Goal: Task Accomplishment & Management: Manage account settings

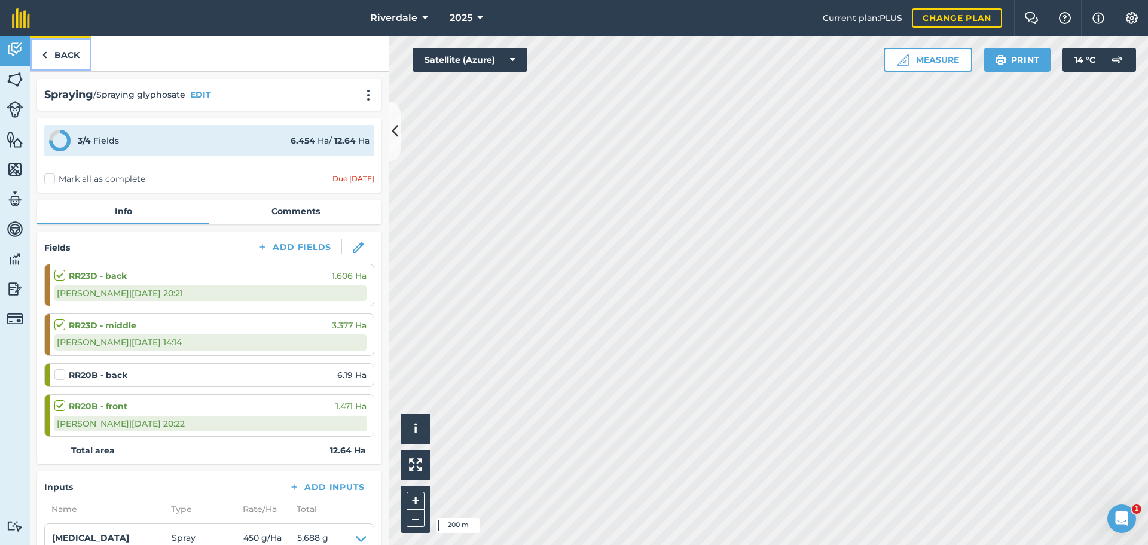
click at [59, 53] on link "Back" at bounding box center [61, 53] width 62 height 35
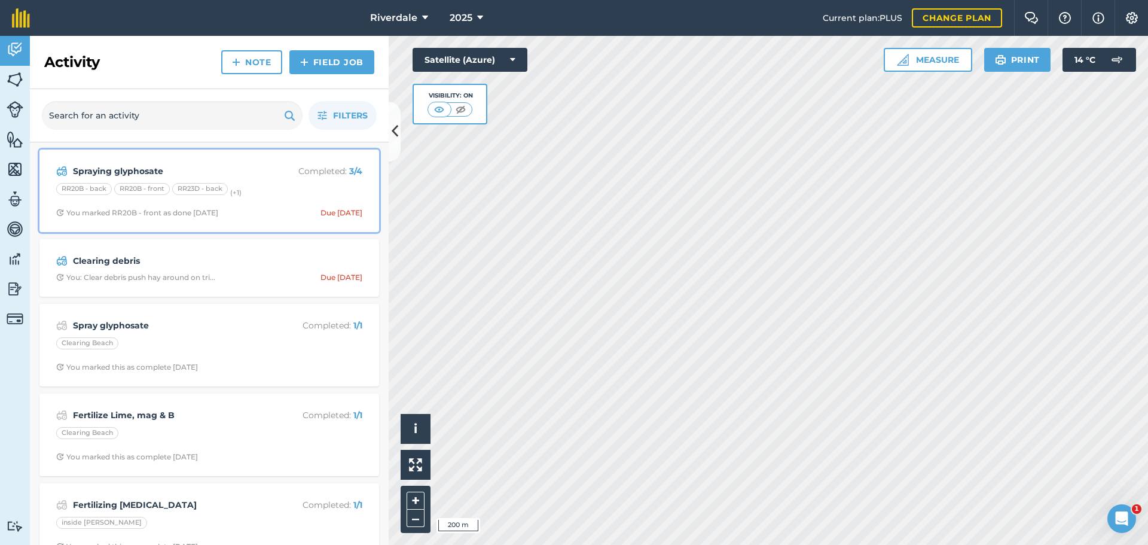
click at [87, 188] on div "RR20B - back" at bounding box center [84, 189] width 56 height 12
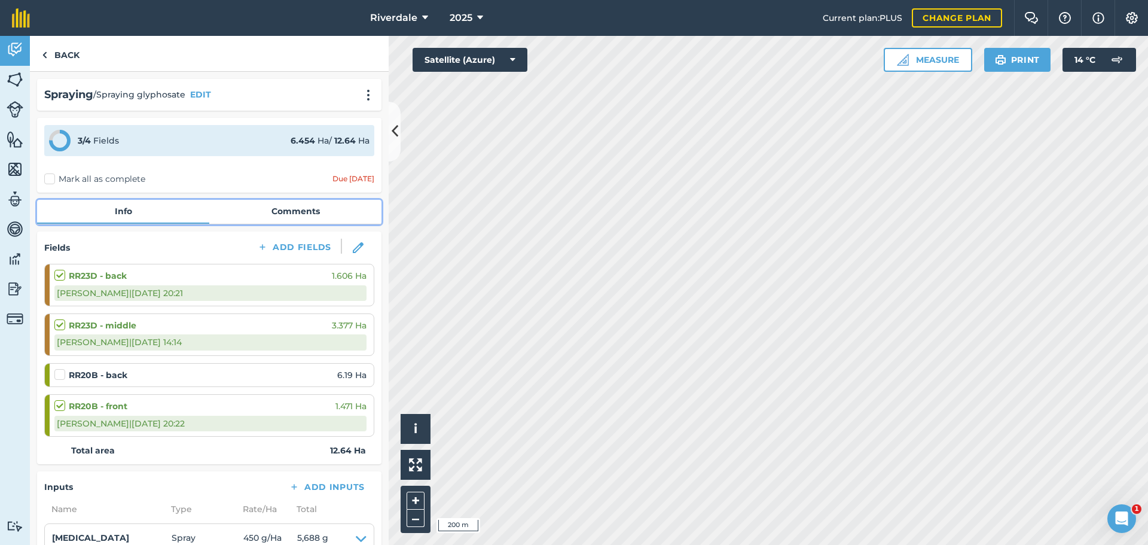
click at [288, 208] on link "Comments" at bounding box center [295, 211] width 172 height 23
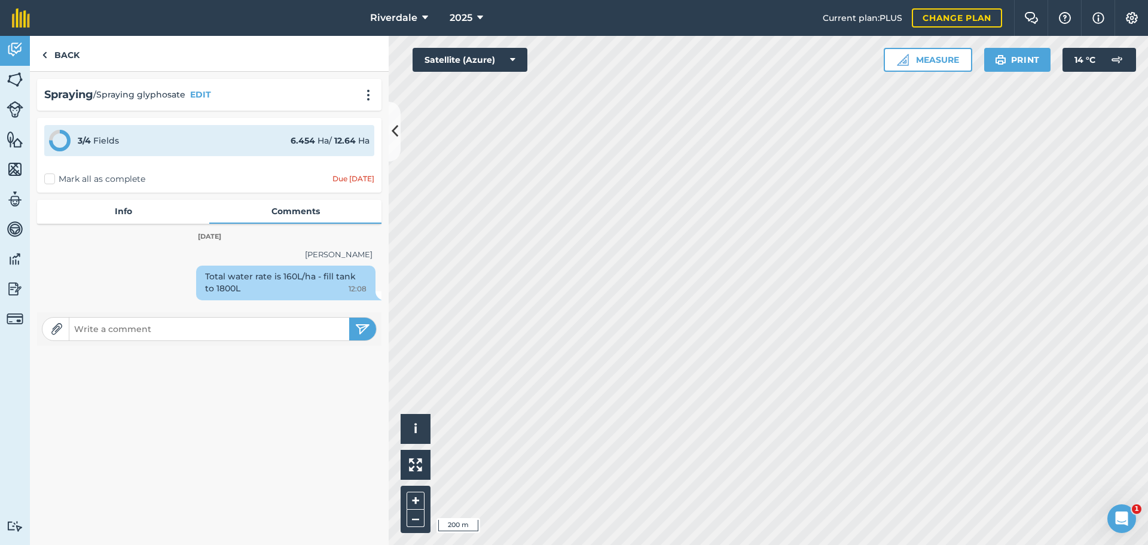
click at [93, 331] on input "text" at bounding box center [209, 329] width 280 height 17
type input "only about 1.5-1.7 ha left to do in RR20B back"
click at [360, 324] on img "submit" at bounding box center [362, 329] width 15 height 14
click at [64, 51] on link "Back" at bounding box center [61, 53] width 62 height 35
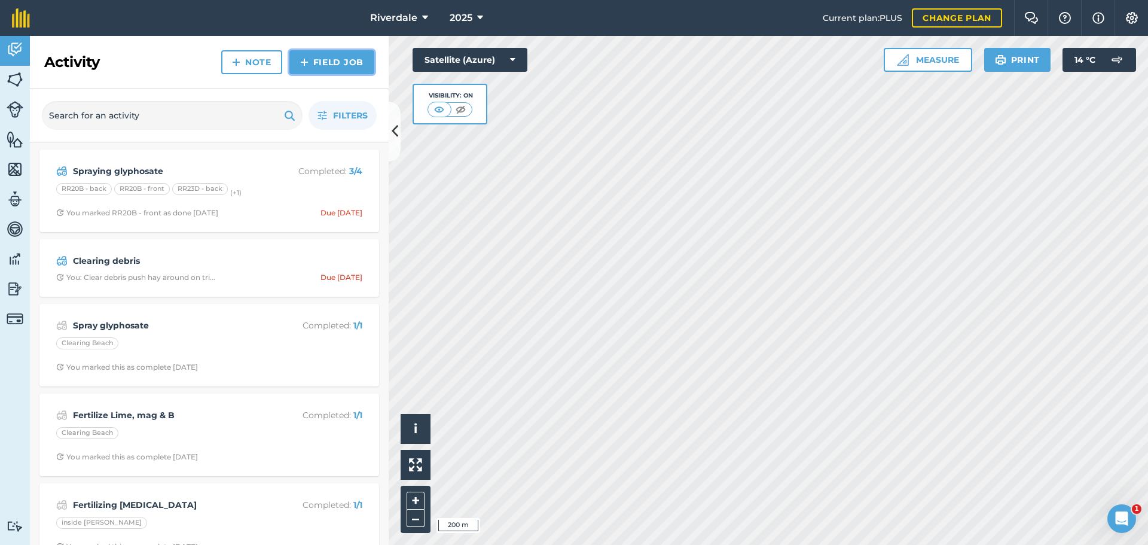
click at [312, 60] on link "Field Job" at bounding box center [332, 62] width 85 height 24
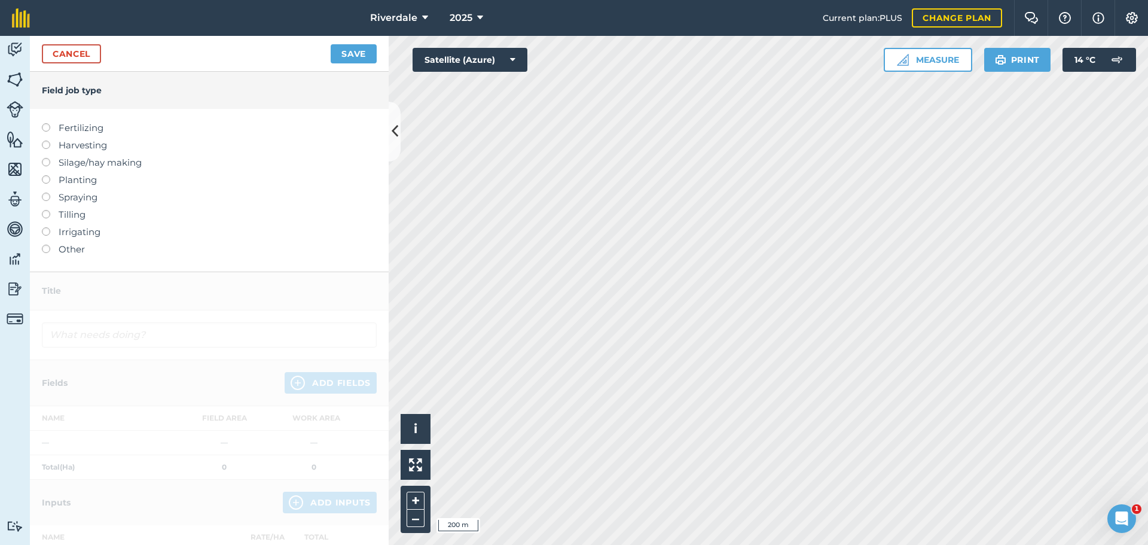
click at [46, 193] on label at bounding box center [50, 193] width 17 height 0
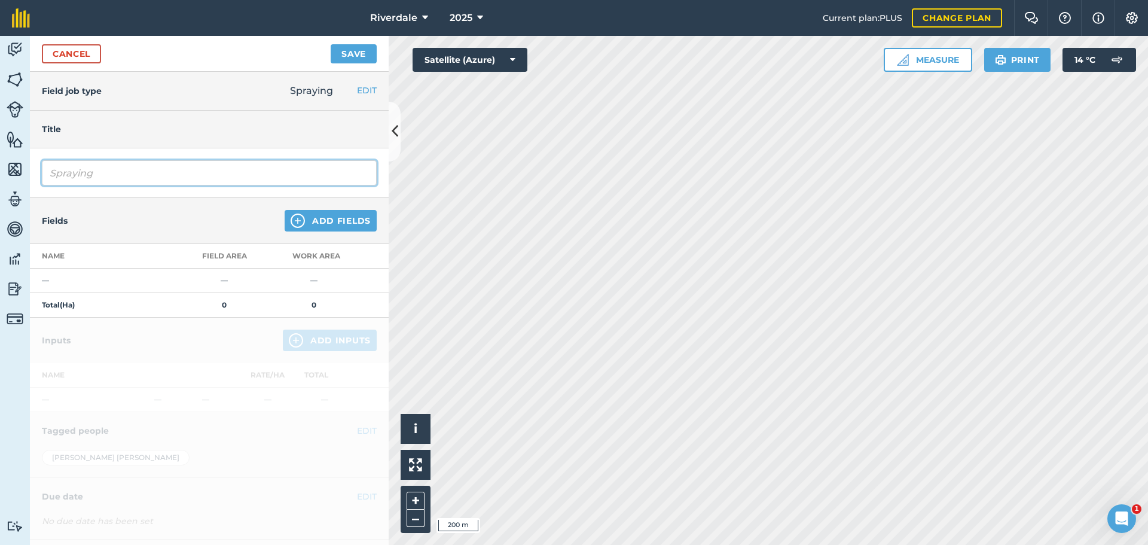
click at [65, 172] on input "Spraying" at bounding box center [209, 172] width 335 height 25
click at [90, 171] on input "Spraying" at bounding box center [209, 172] width 335 height 25
type input "Spraying Charter for Docks"
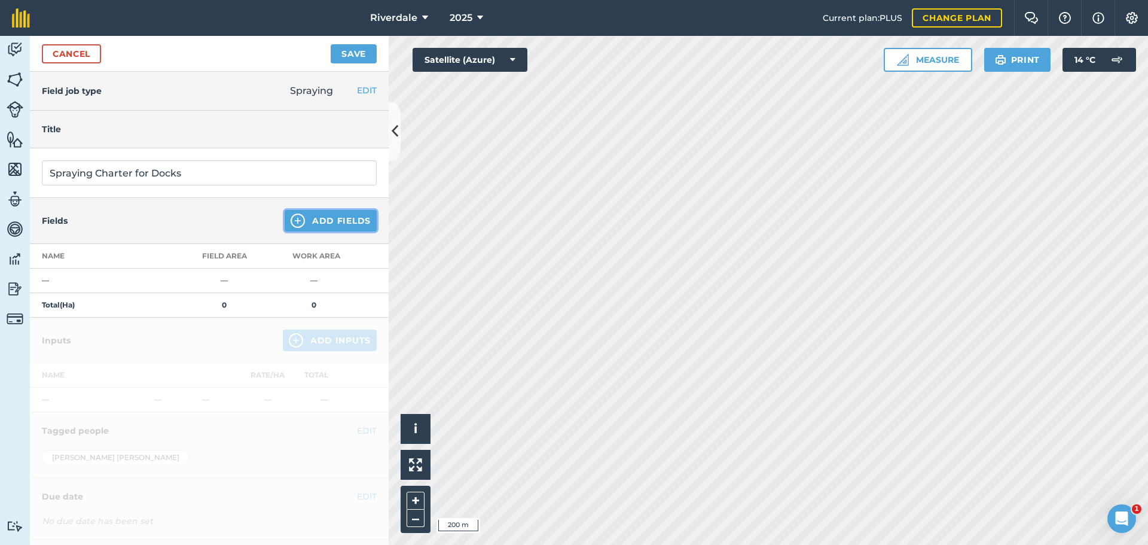
click at [319, 219] on button "Add Fields" at bounding box center [331, 221] width 92 height 22
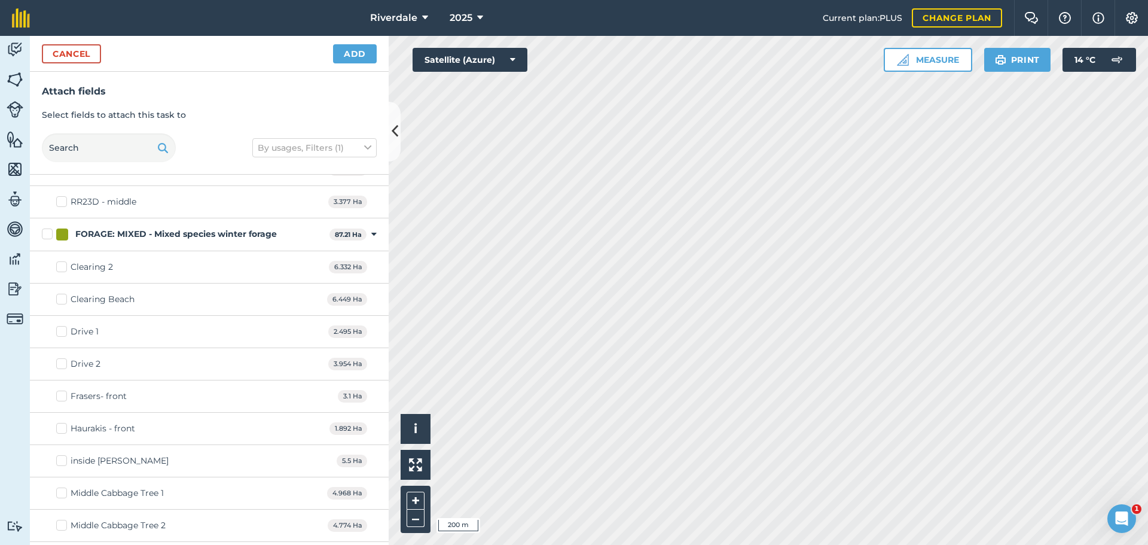
scroll to position [419, 0]
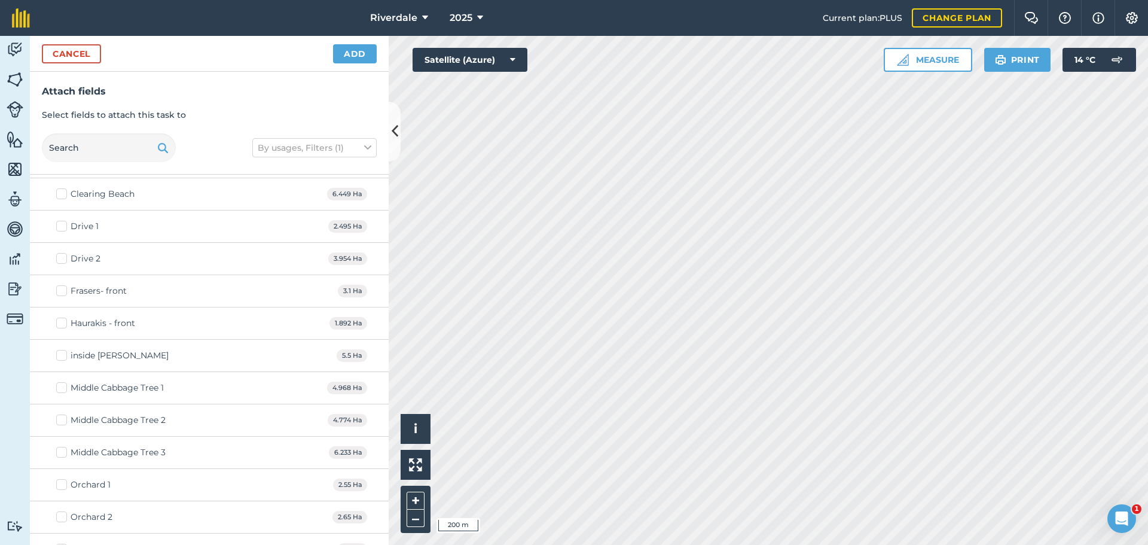
click at [62, 355] on label "inside [PERSON_NAME]" at bounding box center [112, 355] width 112 height 13
click at [62, 355] on input "inside [PERSON_NAME]" at bounding box center [60, 353] width 8 height 8
checkbox input "true"
click at [358, 54] on button "Add" at bounding box center [355, 53] width 44 height 19
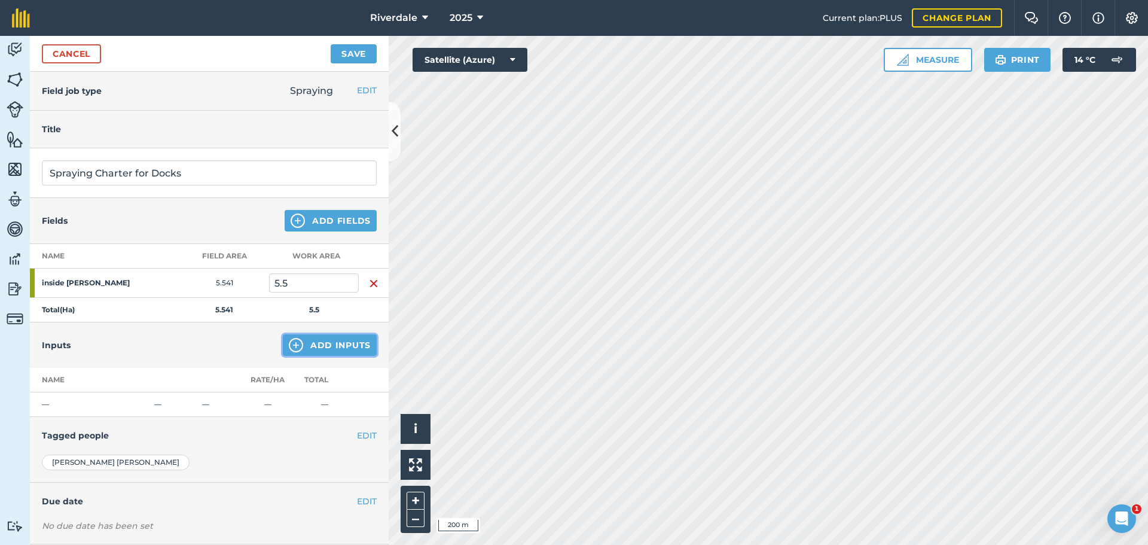
click at [327, 345] on button "Add Inputs" at bounding box center [330, 345] width 94 height 22
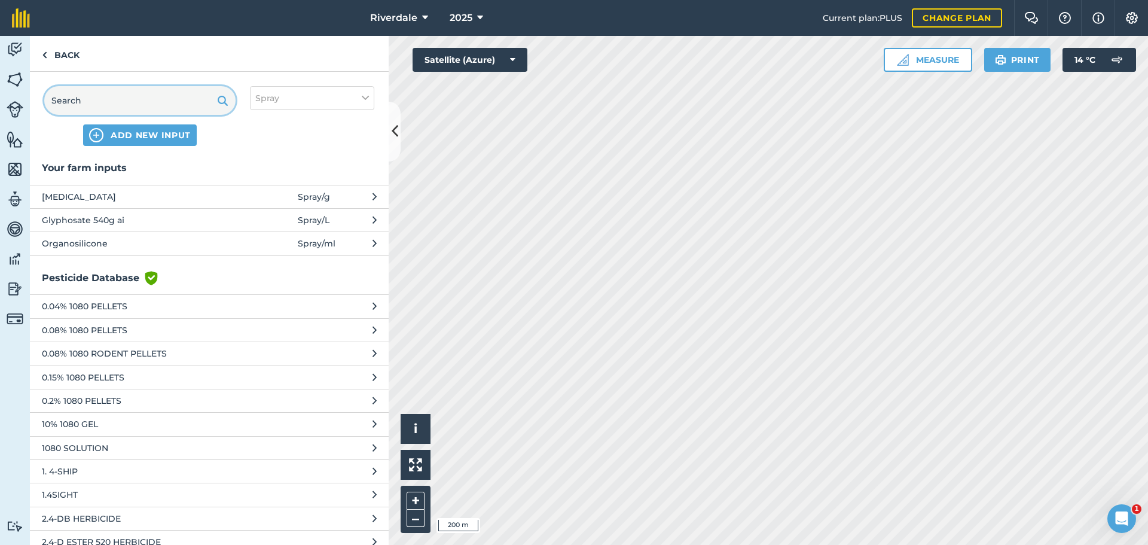
click at [85, 100] on input "text" at bounding box center [139, 100] width 191 height 29
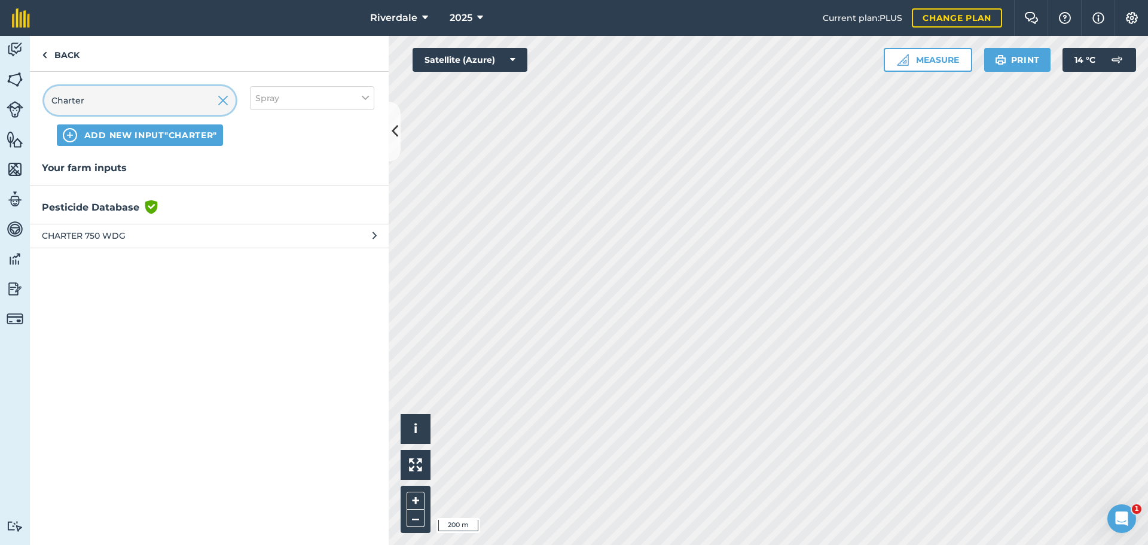
type input "Charter"
click at [74, 234] on span "CHARTER 750 WDG" at bounding box center [140, 235] width 196 height 13
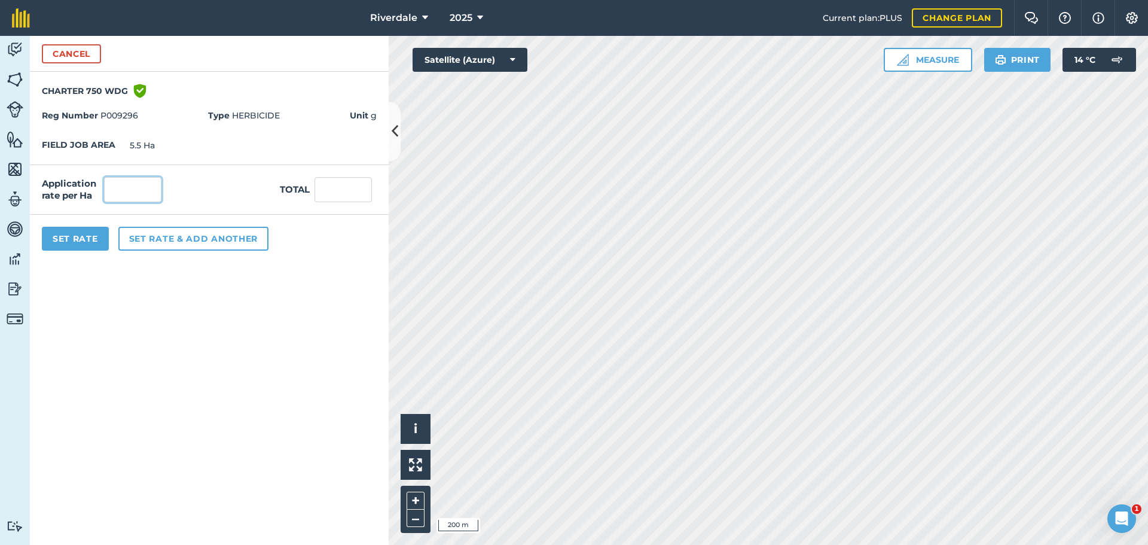
click at [121, 190] on input "text" at bounding box center [132, 189] width 57 height 25
type input "20"
type input "110"
click at [330, 193] on input "110" at bounding box center [343, 189] width 57 height 25
click at [164, 240] on button "Set rate & add another" at bounding box center [193, 239] width 150 height 24
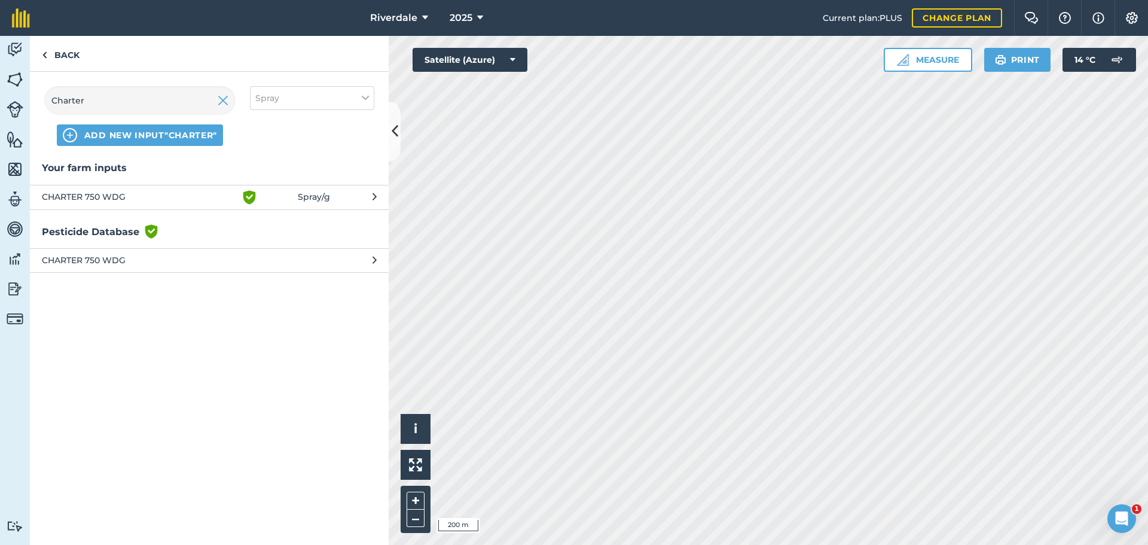
click at [376, 258] on icon at bounding box center [375, 260] width 4 height 13
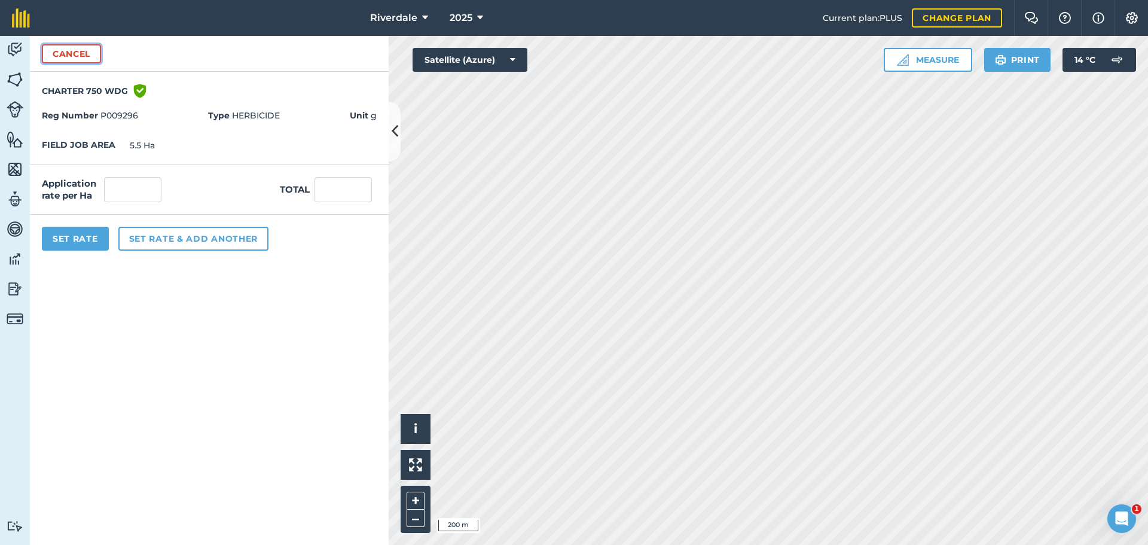
click at [74, 54] on button "Cancel" at bounding box center [71, 53] width 59 height 19
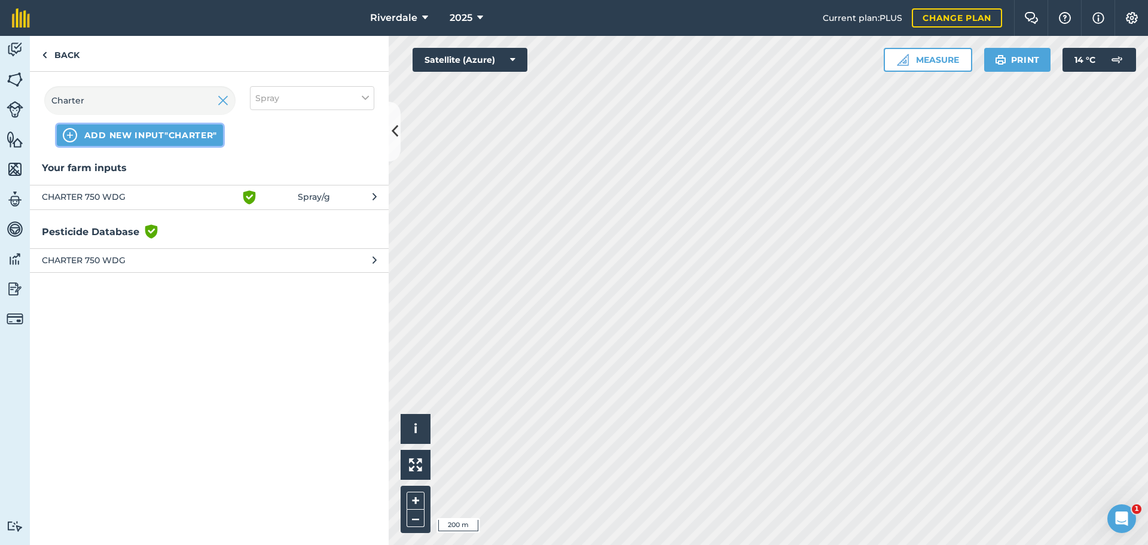
click at [68, 132] on img at bounding box center [70, 135] width 14 height 14
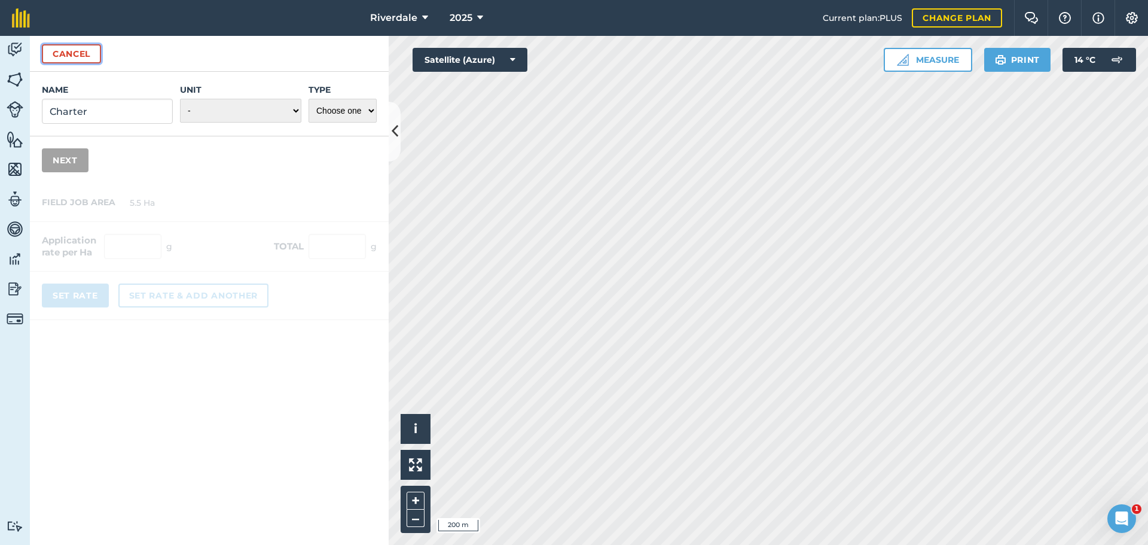
click at [76, 54] on button "Cancel" at bounding box center [71, 53] width 59 height 19
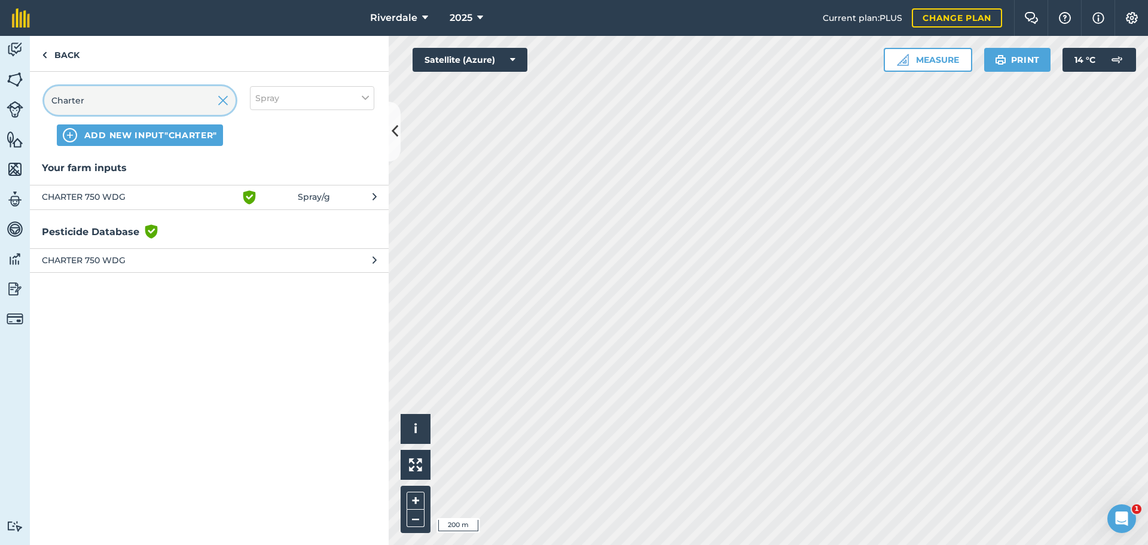
drag, startPoint x: 95, startPoint y: 99, endPoint x: 48, endPoint y: 99, distance: 46.7
click at [48, 99] on input "Charter" at bounding box center [139, 100] width 191 height 29
type input "Contact"
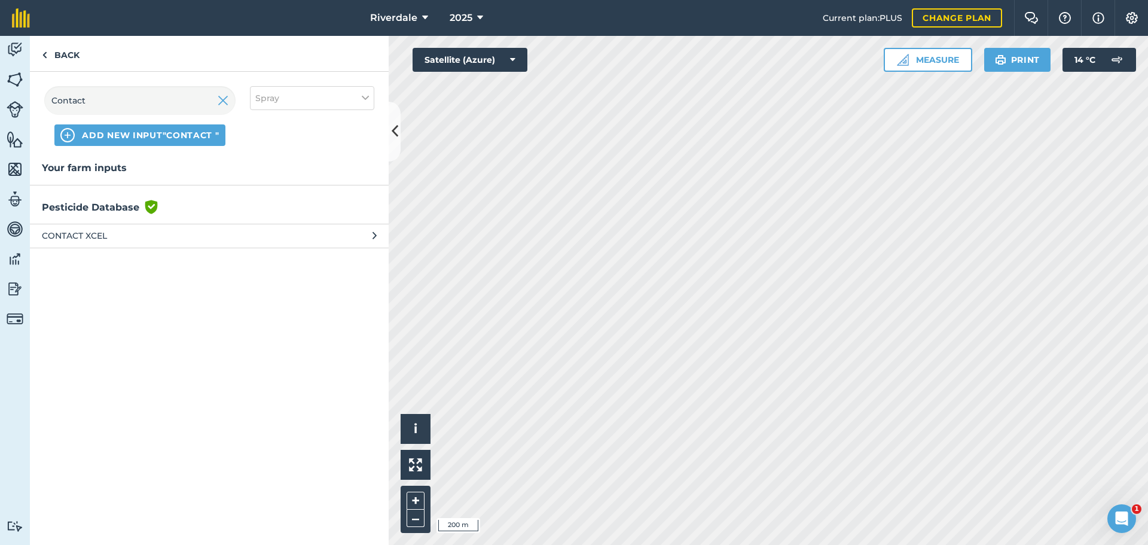
click at [82, 238] on span "CONTACT XCEL" at bounding box center [140, 235] width 196 height 13
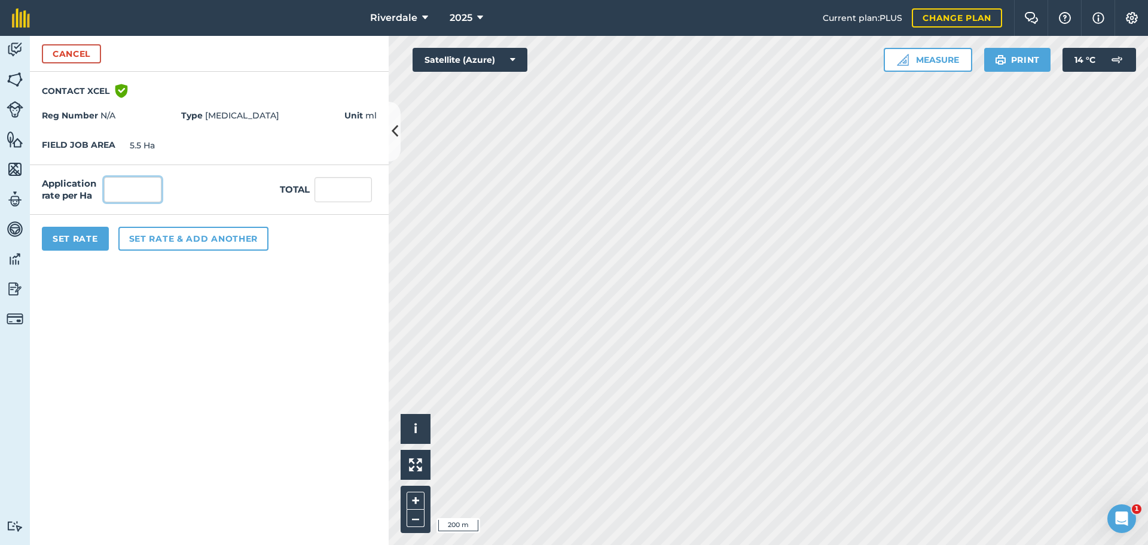
click at [124, 187] on input "text" at bounding box center [132, 189] width 57 height 25
type input "45"
type input "247.5"
click at [347, 194] on input "247.5" at bounding box center [343, 189] width 57 height 25
click at [128, 185] on input "45" at bounding box center [132, 189] width 57 height 25
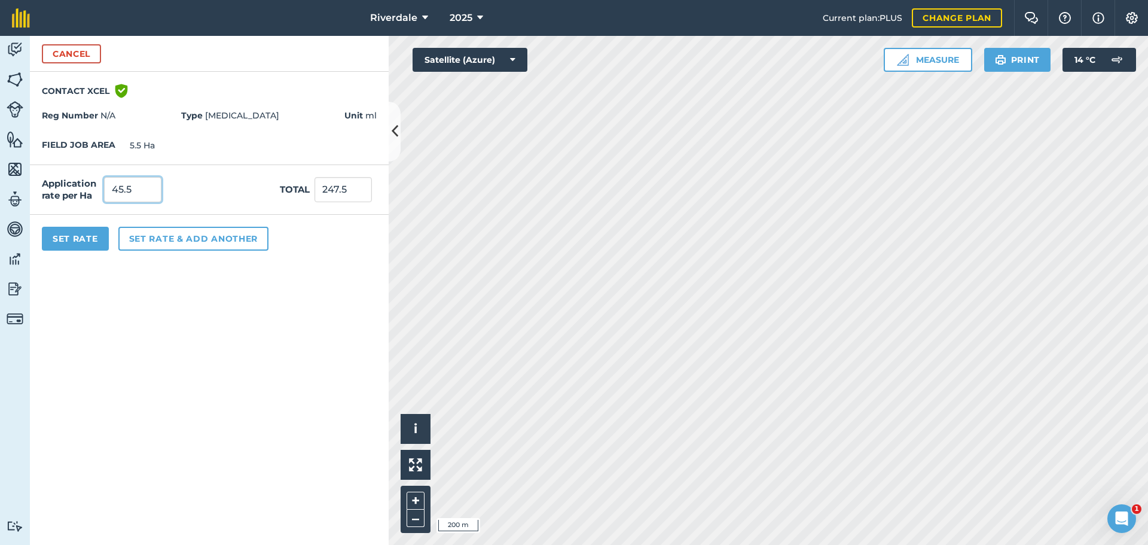
type input "45.5"
type input "250.25"
click at [230, 359] on form "Cancel CONTACT XCEL Green shield with white tick Reg Number N/A Type [MEDICAL_D…" at bounding box center [209, 290] width 359 height 509
click at [68, 240] on button "Set Rate" at bounding box center [75, 239] width 67 height 24
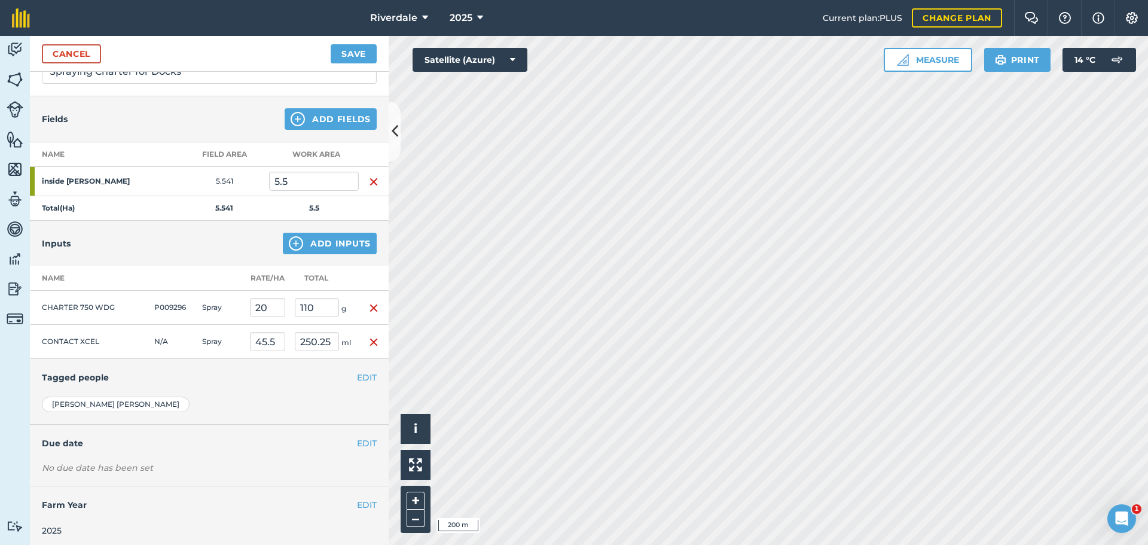
scroll to position [106, 0]
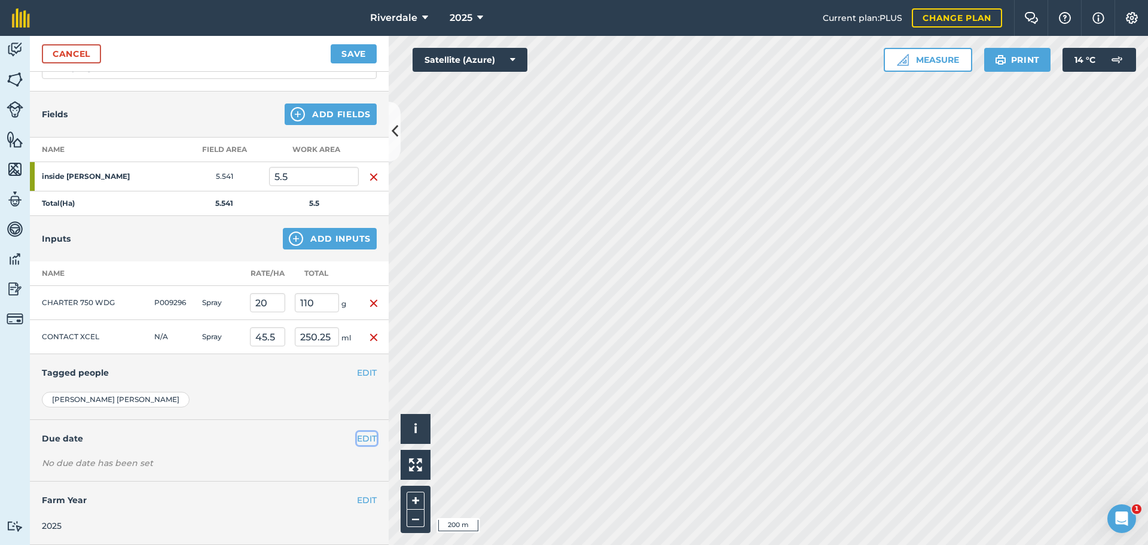
click at [357, 439] on button "EDIT" at bounding box center [367, 438] width 20 height 13
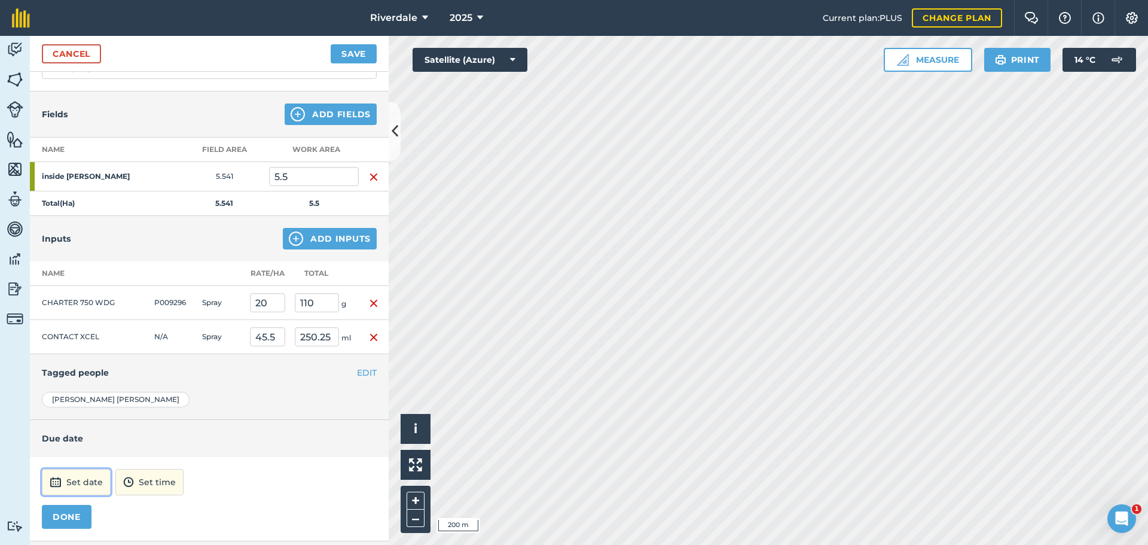
click at [89, 483] on button "Set date" at bounding box center [76, 482] width 69 height 26
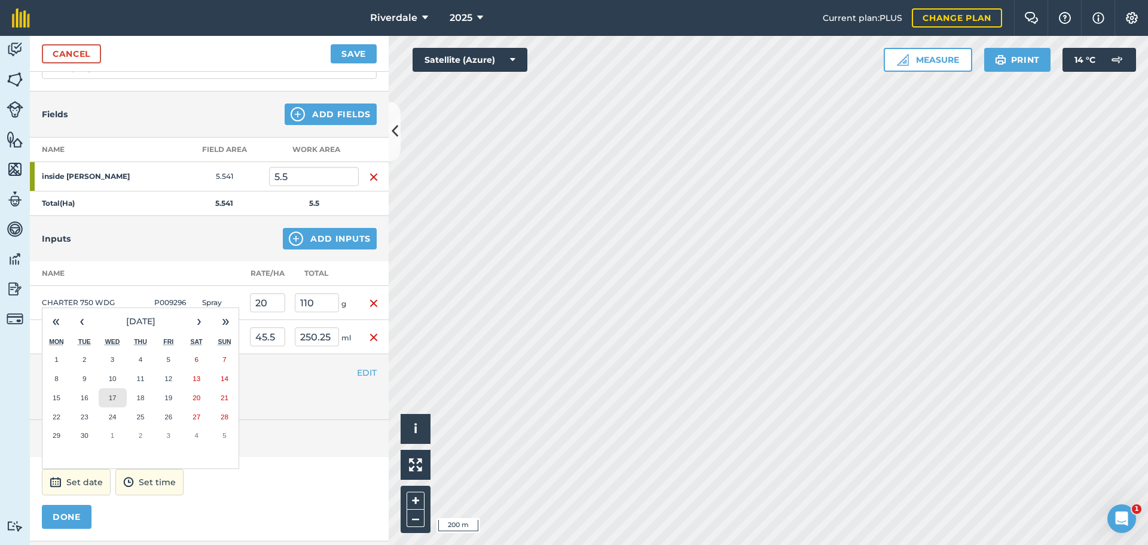
click at [119, 397] on button "17" at bounding box center [113, 397] width 28 height 19
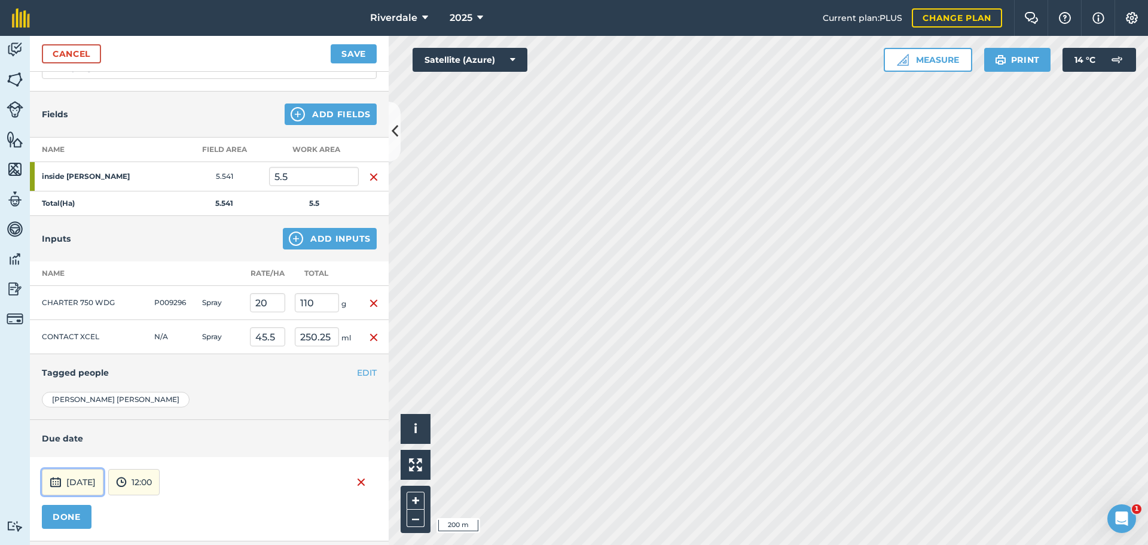
click at [102, 483] on button "[DATE]" at bounding box center [73, 482] width 62 height 26
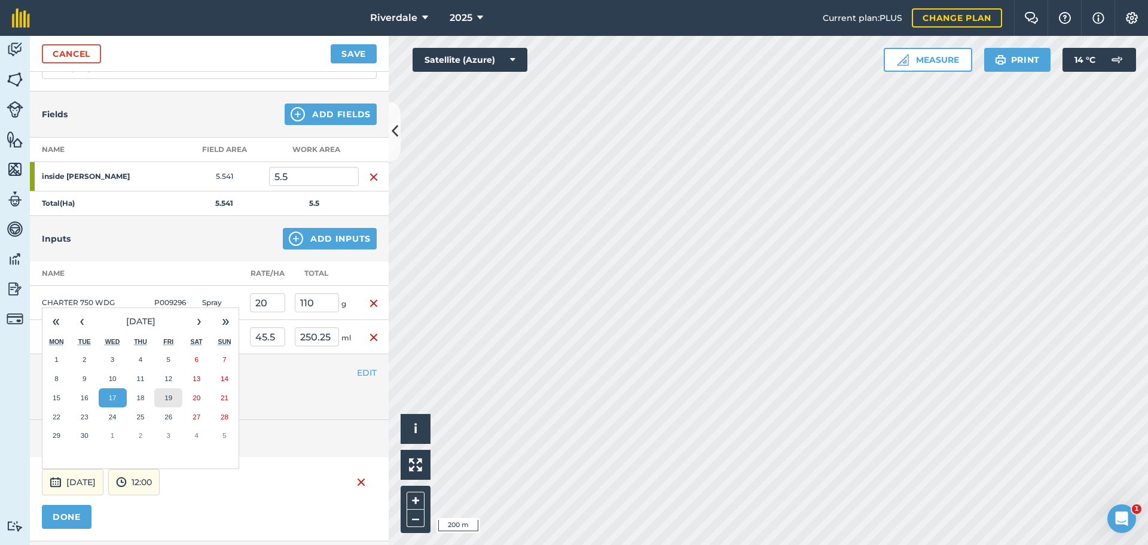
click at [170, 397] on abbr "19" at bounding box center [168, 398] width 8 height 8
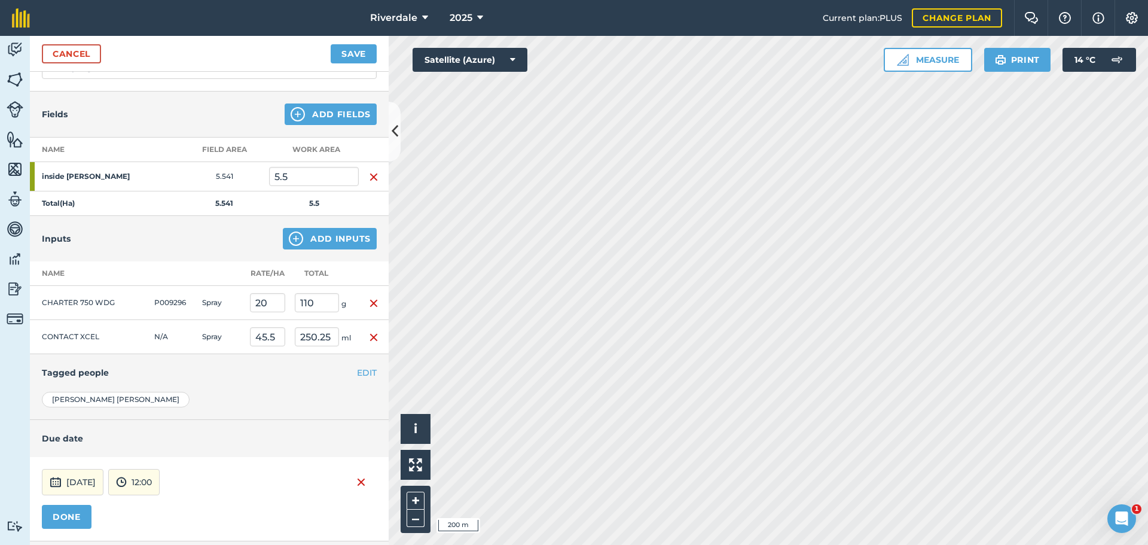
scroll to position [166, 0]
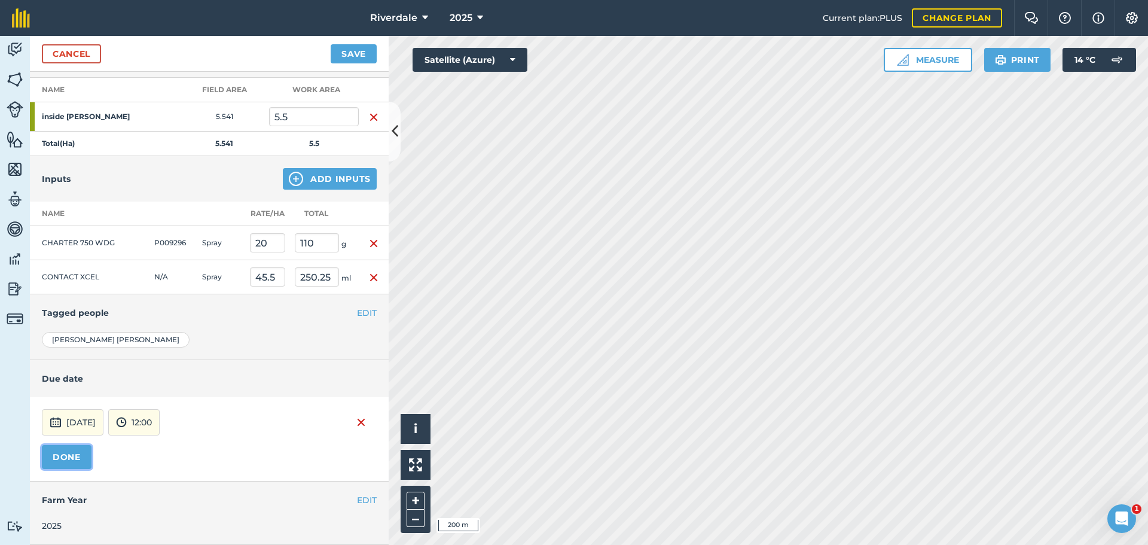
click at [65, 453] on button "DONE" at bounding box center [67, 457] width 50 height 24
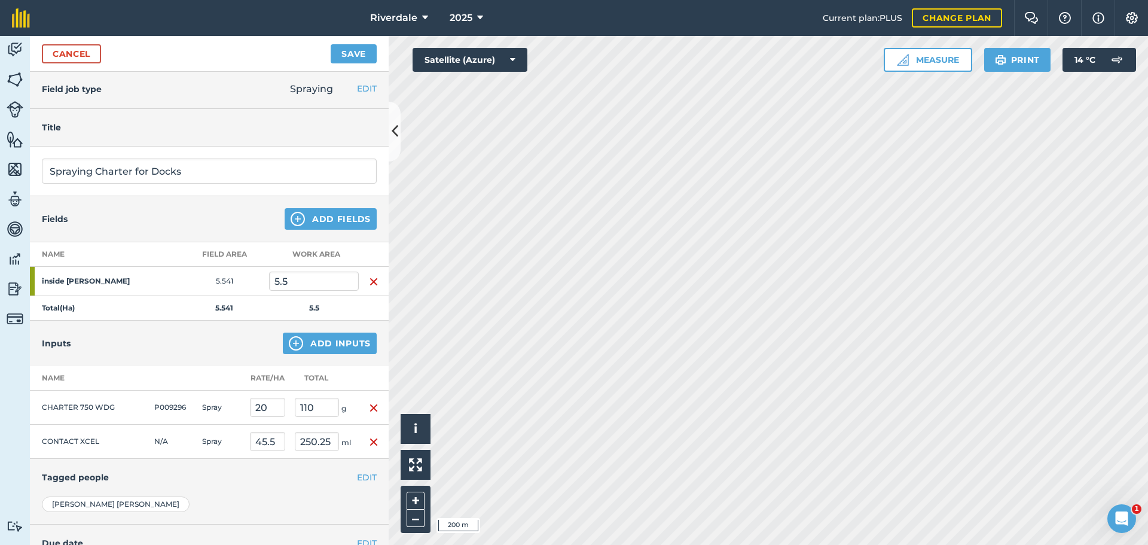
scroll to position [0, 0]
click at [359, 53] on button "Save" at bounding box center [354, 53] width 46 height 19
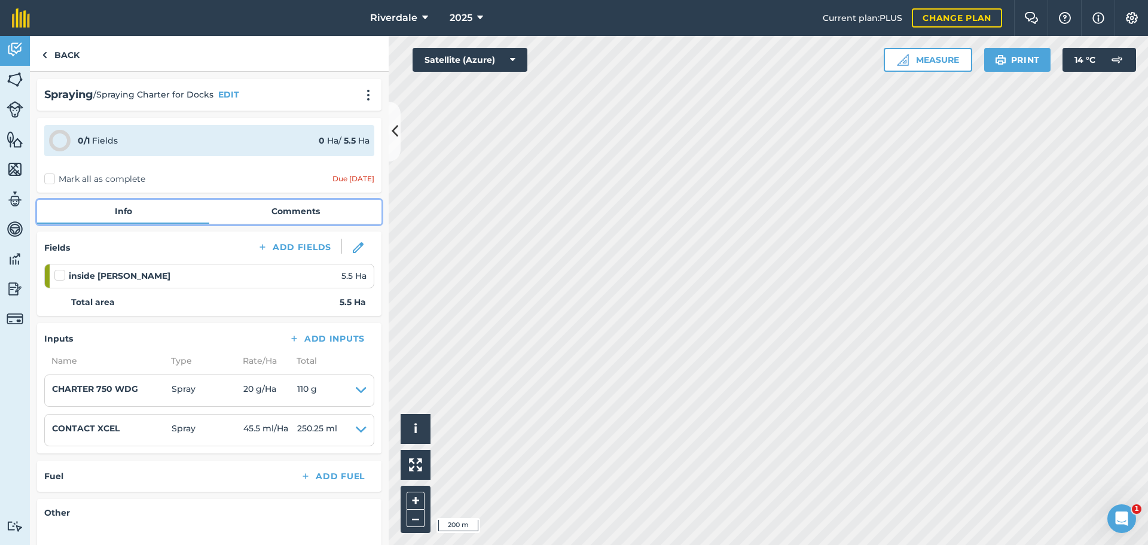
click at [285, 210] on link "Comments" at bounding box center [295, 211] width 172 height 23
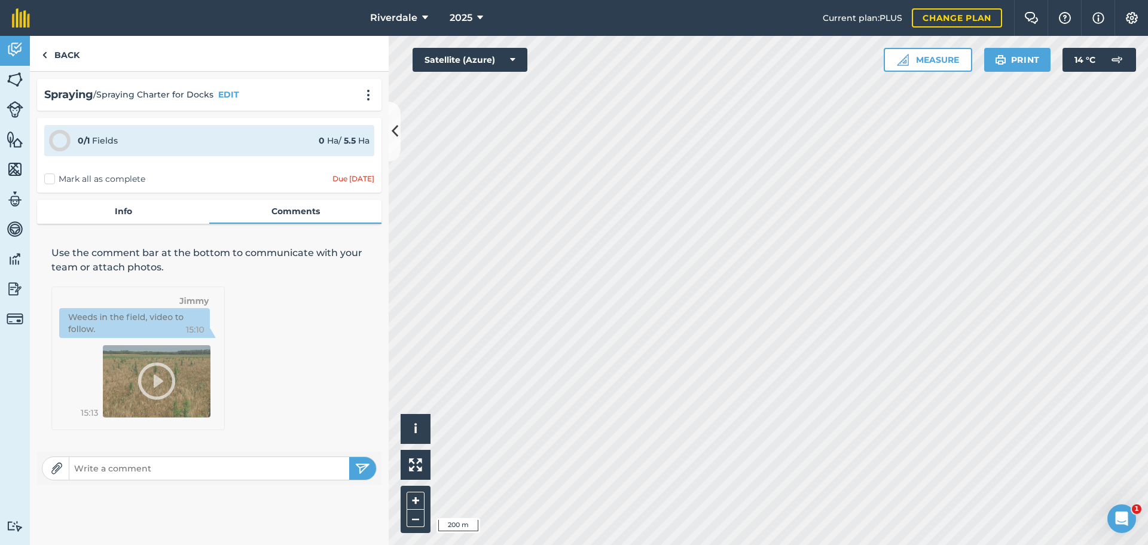
click at [85, 468] on input "text" at bounding box center [209, 468] width 280 height 17
type input "Total water rate = 175L/ha"
click at [364, 466] on img "submit" at bounding box center [362, 468] width 15 height 14
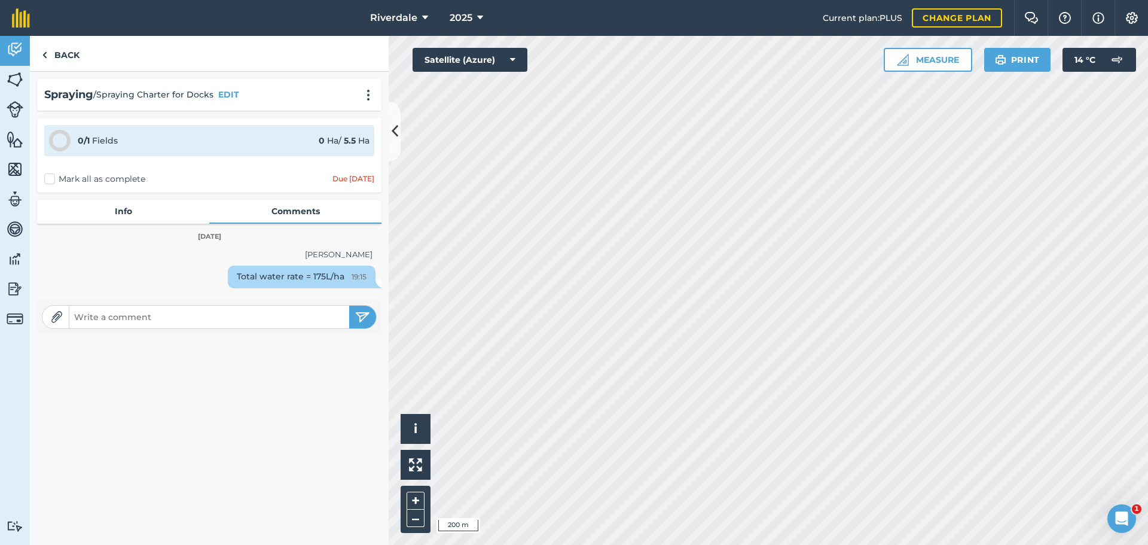
click at [47, 177] on label "Mark all as complete" at bounding box center [94, 179] width 101 height 13
click at [47, 177] on input "Mark all as complete" at bounding box center [48, 177] width 8 height 8
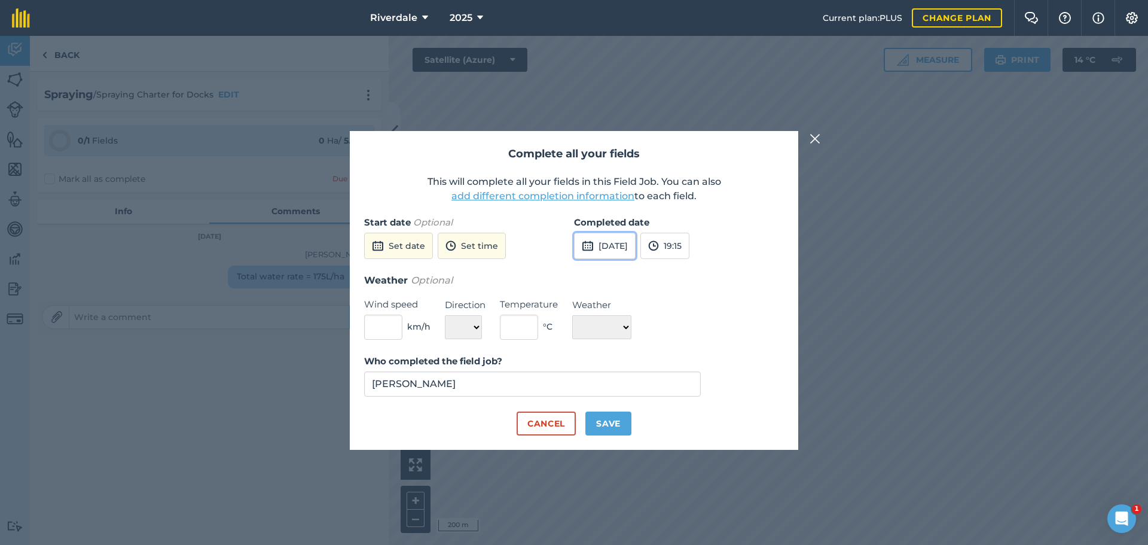
click at [588, 243] on img at bounding box center [588, 246] width 12 height 14
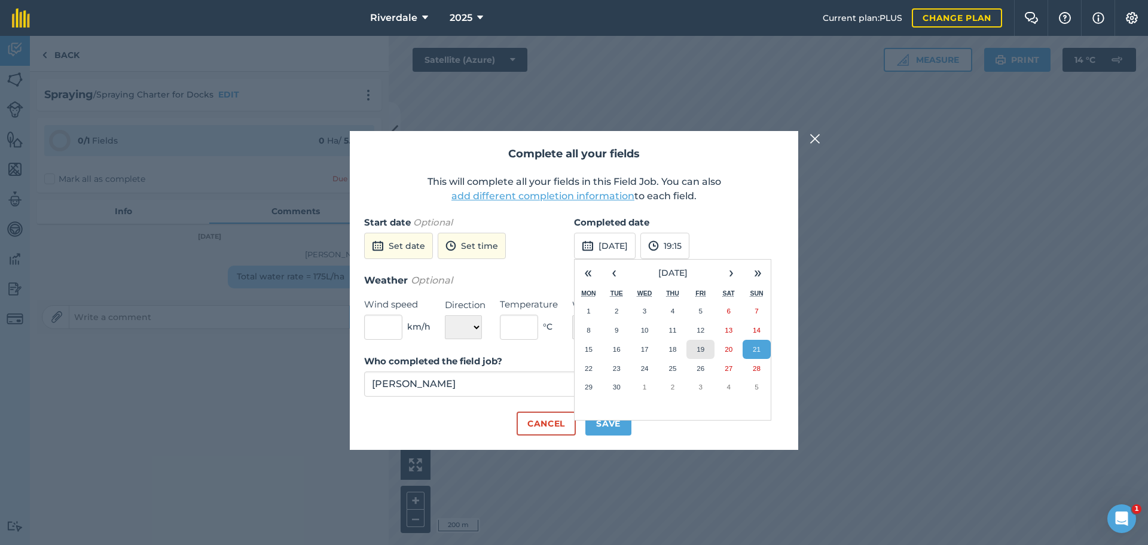
click at [702, 346] on abbr "19" at bounding box center [701, 349] width 8 height 8
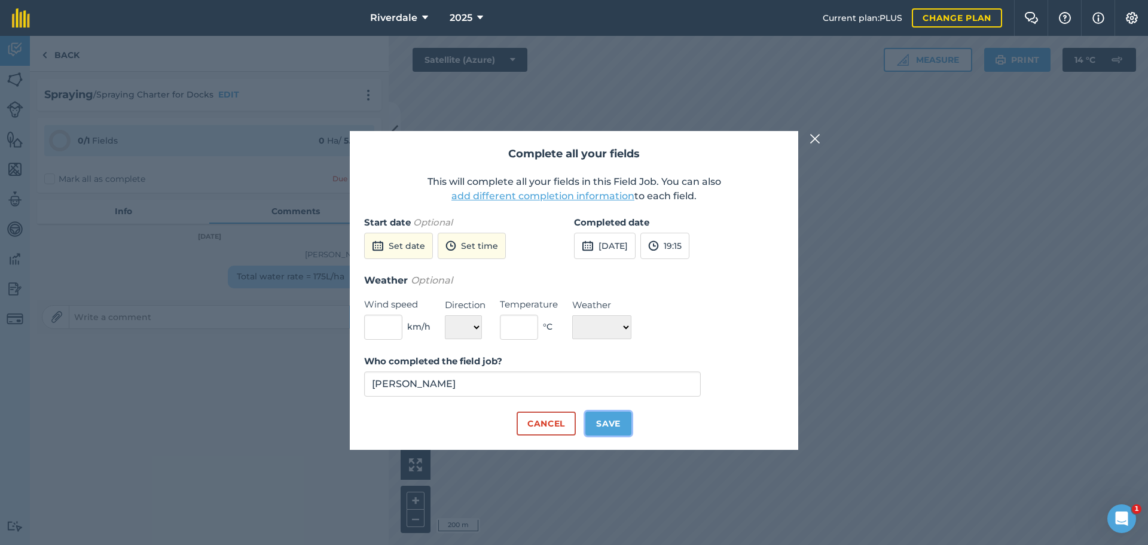
click at [608, 421] on button "Save" at bounding box center [609, 424] width 46 height 24
checkbox input "true"
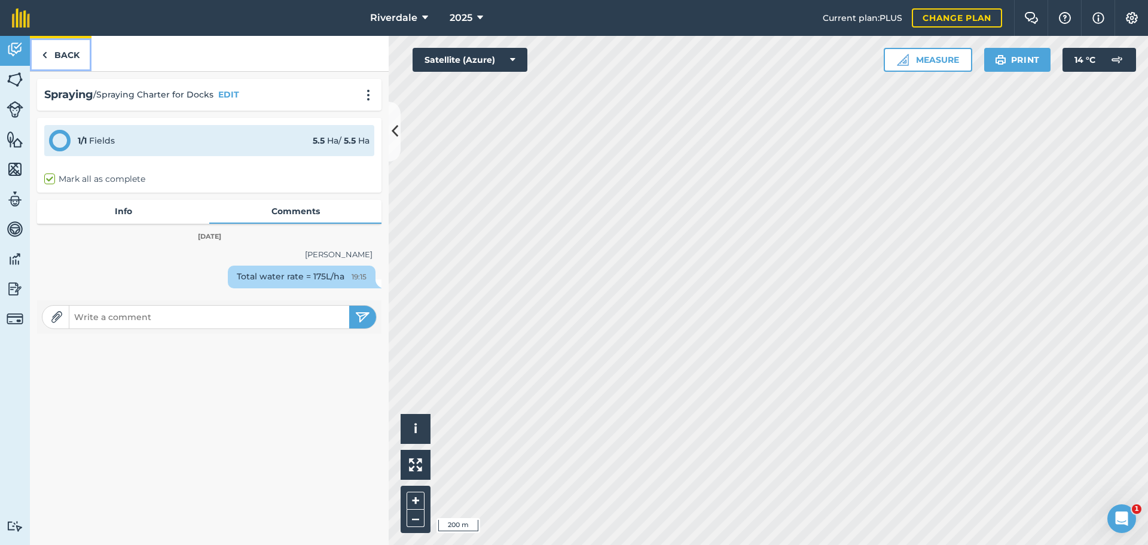
click at [60, 53] on link "Back" at bounding box center [61, 53] width 62 height 35
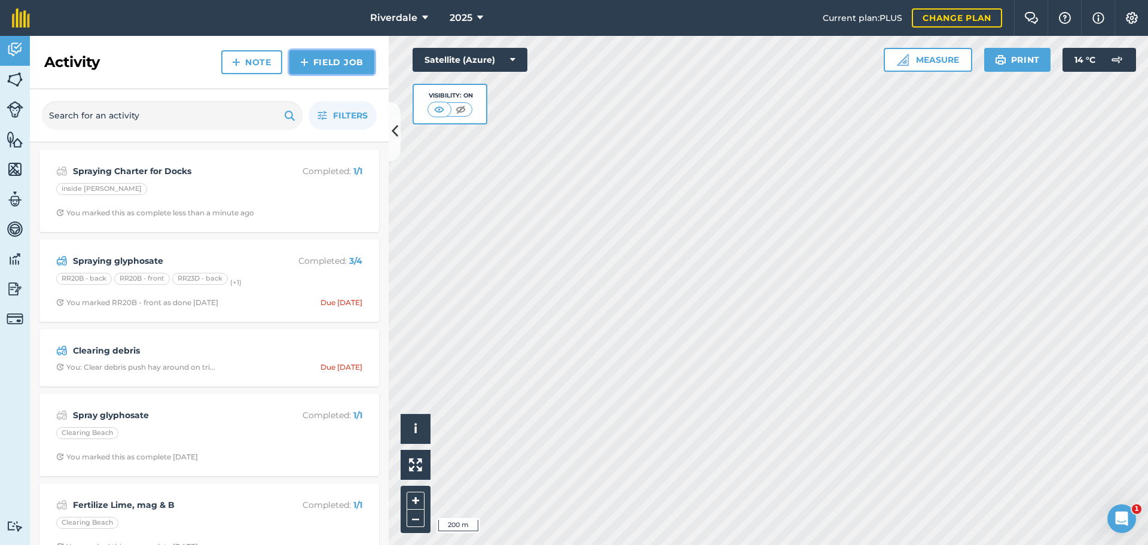
click at [330, 59] on link "Field Job" at bounding box center [332, 62] width 85 height 24
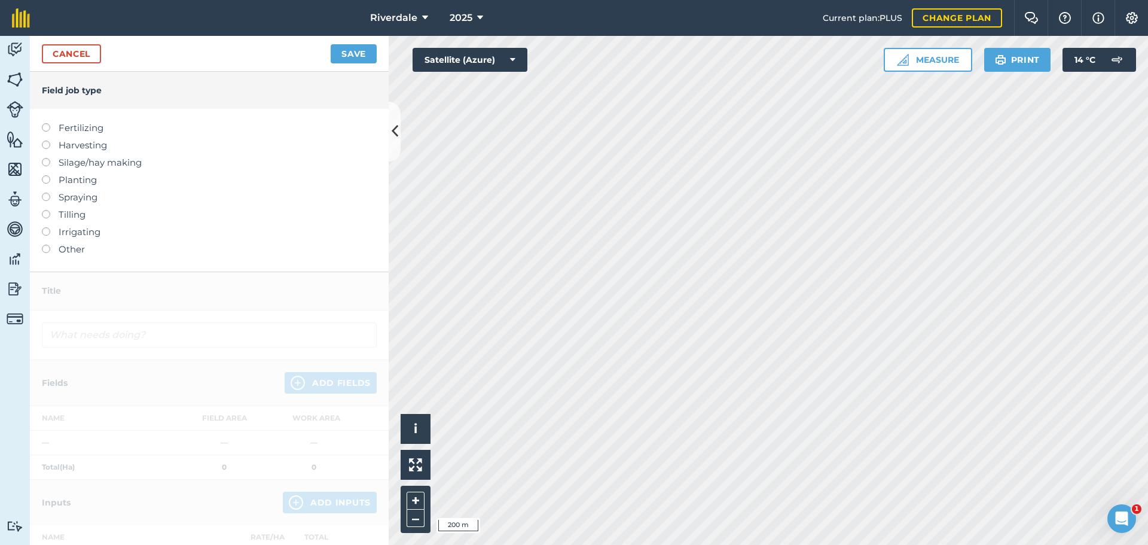
click at [46, 193] on label at bounding box center [50, 193] width 17 height 0
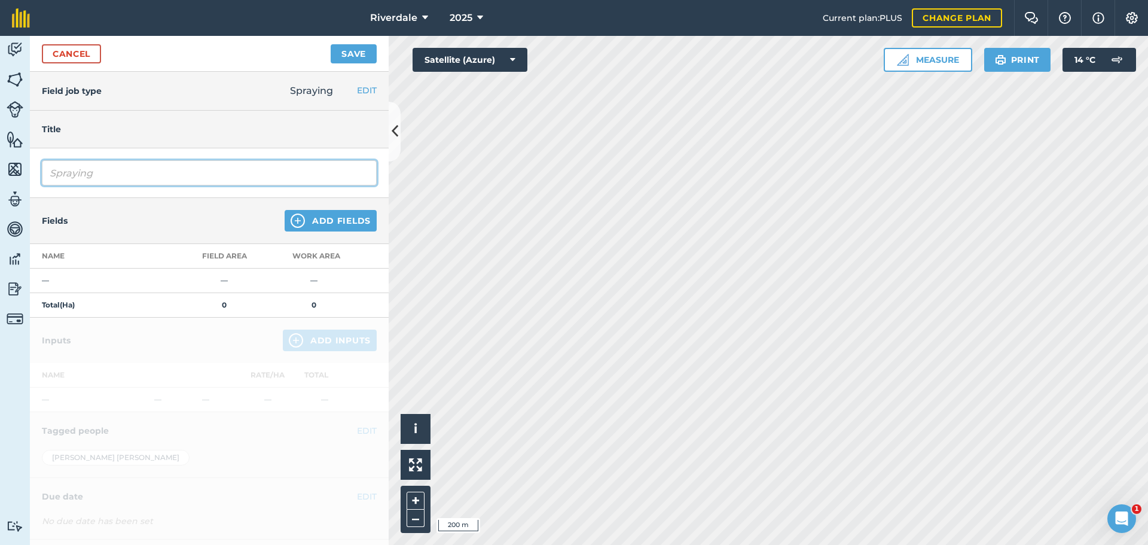
click at [49, 171] on input "Spraying" at bounding box center [209, 172] width 335 height 25
click at [136, 172] on input "Strip Spraying" at bounding box center [209, 172] width 335 height 25
type input "Strip Spraying maize ground 75cm rows with 25cm per row sprayed"
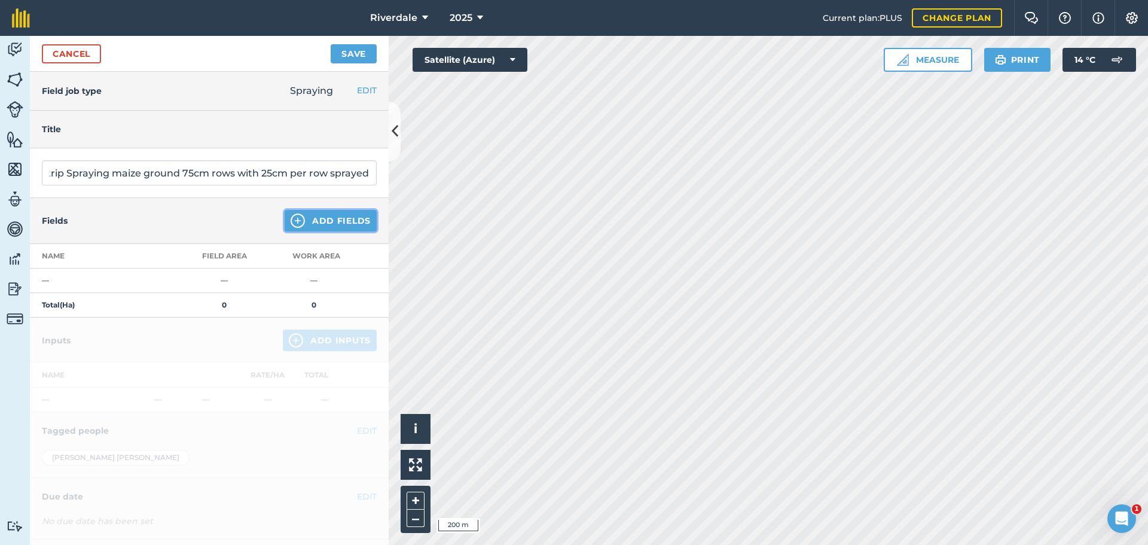
click at [321, 220] on button "Add Fields" at bounding box center [331, 221] width 92 height 22
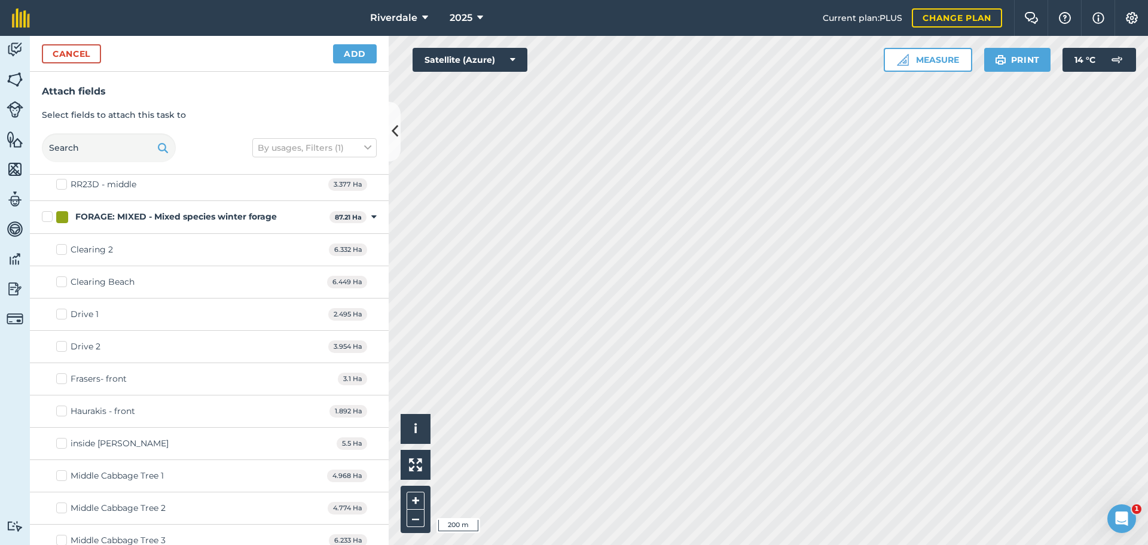
scroll to position [359, 0]
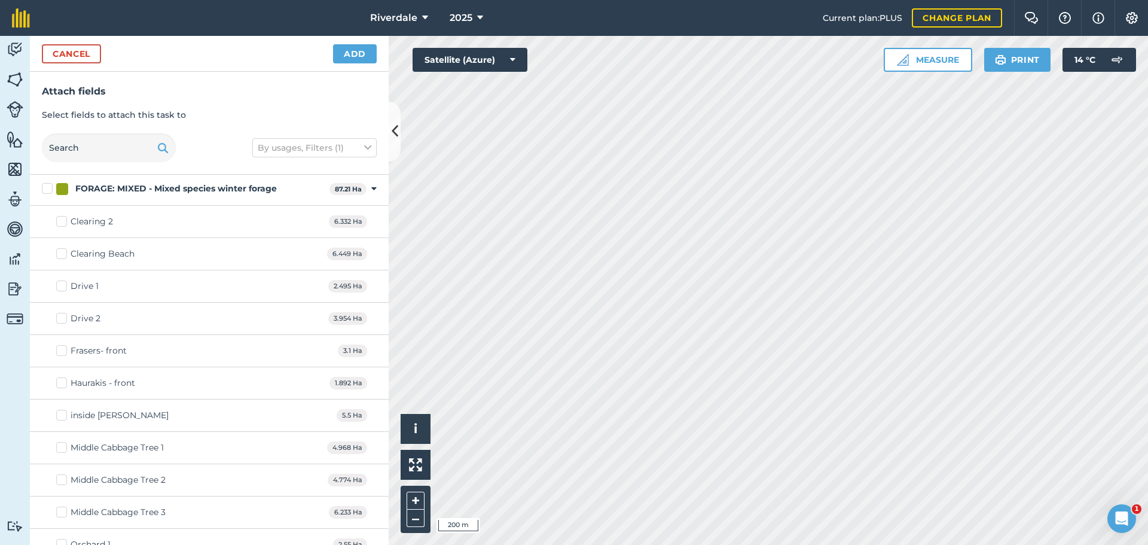
click at [61, 286] on label "Drive 1" at bounding box center [77, 286] width 42 height 13
click at [61, 286] on input "Drive 1" at bounding box center [60, 284] width 8 height 8
checkbox input "true"
click at [60, 316] on label "Drive 2" at bounding box center [78, 318] width 44 height 13
click at [60, 316] on input "Drive 2" at bounding box center [60, 316] width 8 height 8
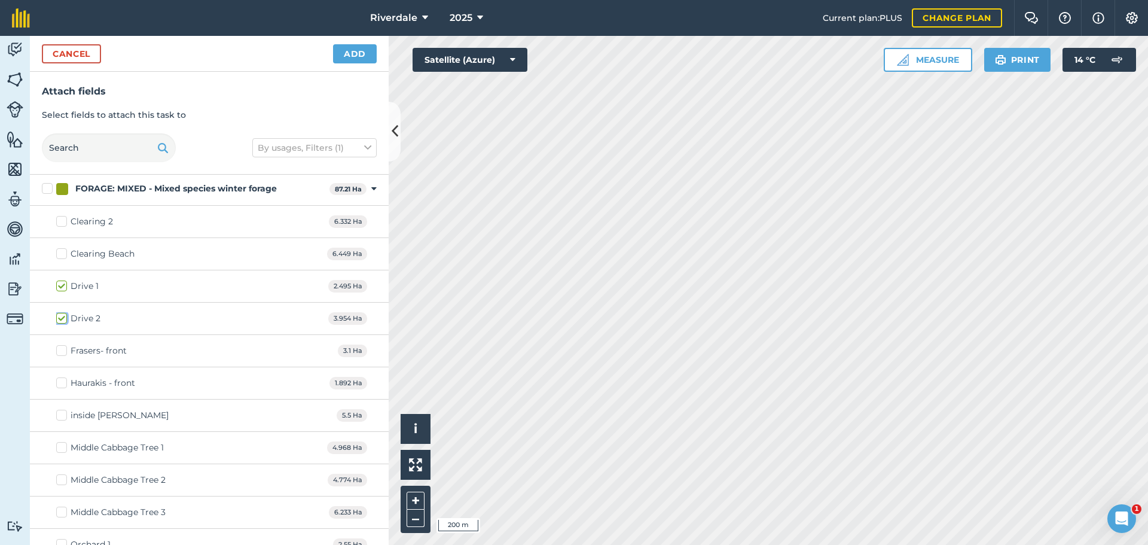
checkbox input "true"
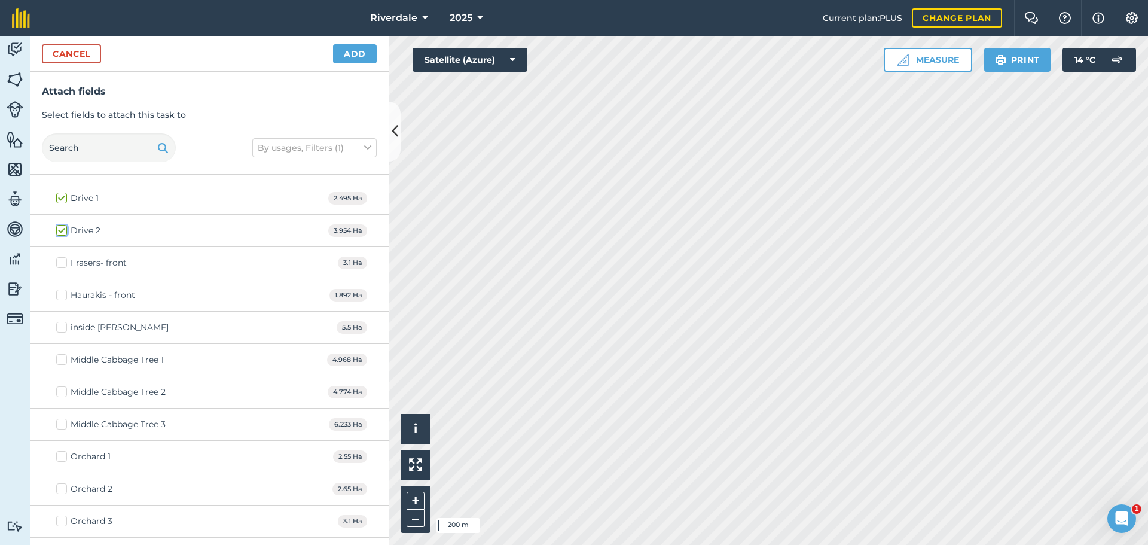
scroll to position [479, 0]
click at [61, 294] on label "inside [PERSON_NAME]" at bounding box center [112, 296] width 112 height 13
click at [61, 294] on input "inside [PERSON_NAME]" at bounding box center [60, 294] width 8 height 8
checkbox input "true"
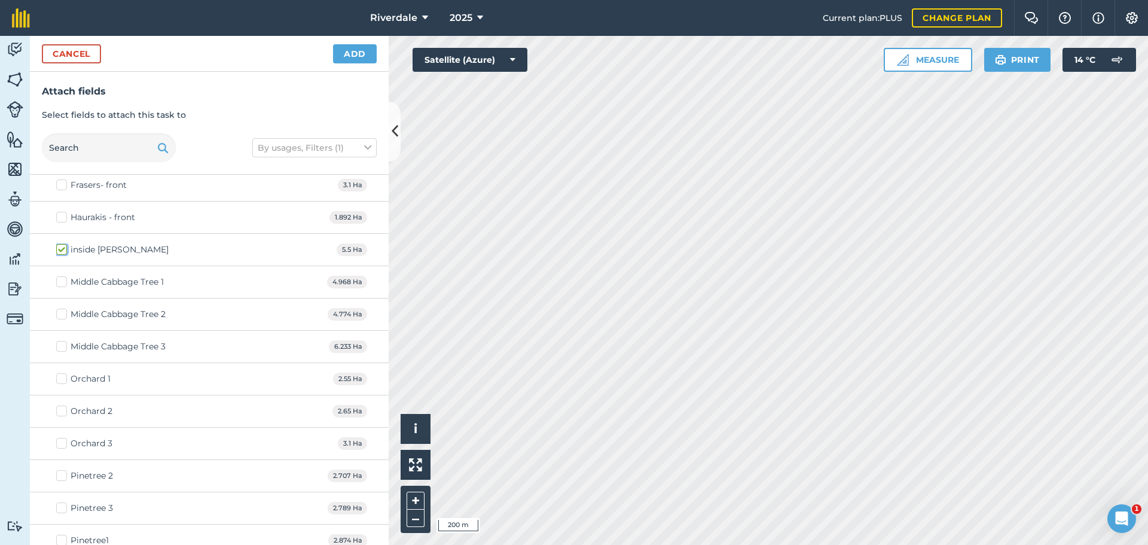
scroll to position [538, 0]
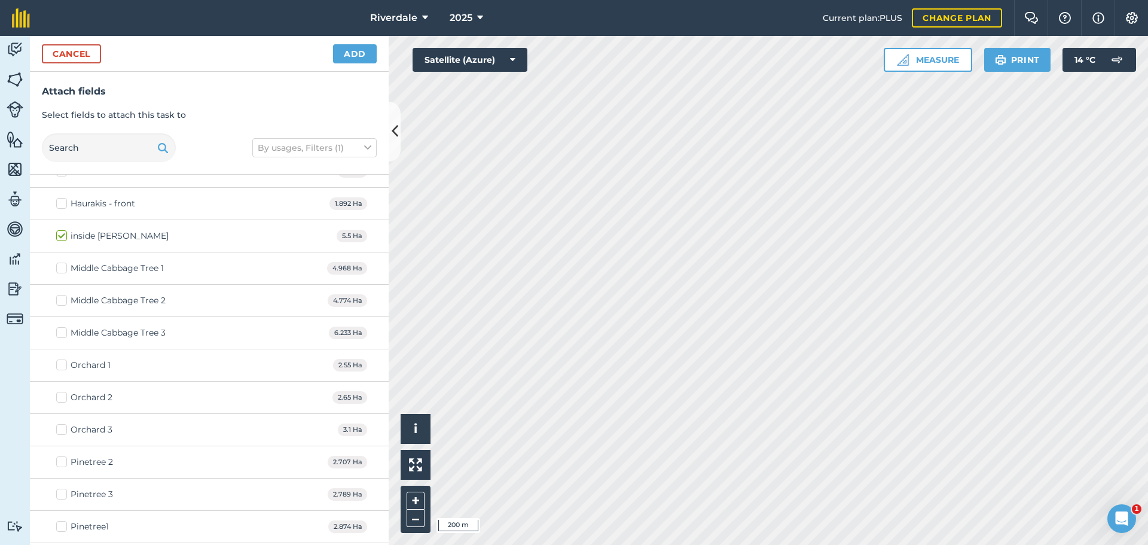
click at [62, 268] on label "Middle Cabbage Tree 1" at bounding box center [110, 268] width 108 height 13
click at [62, 268] on input "Middle Cabbage Tree 1" at bounding box center [60, 266] width 8 height 8
checkbox input "true"
click at [60, 300] on label "Middle Cabbage Tree 2" at bounding box center [110, 300] width 109 height 13
click at [60, 300] on input "Middle Cabbage Tree 2" at bounding box center [60, 298] width 8 height 8
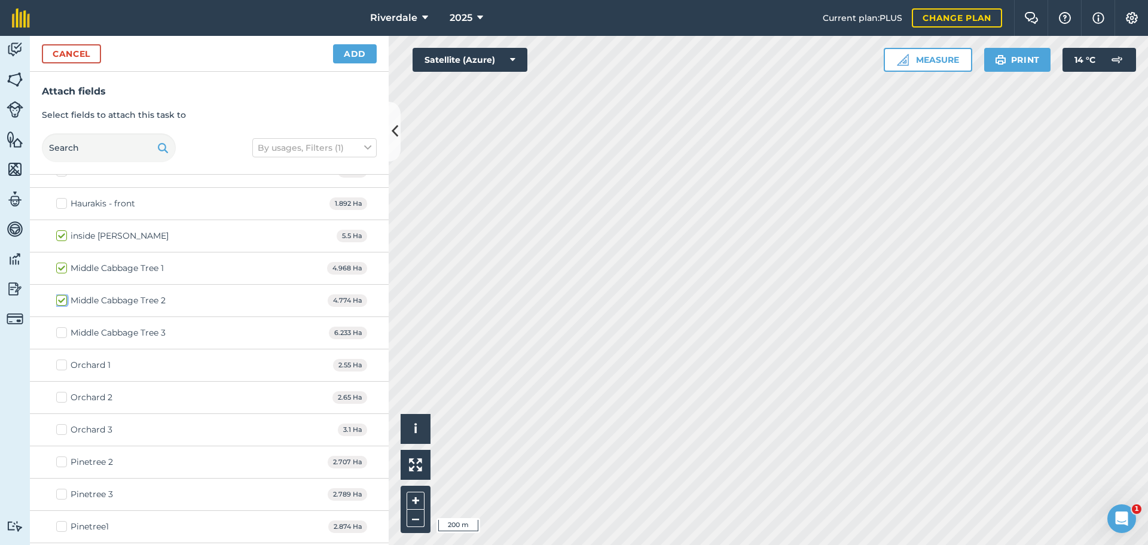
checkbox input "true"
click at [60, 331] on label "Middle Cabbage Tree 3" at bounding box center [110, 333] width 109 height 13
click at [60, 331] on input "Middle Cabbage Tree 3" at bounding box center [60, 331] width 8 height 8
checkbox input "true"
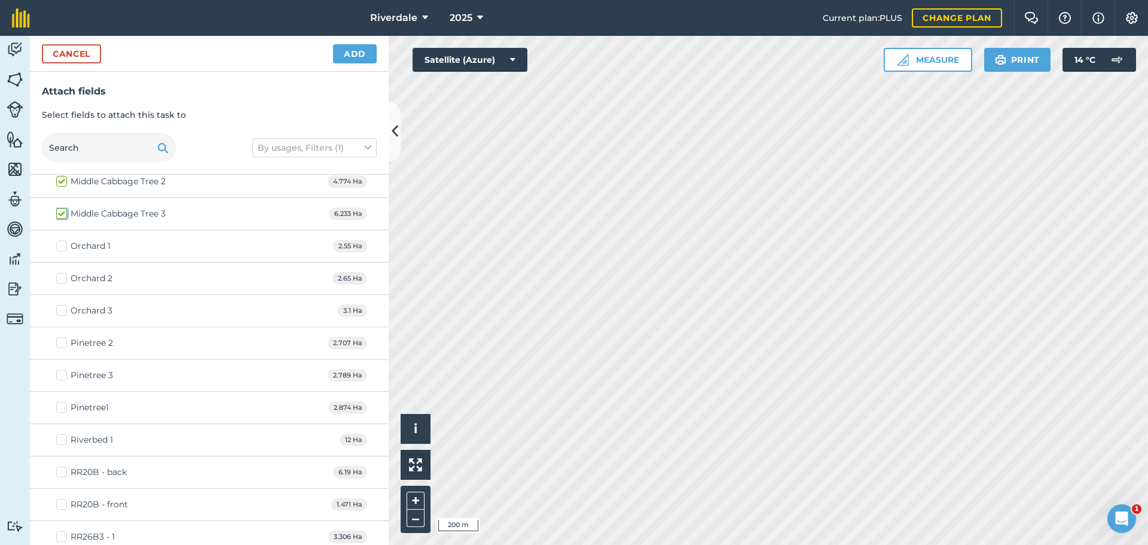
scroll to position [658, 0]
click at [62, 246] on label "Orchard 1" at bounding box center [83, 245] width 54 height 13
click at [62, 246] on input "Orchard 1" at bounding box center [60, 243] width 8 height 8
checkbox input "true"
click at [60, 279] on label "Orchard 2" at bounding box center [84, 278] width 56 height 13
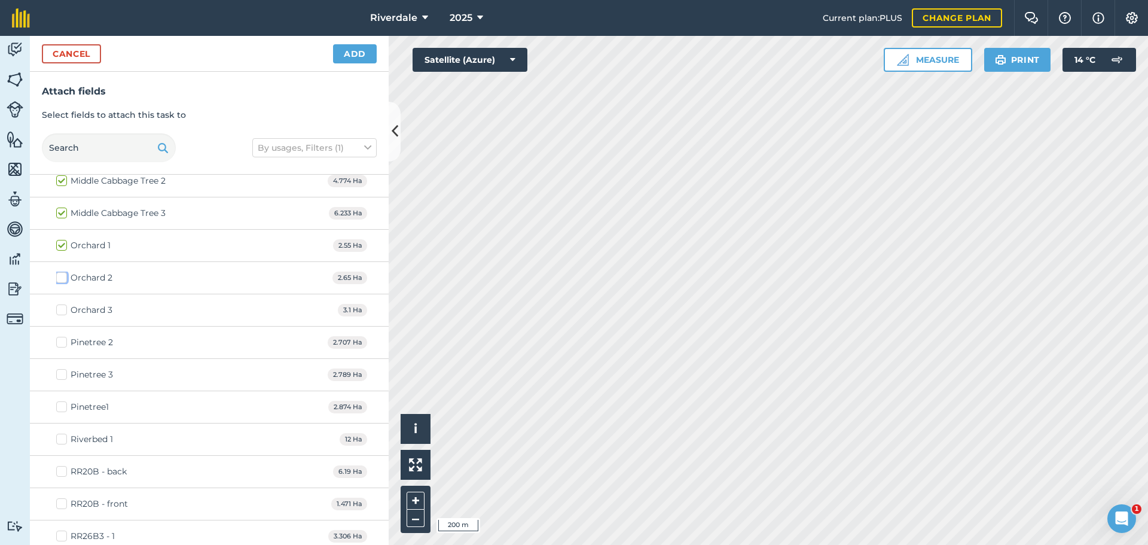
click at [60, 279] on input "Orchard 2" at bounding box center [60, 276] width 8 height 8
checkbox input "true"
click at [61, 307] on label "Orchard 3" at bounding box center [84, 310] width 56 height 13
click at [61, 307] on input "Orchard 3" at bounding box center [60, 308] width 8 height 8
checkbox input "true"
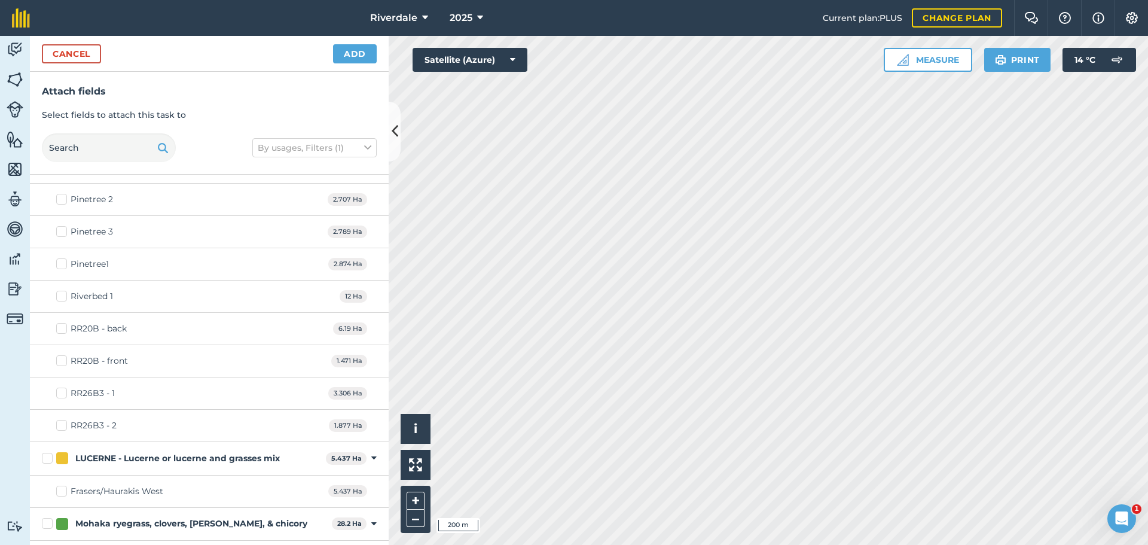
scroll to position [837, 0]
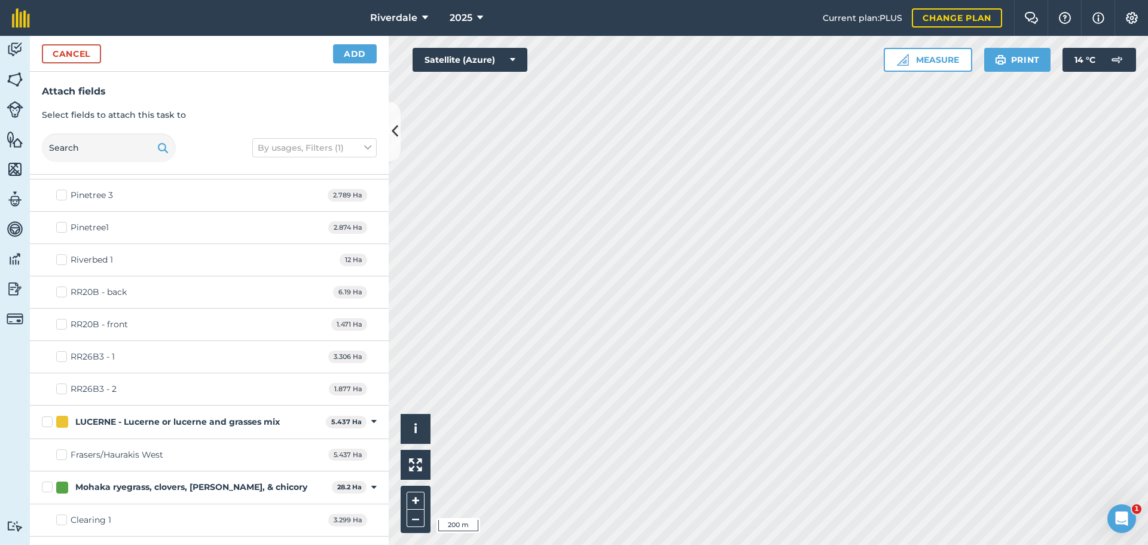
click at [63, 260] on label "Riverbed 1" at bounding box center [84, 260] width 57 height 13
click at [63, 260] on input "Riverbed 1" at bounding box center [60, 258] width 8 height 8
checkbox input "true"
click at [348, 52] on button "Add" at bounding box center [355, 53] width 44 height 19
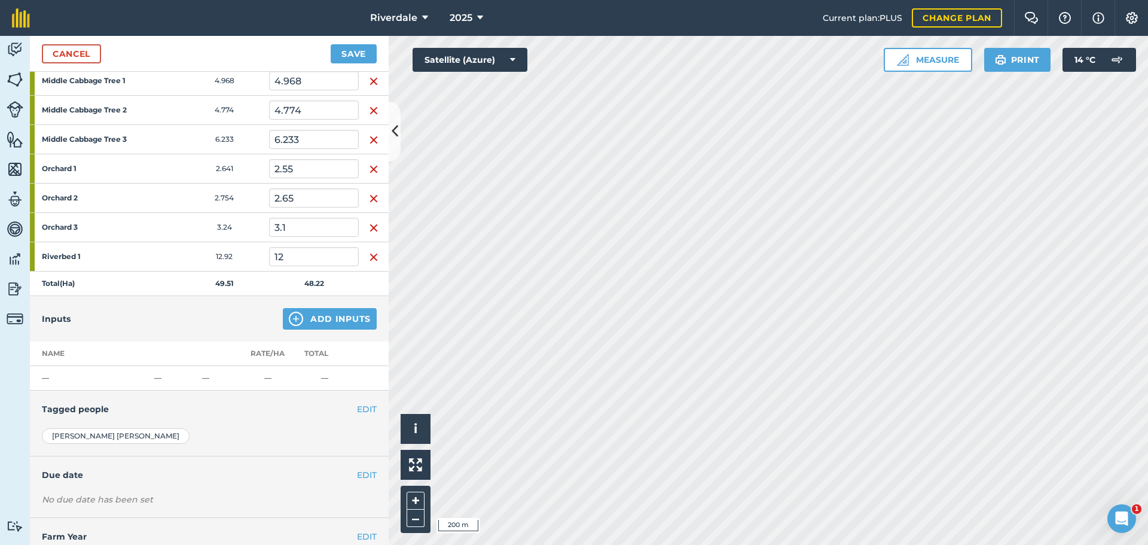
scroll to position [327, 0]
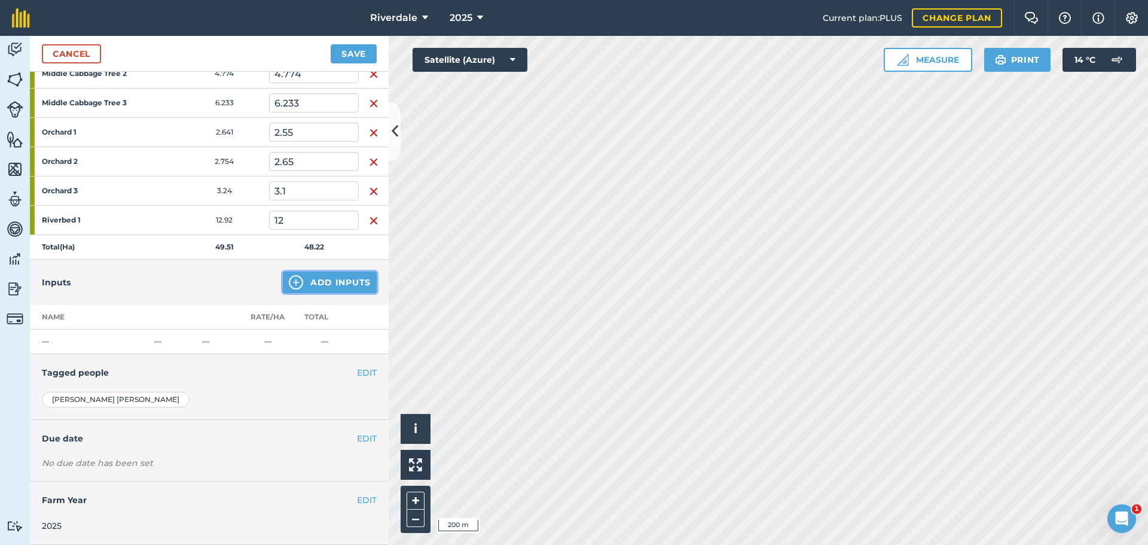
click at [328, 279] on button "Add Inputs" at bounding box center [330, 283] width 94 height 22
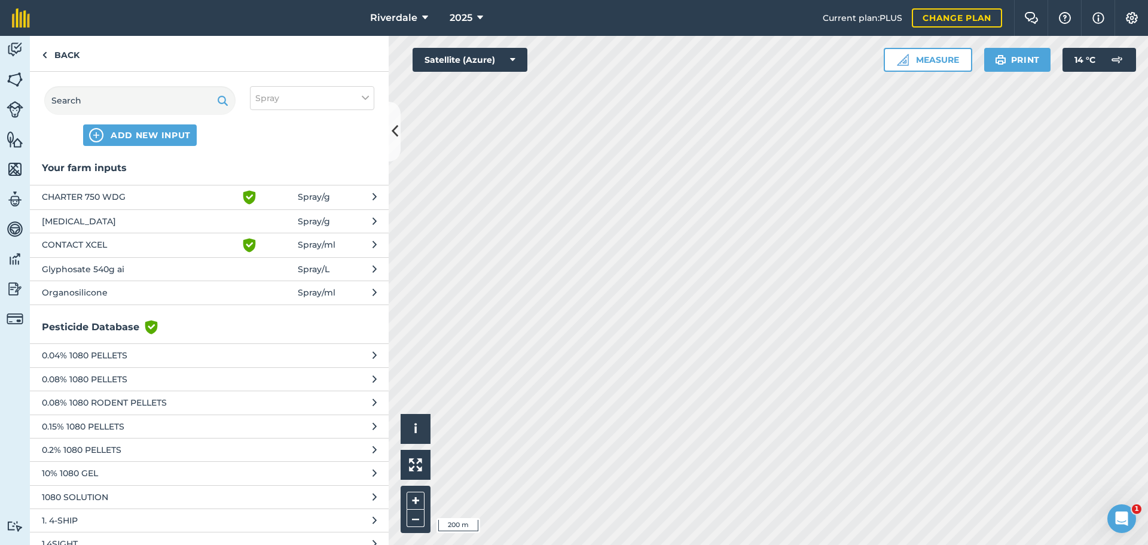
click at [77, 268] on span "Glyphosate 540g ai" at bounding box center [140, 269] width 196 height 13
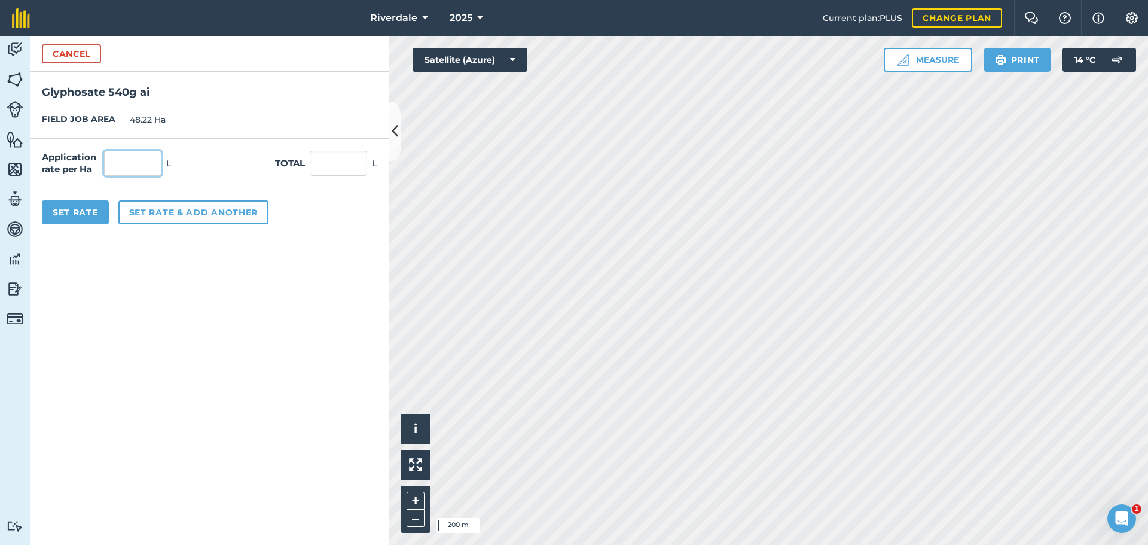
click at [127, 162] on input "text" at bounding box center [132, 163] width 57 height 25
type input "1.44"
type input "69.437"
click at [325, 162] on input "69.437" at bounding box center [338, 163] width 57 height 25
click at [167, 212] on button "Set rate & add another" at bounding box center [193, 212] width 150 height 24
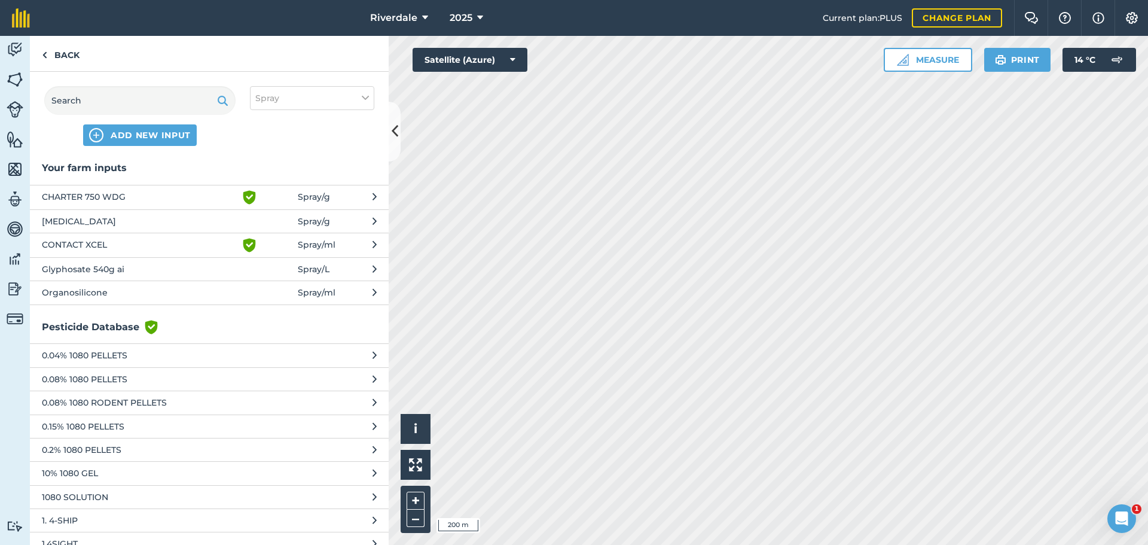
click at [71, 290] on span "Organosilicone" at bounding box center [140, 292] width 196 height 13
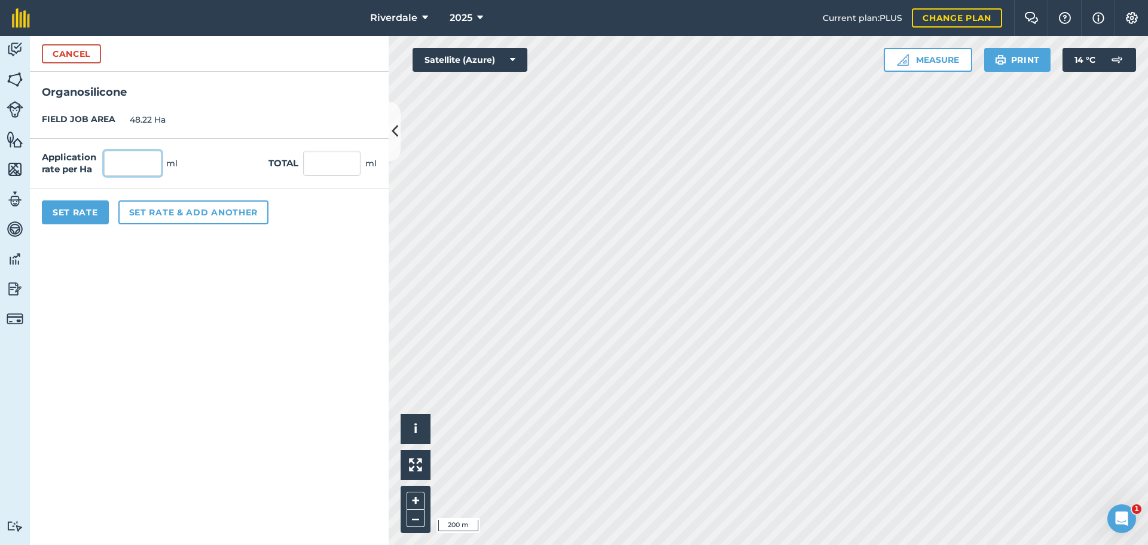
click at [130, 163] on input "text" at bounding box center [132, 163] width 57 height 25
type input "100"
type input "4,822"
click at [109, 230] on div "Set Rate Set rate & add another" at bounding box center [209, 212] width 359 height 48
click at [74, 211] on button "Set Rate" at bounding box center [75, 212] width 67 height 24
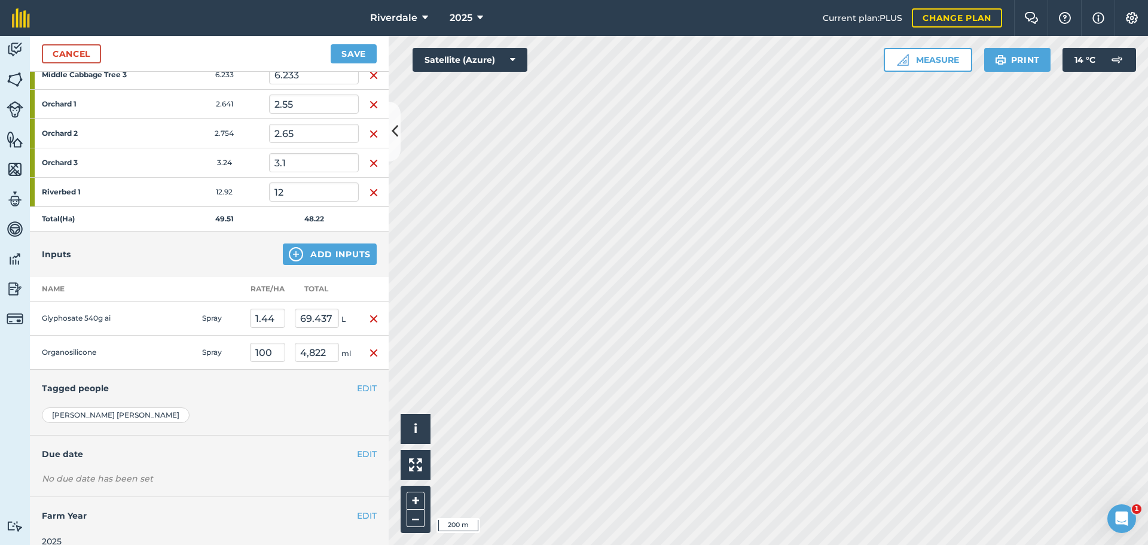
scroll to position [370, 0]
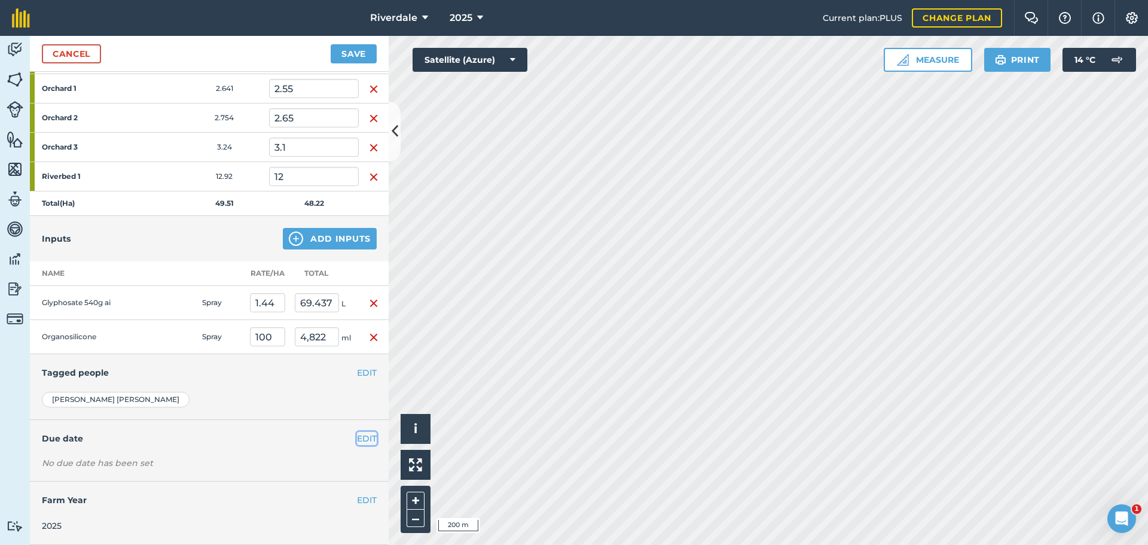
click at [357, 438] on button "EDIT" at bounding box center [367, 438] width 20 height 13
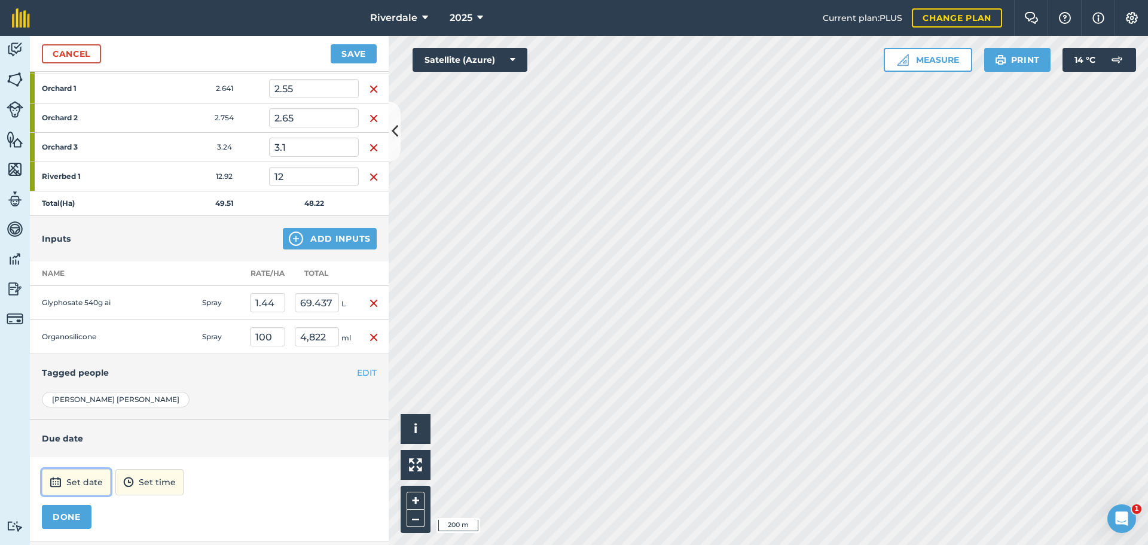
click at [83, 482] on button "Set date" at bounding box center [76, 482] width 69 height 26
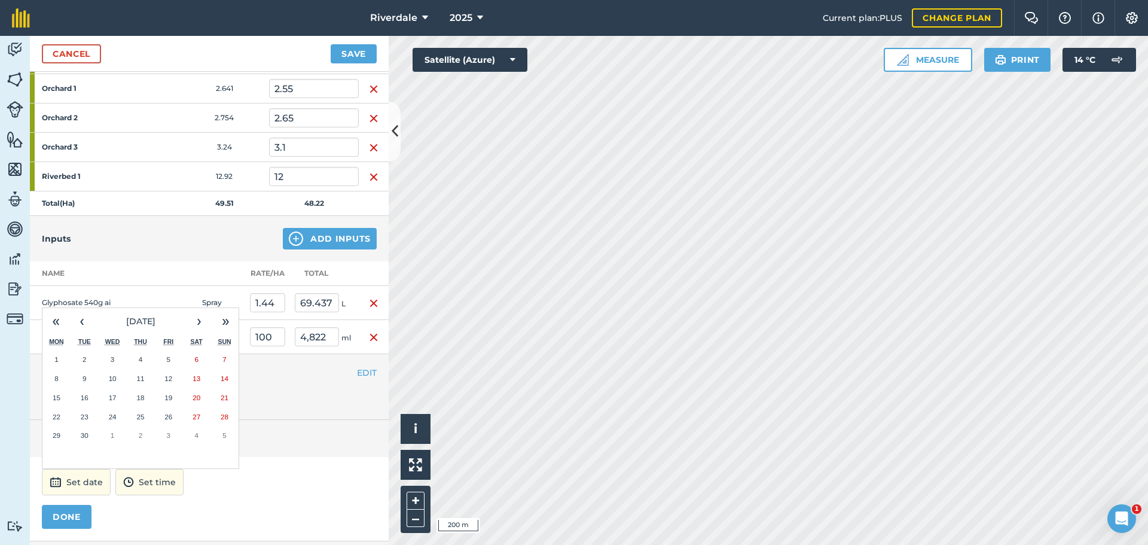
click at [225, 395] on abbr "21" at bounding box center [225, 398] width 8 height 8
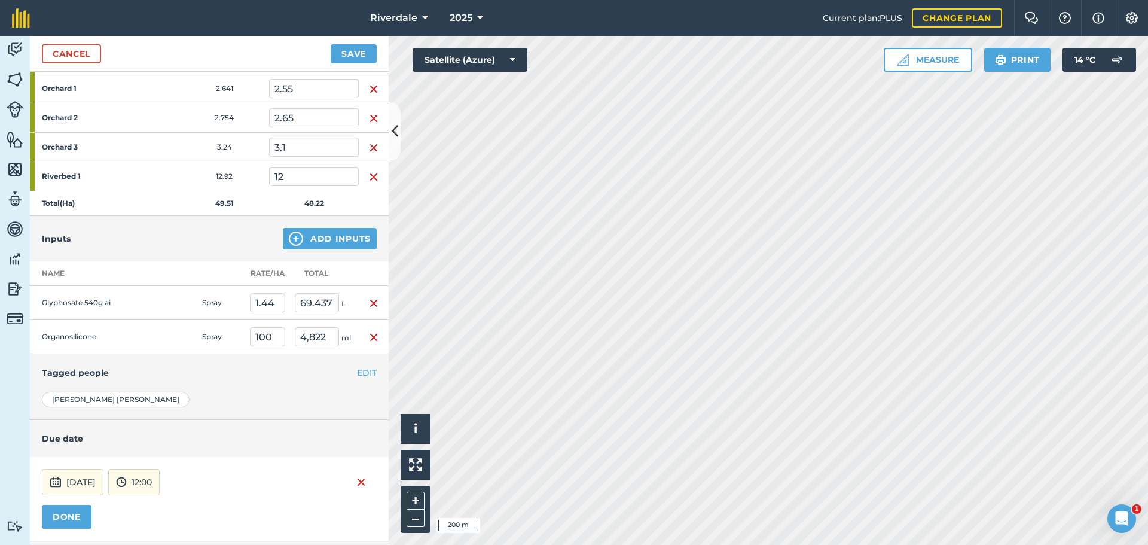
scroll to position [430, 0]
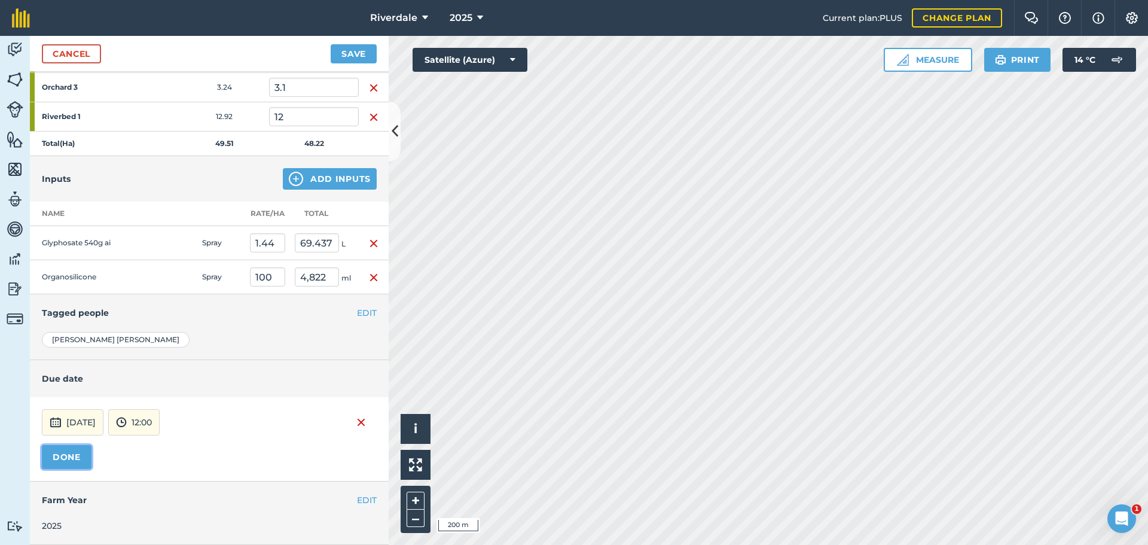
click at [65, 454] on button "DONE" at bounding box center [67, 457] width 50 height 24
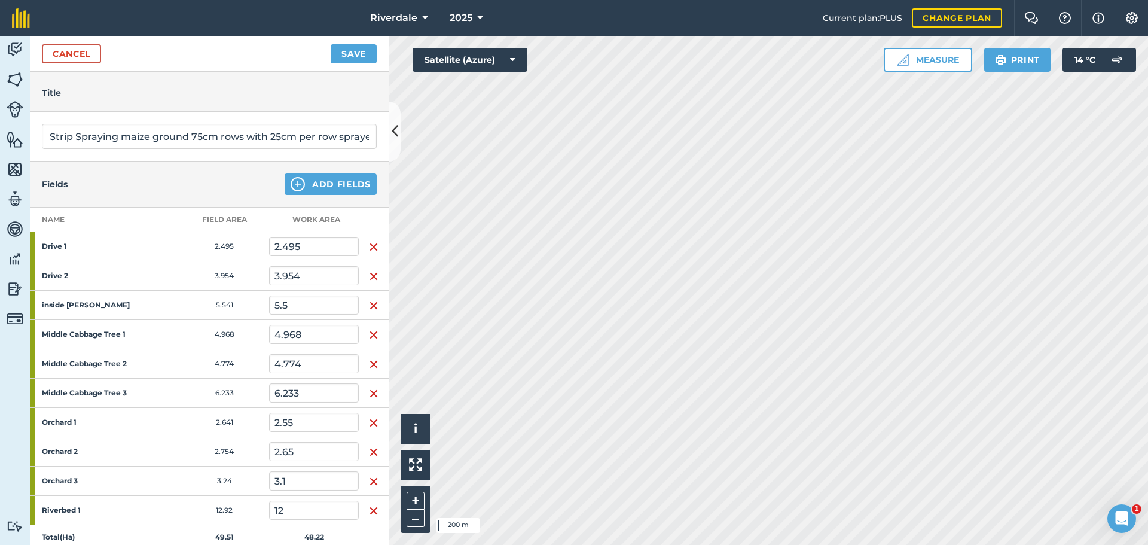
scroll to position [0, 0]
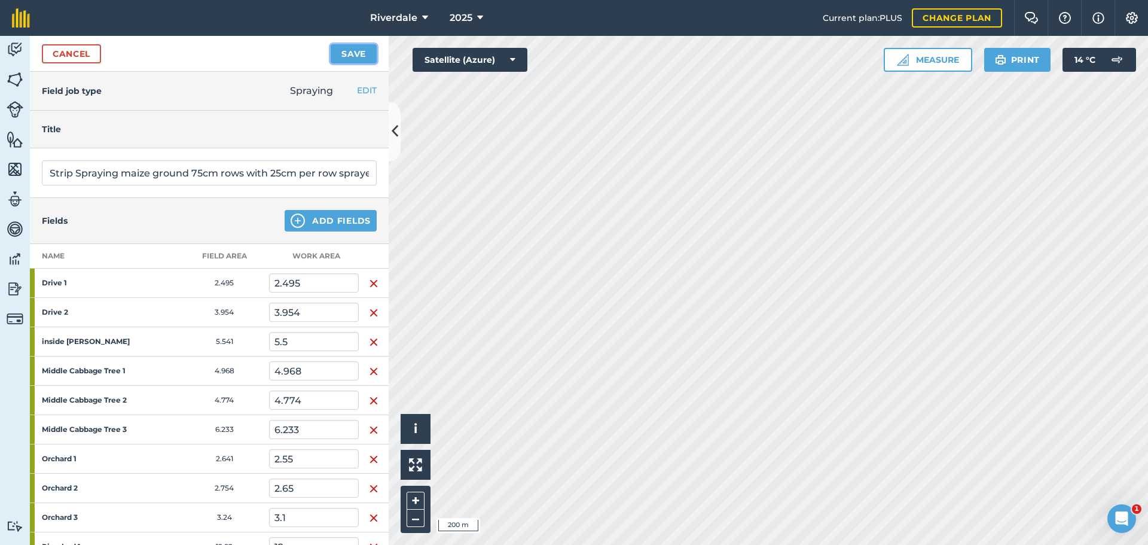
click at [349, 52] on button "Save" at bounding box center [354, 53] width 46 height 19
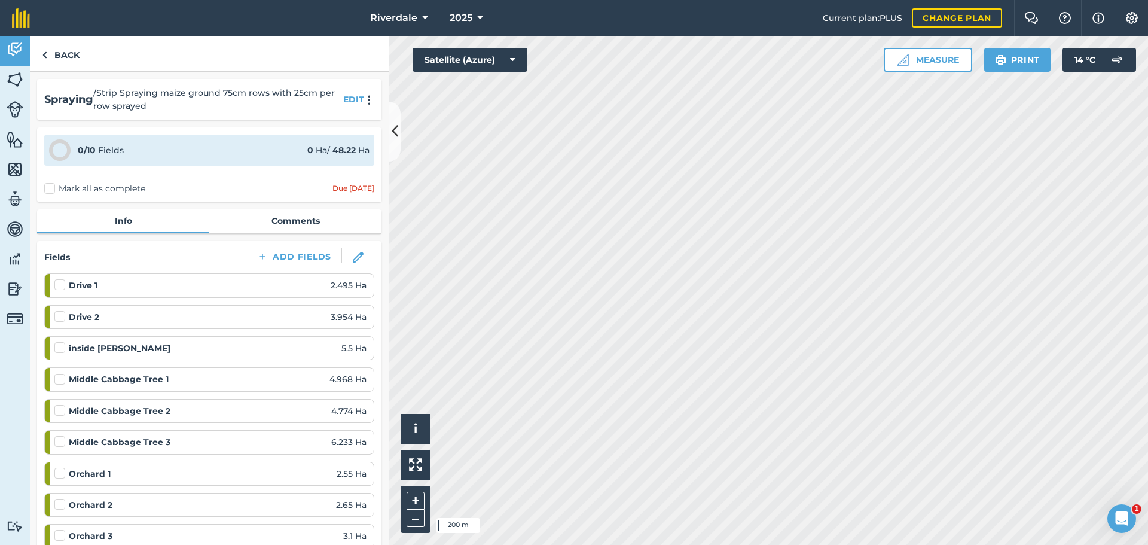
click at [48, 189] on label "Mark all as complete" at bounding box center [94, 188] width 101 height 13
click at [48, 189] on input "Mark all as complete" at bounding box center [48, 186] width 8 height 8
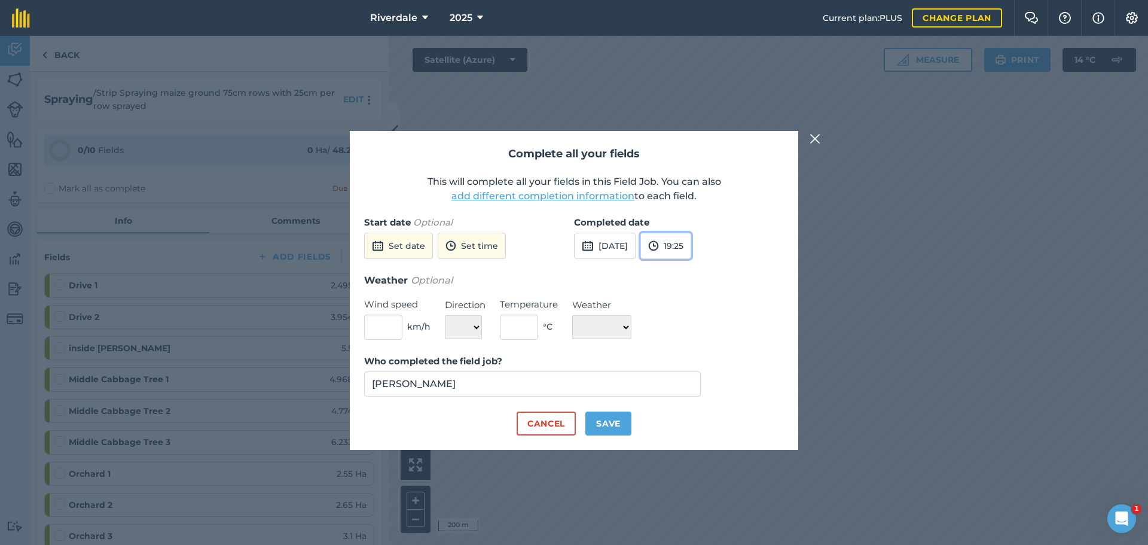
click at [659, 243] on img at bounding box center [653, 246] width 11 height 14
click at [694, 278] on button "12:00" at bounding box center [669, 278] width 56 height 19
click at [610, 422] on button "Save" at bounding box center [609, 424] width 46 height 24
checkbox input "true"
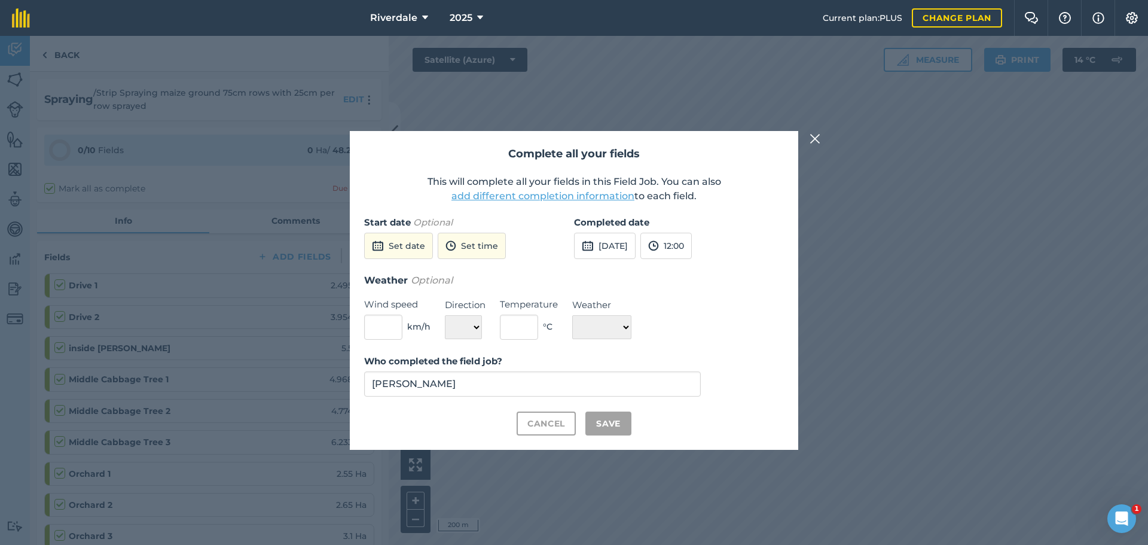
checkbox input "true"
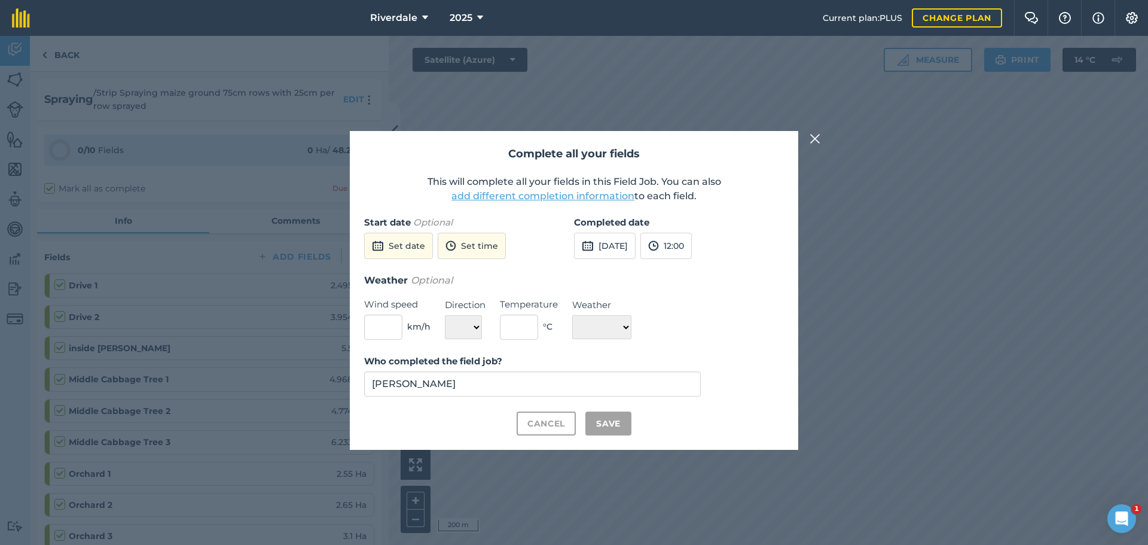
checkbox input "true"
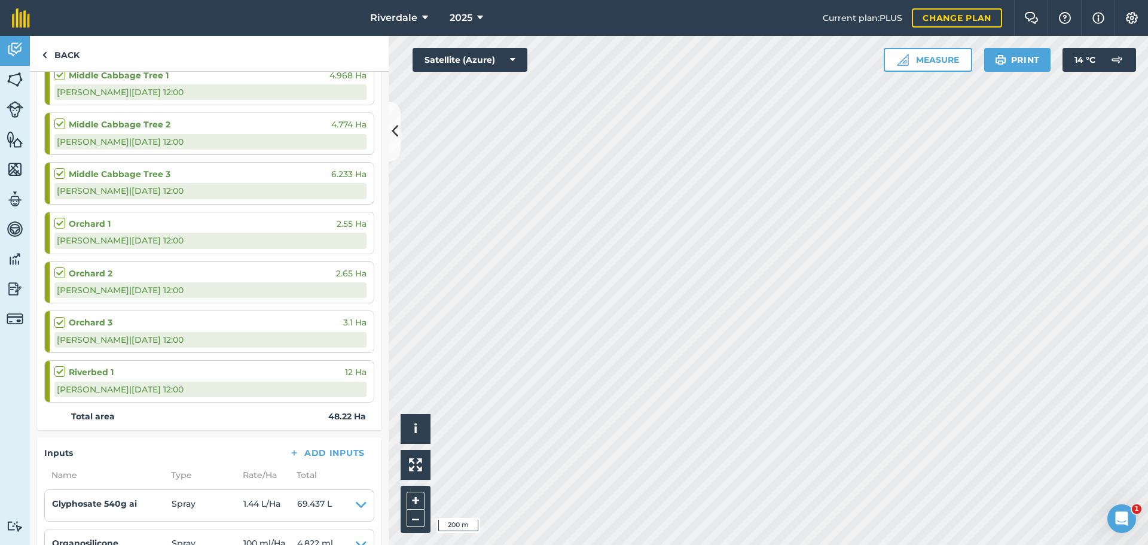
scroll to position [590, 0]
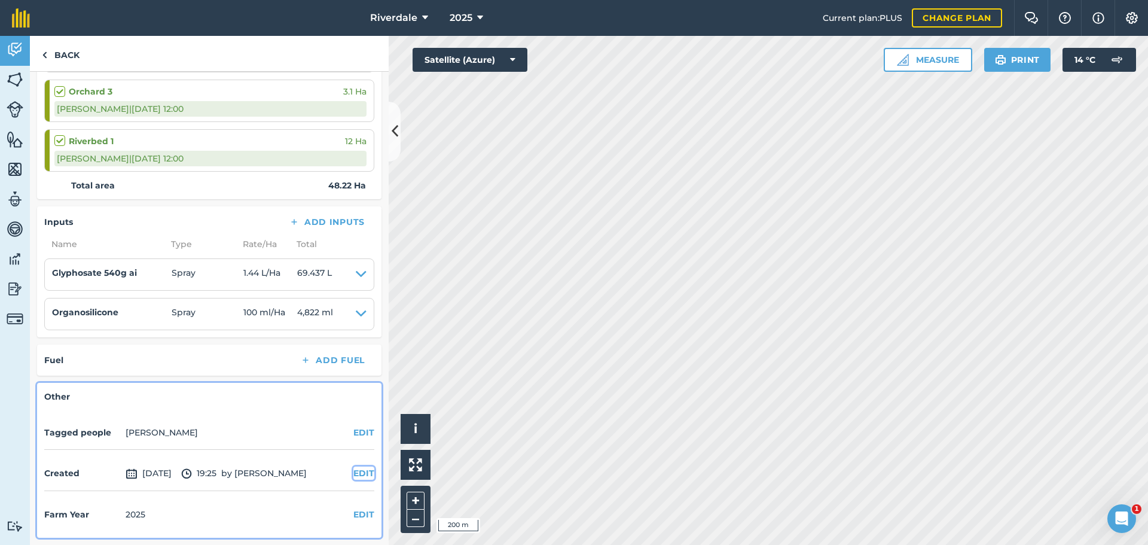
click at [354, 468] on button "EDIT" at bounding box center [364, 473] width 21 height 13
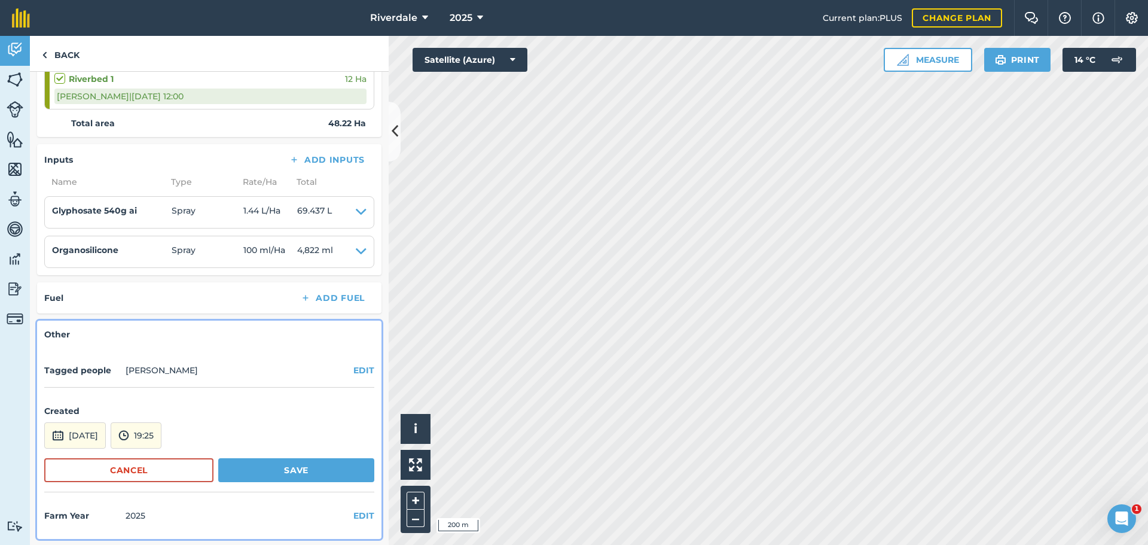
scroll to position [653, 0]
click at [68, 432] on button "[DATE]" at bounding box center [75, 434] width 62 height 26
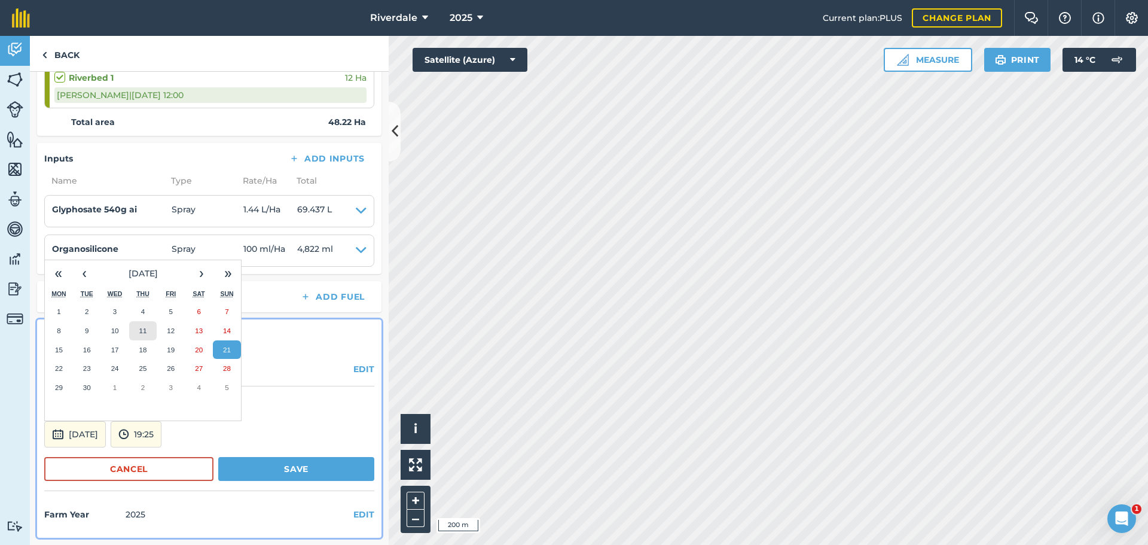
click at [141, 329] on abbr "11" at bounding box center [143, 331] width 8 height 8
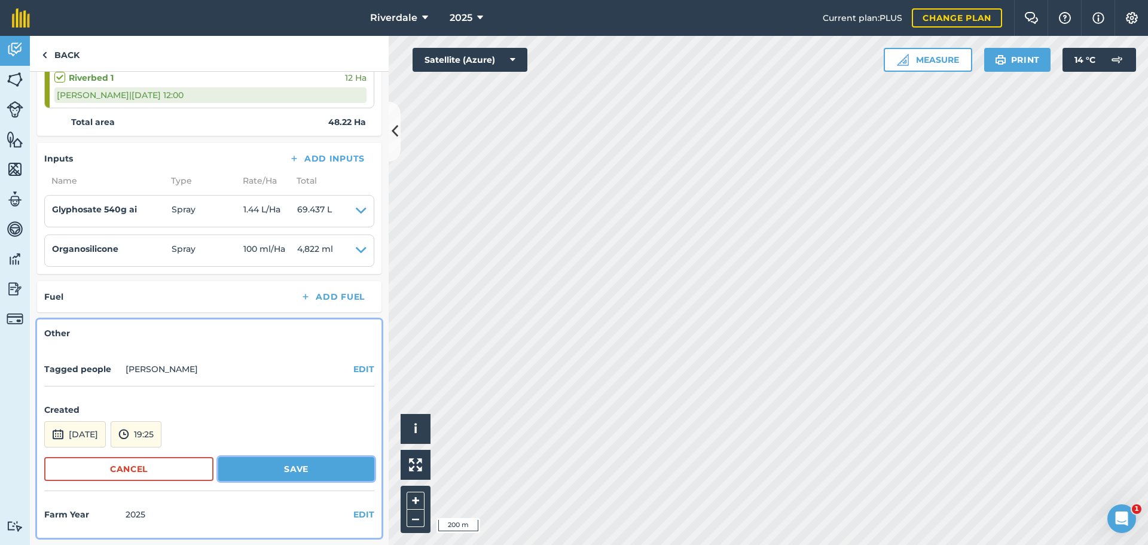
click at [287, 466] on button "Save" at bounding box center [296, 469] width 156 height 24
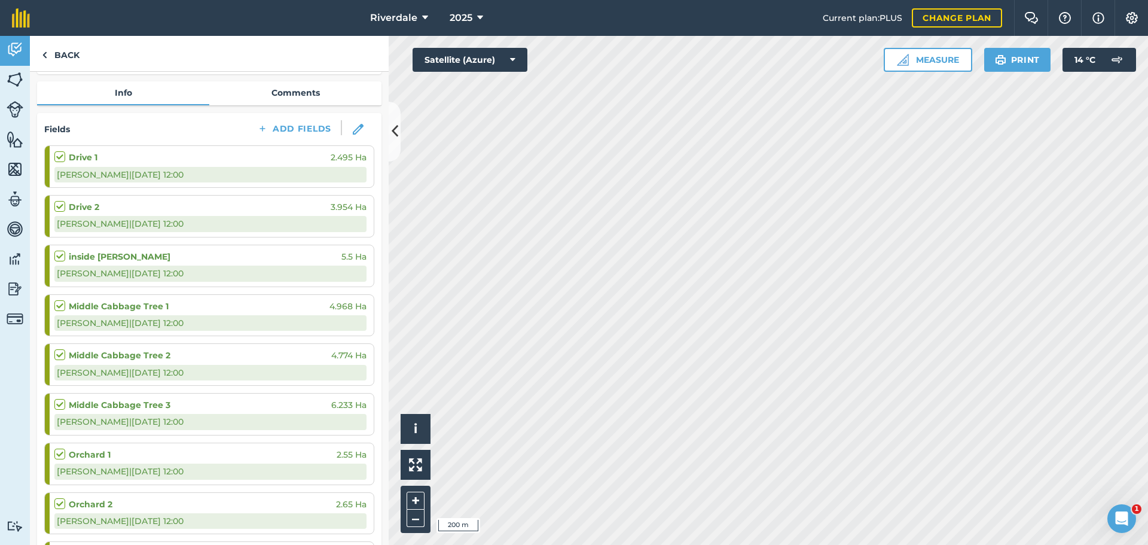
scroll to position [0, 0]
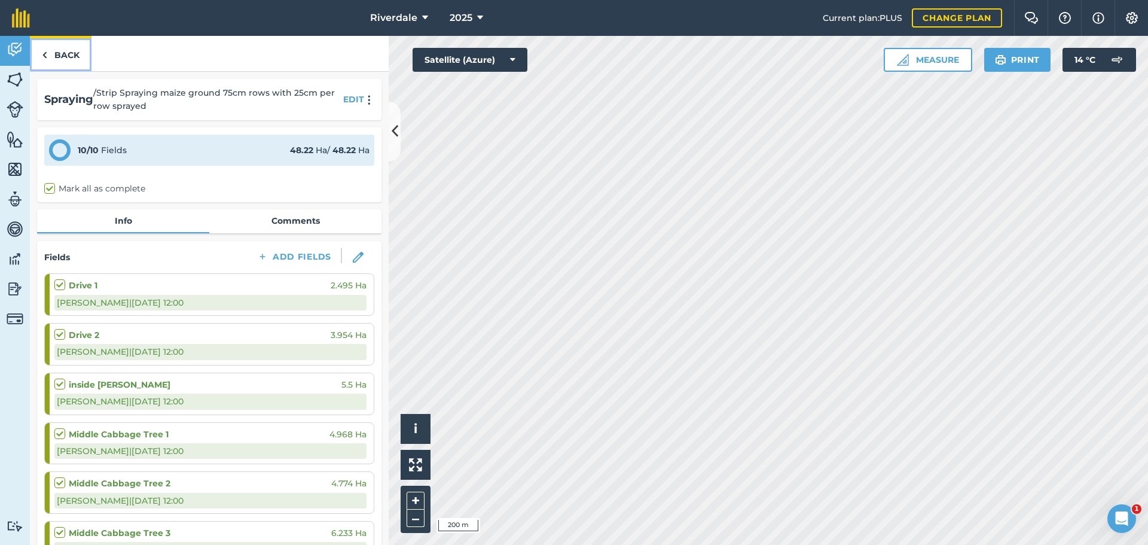
click at [62, 53] on link "Back" at bounding box center [61, 53] width 62 height 35
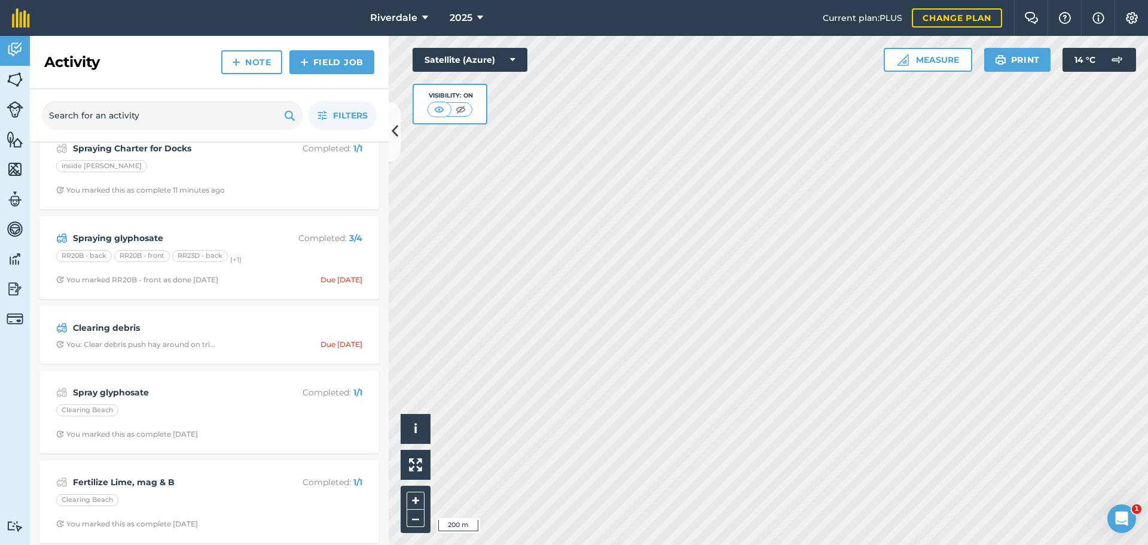
scroll to position [120, 0]
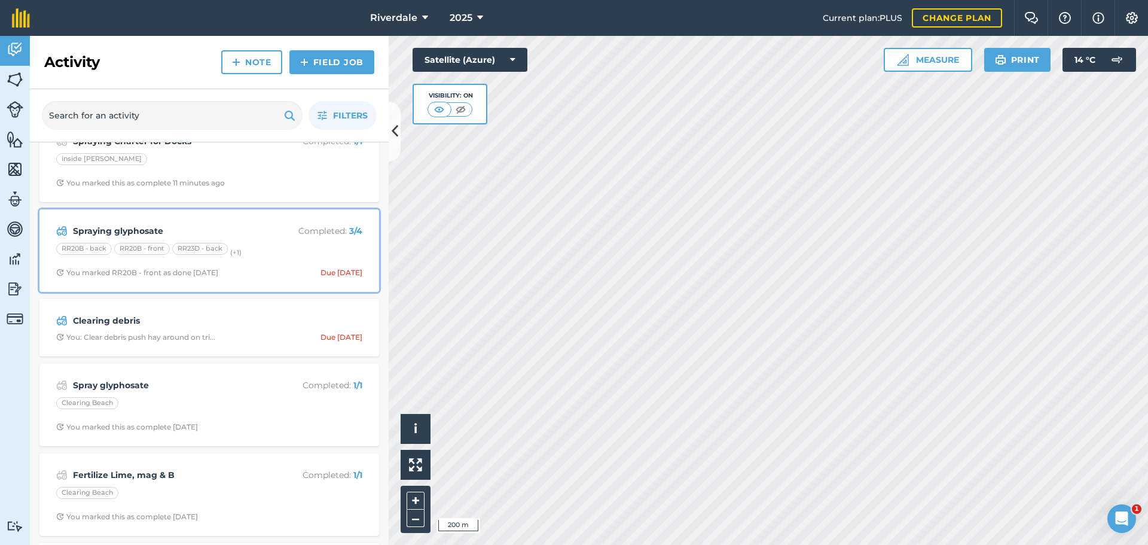
click at [120, 233] on strong "Spraying glyphosate" at bounding box center [168, 230] width 190 height 13
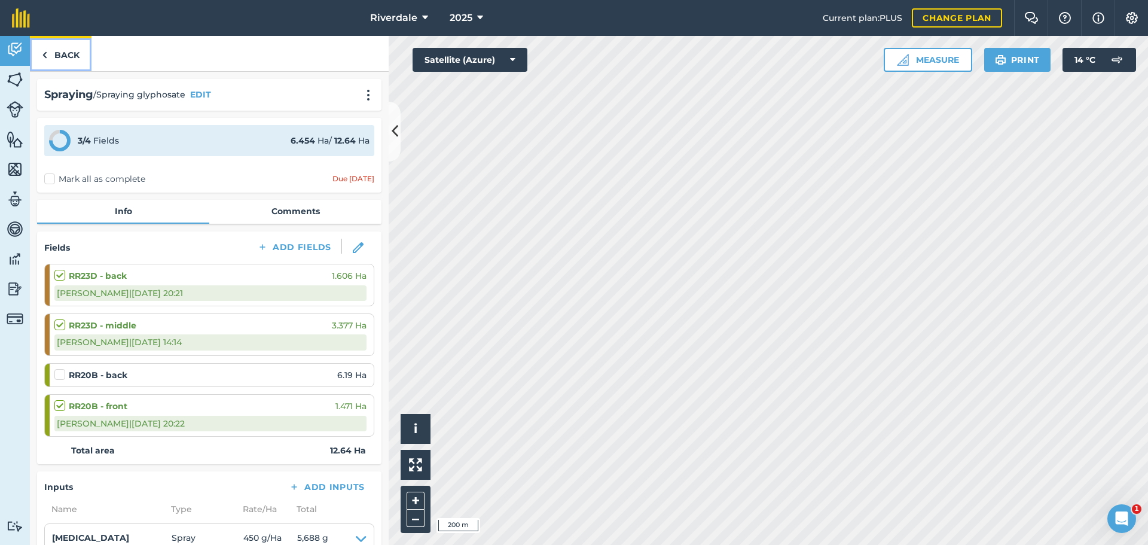
click at [64, 53] on link "Back" at bounding box center [61, 53] width 62 height 35
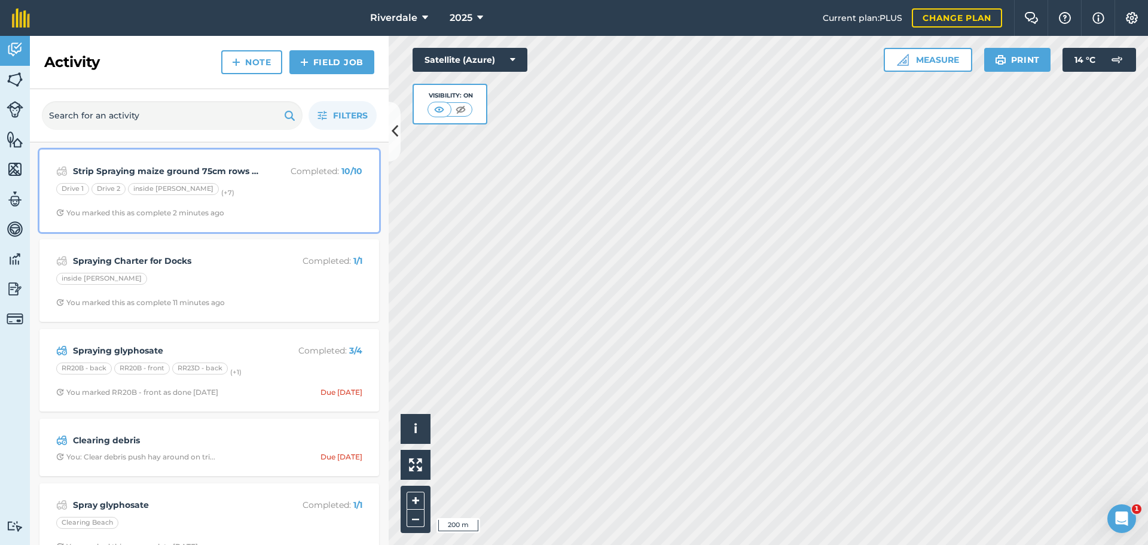
click at [158, 169] on strong "Strip Spraying maize ground 75cm rows with 25cm per row sprayed" at bounding box center [168, 170] width 190 height 13
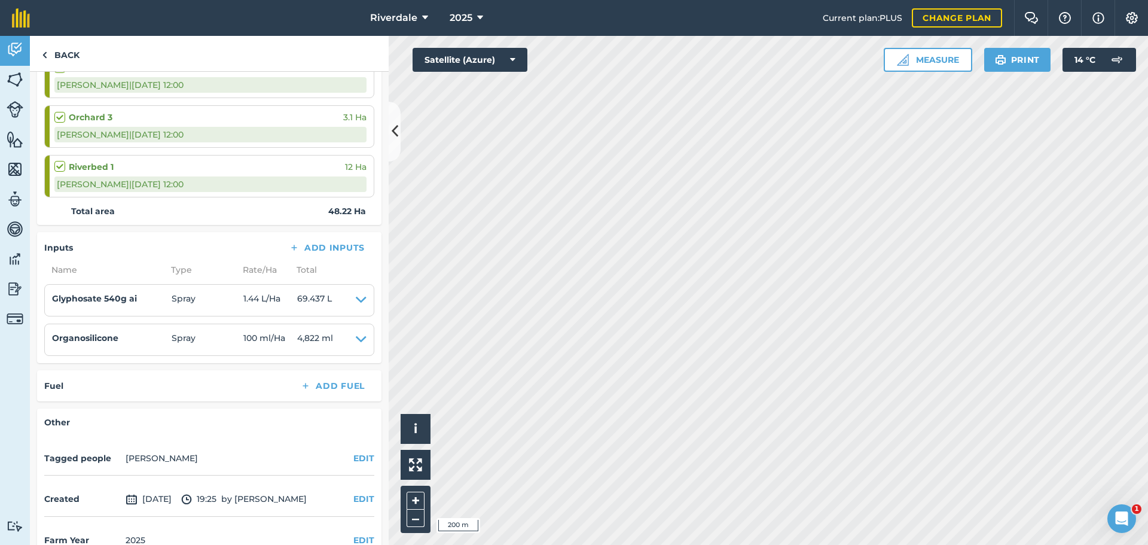
scroll to position [590, 0]
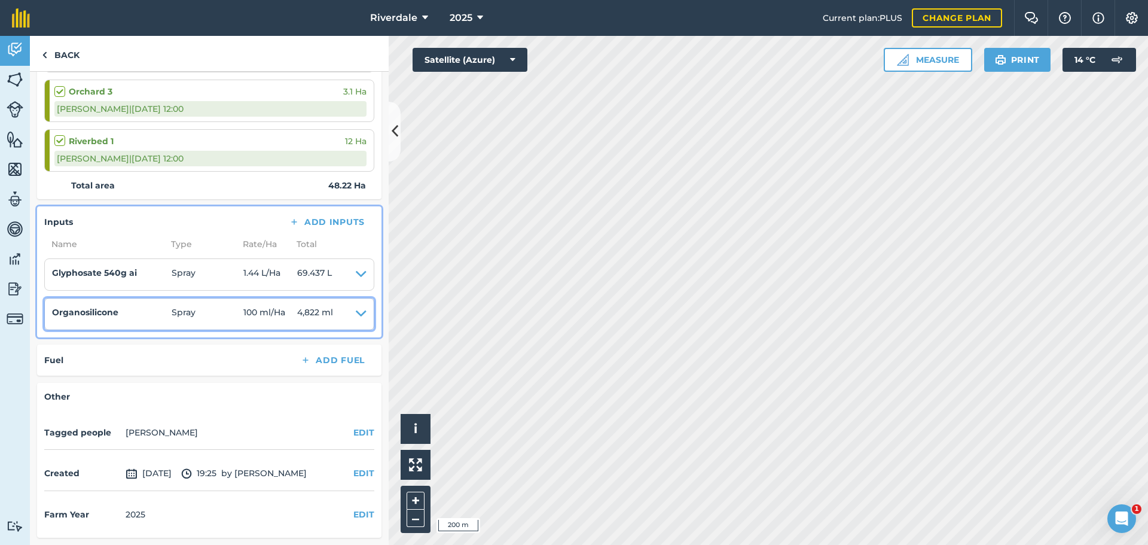
click at [356, 313] on icon at bounding box center [361, 314] width 11 height 17
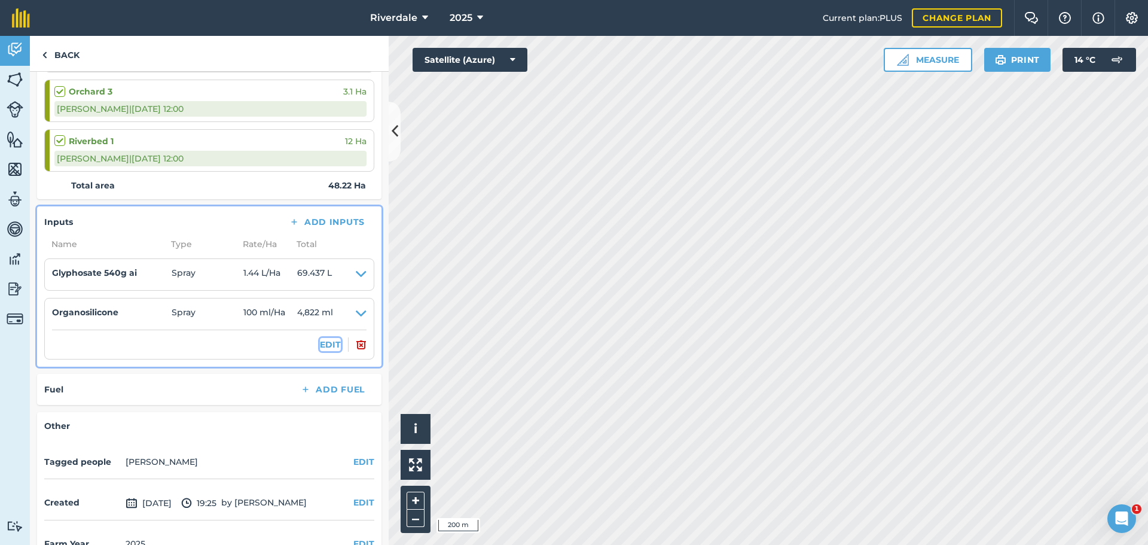
click at [320, 344] on button "EDIT" at bounding box center [330, 344] width 21 height 13
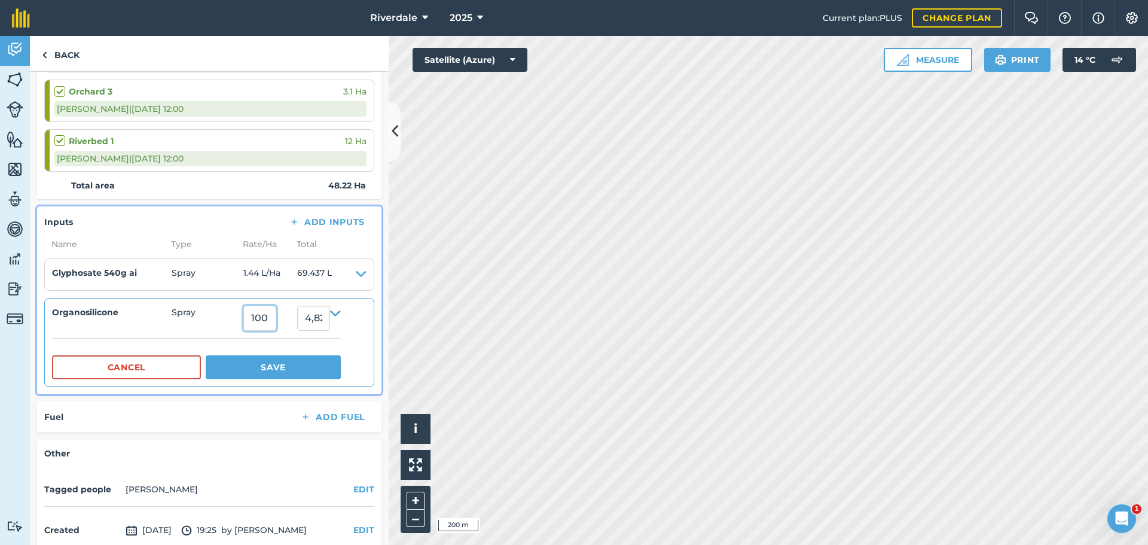
click at [272, 319] on input "100" at bounding box center [259, 318] width 33 height 25
type input "1"
type input "83"
type input "4,002.2599999999998"
click at [211, 329] on span "Spray" at bounding box center [208, 318] width 72 height 25
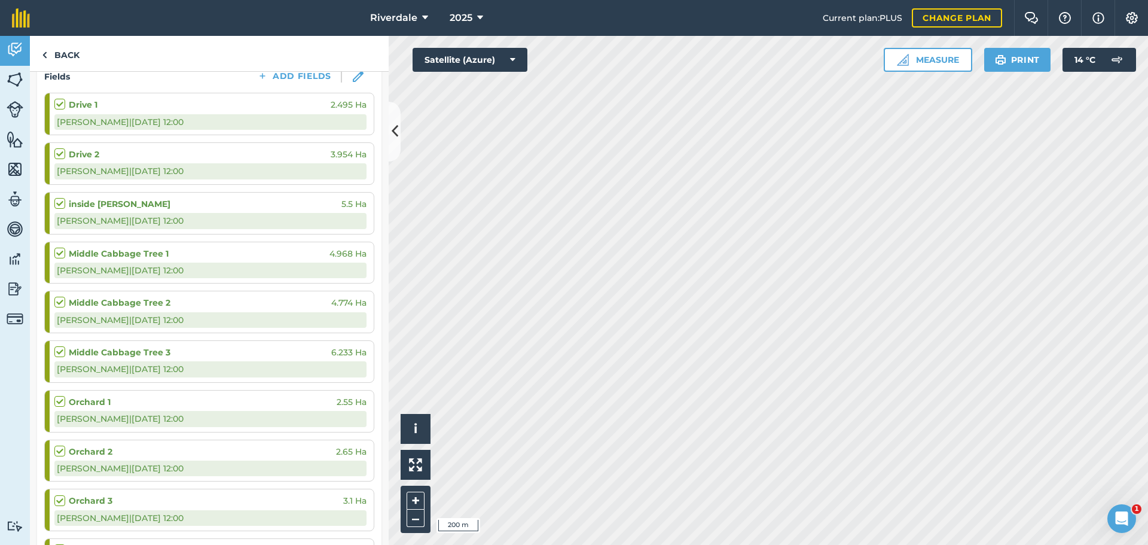
scroll to position [0, 0]
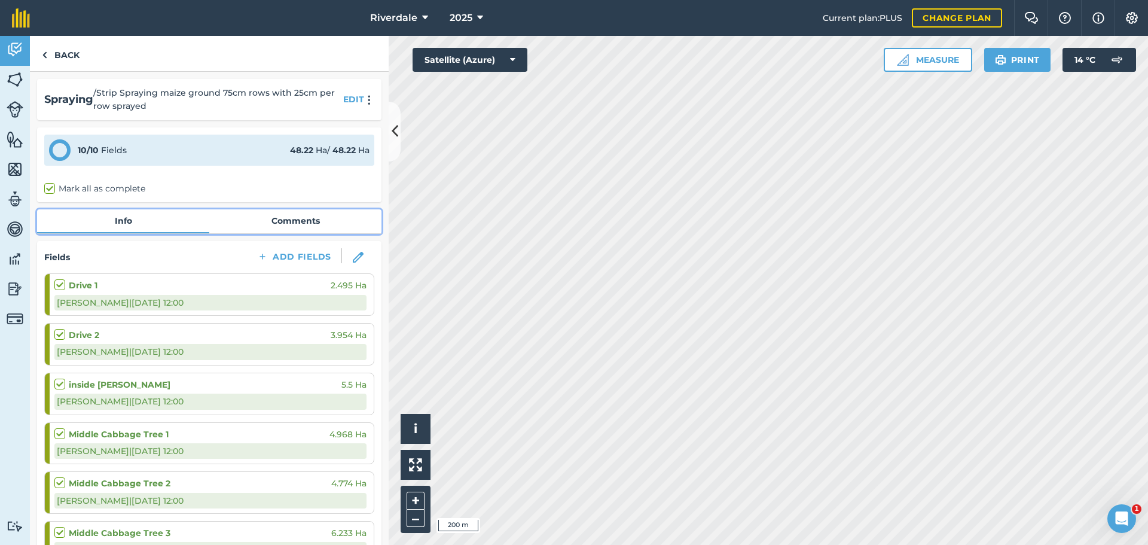
click at [291, 222] on link "Comments" at bounding box center [295, 220] width 172 height 23
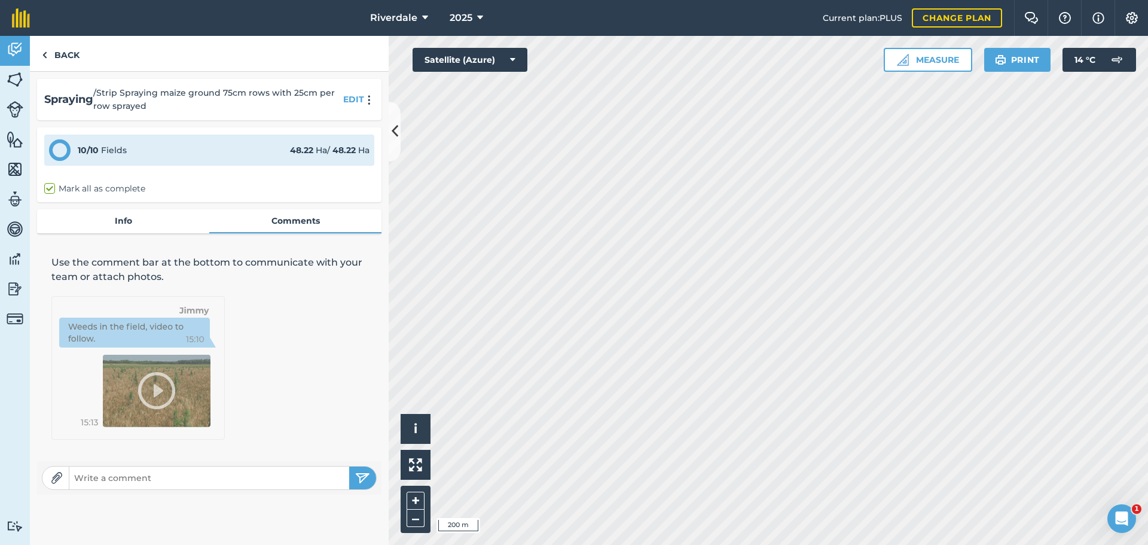
click at [77, 474] on input "text" at bounding box center [209, 478] width 280 height 17
type input "Approx 27% of the total area was blanket sprayed, headlands & over temp fences"
click at [360, 474] on img "submit" at bounding box center [362, 478] width 15 height 14
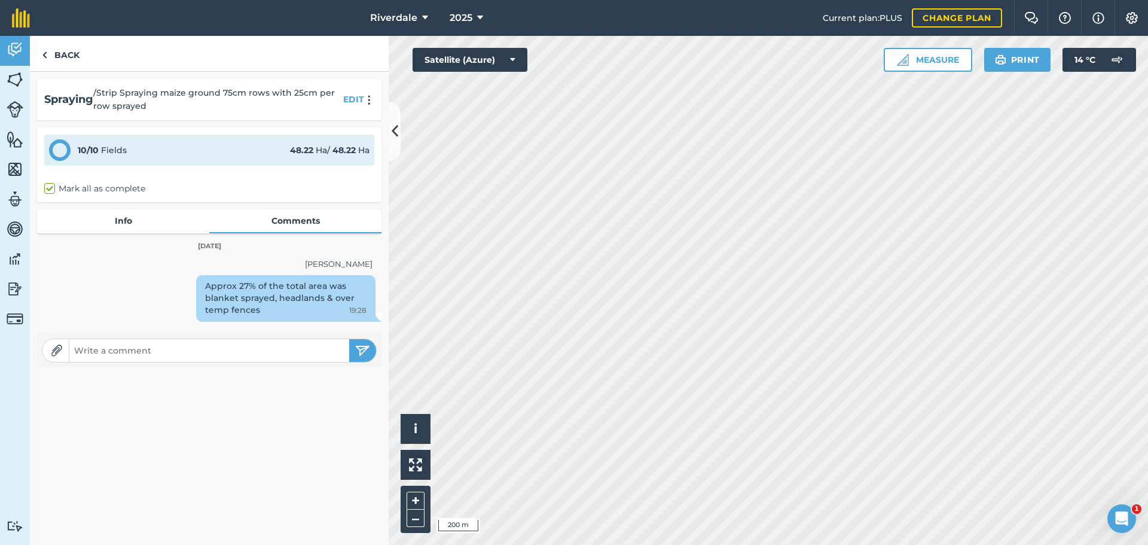
click at [84, 352] on input "text" at bounding box center [209, 350] width 280 height 17
type input "The rates of inputs are the weighted averages of the strip & blanket sprayed ar…"
click at [361, 346] on img "submit" at bounding box center [362, 350] width 15 height 14
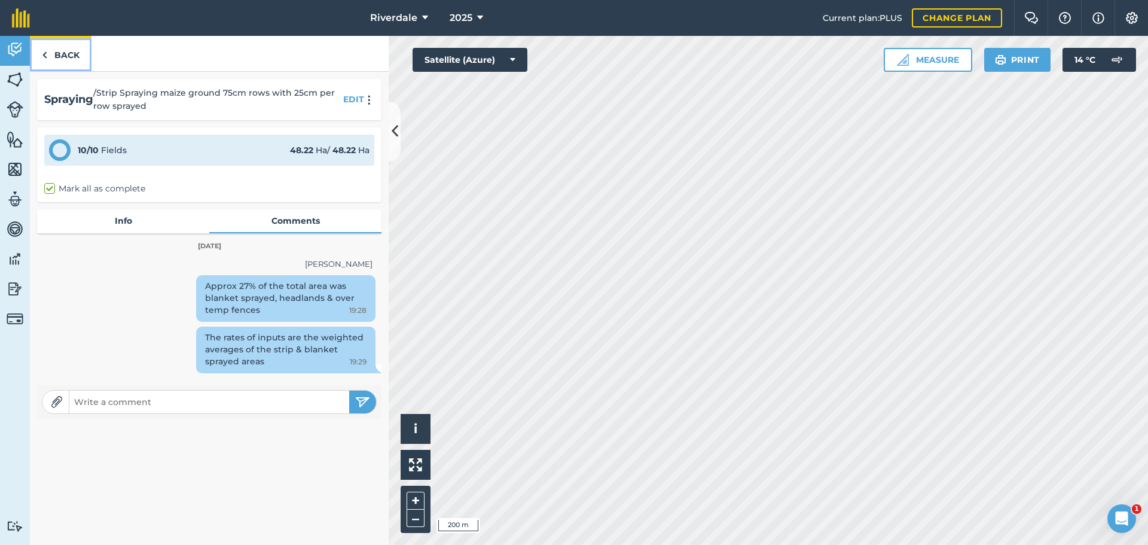
click at [65, 51] on link "Back" at bounding box center [61, 53] width 62 height 35
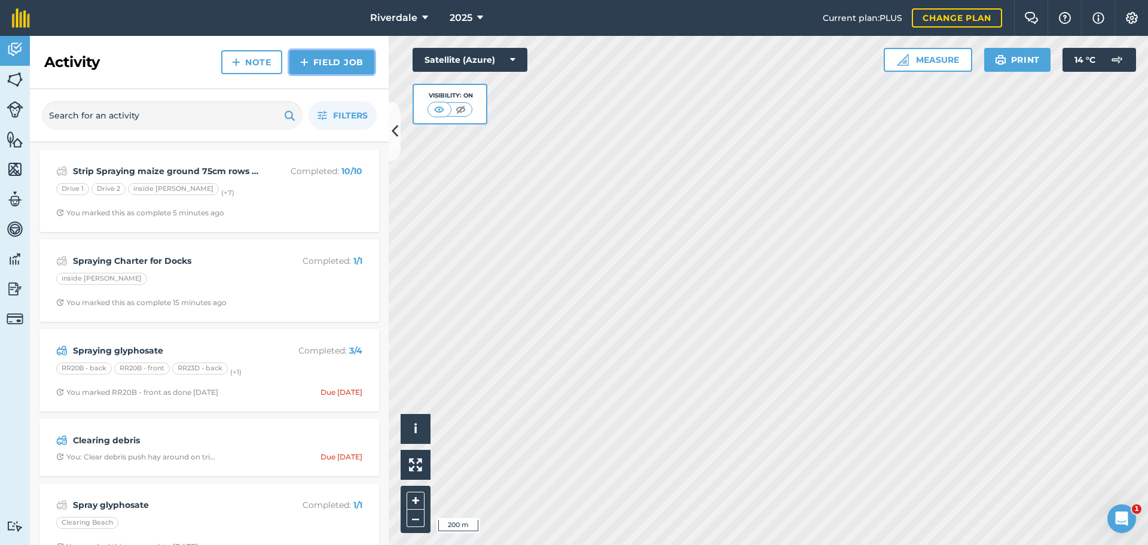
click at [322, 59] on link "Field Job" at bounding box center [332, 62] width 85 height 24
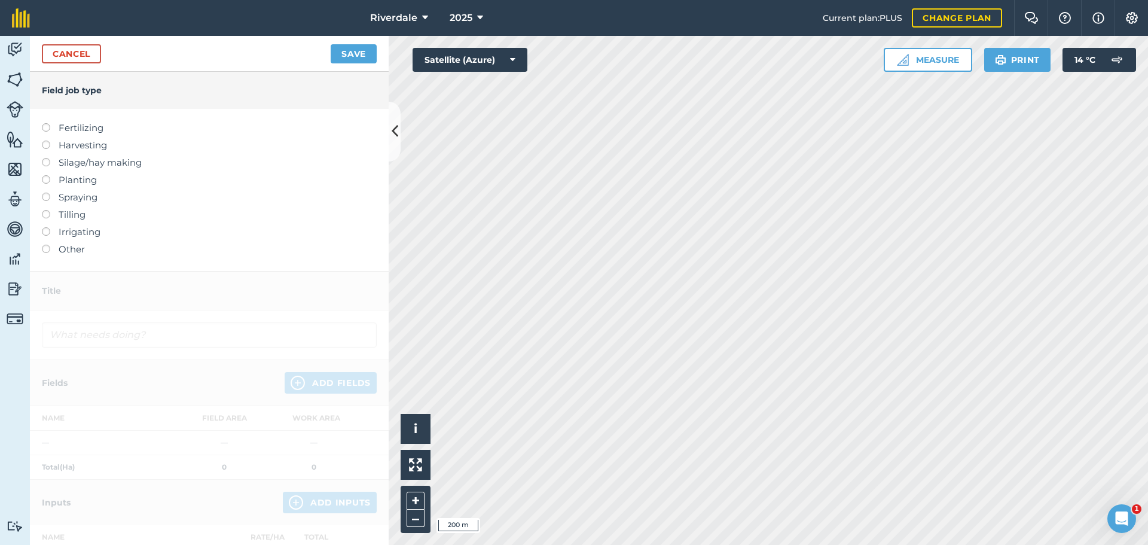
click at [45, 210] on label at bounding box center [50, 210] width 17 height 0
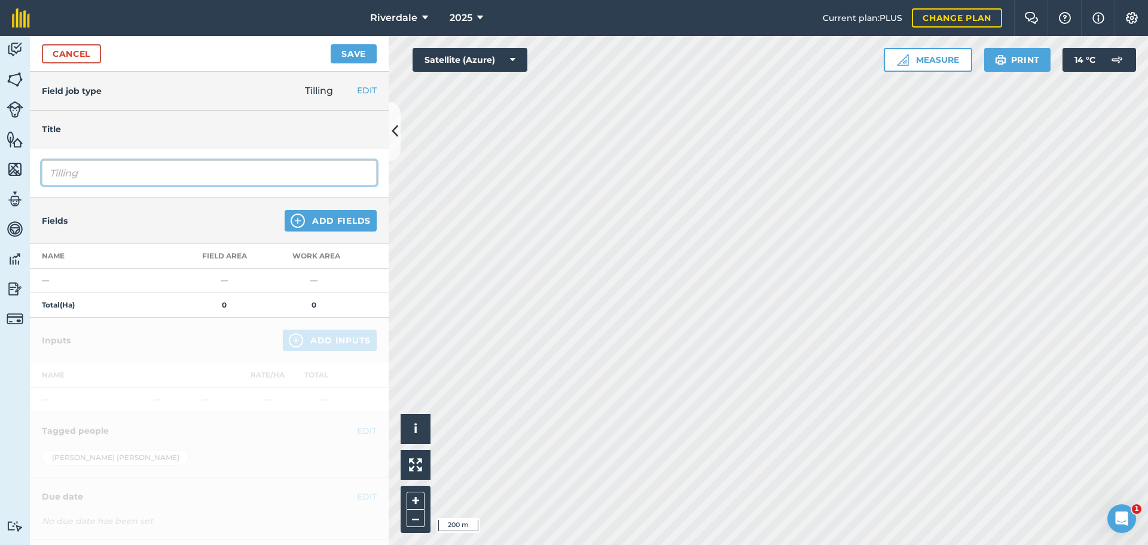
click at [72, 173] on input "Tilling" at bounding box center [209, 172] width 335 height 25
drag, startPoint x: 89, startPoint y: 172, endPoint x: 52, endPoint y: 173, distance: 37.1
click at [52, 173] on input "Tilling" at bounding box center [209, 172] width 335 height 25
type input "Cultivating wheat ground"
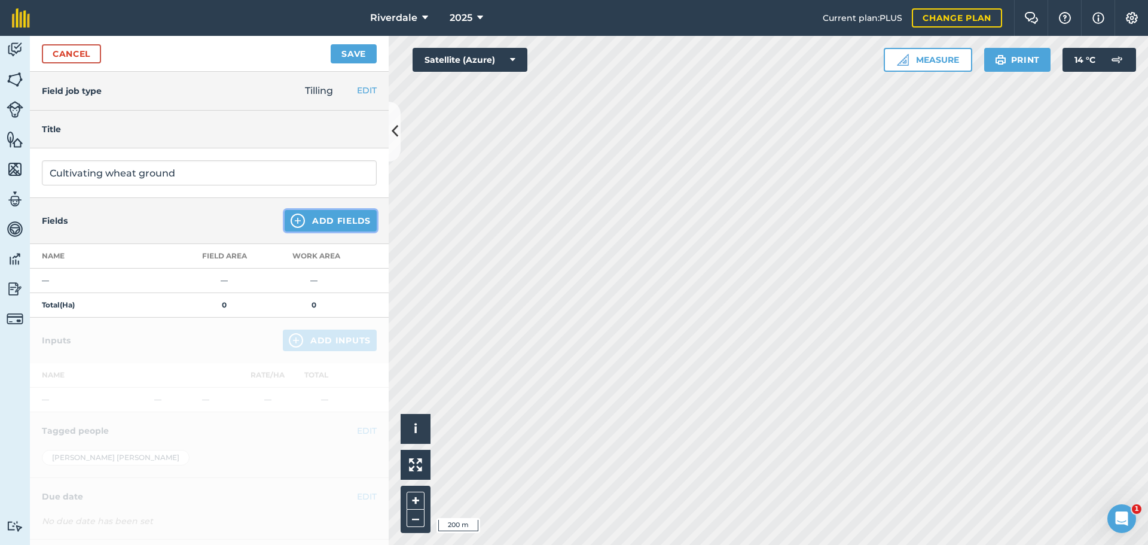
click at [324, 219] on button "Add Fields" at bounding box center [331, 221] width 92 height 22
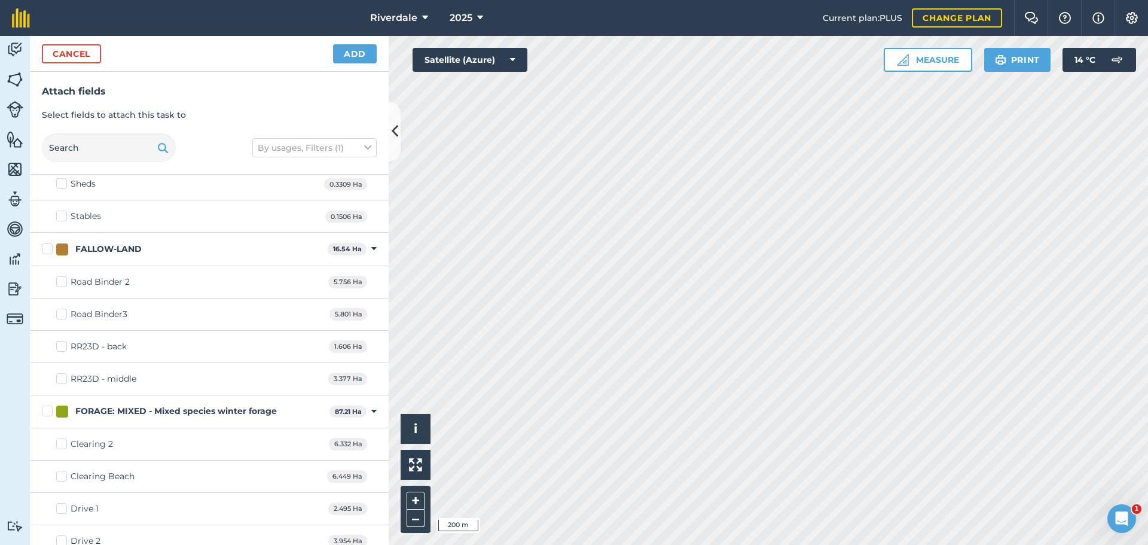
scroll to position [120, 0]
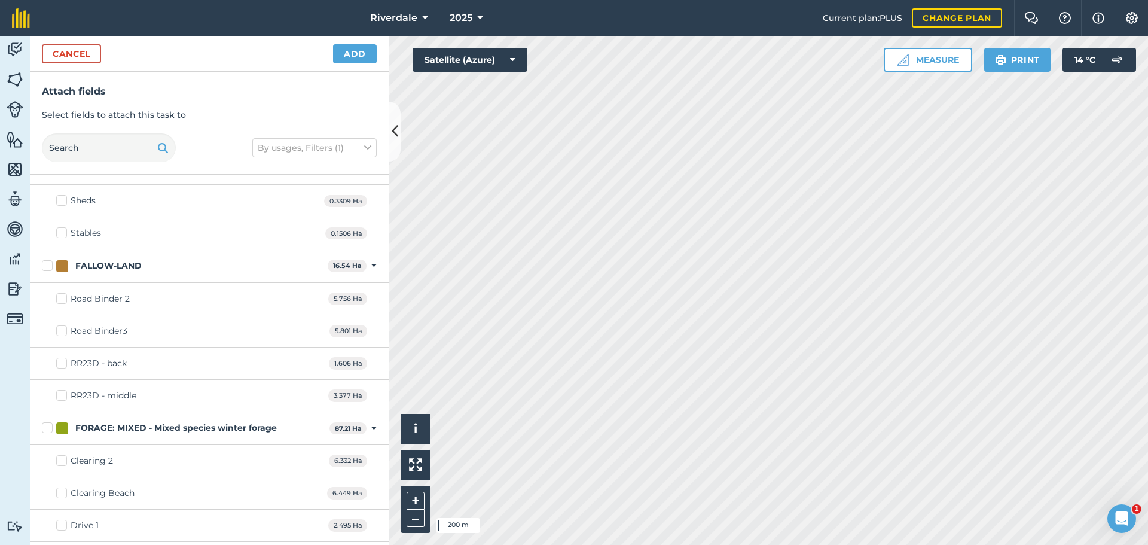
click at [59, 301] on label "Road Binder 2" at bounding box center [93, 299] width 74 height 13
click at [59, 300] on input "Road Binder 2" at bounding box center [60, 297] width 8 height 8
checkbox input "true"
click at [60, 331] on label "Road Binder3" at bounding box center [91, 331] width 71 height 13
click at [60, 331] on input "Road Binder3" at bounding box center [60, 329] width 8 height 8
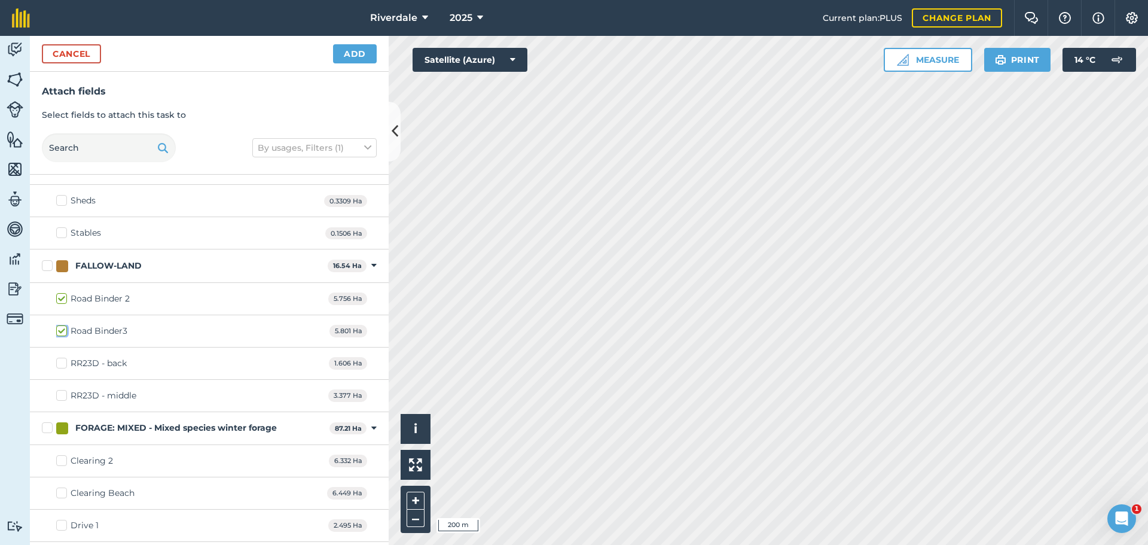
checkbox input "true"
click at [355, 51] on button "Add" at bounding box center [355, 53] width 44 height 19
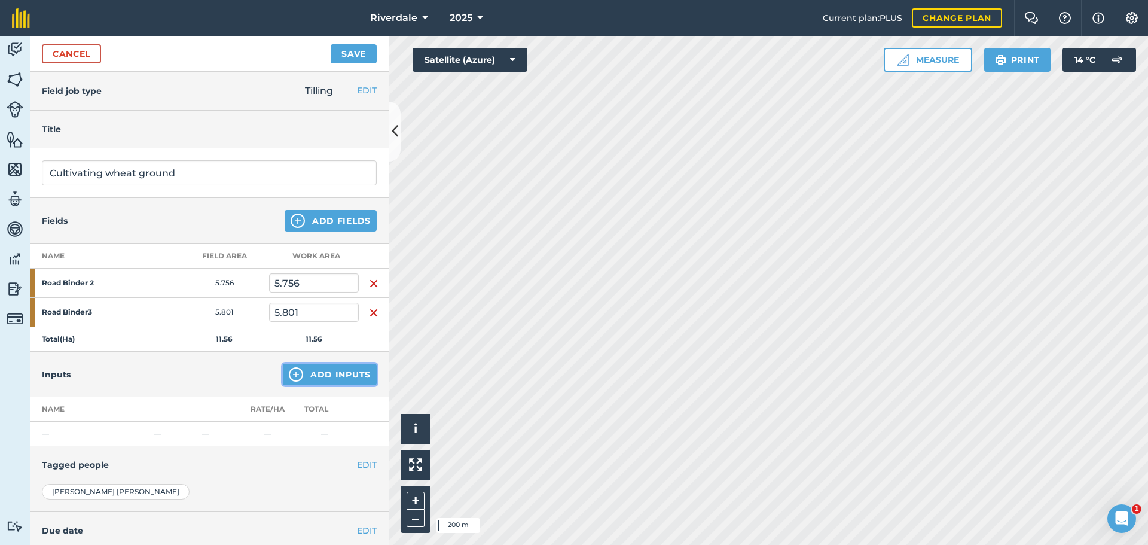
click at [311, 371] on button "Add Inputs" at bounding box center [330, 375] width 94 height 22
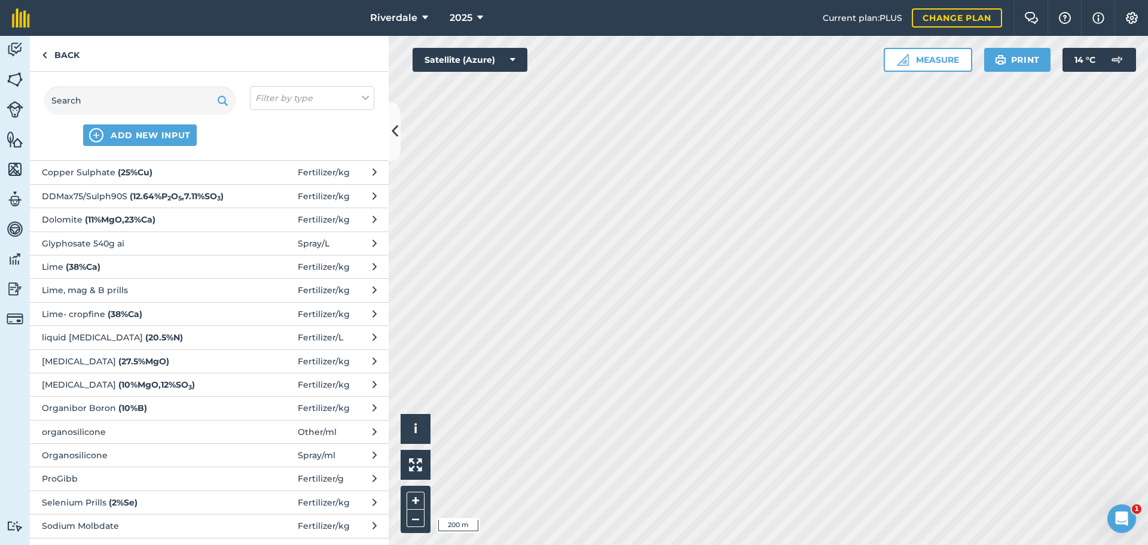
scroll to position [0, 0]
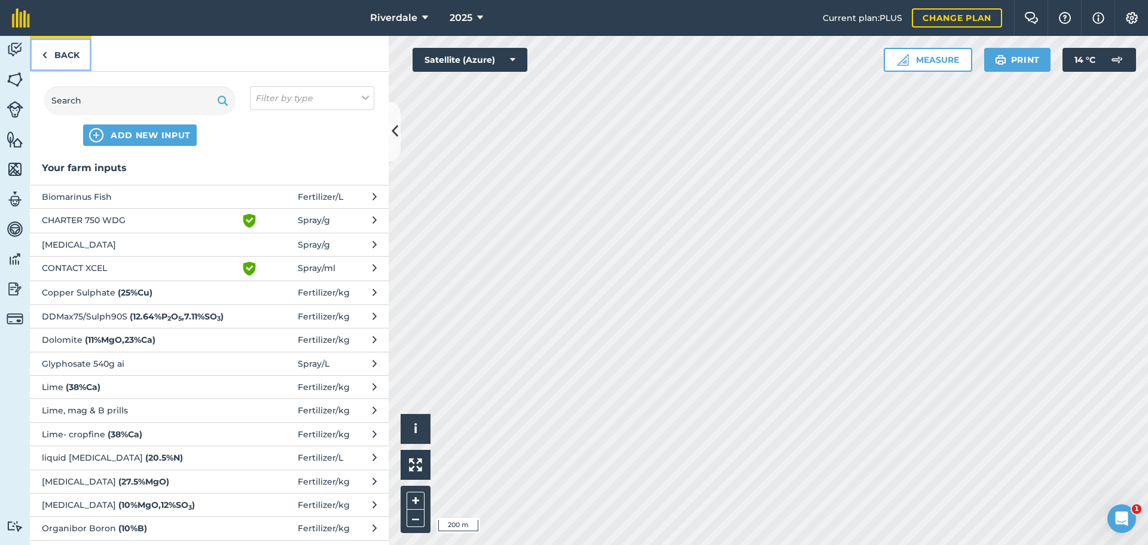
click at [65, 52] on link "Back" at bounding box center [61, 53] width 62 height 35
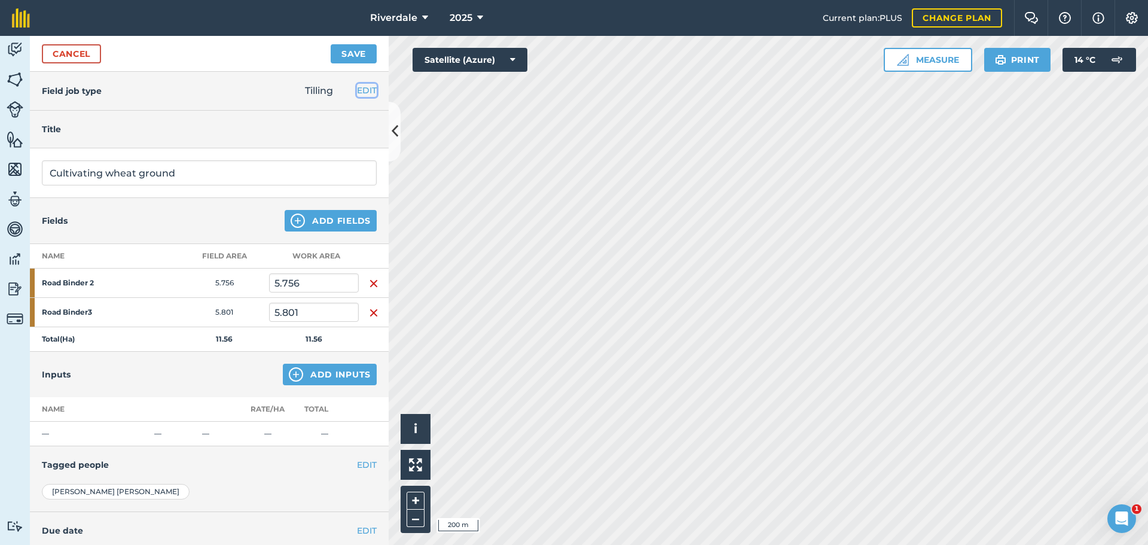
click at [357, 90] on button "EDIT" at bounding box center [367, 90] width 20 height 13
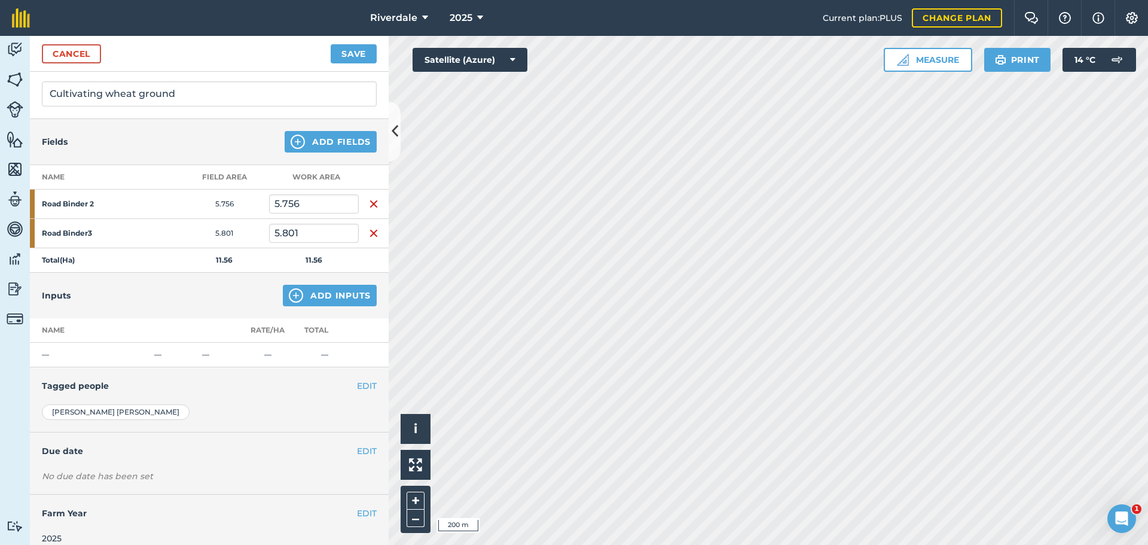
scroll to position [254, 0]
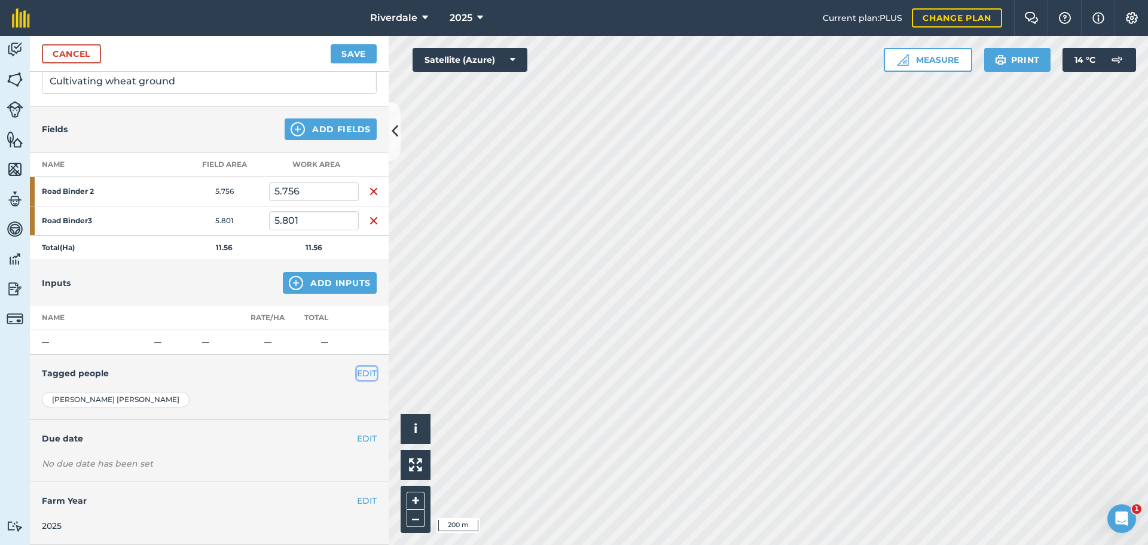
click at [359, 373] on button "EDIT" at bounding box center [367, 373] width 20 height 13
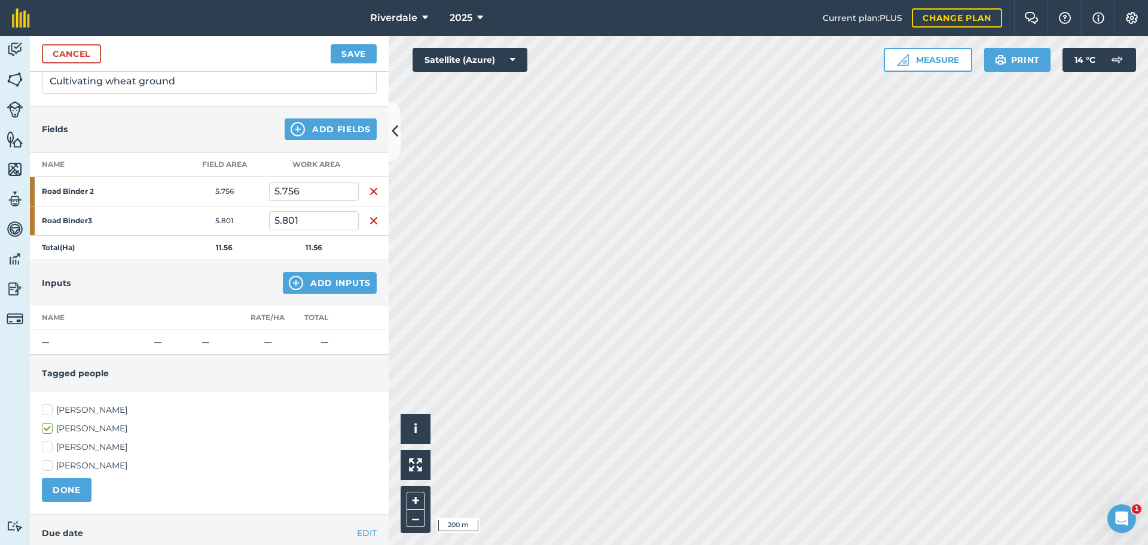
click at [49, 409] on label "[PERSON_NAME]" at bounding box center [209, 410] width 335 height 13
click at [49, 409] on input "[PERSON_NAME]" at bounding box center [46, 408] width 8 height 8
checkbox input "true"
click at [57, 488] on button "DONE" at bounding box center [67, 490] width 50 height 24
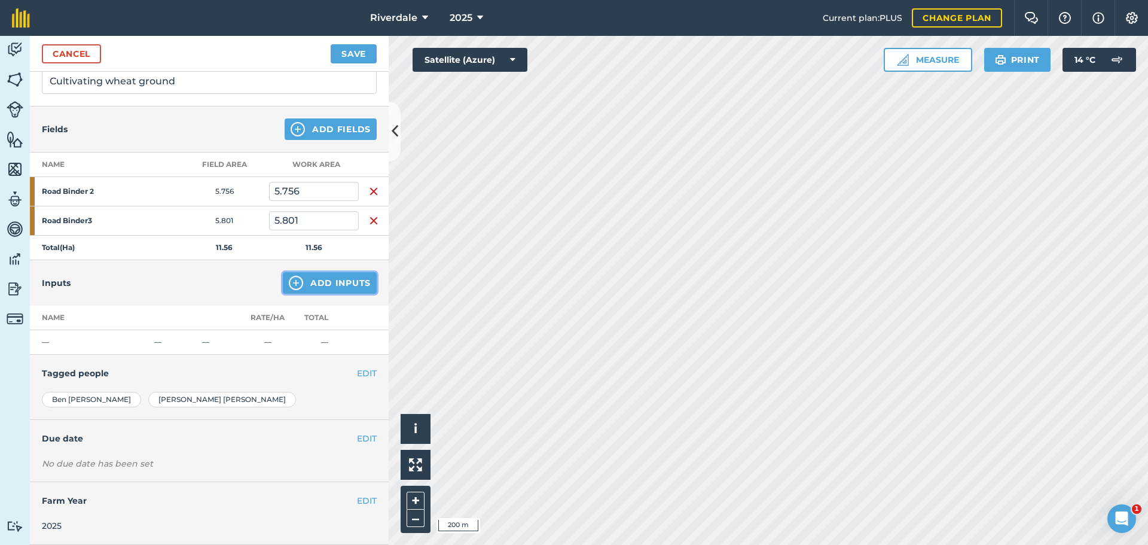
click at [324, 281] on button "Add Inputs" at bounding box center [330, 283] width 94 height 22
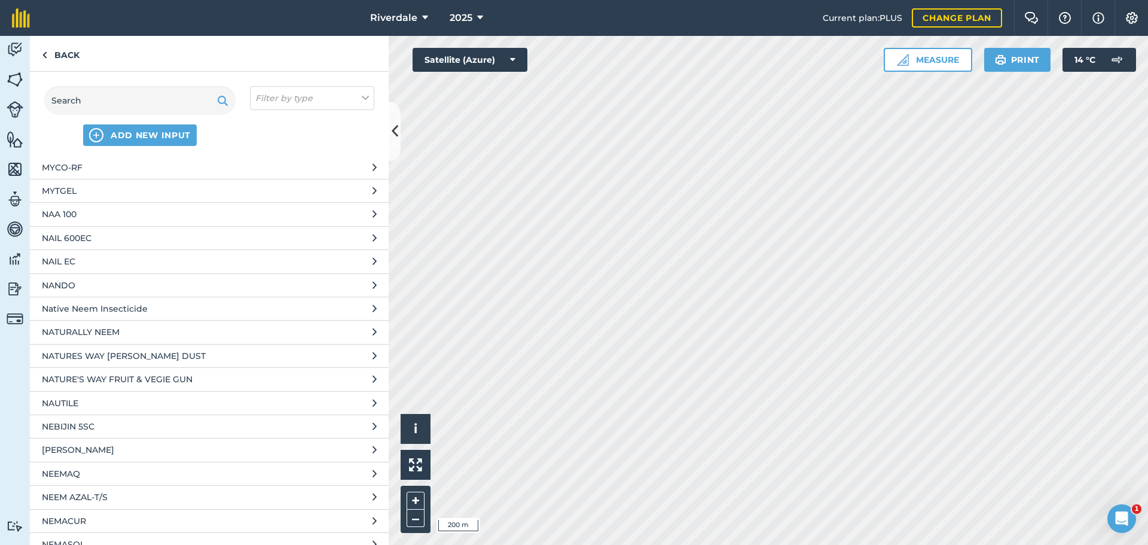
scroll to position [36492, 0]
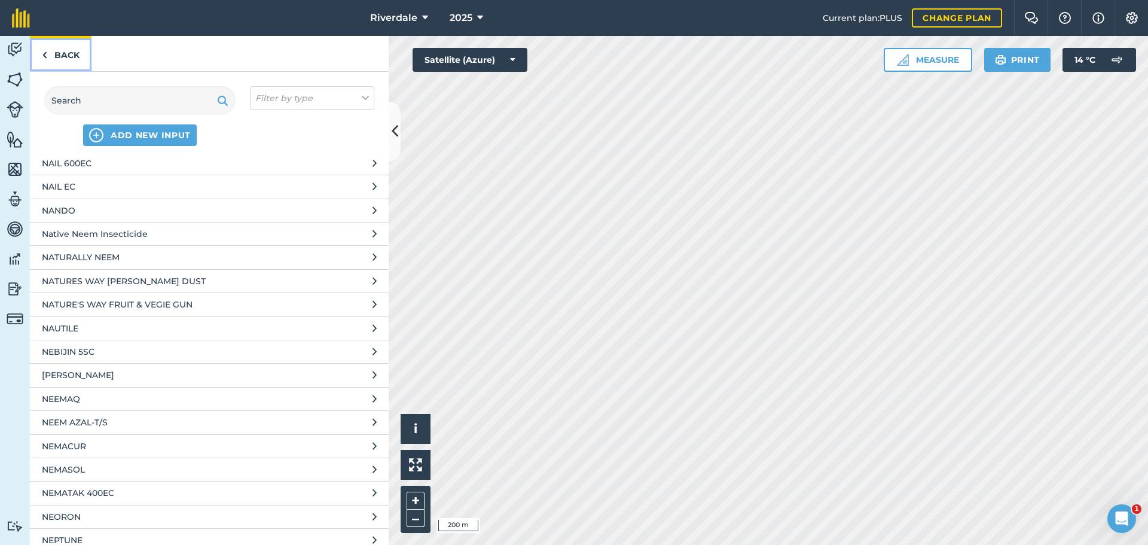
click at [68, 54] on link "Back" at bounding box center [61, 53] width 62 height 35
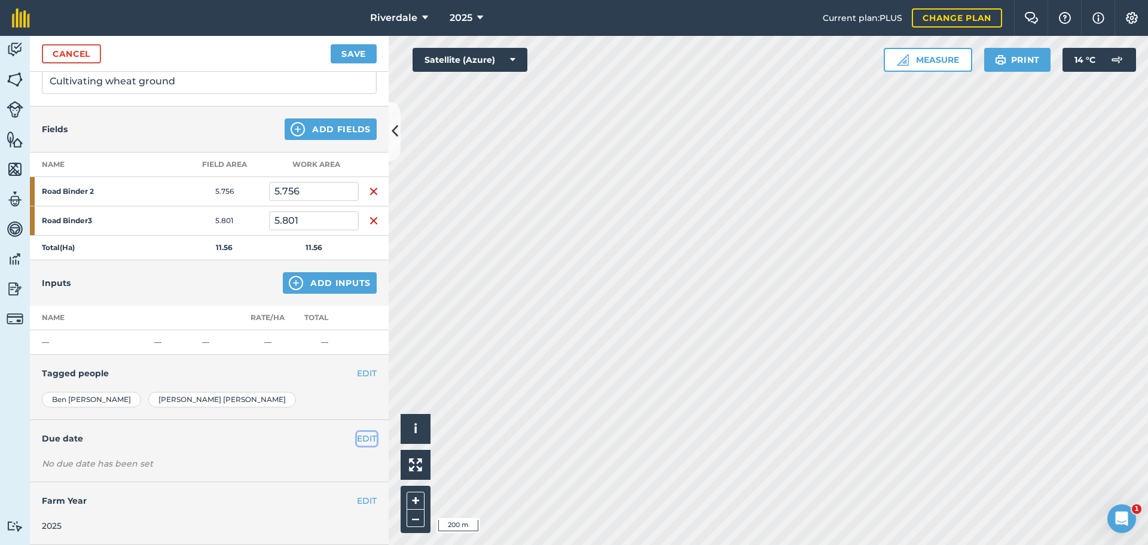
click at [360, 437] on button "EDIT" at bounding box center [367, 438] width 20 height 13
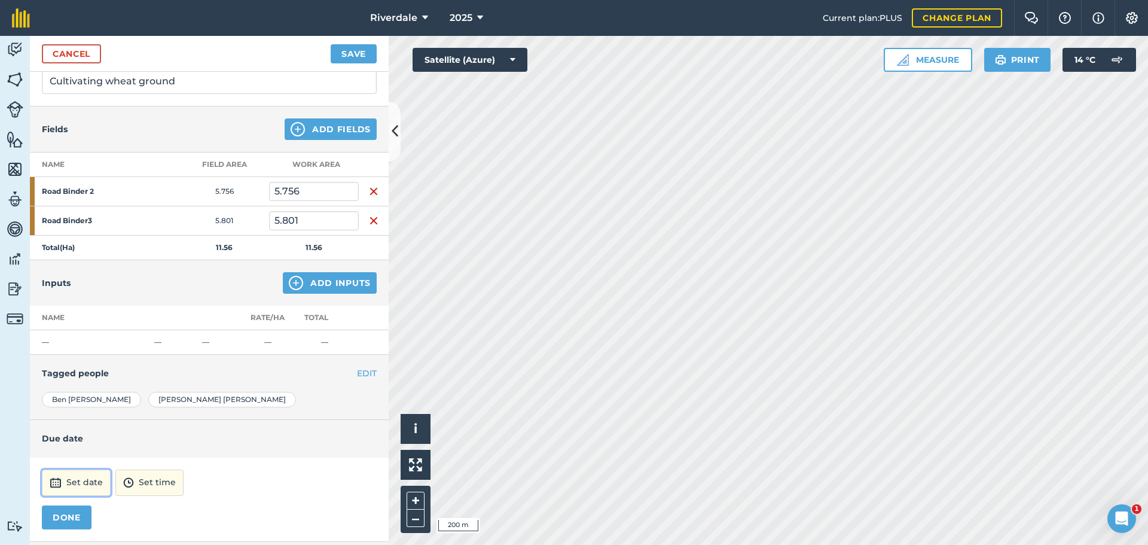
click at [65, 479] on button "Set date" at bounding box center [76, 483] width 69 height 26
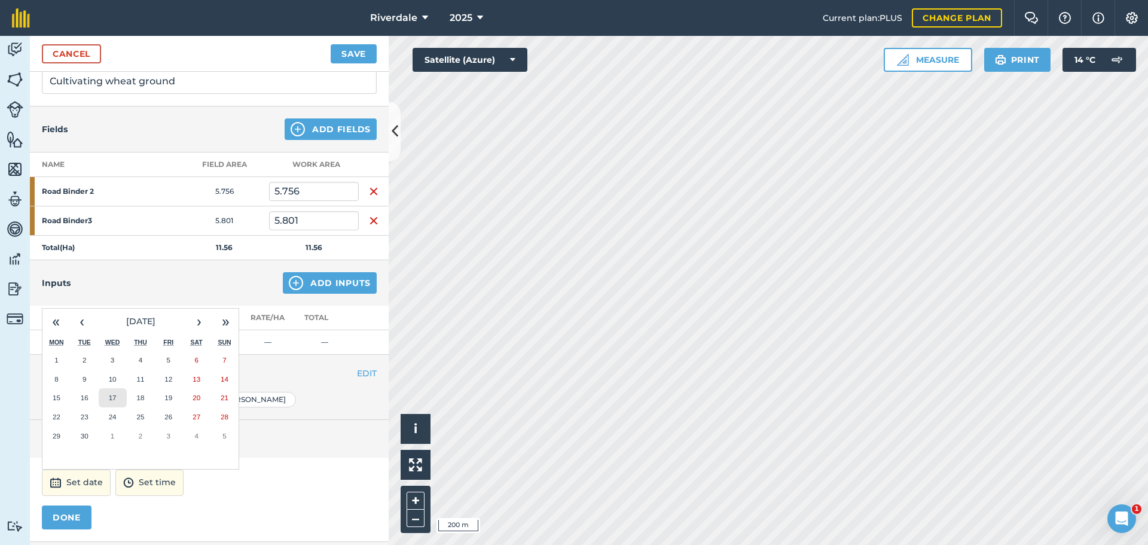
click at [112, 396] on abbr "17" at bounding box center [113, 398] width 8 height 8
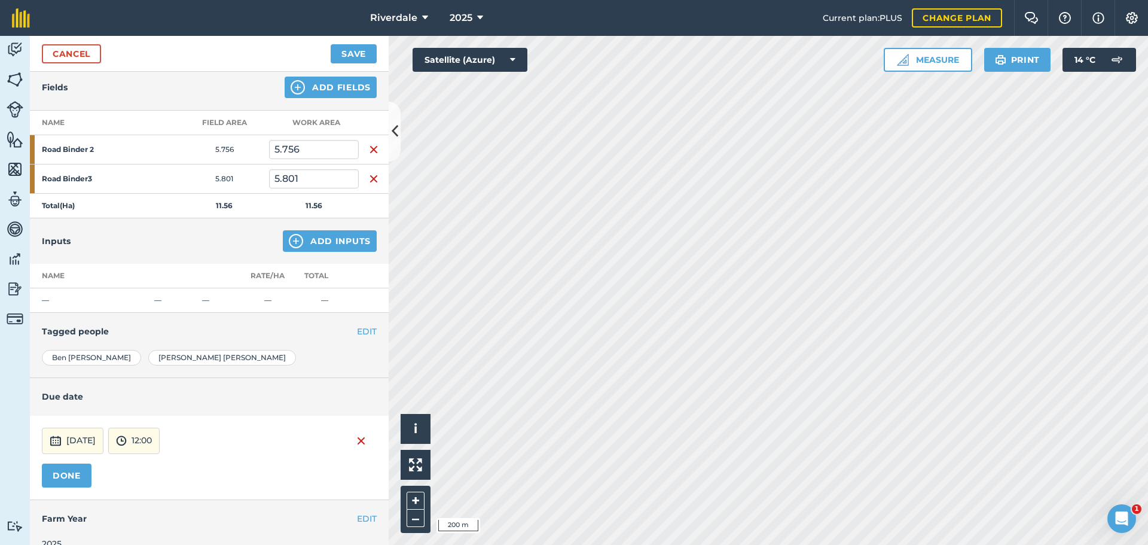
scroll to position [313, 0]
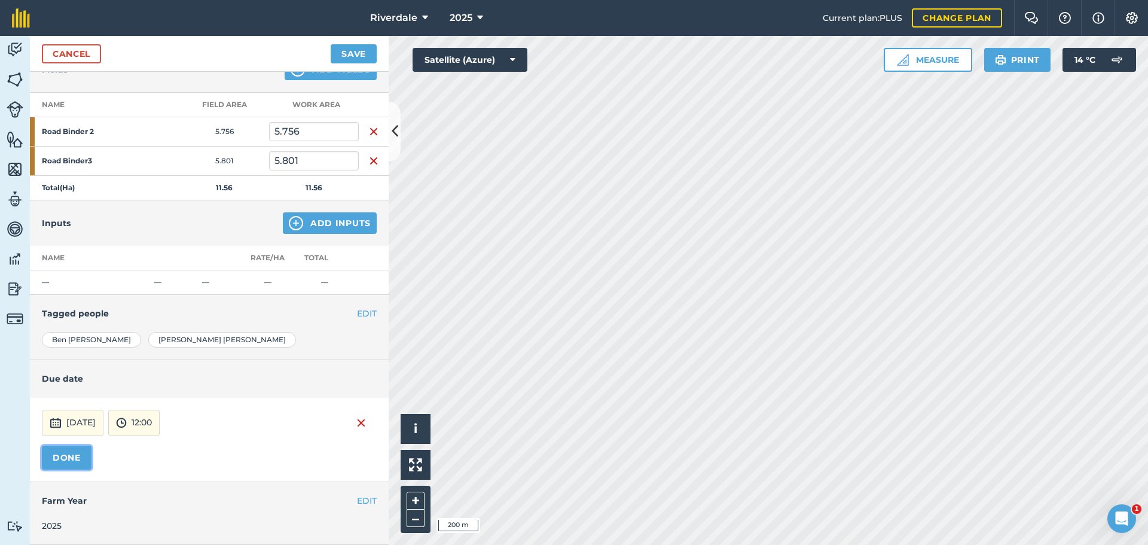
click at [62, 456] on button "DONE" at bounding box center [67, 458] width 50 height 24
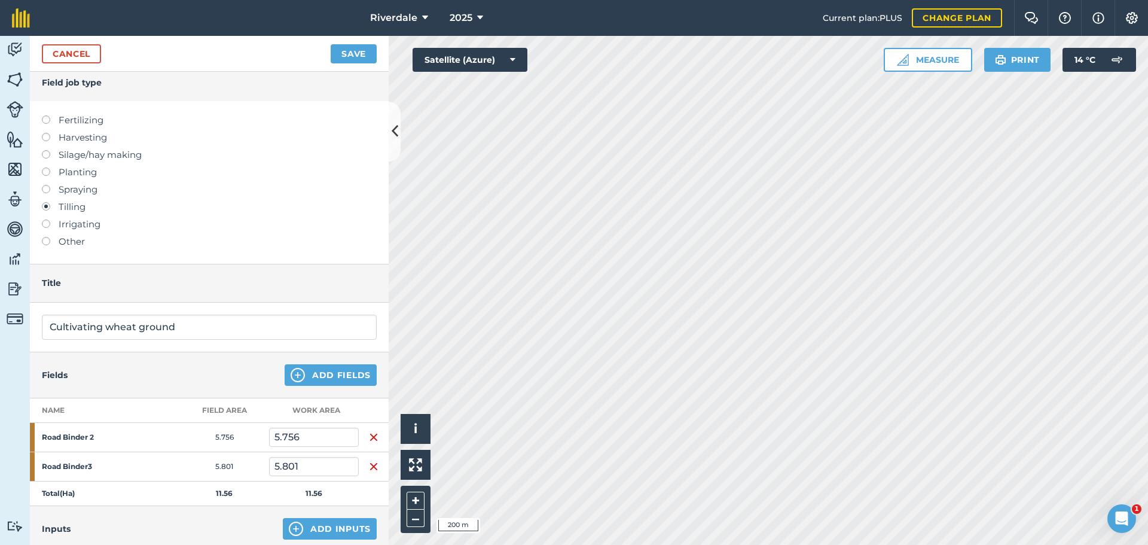
scroll to position [0, 0]
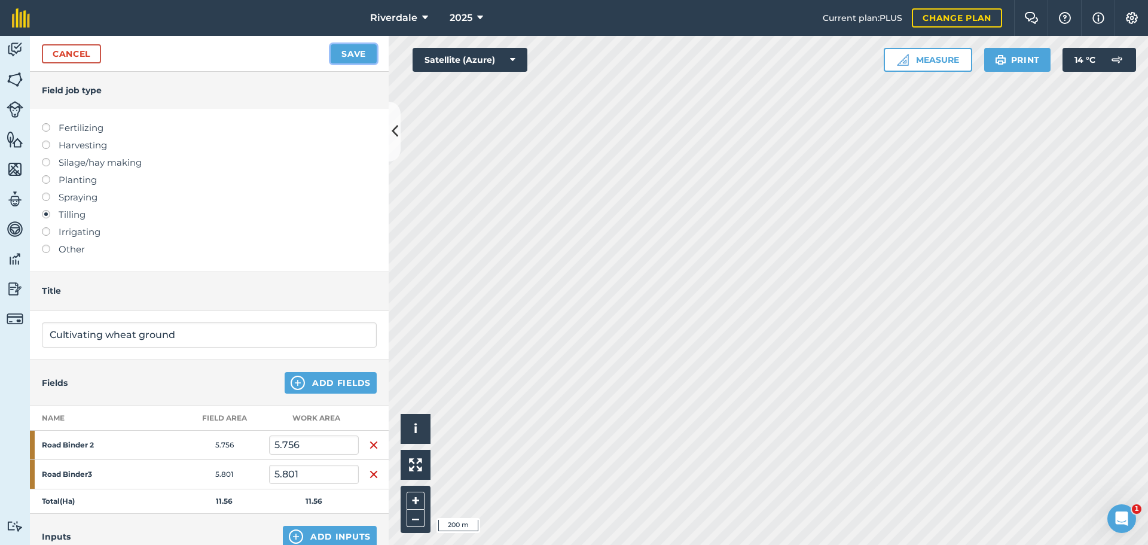
click at [355, 53] on button "Save" at bounding box center [354, 53] width 46 height 19
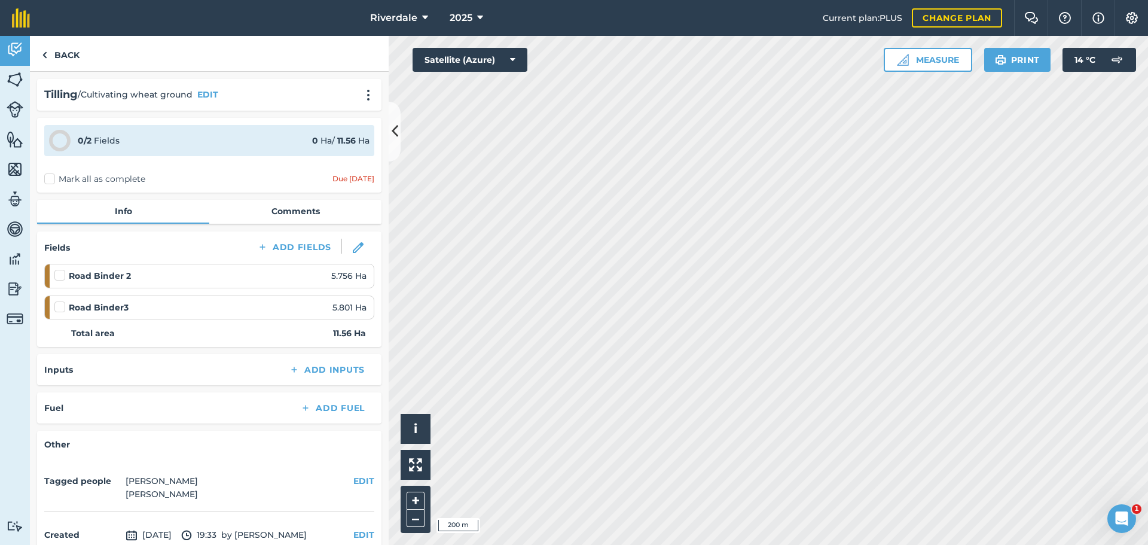
click at [48, 179] on label "Mark all as complete" at bounding box center [94, 179] width 101 height 13
click at [48, 179] on input "Mark all as complete" at bounding box center [48, 177] width 8 height 8
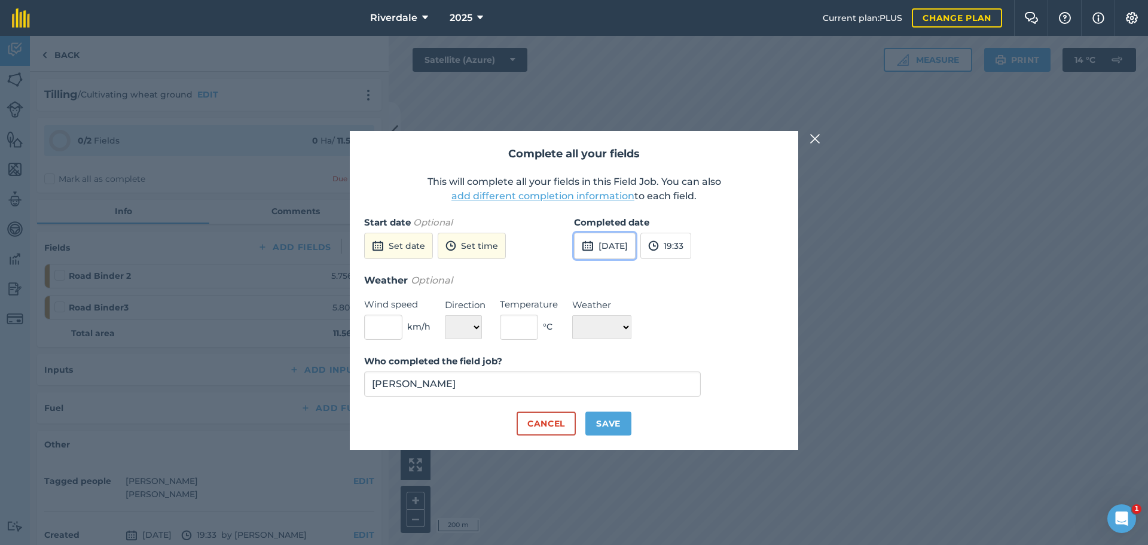
click at [586, 241] on img at bounding box center [588, 246] width 12 height 14
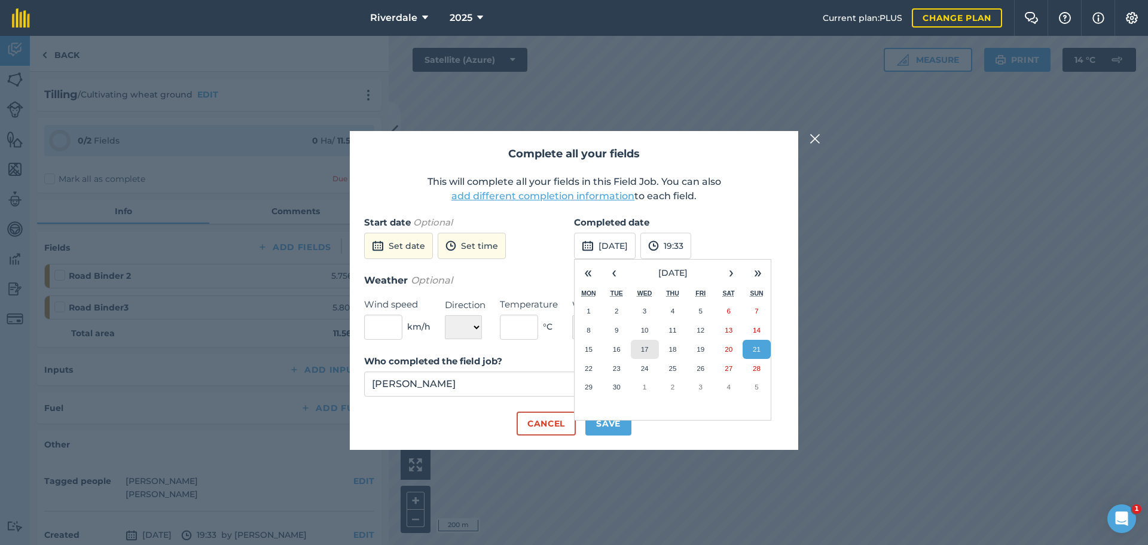
click at [645, 347] on abbr "17" at bounding box center [645, 349] width 8 height 8
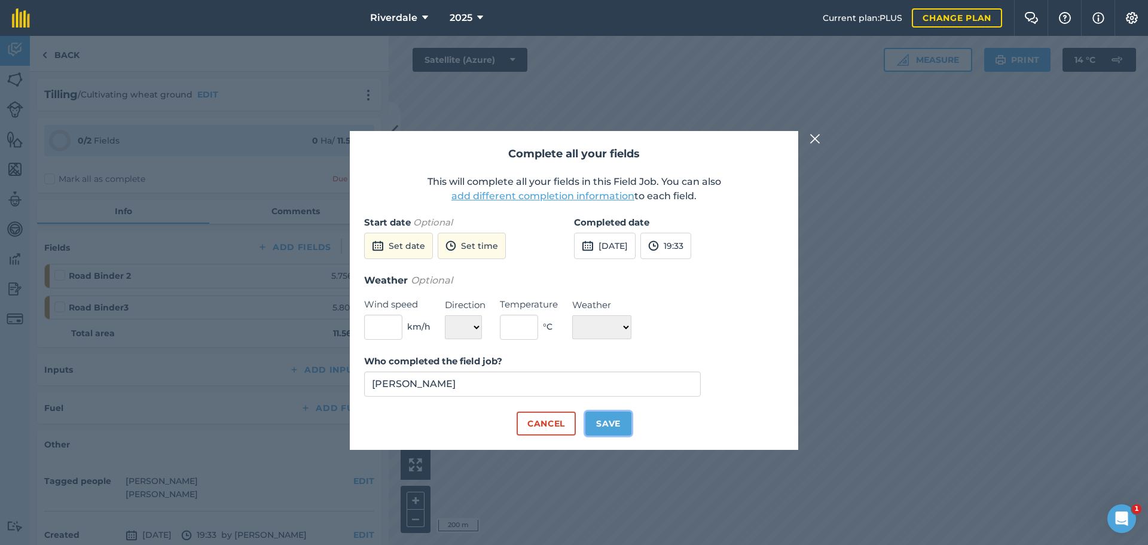
click at [608, 421] on button "Save" at bounding box center [609, 424] width 46 height 24
checkbox input "true"
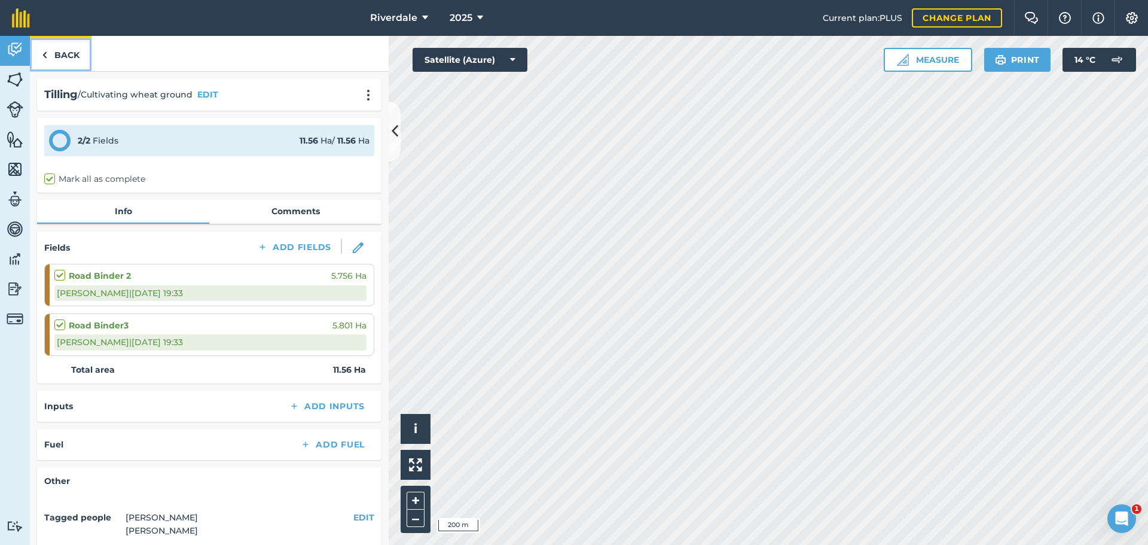
click at [68, 52] on link "Back" at bounding box center [61, 53] width 62 height 35
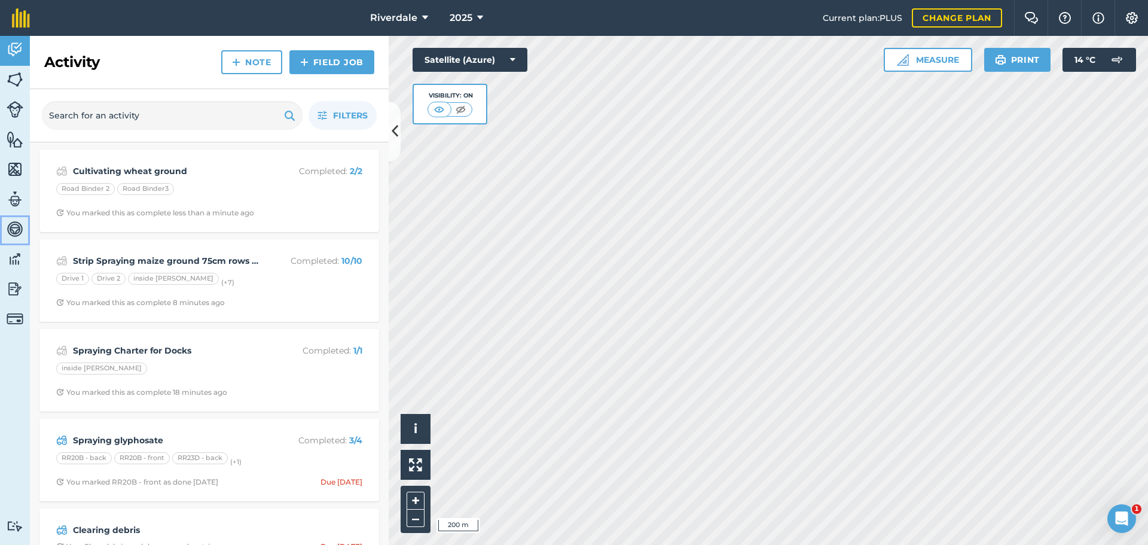
click at [15, 227] on img at bounding box center [15, 229] width 17 height 18
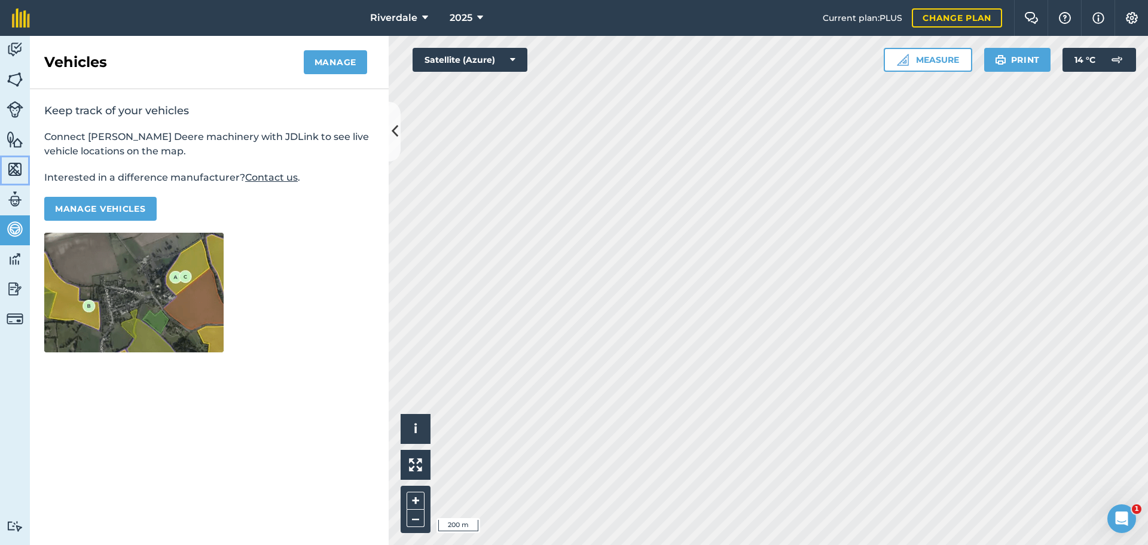
click at [14, 164] on img at bounding box center [15, 169] width 17 height 18
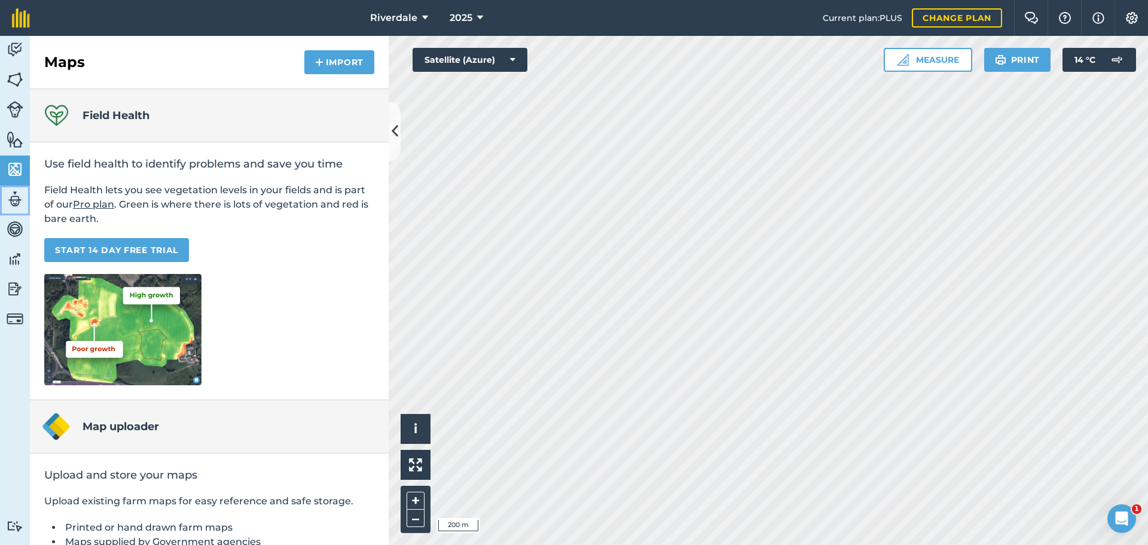
click at [12, 200] on img at bounding box center [15, 199] width 17 height 18
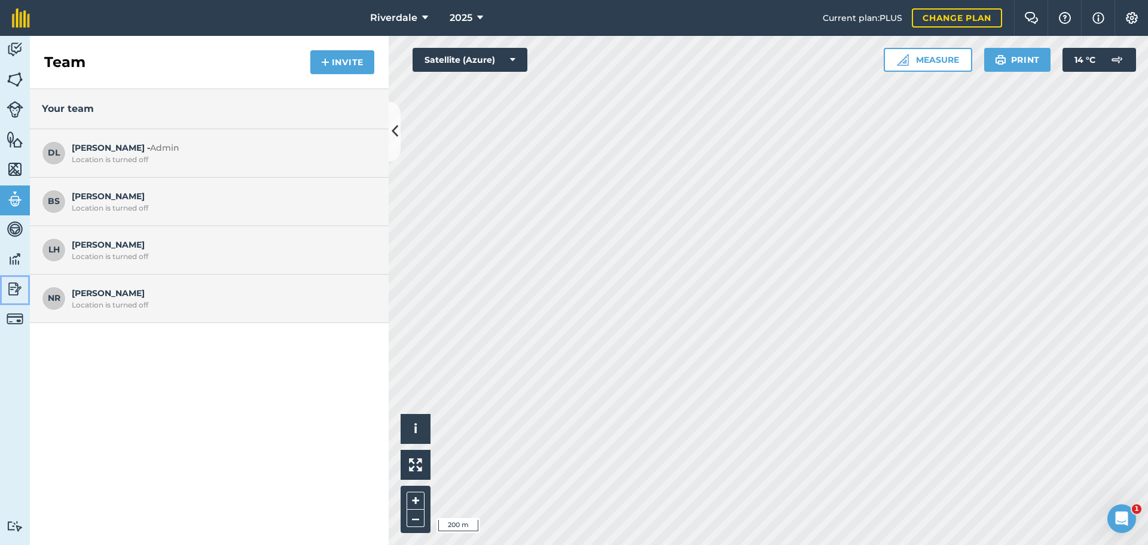
click at [16, 288] on img at bounding box center [15, 289] width 17 height 18
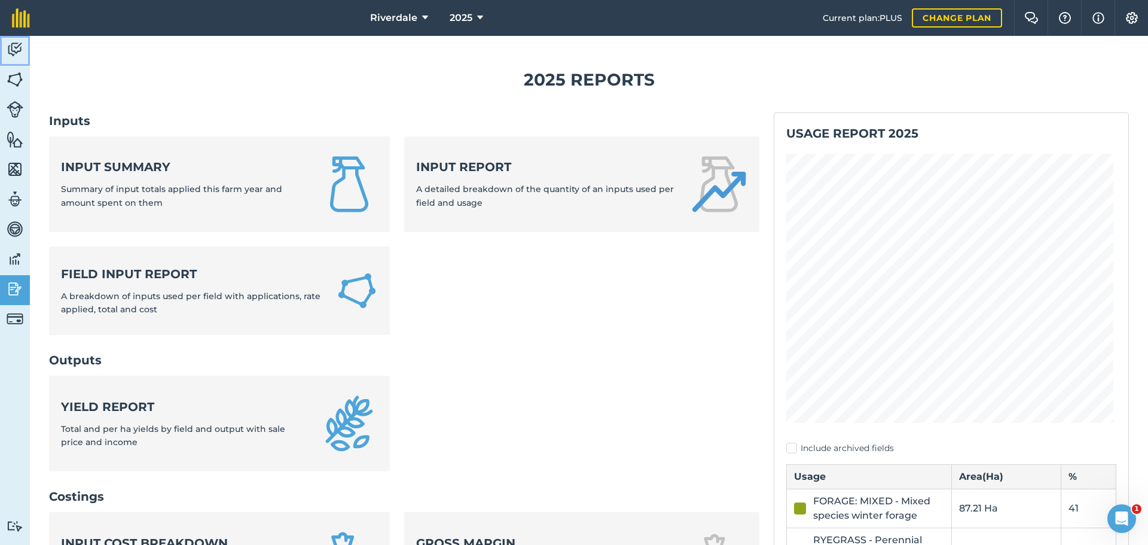
click at [15, 48] on img at bounding box center [15, 50] width 17 height 18
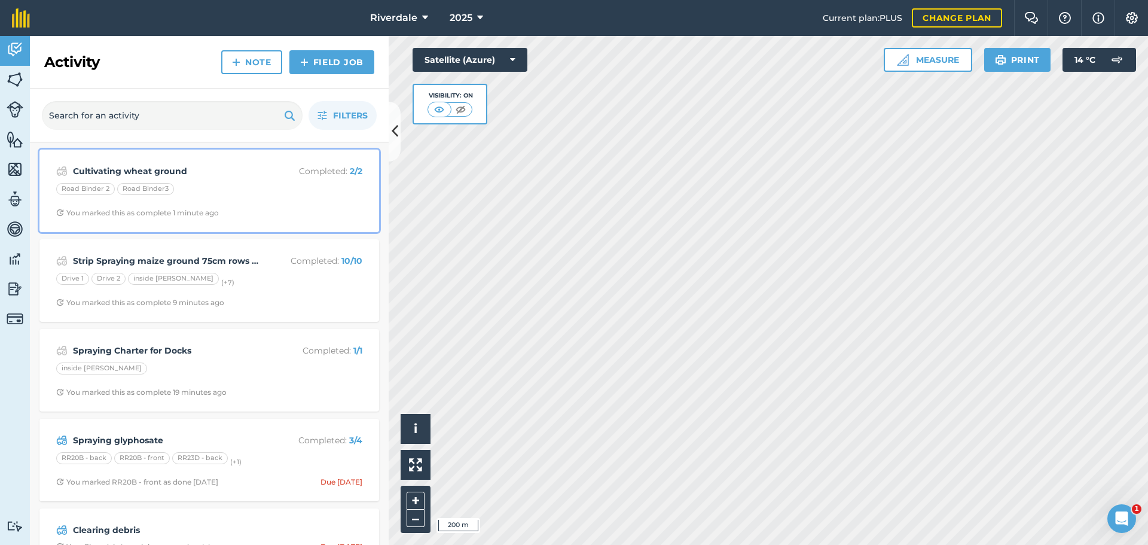
click at [125, 172] on strong "Cultivating wheat ground" at bounding box center [168, 170] width 190 height 13
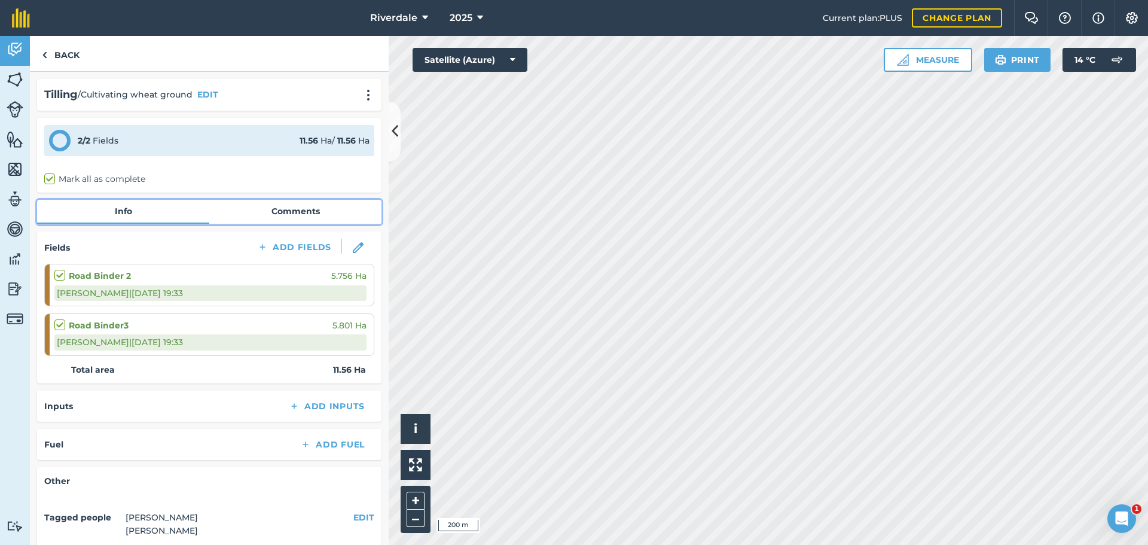
click at [287, 210] on link "Comments" at bounding box center [295, 211] width 172 height 23
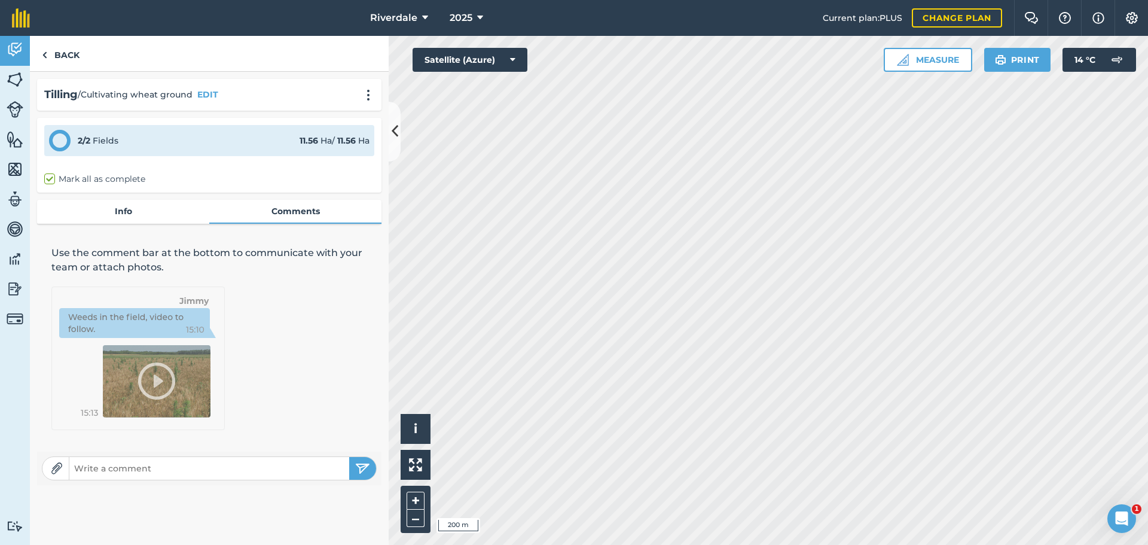
click at [81, 470] on input "text" at bounding box center [209, 468] width 280 height 17
type input "Disked with Catros 2x approx 3hrs per pass and rolled with 6m Cambridge roller …"
click at [362, 466] on img "submit" at bounding box center [362, 468] width 15 height 14
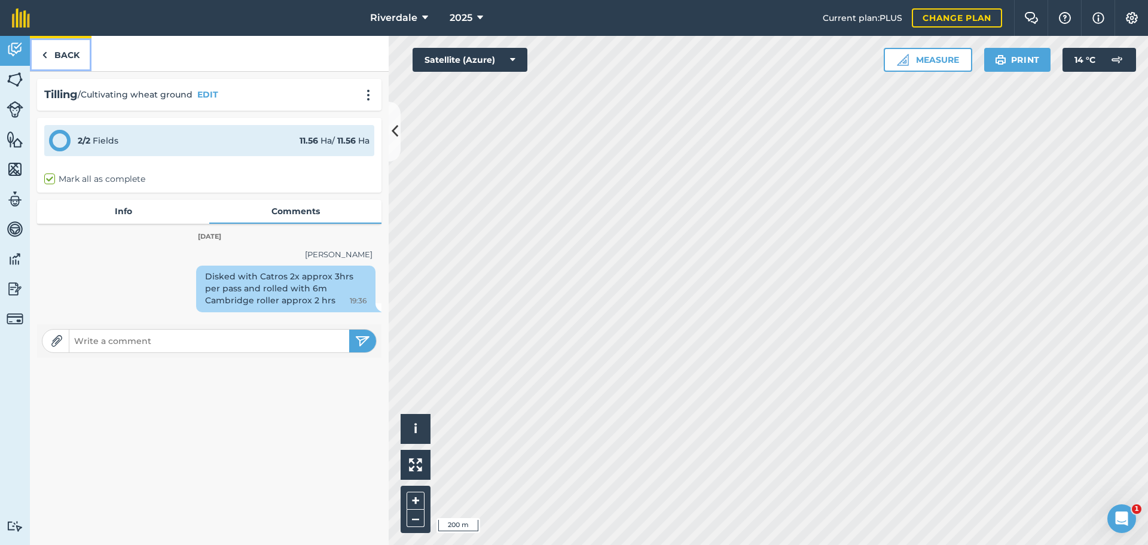
click at [63, 53] on link "Back" at bounding box center [61, 53] width 62 height 35
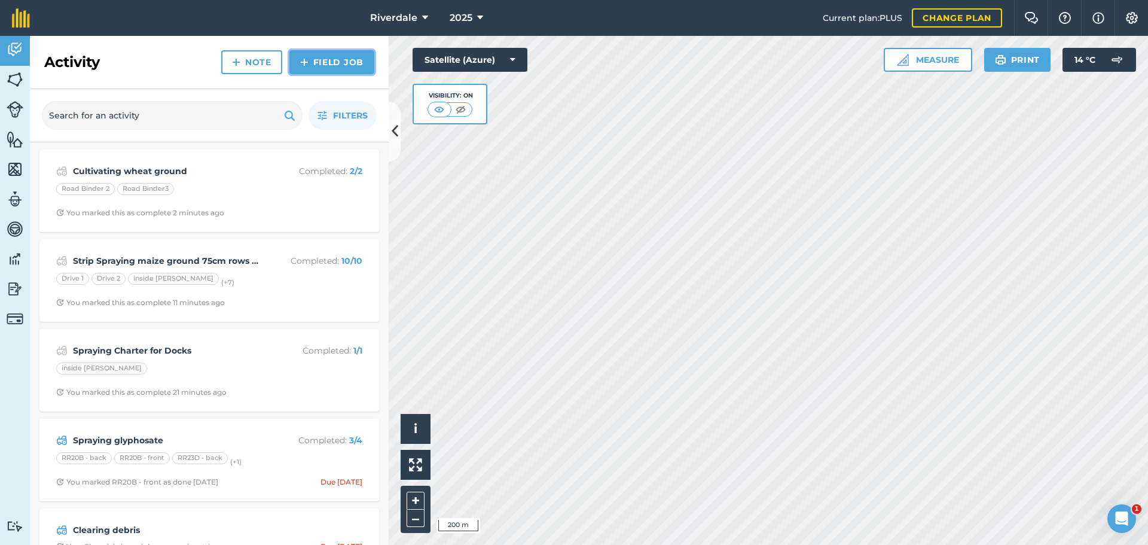
click at [324, 60] on link "Field Job" at bounding box center [332, 62] width 85 height 24
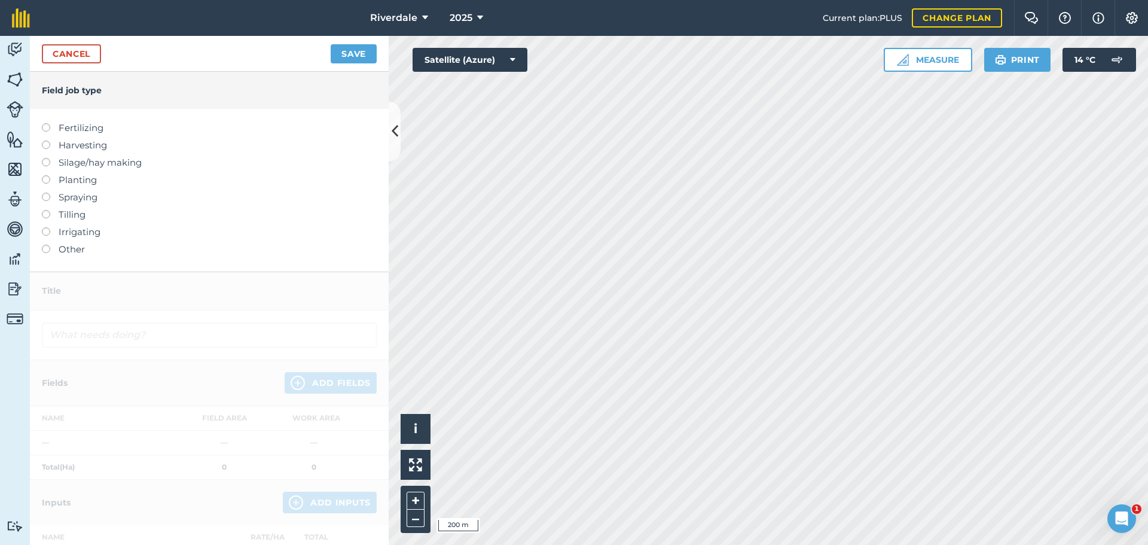
click at [45, 175] on label at bounding box center [50, 175] width 17 height 0
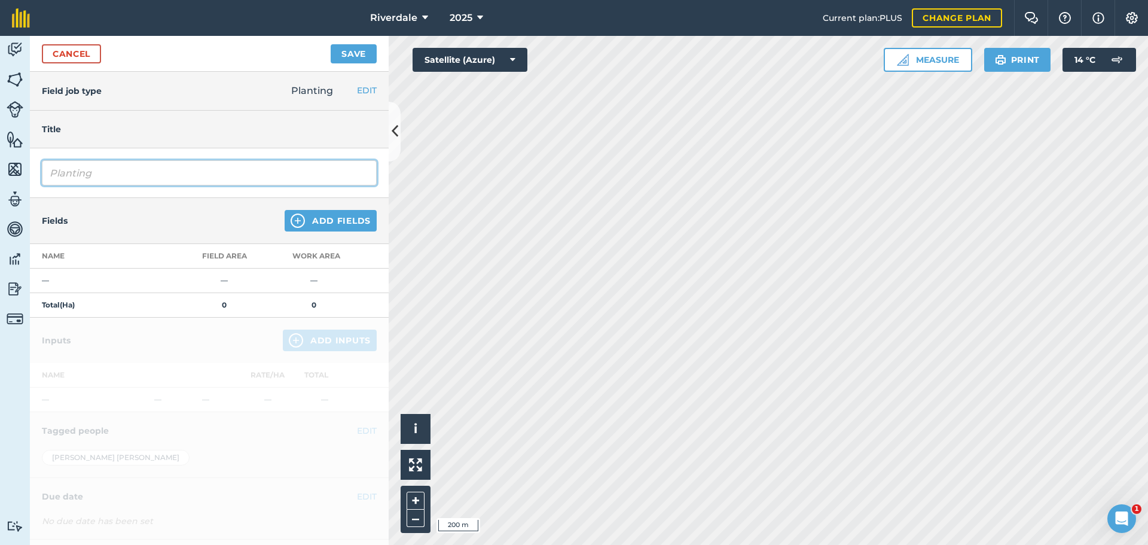
click at [99, 171] on input "Planting" at bounding box center [209, 172] width 335 height 25
type input "Planting wheat"
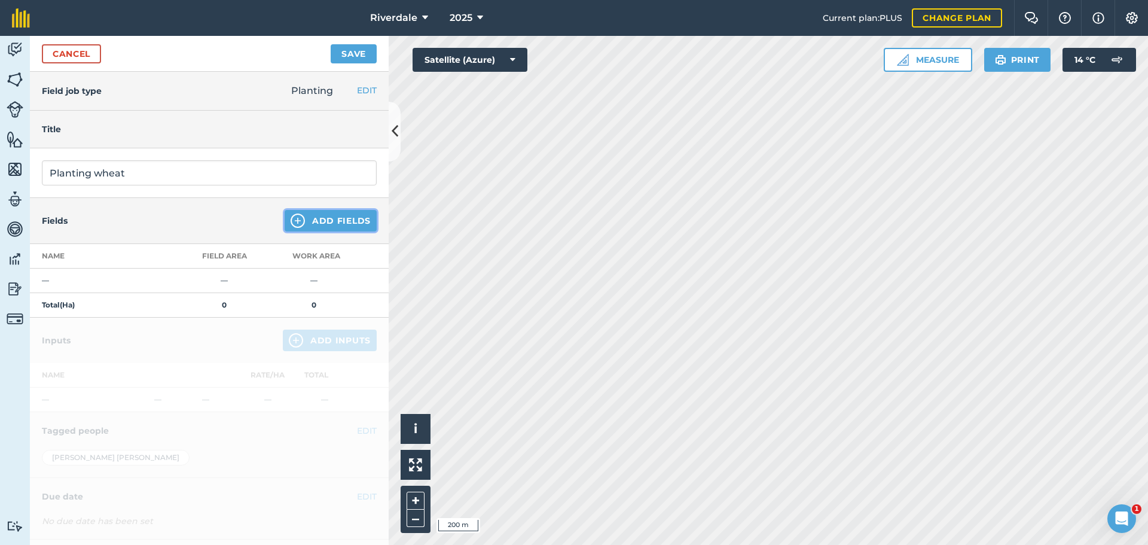
click at [325, 217] on button "Add Fields" at bounding box center [331, 221] width 92 height 22
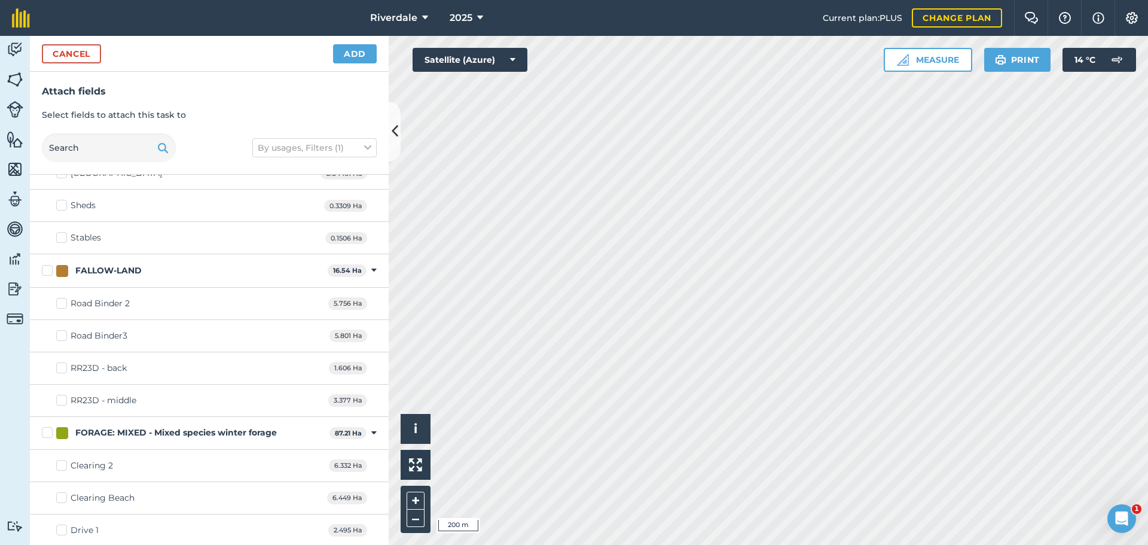
scroll to position [120, 0]
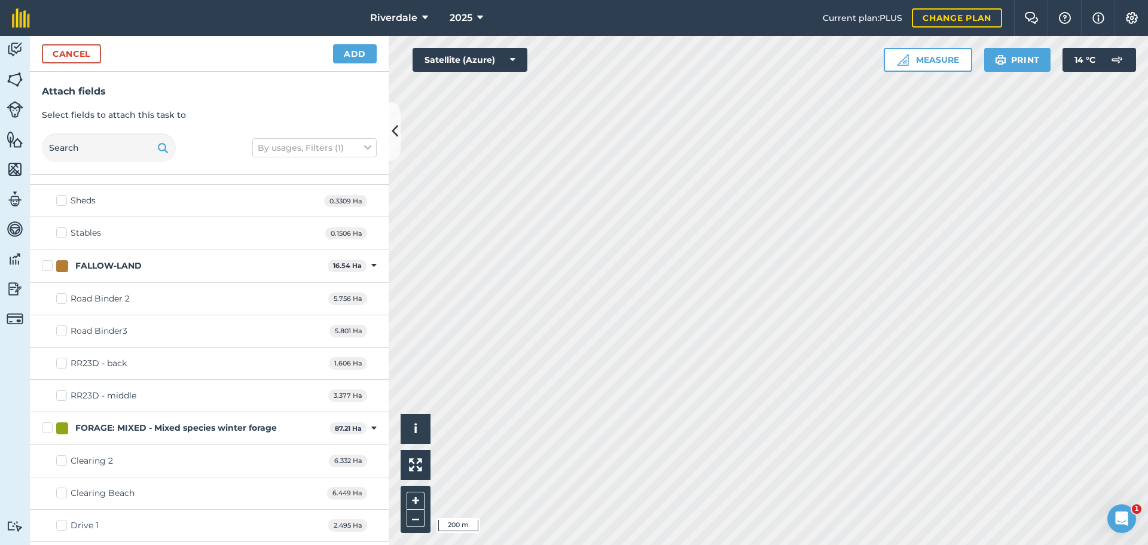
click at [62, 295] on label "Road Binder 2" at bounding box center [93, 299] width 74 height 13
click at [62, 295] on input "Road Binder 2" at bounding box center [60, 297] width 8 height 8
checkbox input "true"
click at [60, 332] on label "Road Binder3" at bounding box center [91, 331] width 71 height 13
click at [60, 332] on input "Road Binder3" at bounding box center [60, 329] width 8 height 8
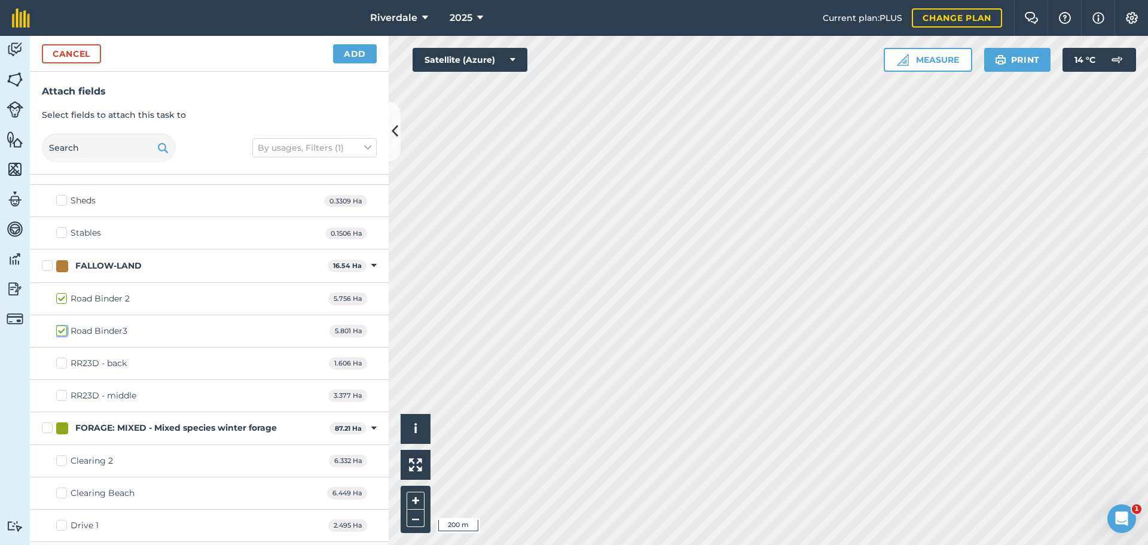
checkbox input "true"
click at [353, 52] on button "Add" at bounding box center [355, 53] width 44 height 19
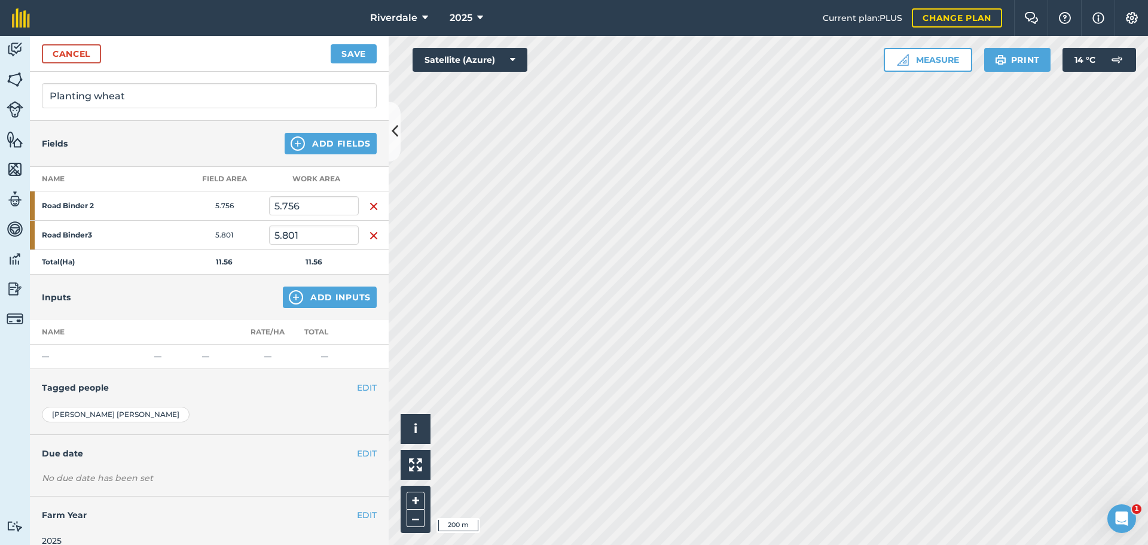
scroll to position [92, 0]
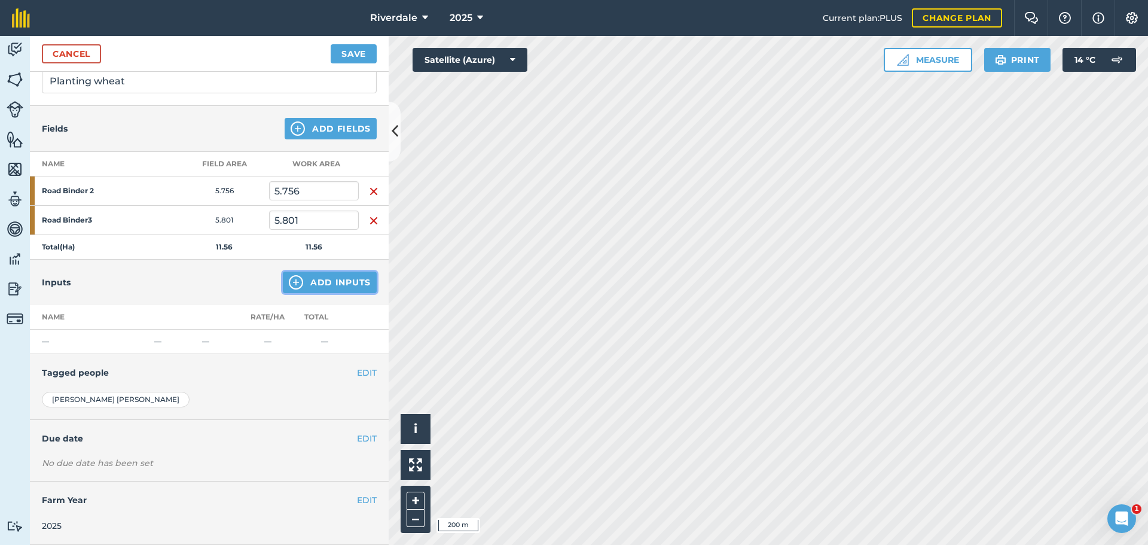
click at [315, 282] on button "Add Inputs" at bounding box center [330, 283] width 94 height 22
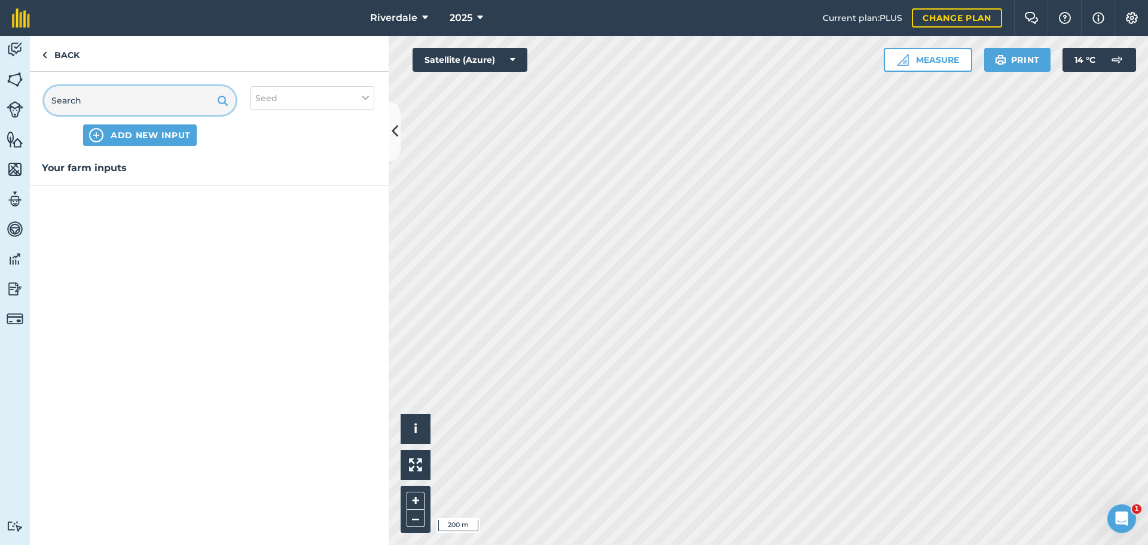
click at [74, 99] on input "text" at bounding box center [139, 100] width 191 height 29
type input "Cochise wheat seed"
click at [100, 133] on span "ADD NEW INPUT "Cochise wheat seed"" at bounding box center [151, 135] width 150 height 12
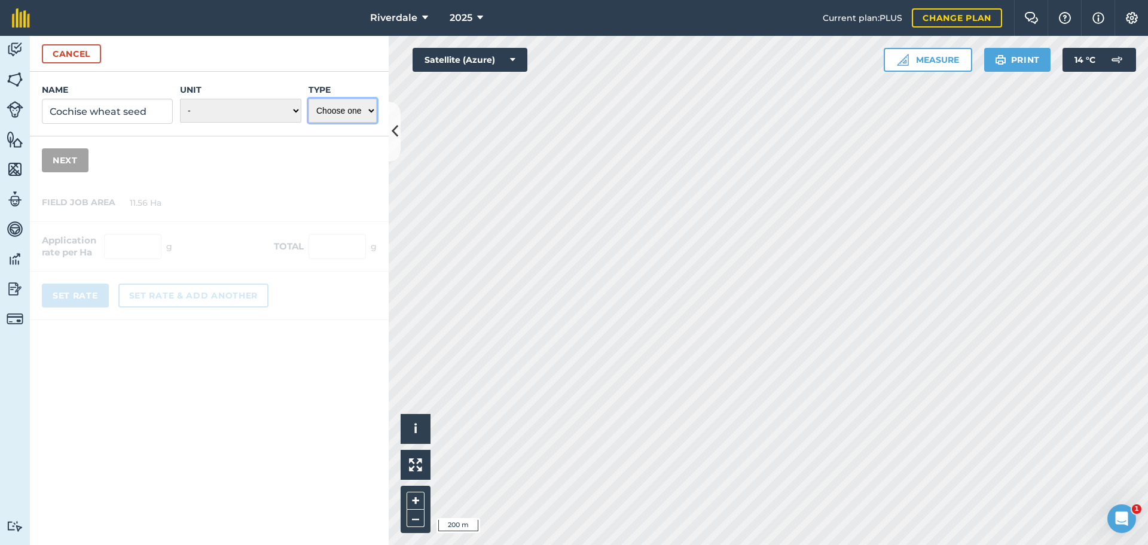
click at [372, 110] on select "Choose one Fertilizer Seed Spray Fuel Other" at bounding box center [343, 111] width 68 height 24
select select "SEED"
click at [309, 99] on select "Choose one Fertilizer Seed Spray Fuel Other" at bounding box center [343, 111] width 68 height 24
click at [296, 109] on select "- Grams/g Kilograms/kg Metric tonnes/t Millilitres/ml Litres/L Ounces/oz Pounds…" at bounding box center [240, 111] width 121 height 24
select select "KILOGRAMS"
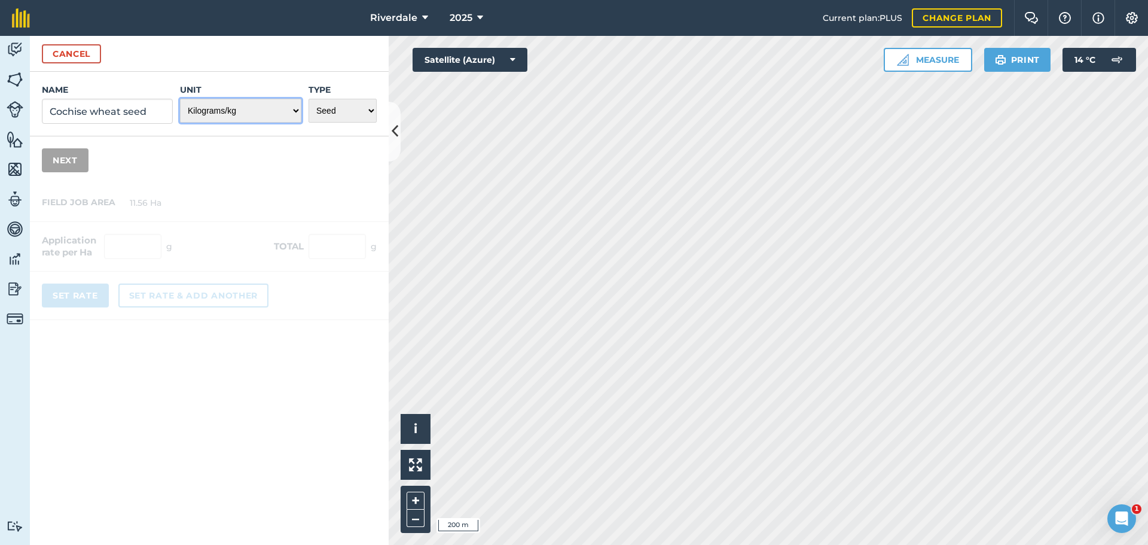
click at [180, 99] on select "- Grams/g Kilograms/kg Metric tonnes/t Millilitres/ml Litres/L Ounces/oz Pounds…" at bounding box center [240, 111] width 121 height 24
click at [57, 158] on button "Next" at bounding box center [65, 160] width 47 height 24
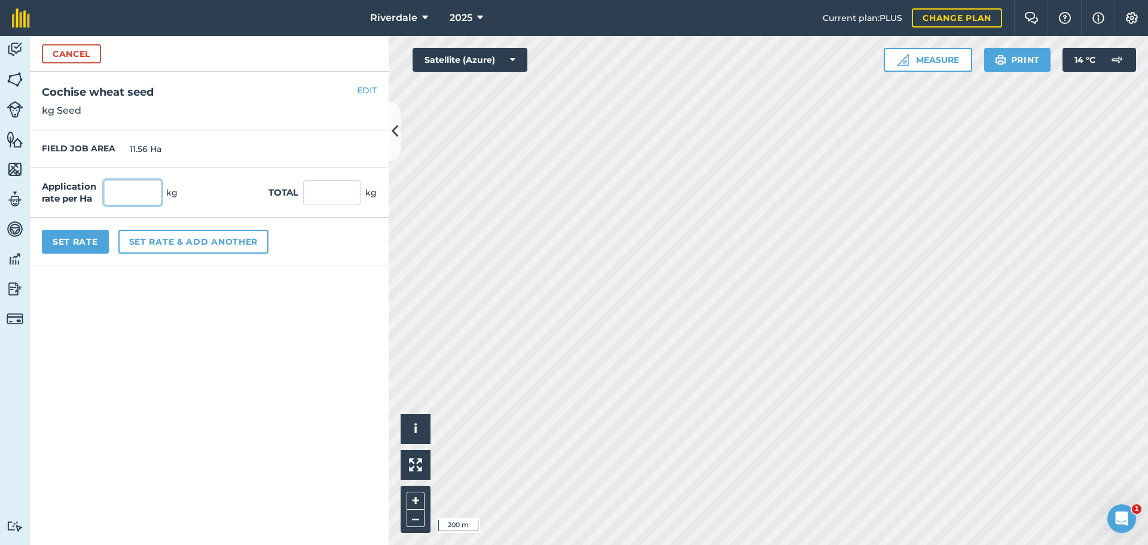
click at [120, 190] on input "text" at bounding box center [132, 192] width 57 height 25
type input "140"
type input "1,618.4"
click at [246, 197] on div "Application rate per Ha 140 kg Total 1,618.4 kg" at bounding box center [209, 193] width 359 height 50
click at [175, 236] on button "Set rate & add another" at bounding box center [193, 242] width 150 height 24
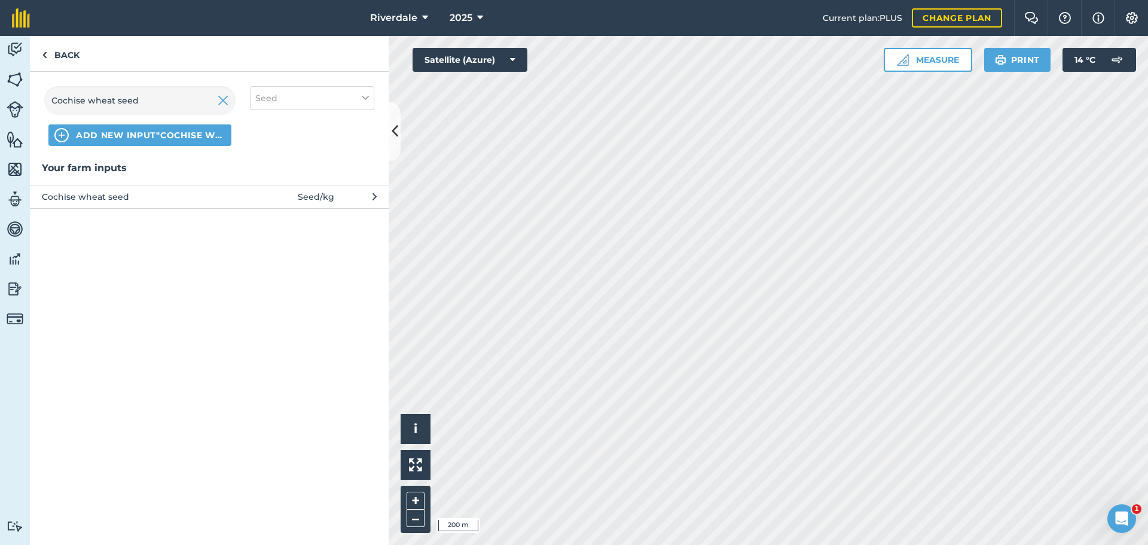
click at [376, 193] on icon at bounding box center [375, 196] width 4 height 13
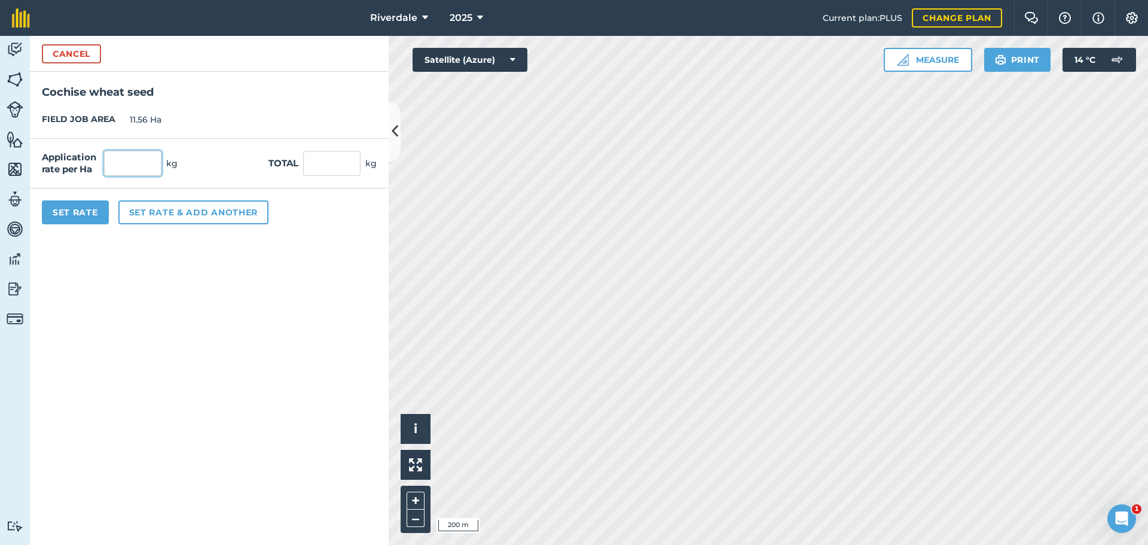
click at [139, 163] on input "text" at bounding box center [132, 163] width 57 height 25
click at [69, 51] on button "Cancel" at bounding box center [71, 53] width 59 height 19
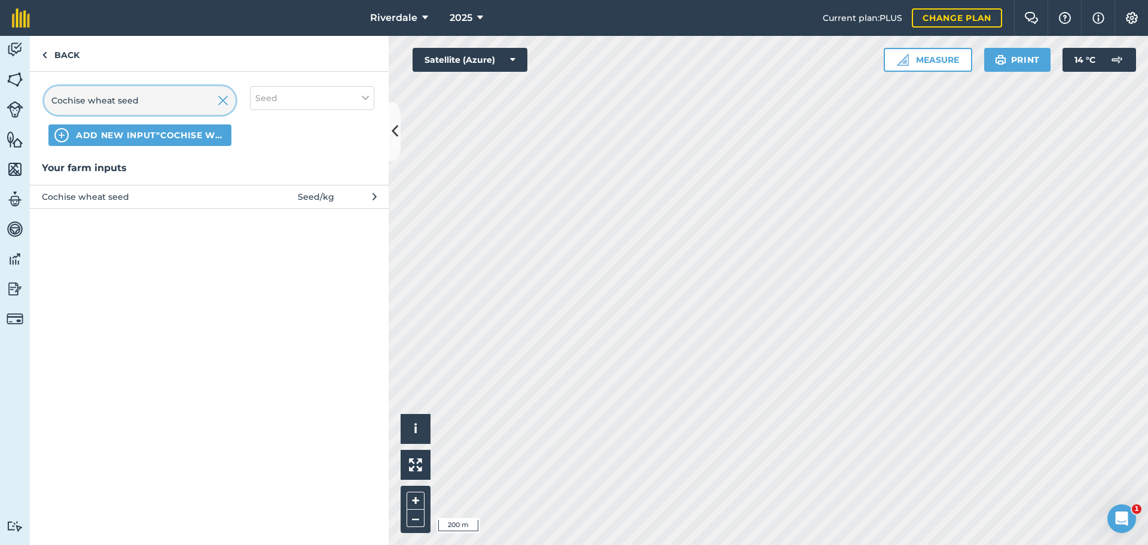
click at [153, 100] on input "Cochise wheat seed" at bounding box center [139, 100] width 191 height 29
drag, startPoint x: 153, startPoint y: 100, endPoint x: 52, endPoint y: 100, distance: 100.5
click at [52, 100] on input "Cochise wheat seed" at bounding box center [139, 100] width 191 height 29
type input "Yara Actyva"
click at [108, 136] on span "ADD NEW INPUT "Yara Actyva"" at bounding box center [151, 135] width 150 height 12
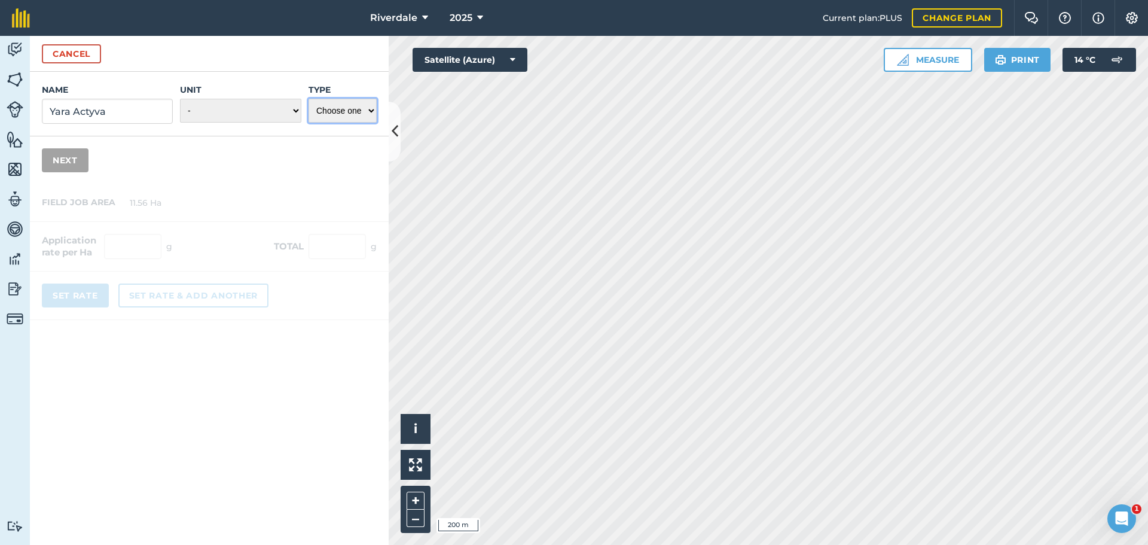
click at [370, 109] on select "Choose one Fertilizer Seed Spray Fuel Other" at bounding box center [343, 111] width 68 height 24
select select "FERTILIZER"
click at [309, 99] on select "Choose one Fertilizer Seed Spray Fuel Other" at bounding box center [343, 111] width 68 height 24
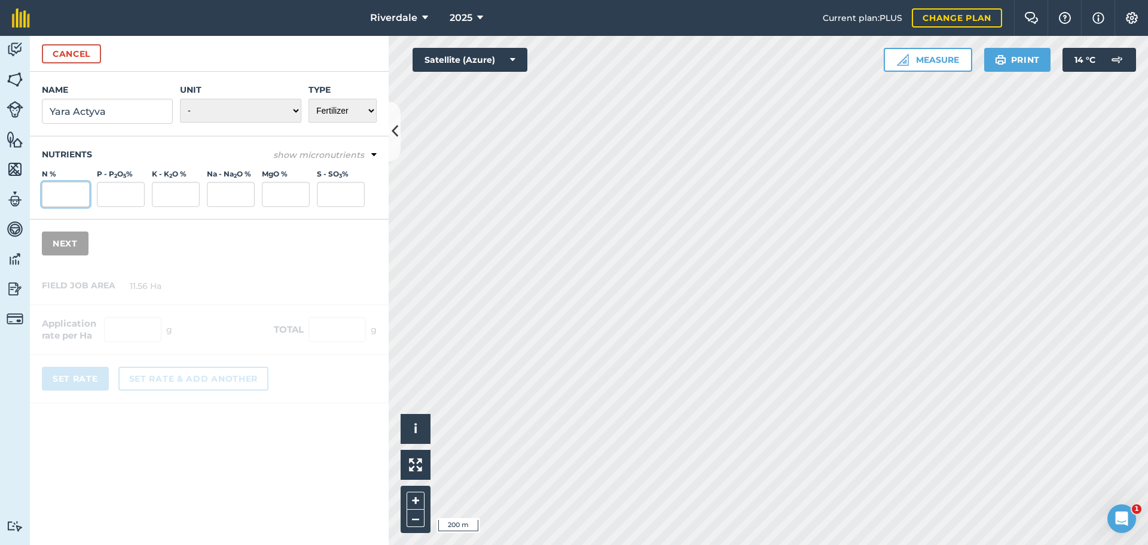
click at [59, 194] on input "N %" at bounding box center [66, 194] width 48 height 25
type input "15"
click at [127, 193] on input "P - P 2 O 5 %" at bounding box center [121, 194] width 48 height 25
type input "7"
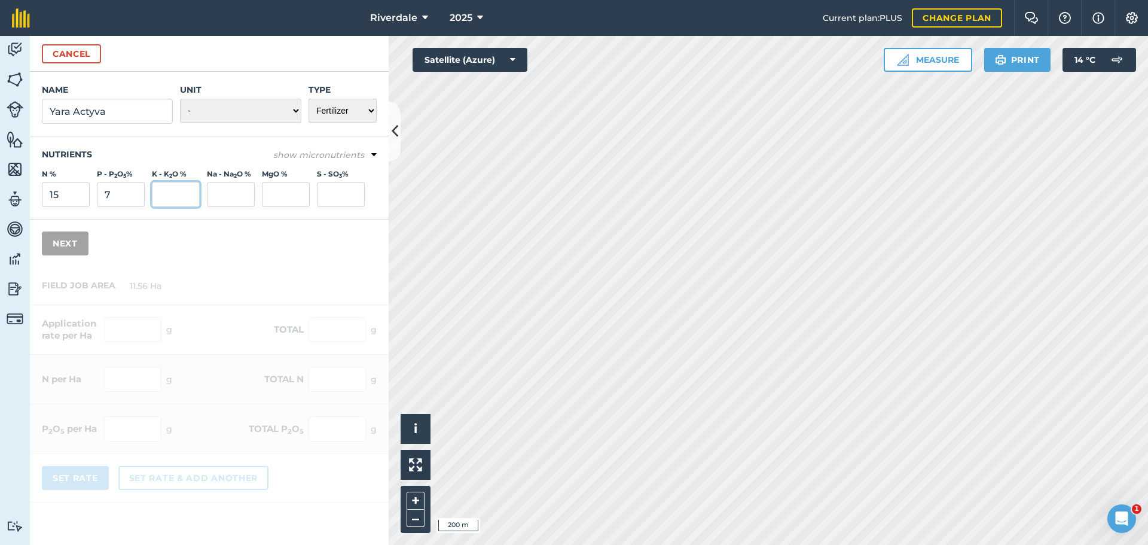
click at [176, 194] on input "K - K 2 O %" at bounding box center [176, 194] width 48 height 25
type input "12.5"
click at [227, 192] on input "Na - Na 2 O %" at bounding box center [231, 194] width 48 height 25
click at [284, 194] on input "MgO %" at bounding box center [286, 194] width 48 height 25
type input "1.2"
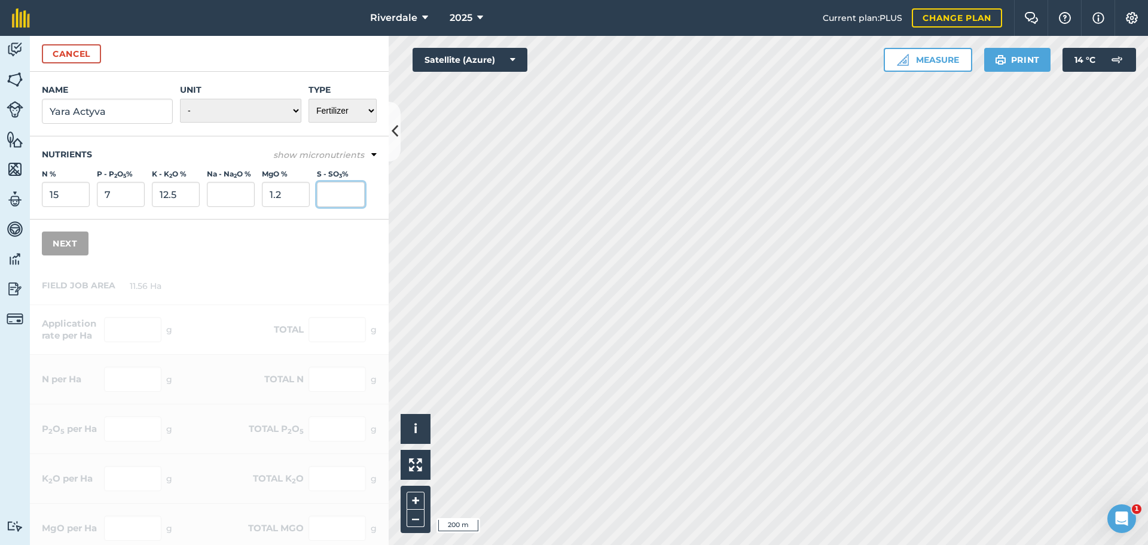
click at [346, 197] on input "S - SO 3 %" at bounding box center [341, 194] width 48 height 25
type input "3"
click at [371, 151] on icon at bounding box center [373, 155] width 5 height 11
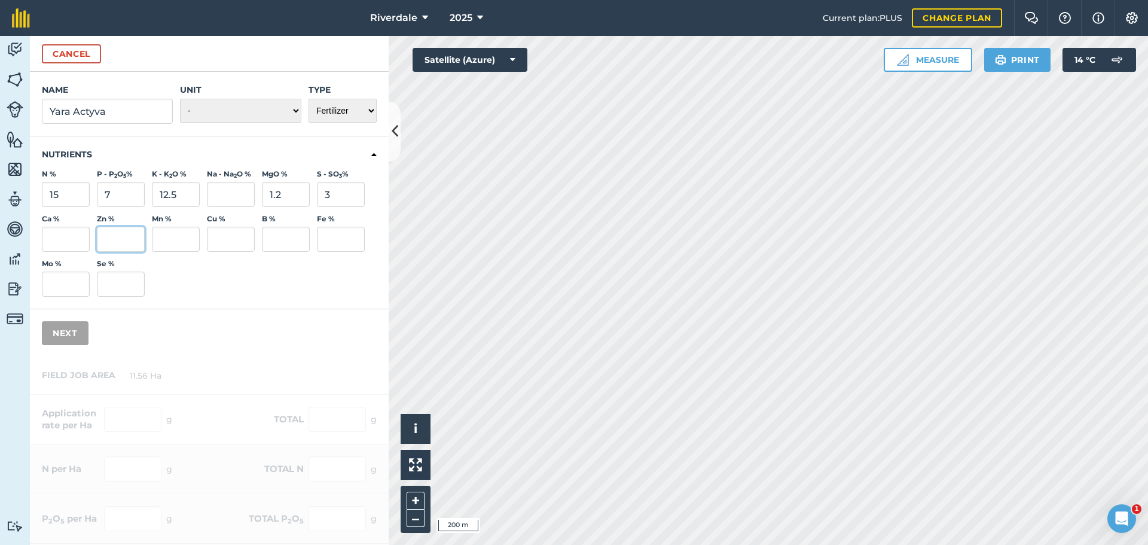
click at [121, 244] on input "Zn %" at bounding box center [121, 239] width 48 height 25
type input "0.02"
click at [167, 237] on input "Mn %" at bounding box center [176, 239] width 48 height 25
type input "0.02"
click at [279, 236] on input "B %" at bounding box center [286, 239] width 48 height 25
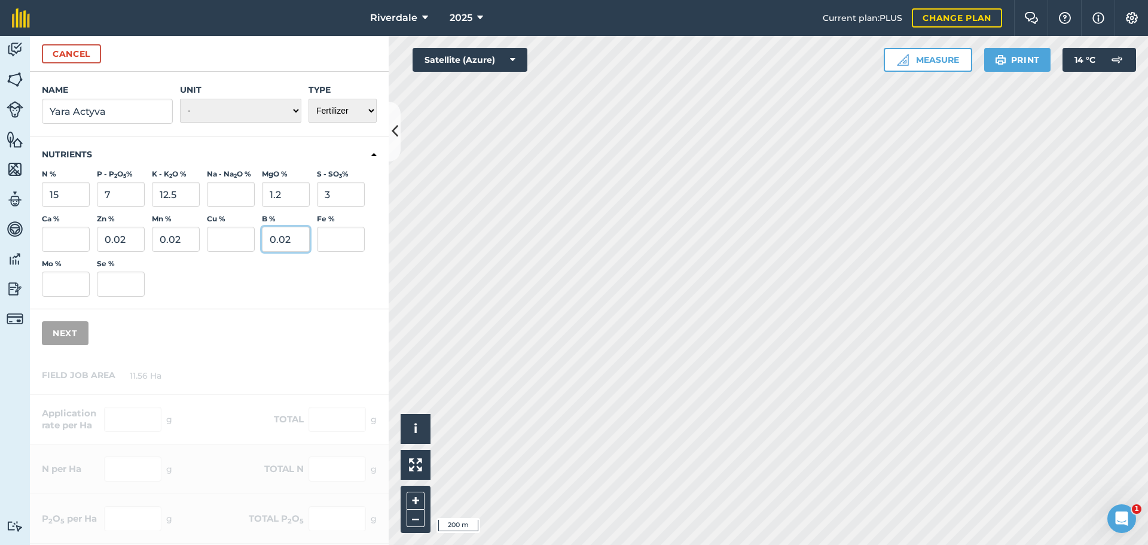
type input "0.02"
click at [285, 267] on div "Ca % Zn % 0.02 Mn % 0.02 Cu % B % 0.02 Fe % Mo % Se %" at bounding box center [209, 255] width 335 height 83
click at [209, 290] on div "Ca % Zn % 0.02 Mn % 0.02 Cu % B % 0.02 Fe % Mo % Se %" at bounding box center [209, 255] width 335 height 83
click at [316, 279] on div "Ca % Zn % 0.02 Mn % 0.02 Cu % B % 0.02 Fe % Mo % Se %" at bounding box center [209, 255] width 335 height 83
click at [212, 110] on select "- Grams/g Kilograms/kg Metric tonnes/t Millilitres/ml Litres/L Ounces/oz Pounds…" at bounding box center [240, 111] width 121 height 24
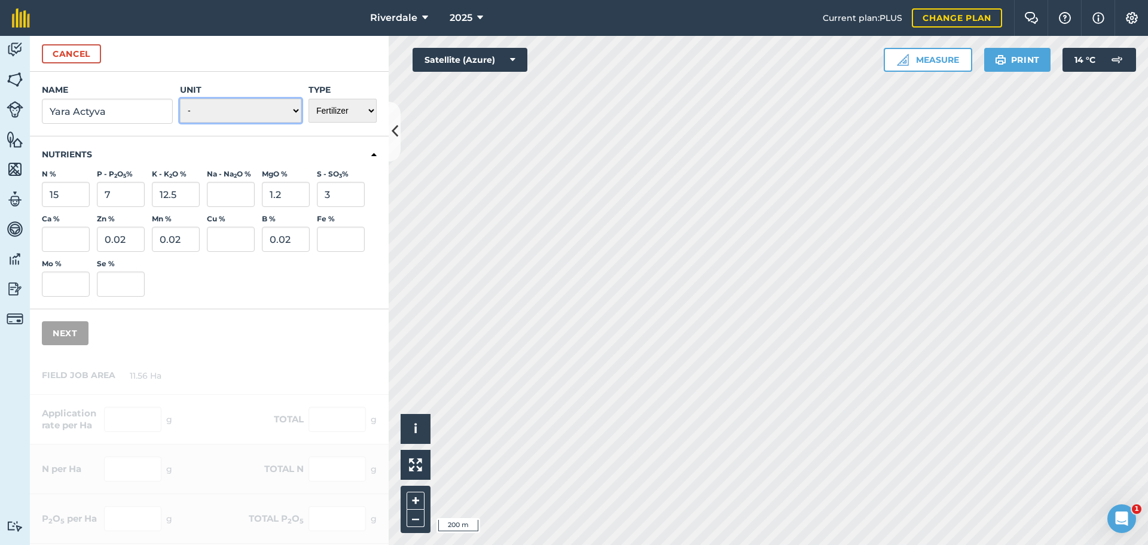
select select "KILOGRAMS"
click at [180, 99] on select "- Grams/g Kilograms/kg Metric tonnes/t Millilitres/ml Litres/L Ounces/oz Pounds…" at bounding box center [240, 111] width 121 height 24
click at [60, 330] on button "Next" at bounding box center [65, 333] width 47 height 24
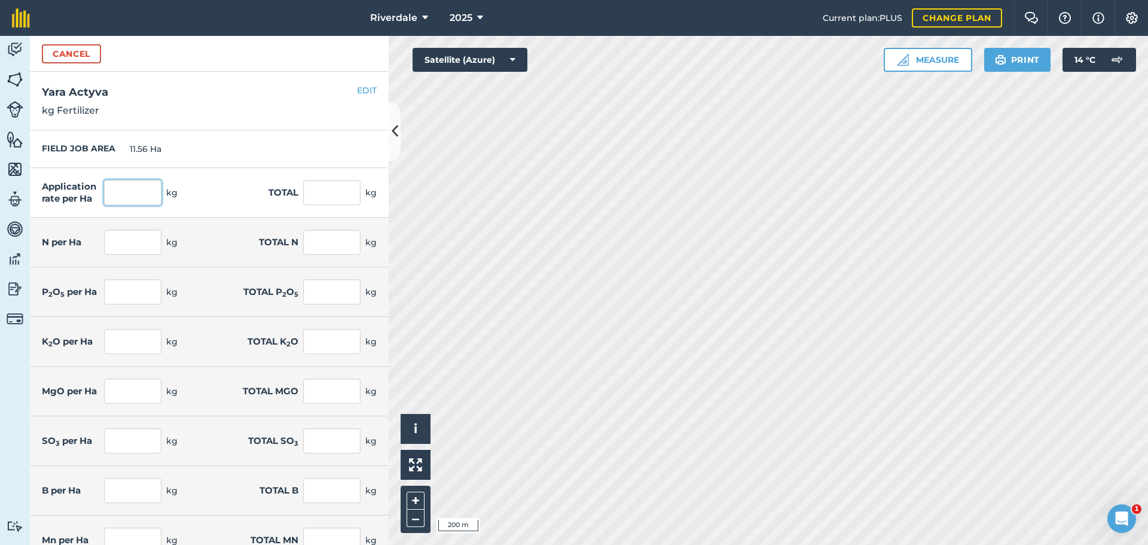
click at [127, 194] on input "text" at bounding box center [132, 192] width 57 height 25
type input "70"
type input "809.2"
type input "10.5"
type input "121.38"
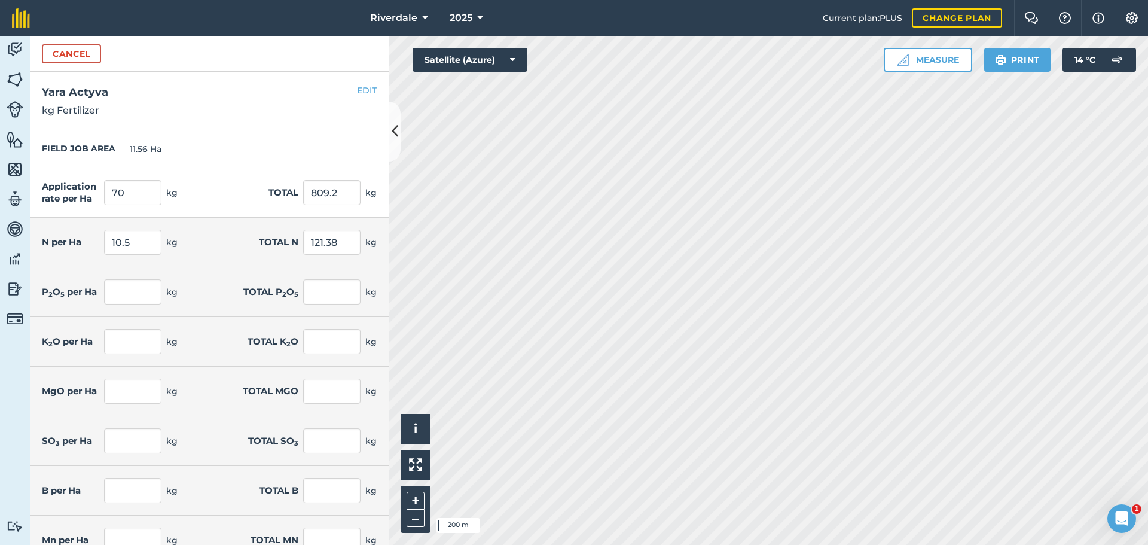
type input "4.9"
type input "56.644"
type input "8.75"
type input "101.15"
type input "0.84"
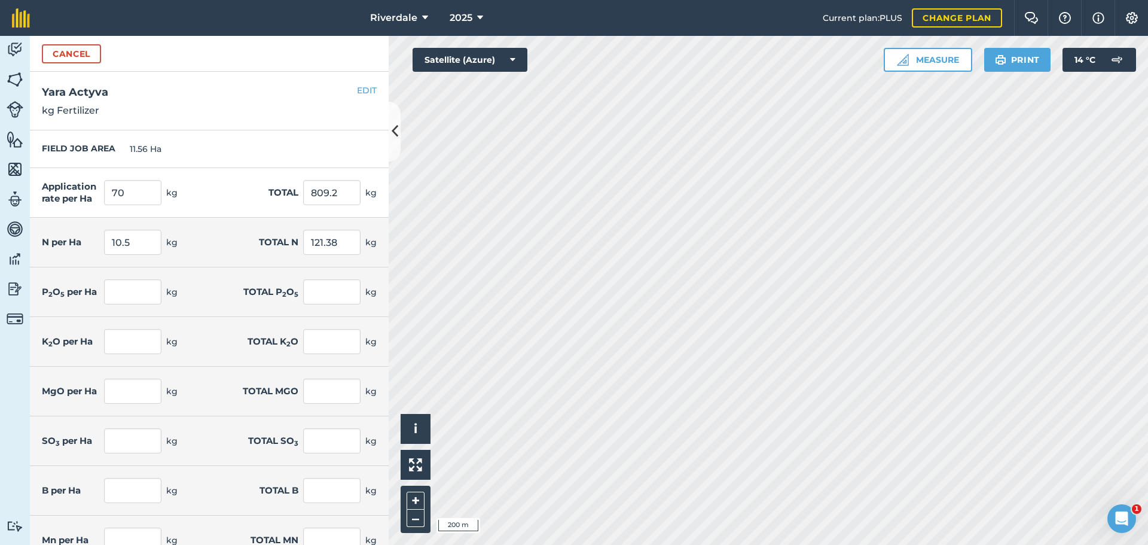
type input "9.71"
type input "2.1"
type input "24.276"
type input "0.014"
type input "0.162"
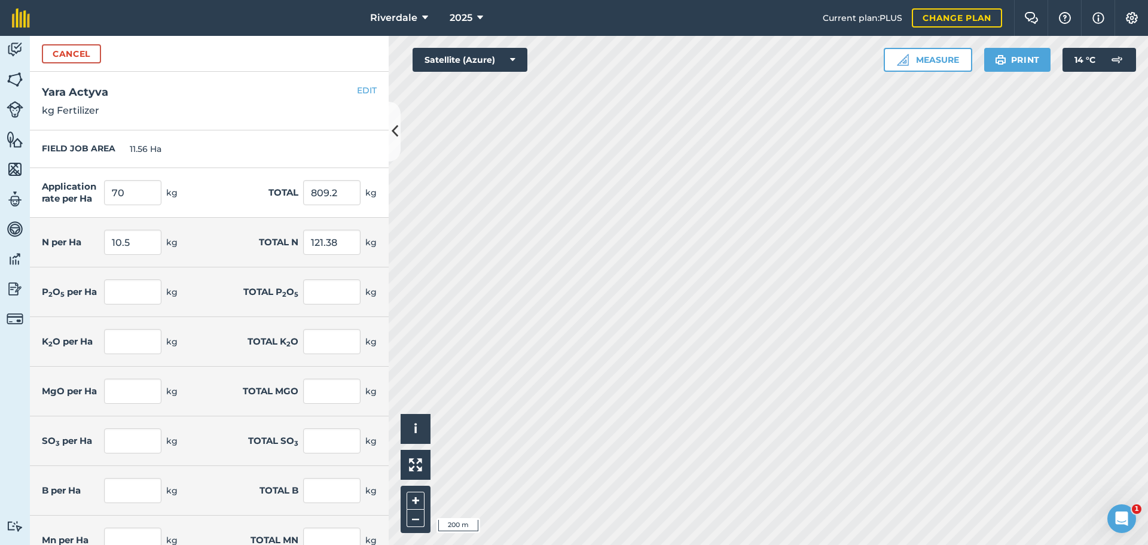
type input "0.014"
type input "0.162"
type input "0.014"
type input "0.162"
click at [207, 180] on div "Application rate per Ha 70 kg Total 809.2 kg" at bounding box center [209, 193] width 359 height 50
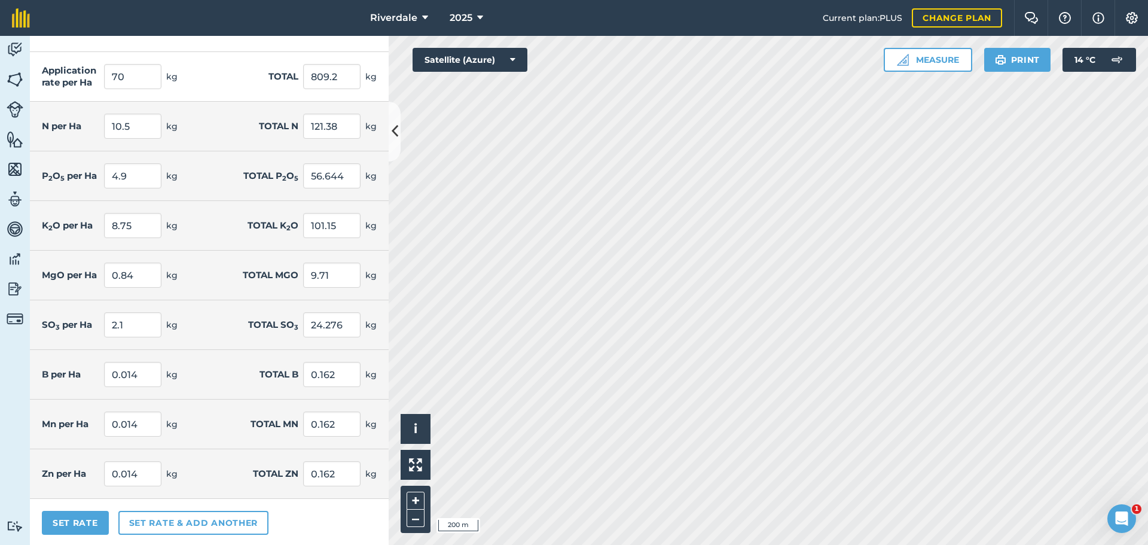
scroll to position [118, 0]
click at [70, 520] on button "Set Rate" at bounding box center [75, 520] width 67 height 24
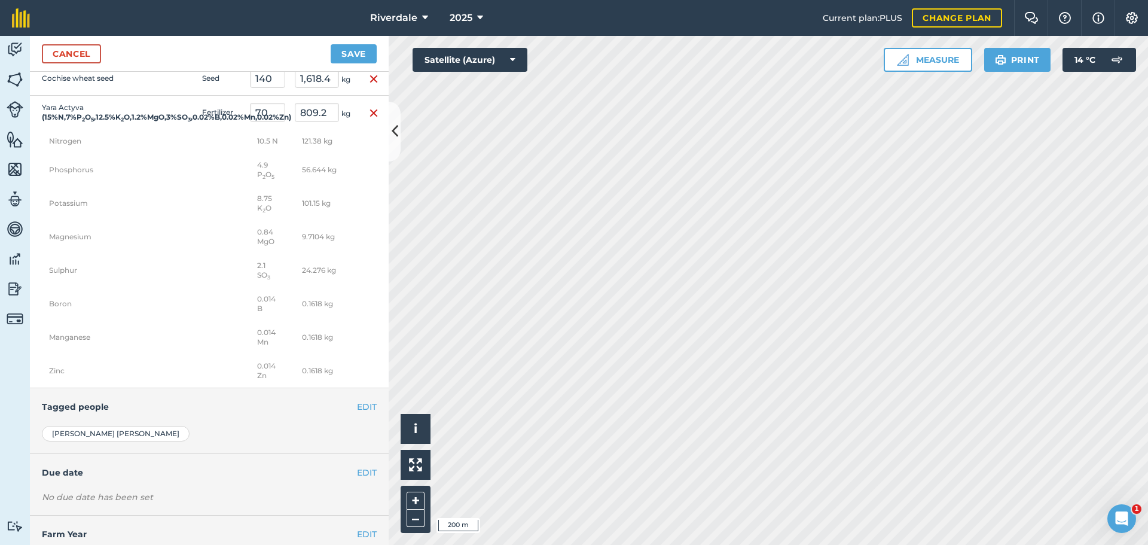
scroll to position [413, 0]
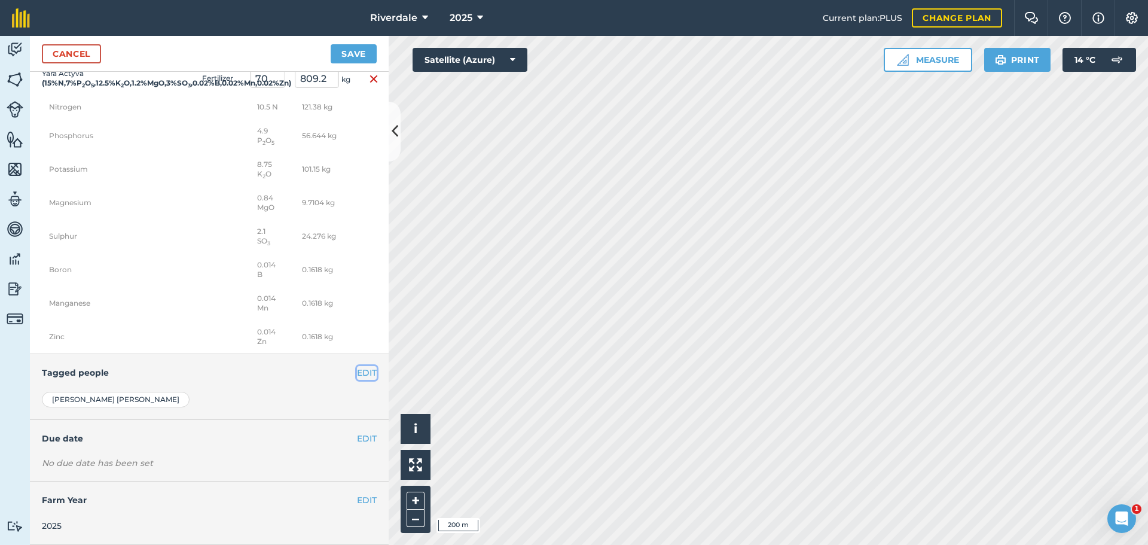
click at [361, 371] on button "EDIT" at bounding box center [367, 372] width 20 height 13
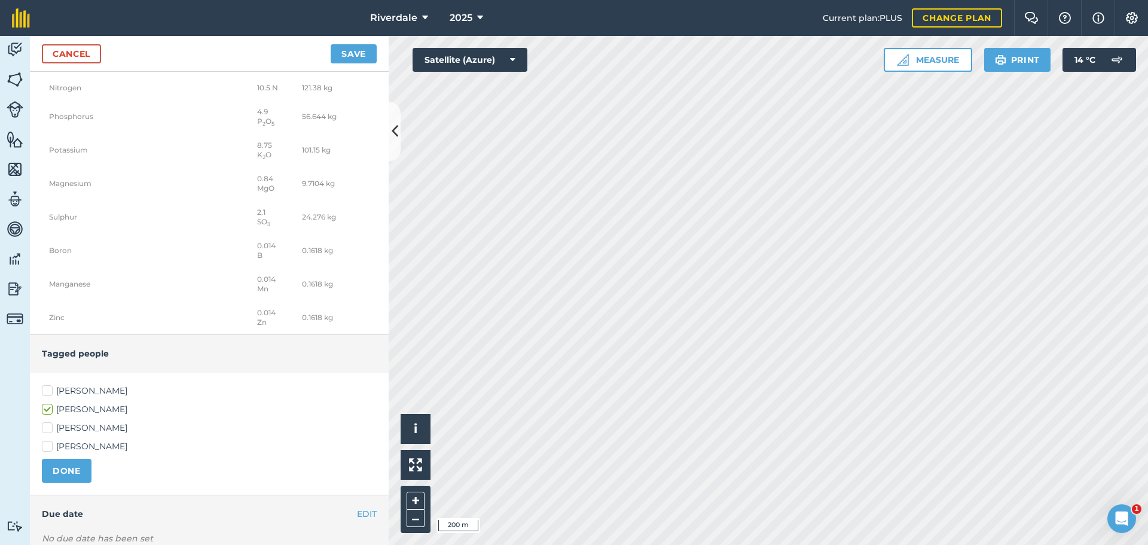
click at [46, 397] on label "[PERSON_NAME]" at bounding box center [209, 391] width 335 height 13
click at [46, 392] on input "[PERSON_NAME]" at bounding box center [46, 389] width 8 height 8
checkbox input "true"
click at [71, 483] on button "DONE" at bounding box center [67, 471] width 50 height 24
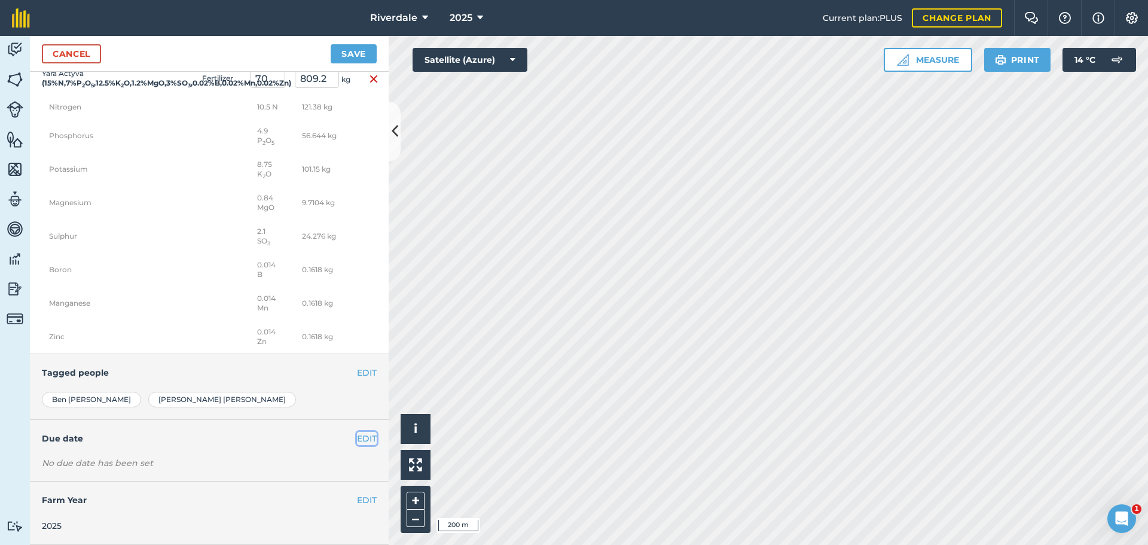
click at [360, 437] on button "EDIT" at bounding box center [367, 438] width 20 height 13
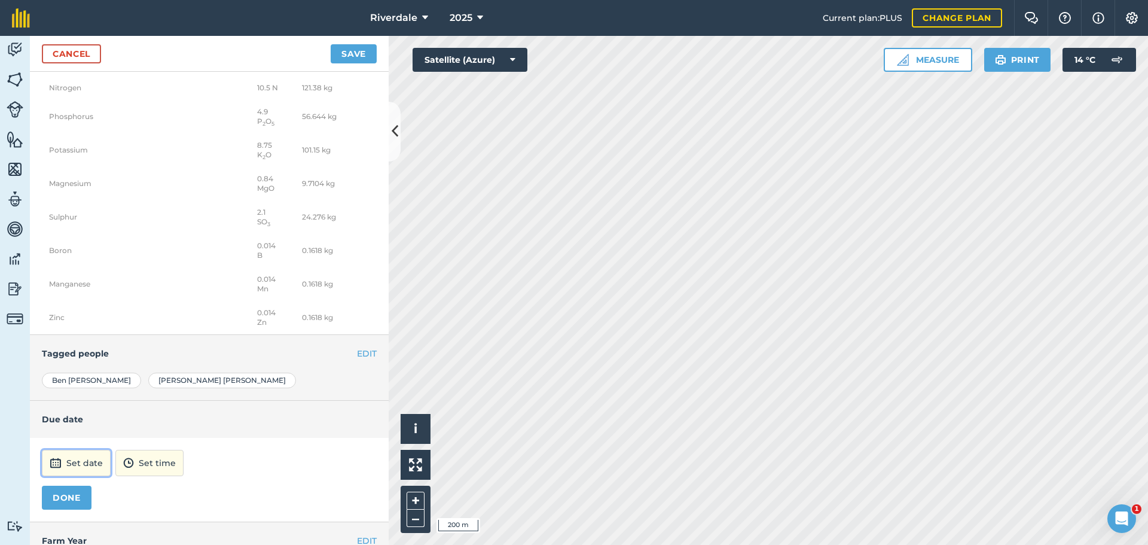
click at [77, 476] on button "Set date" at bounding box center [76, 463] width 69 height 26
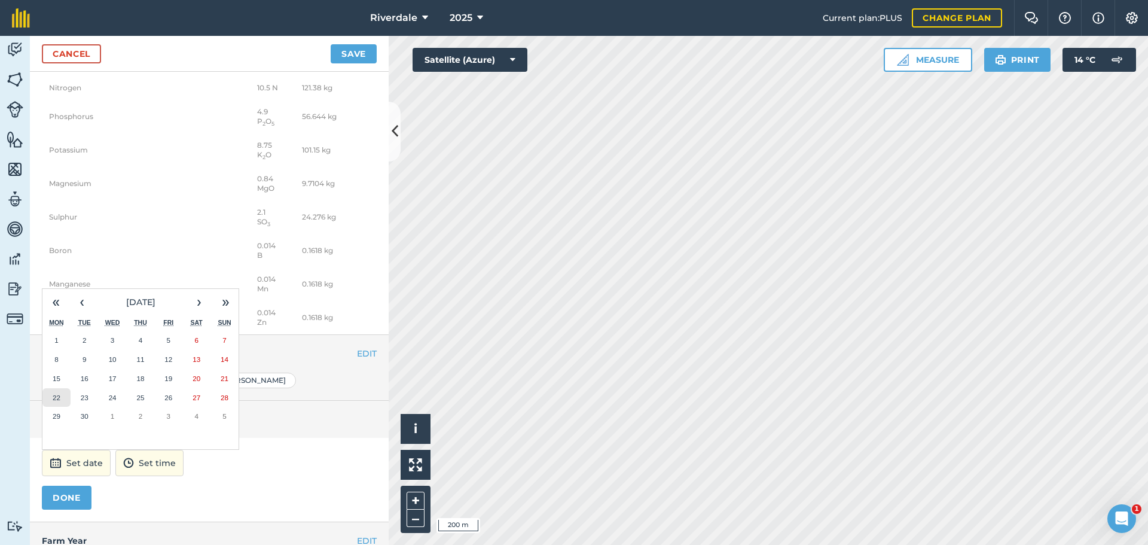
click at [54, 401] on abbr "22" at bounding box center [57, 398] width 8 height 8
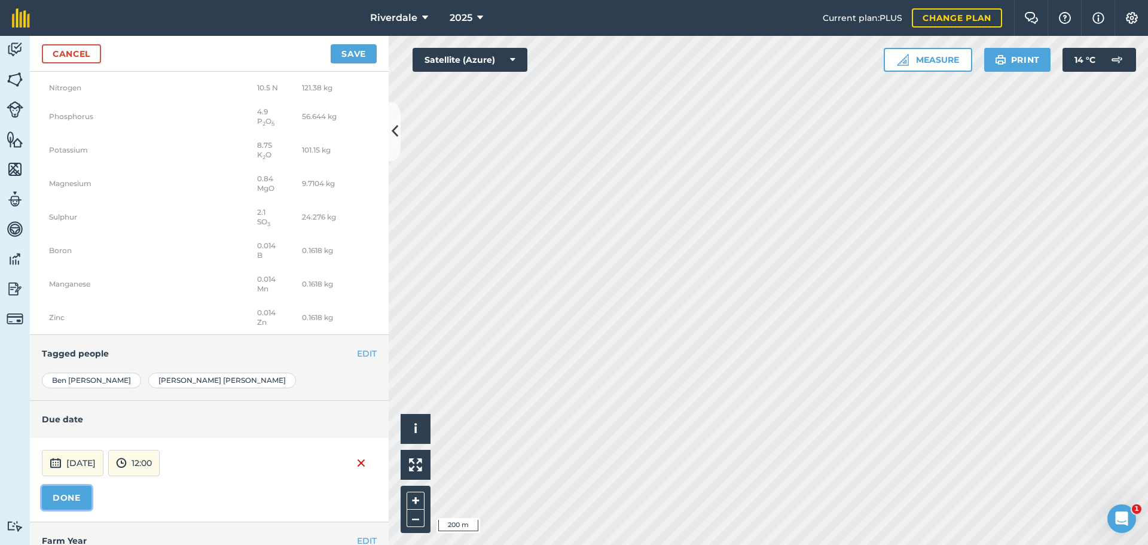
click at [65, 510] on button "DONE" at bounding box center [67, 498] width 50 height 24
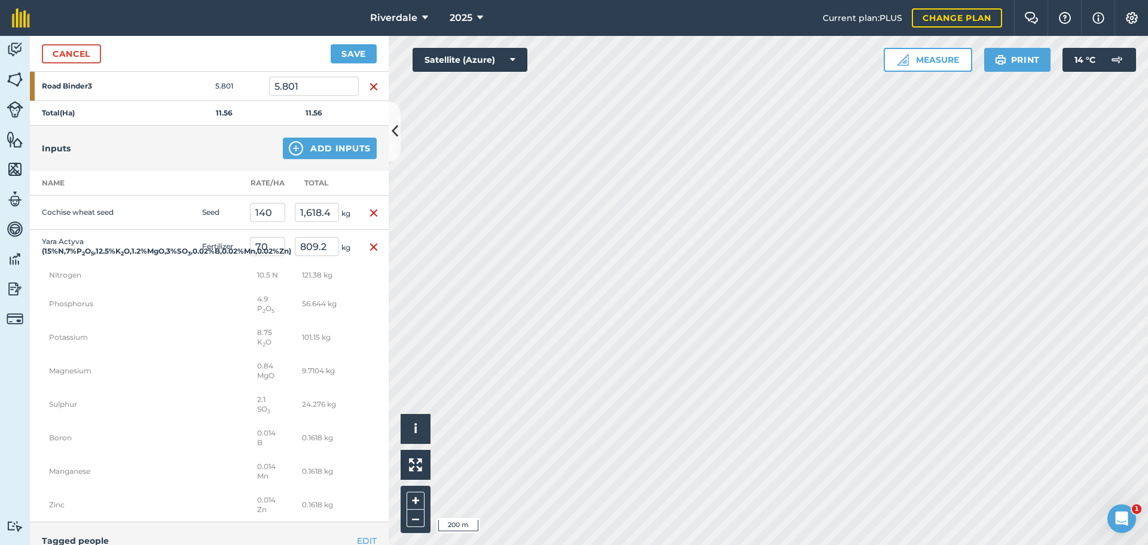
scroll to position [0, 0]
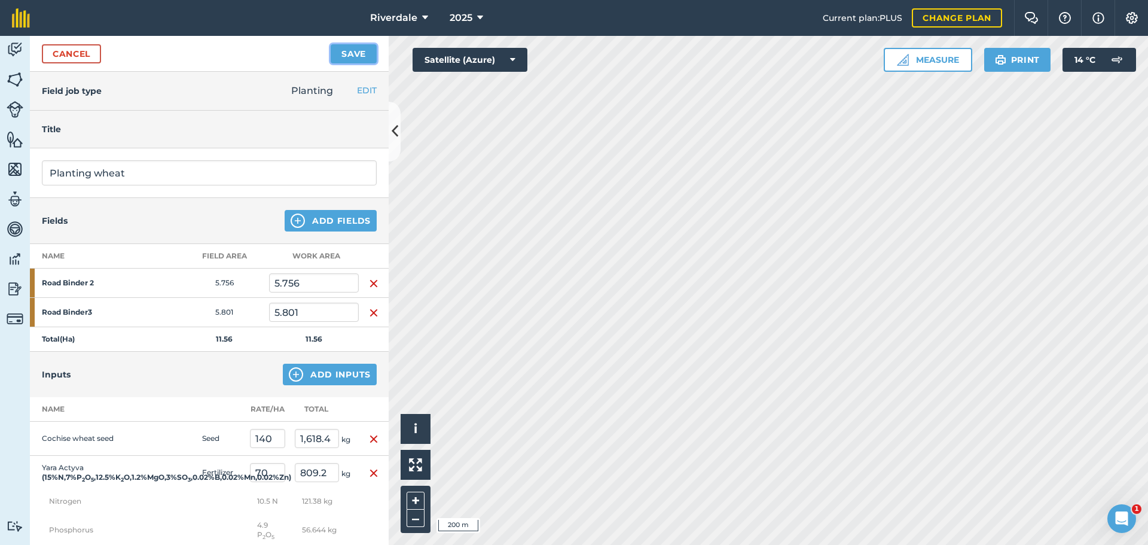
click at [353, 51] on button "Save" at bounding box center [354, 53] width 46 height 19
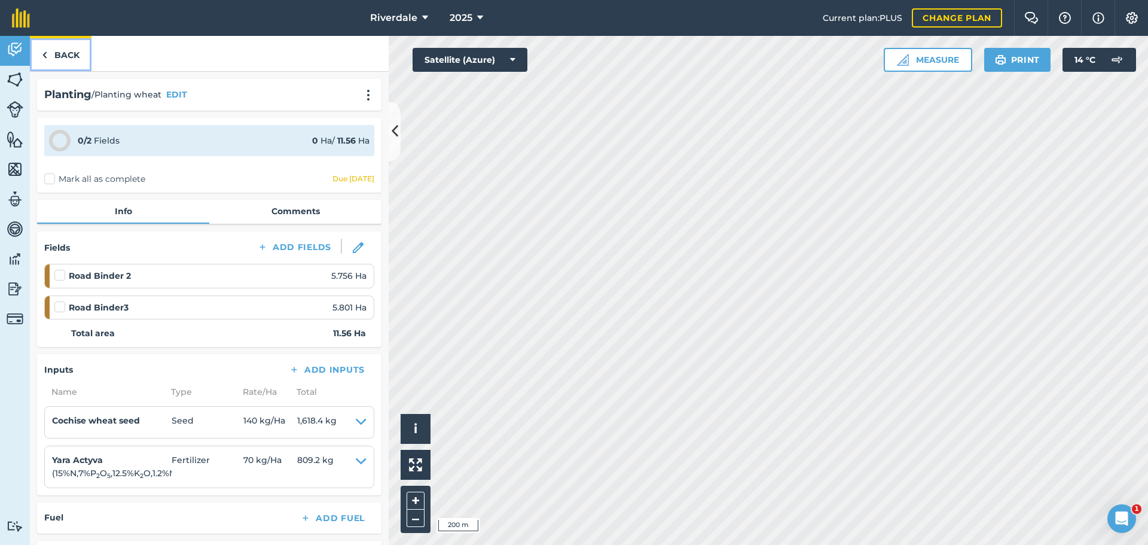
click at [67, 52] on link "Back" at bounding box center [61, 53] width 62 height 35
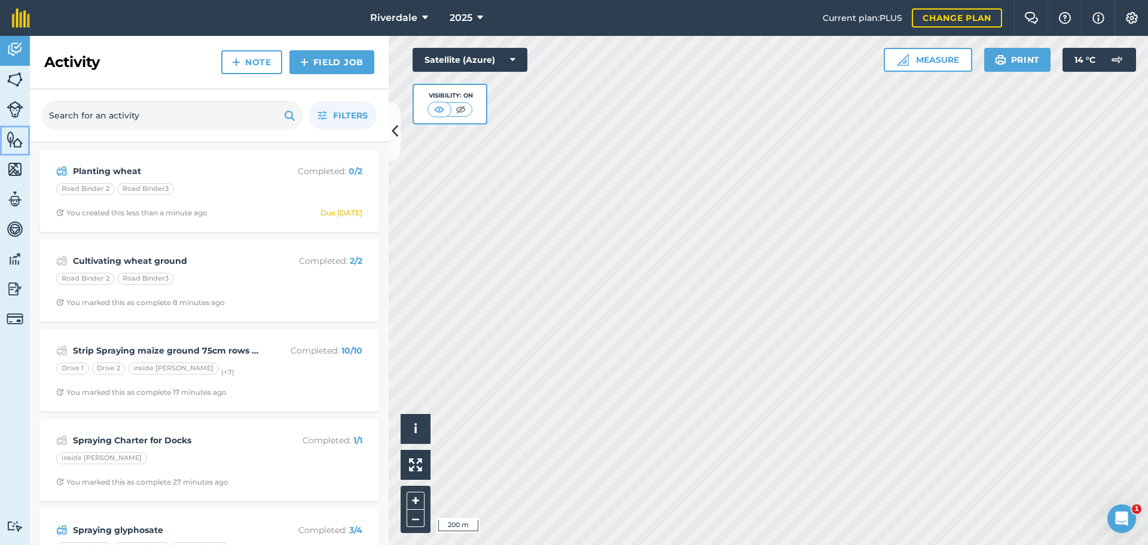
click at [14, 141] on img at bounding box center [15, 139] width 17 height 18
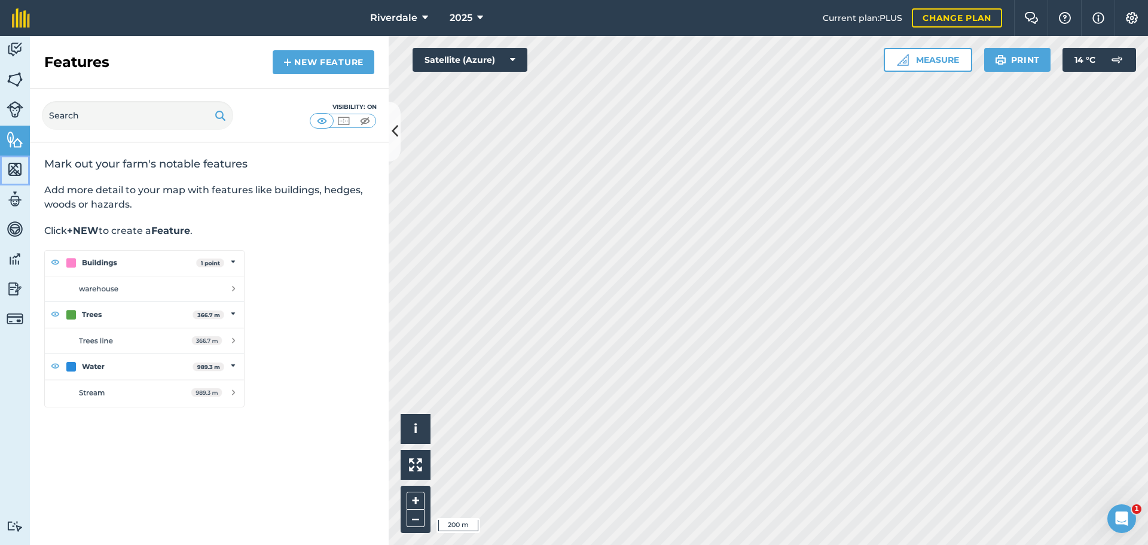
click at [16, 166] on img at bounding box center [15, 169] width 17 height 18
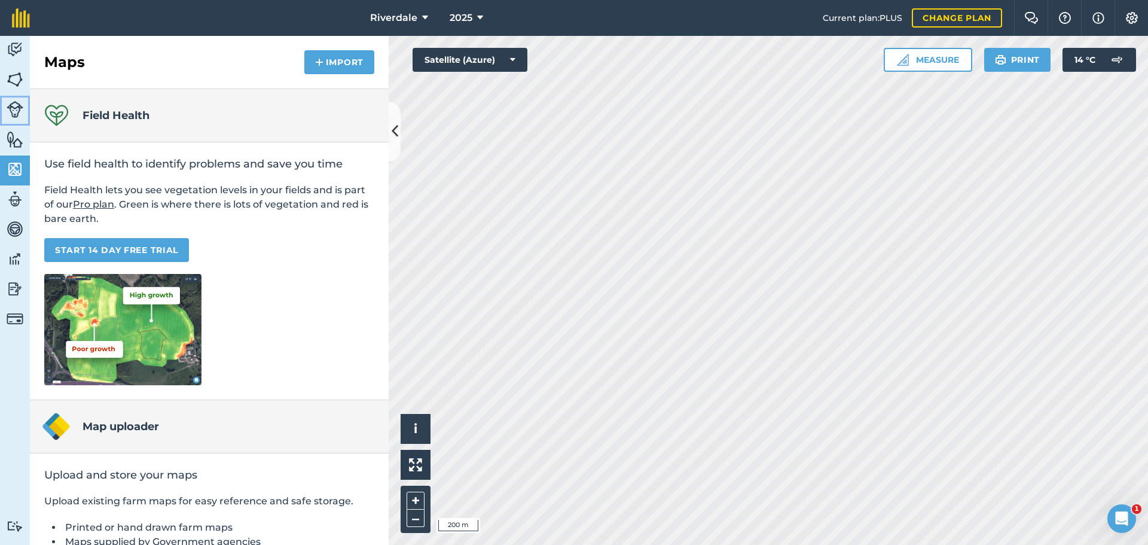
click at [14, 106] on img at bounding box center [15, 109] width 17 height 17
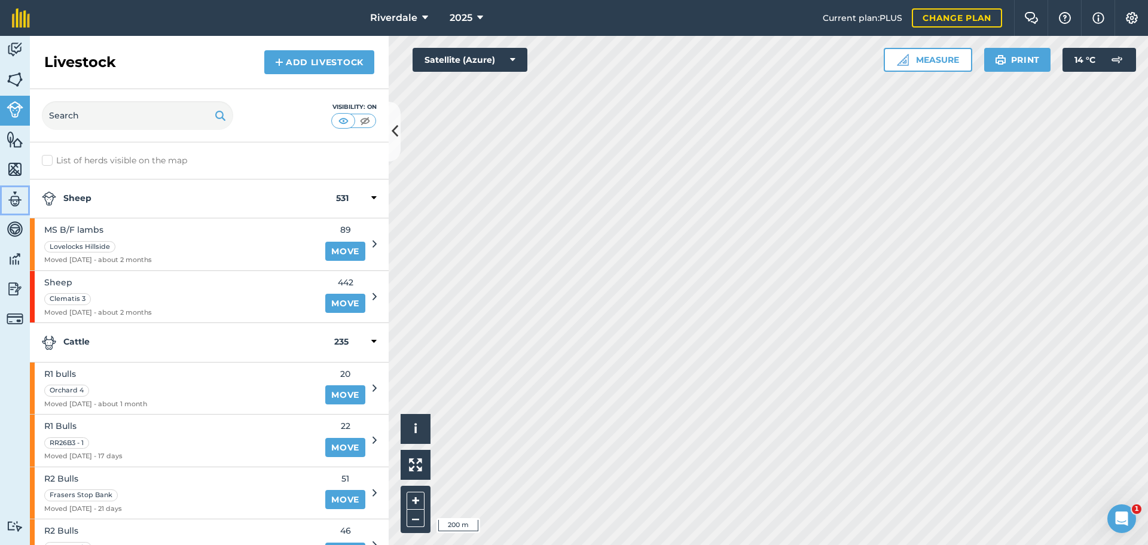
click at [14, 201] on img at bounding box center [15, 199] width 17 height 18
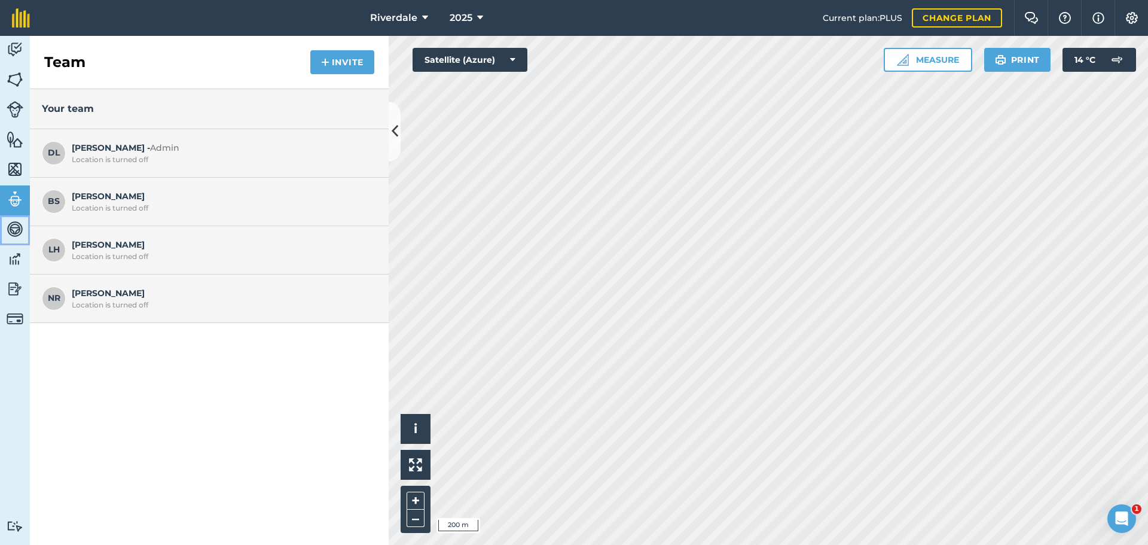
click at [13, 229] on img at bounding box center [15, 229] width 17 height 18
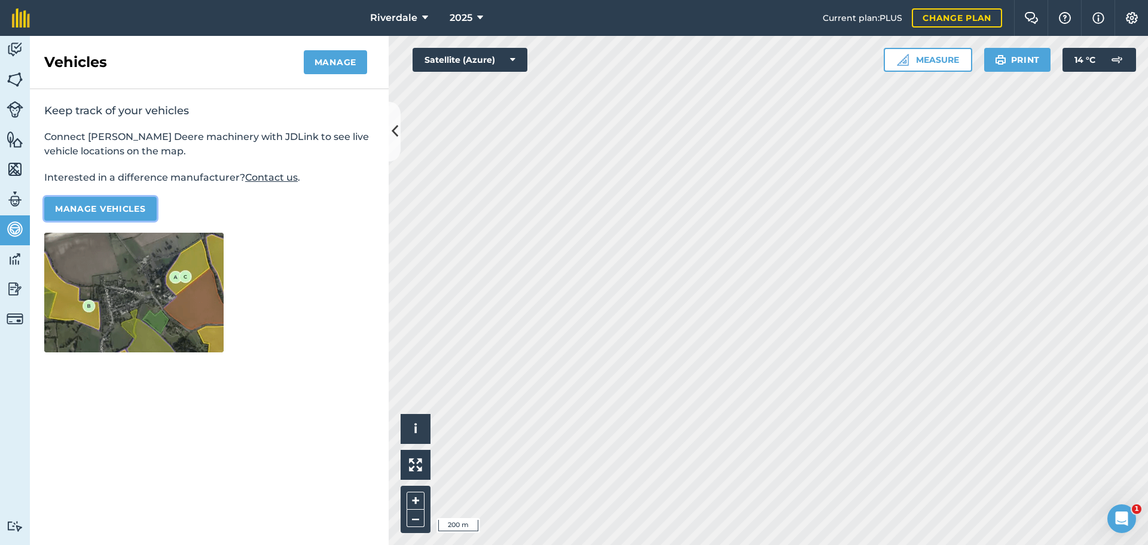
click at [108, 206] on button "Manage vehicles" at bounding box center [100, 209] width 112 height 24
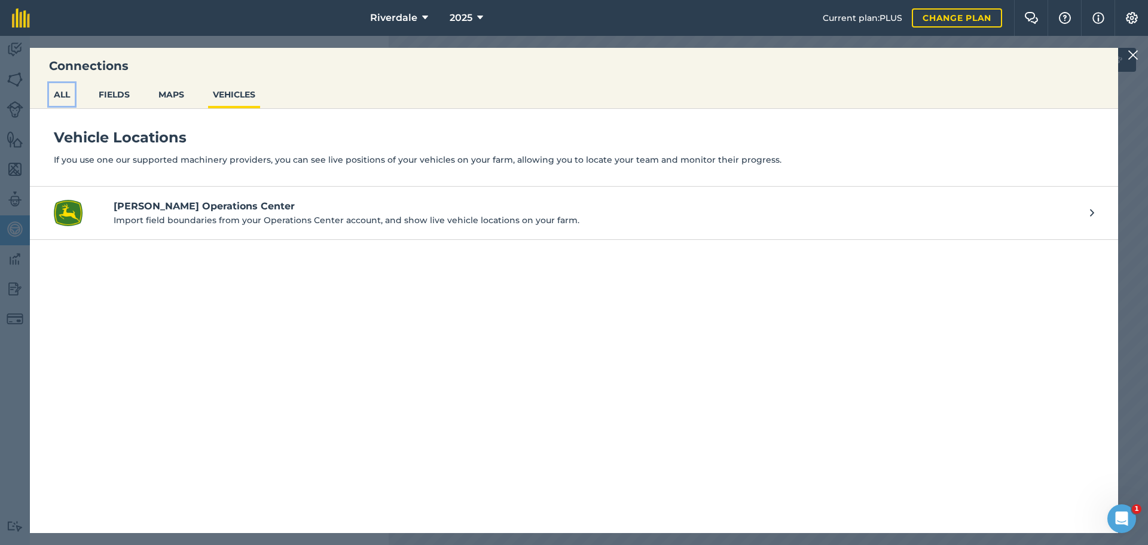
click at [62, 93] on button "ALL" at bounding box center [62, 94] width 26 height 23
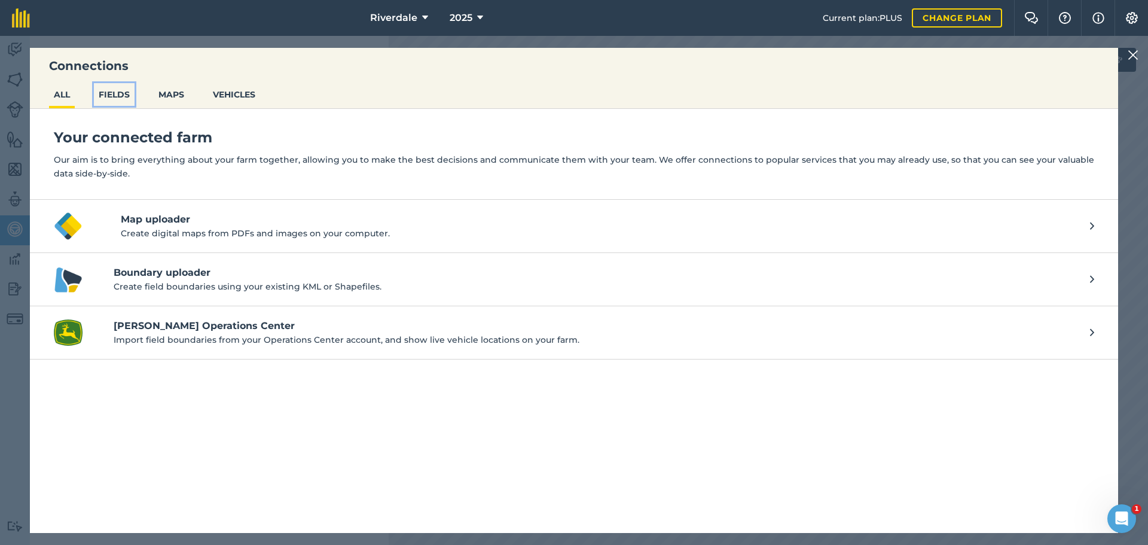
click at [116, 93] on button "FIELDS" at bounding box center [114, 94] width 41 height 23
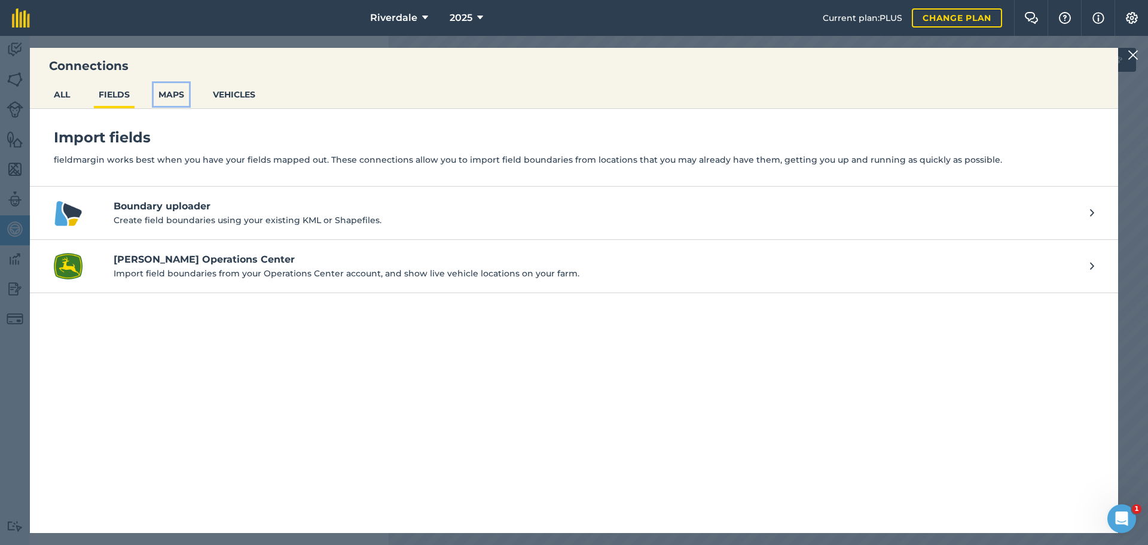
click at [172, 94] on button "MAPS" at bounding box center [171, 94] width 35 height 23
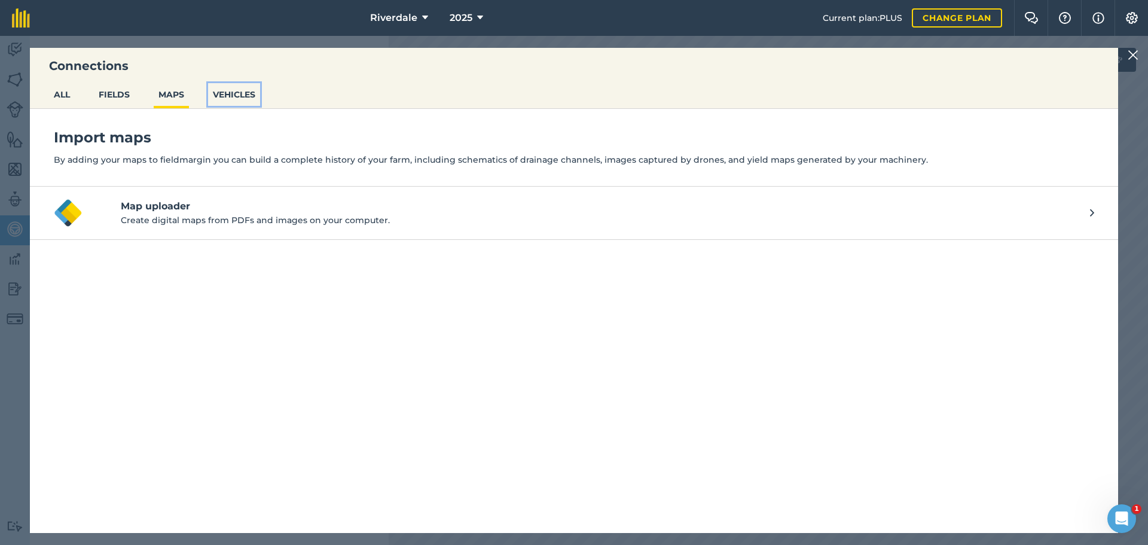
click at [229, 92] on button "VEHICLES" at bounding box center [234, 94] width 52 height 23
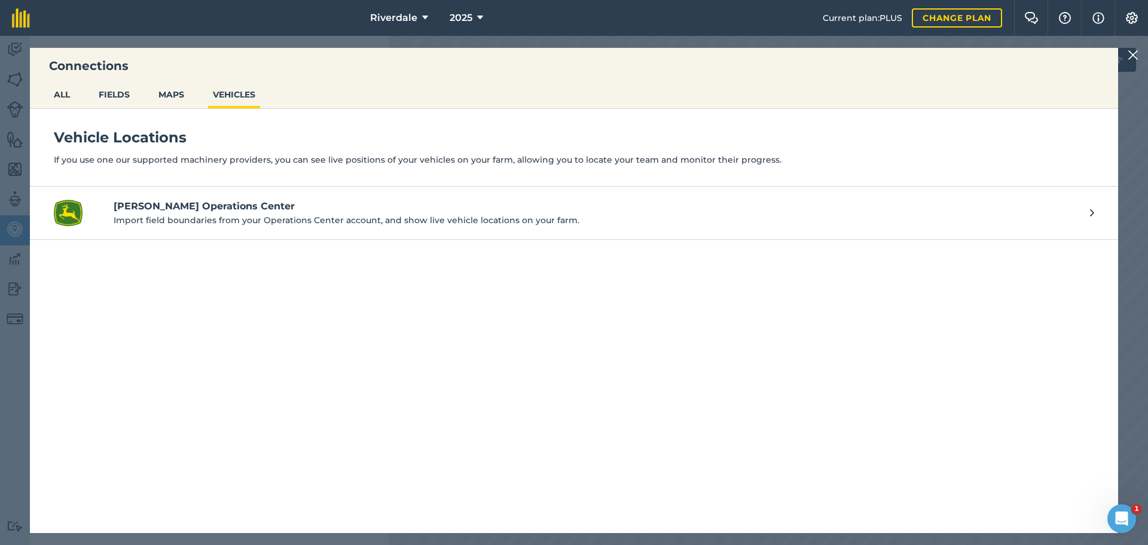
click at [16, 80] on div "Connections ALL FIELDS MAPS VEHICLES Vehicle Locations If you use one our suppo…" at bounding box center [574, 290] width 1148 height 509
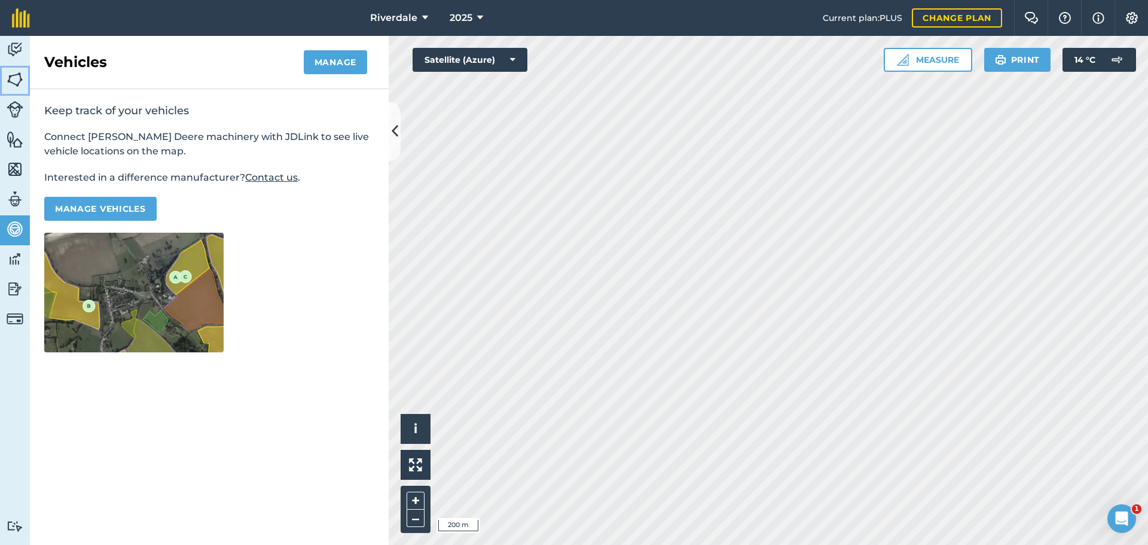
click at [16, 80] on img at bounding box center [15, 80] width 17 height 18
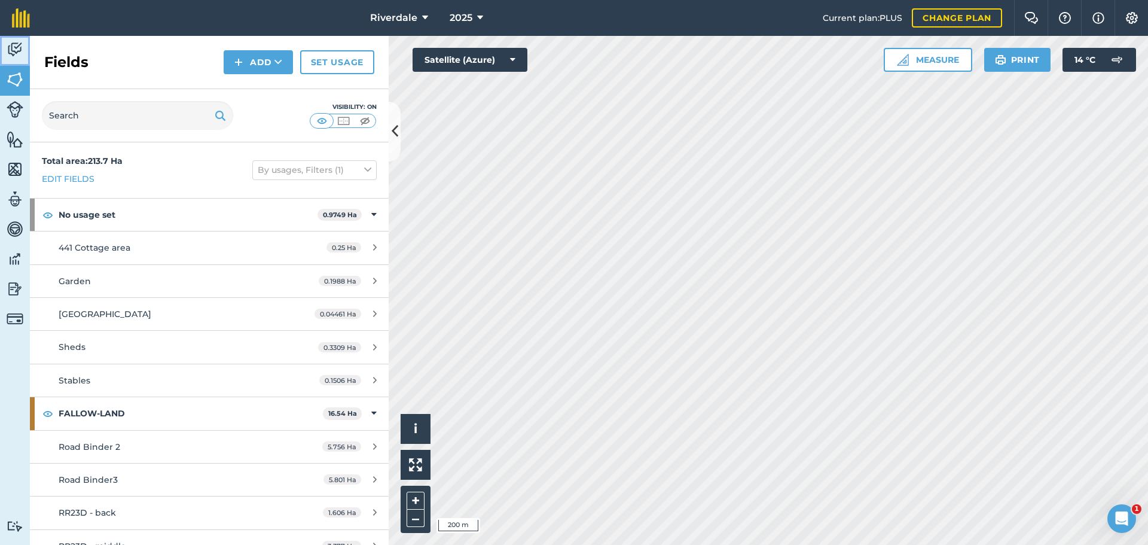
click at [16, 45] on img at bounding box center [15, 50] width 17 height 18
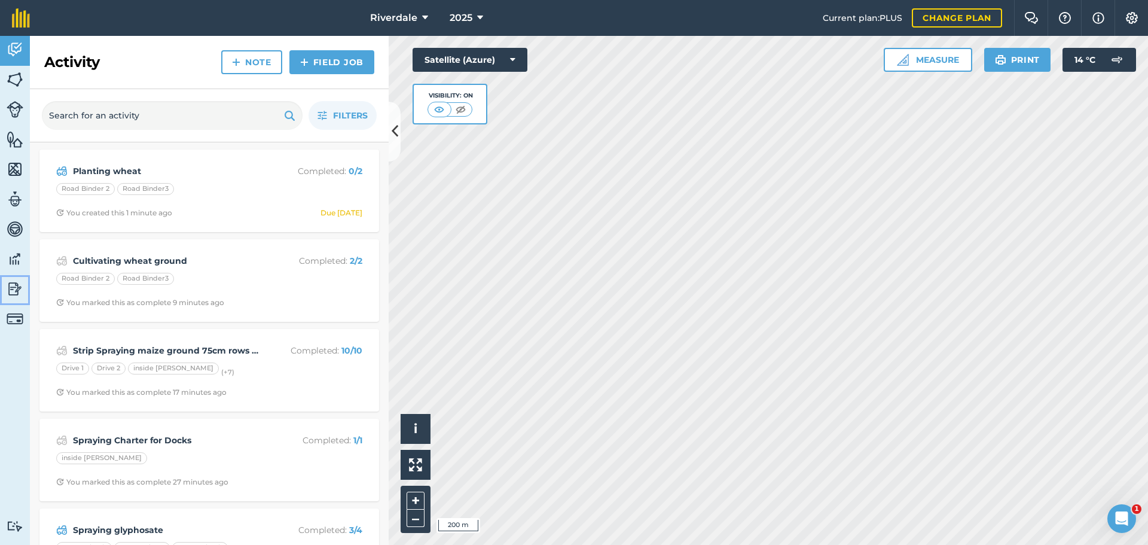
click at [15, 287] on img at bounding box center [15, 289] width 17 height 18
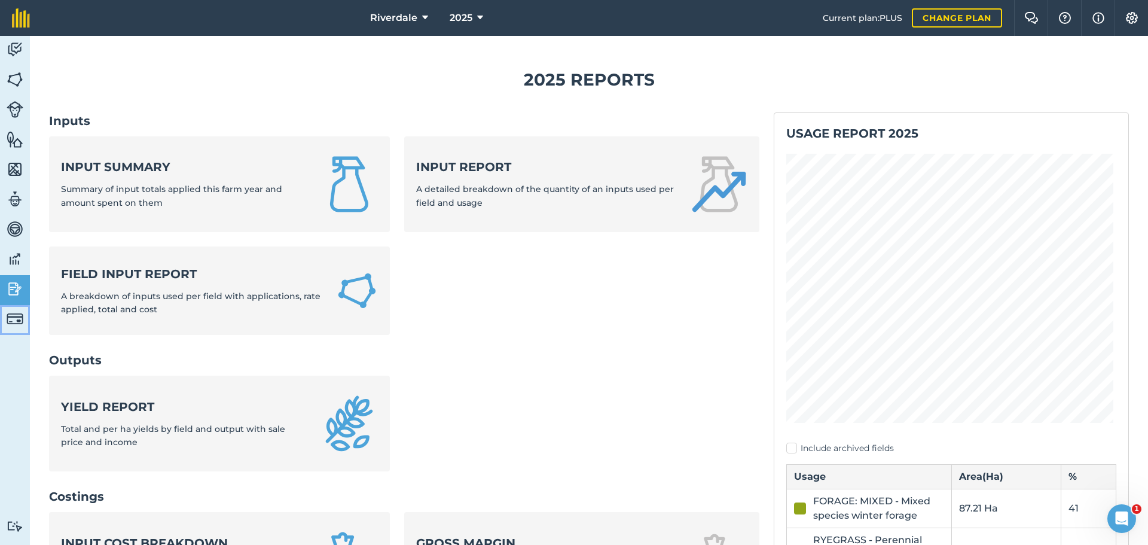
click at [14, 315] on img at bounding box center [15, 318] width 17 height 17
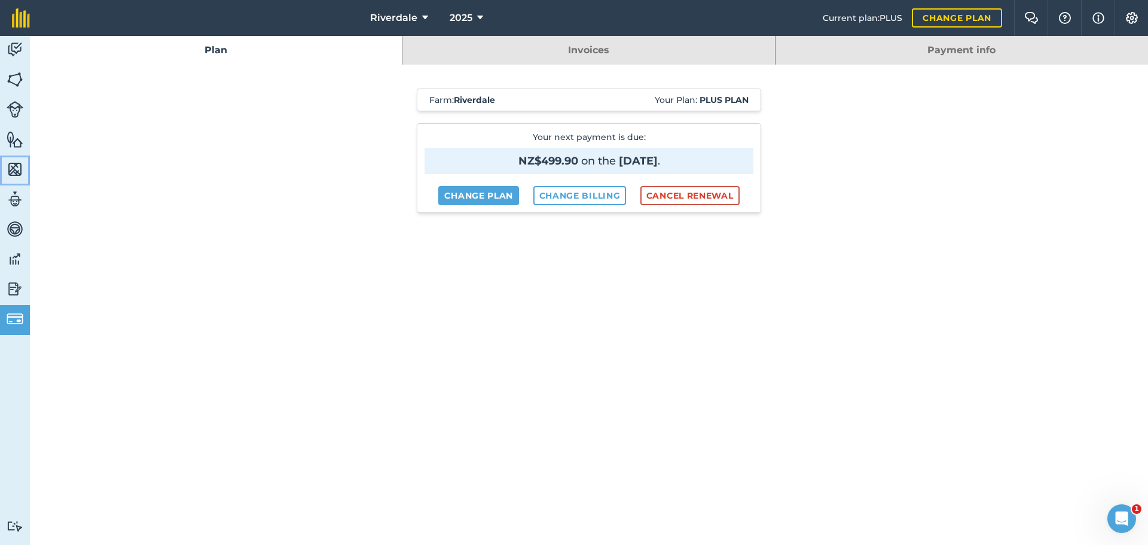
click at [14, 168] on img at bounding box center [15, 169] width 17 height 18
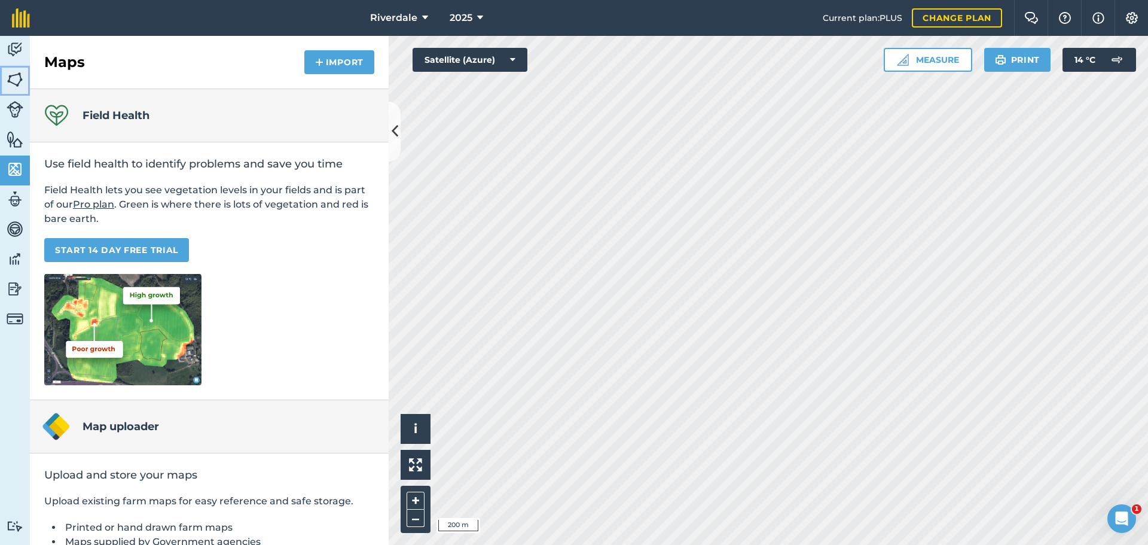
click at [14, 77] on img at bounding box center [15, 80] width 17 height 18
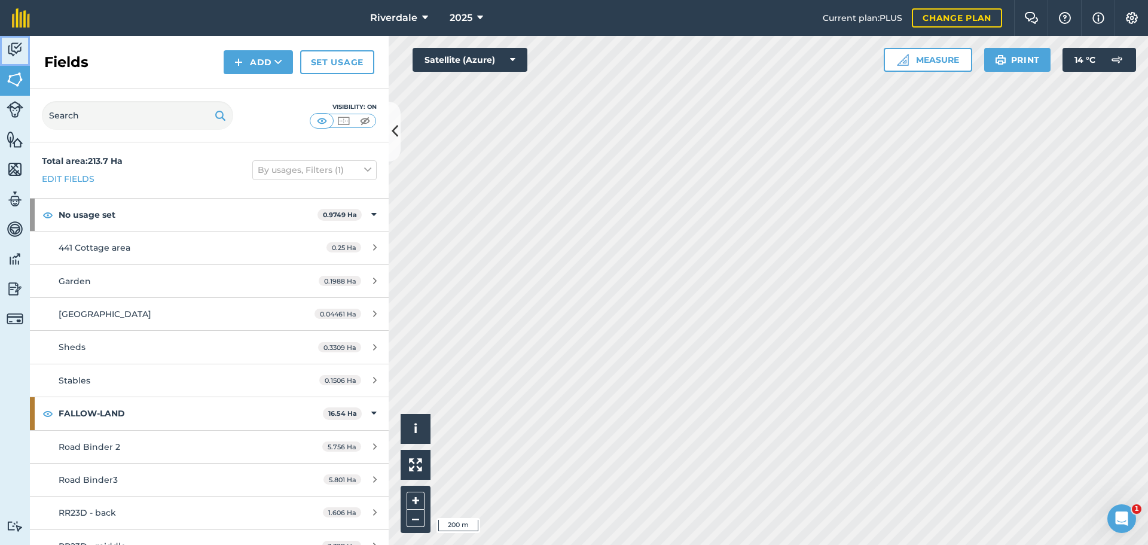
click at [11, 46] on img at bounding box center [15, 50] width 17 height 18
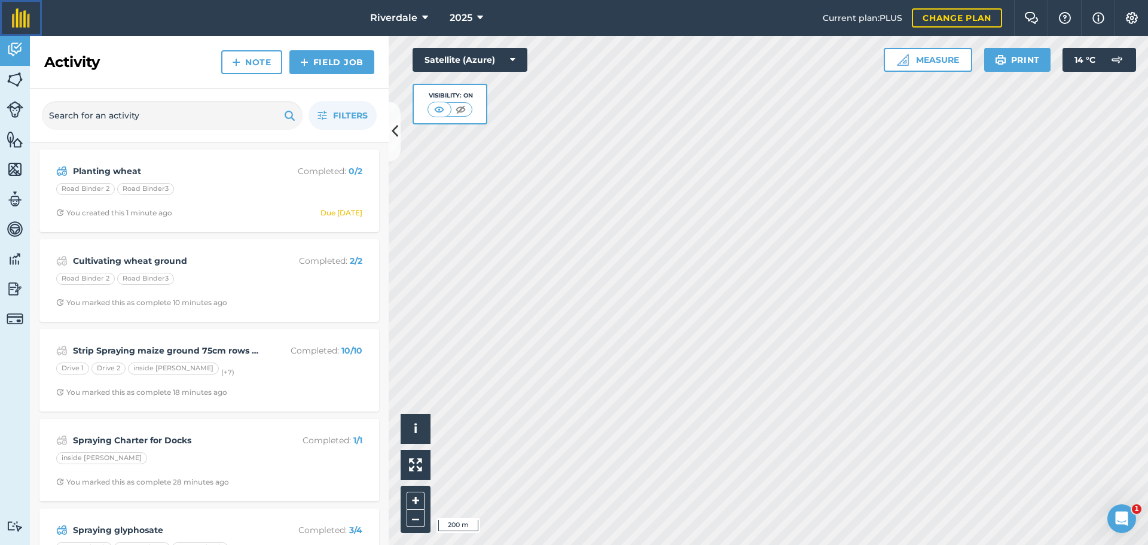
click at [18, 16] on img at bounding box center [21, 17] width 18 height 19
click at [1135, 13] on img at bounding box center [1132, 18] width 14 height 12
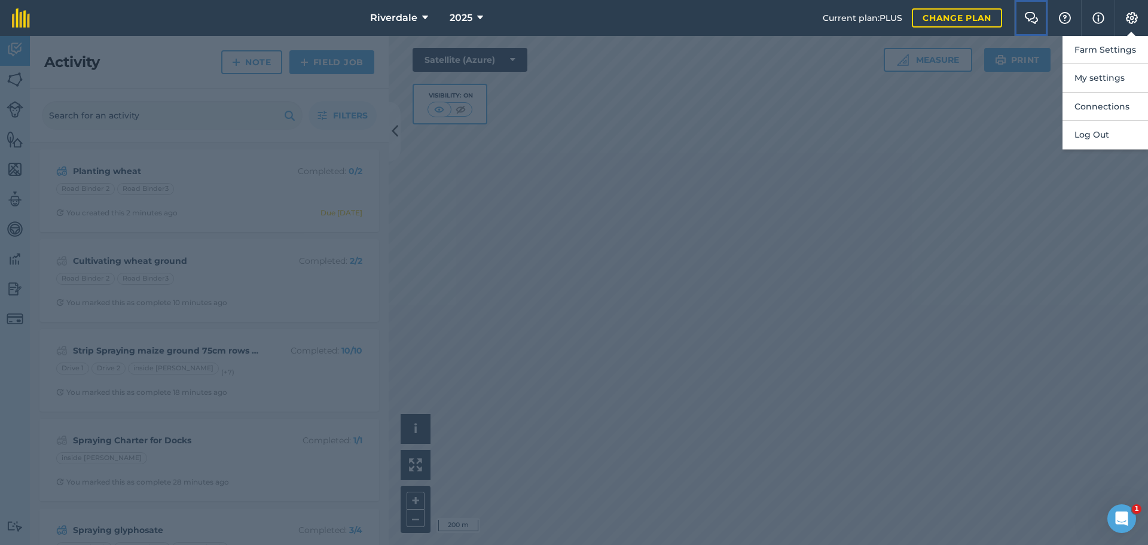
click at [1030, 16] on img at bounding box center [1032, 18] width 14 height 12
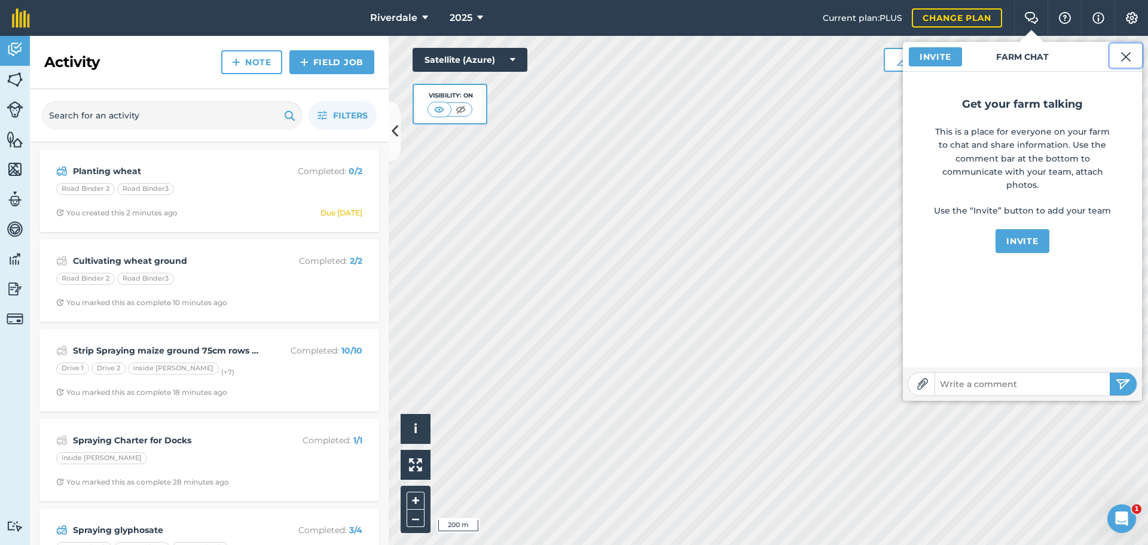
click at [1125, 51] on img at bounding box center [1126, 57] width 11 height 14
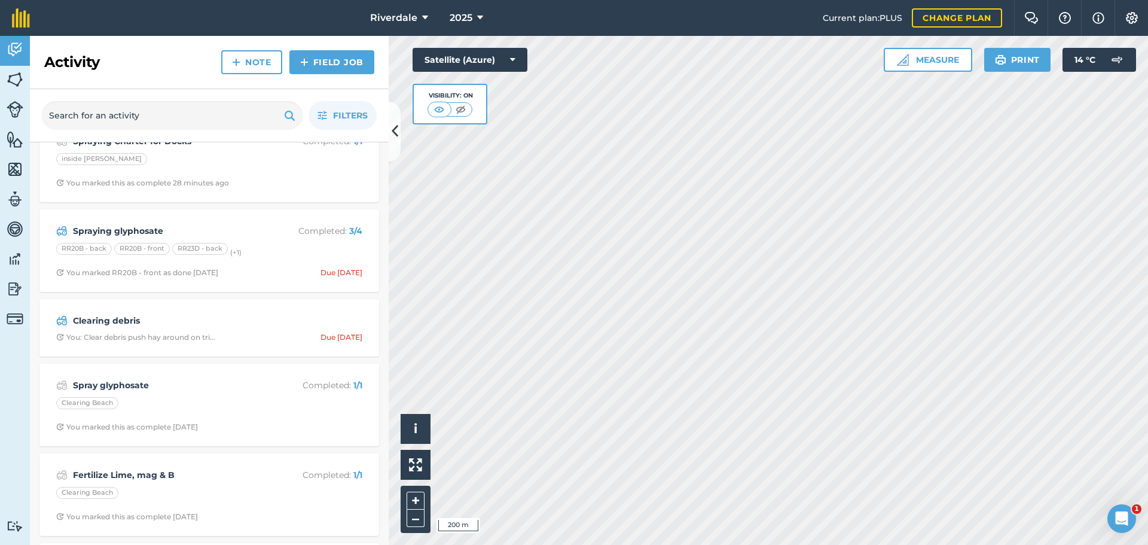
scroll to position [60, 0]
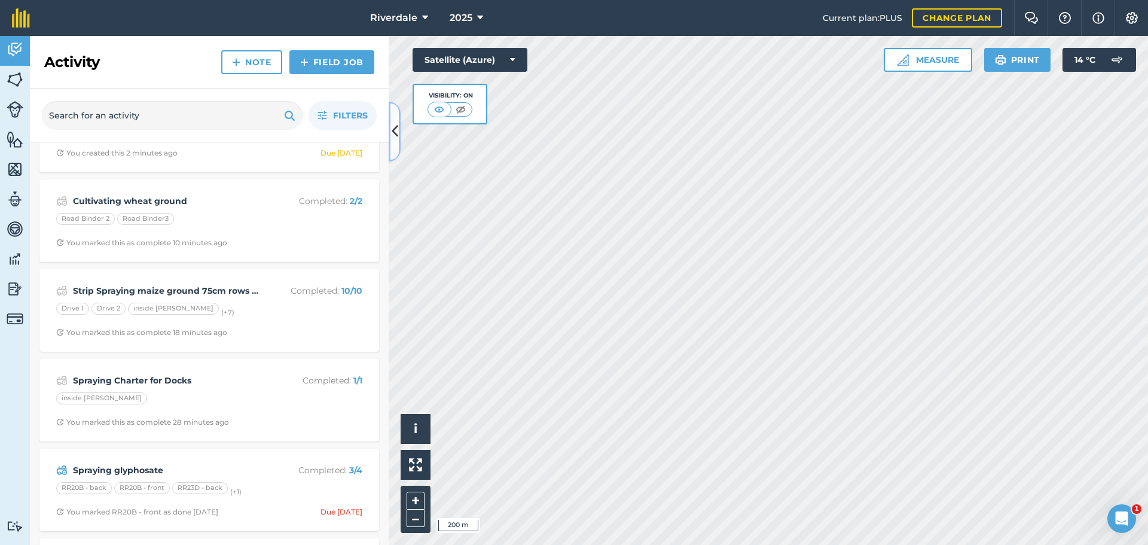
click at [395, 129] on icon at bounding box center [395, 131] width 7 height 21
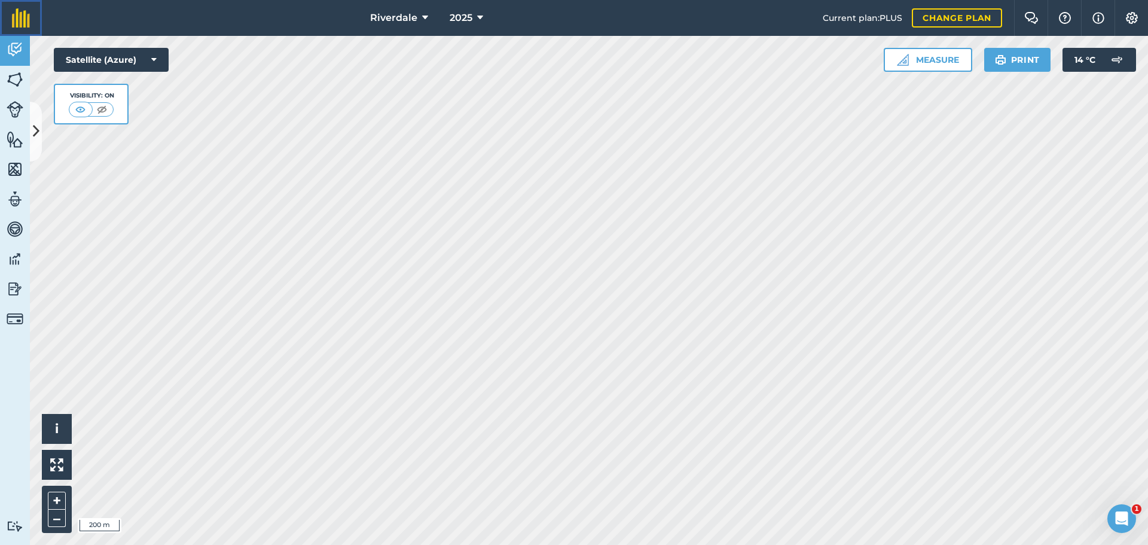
click at [14, 16] on img at bounding box center [21, 17] width 18 height 19
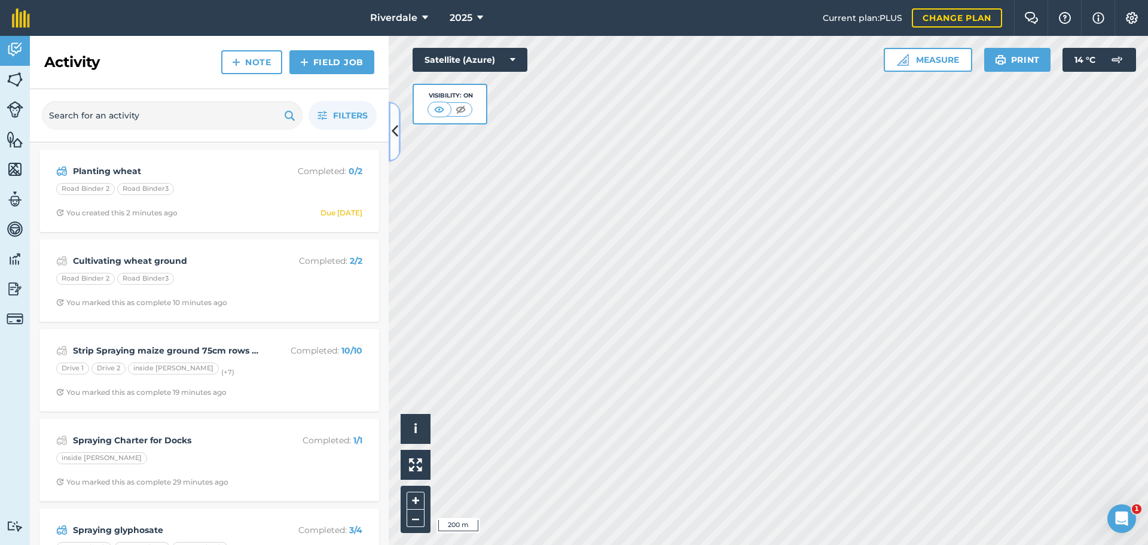
click at [392, 129] on icon at bounding box center [395, 131] width 7 height 21
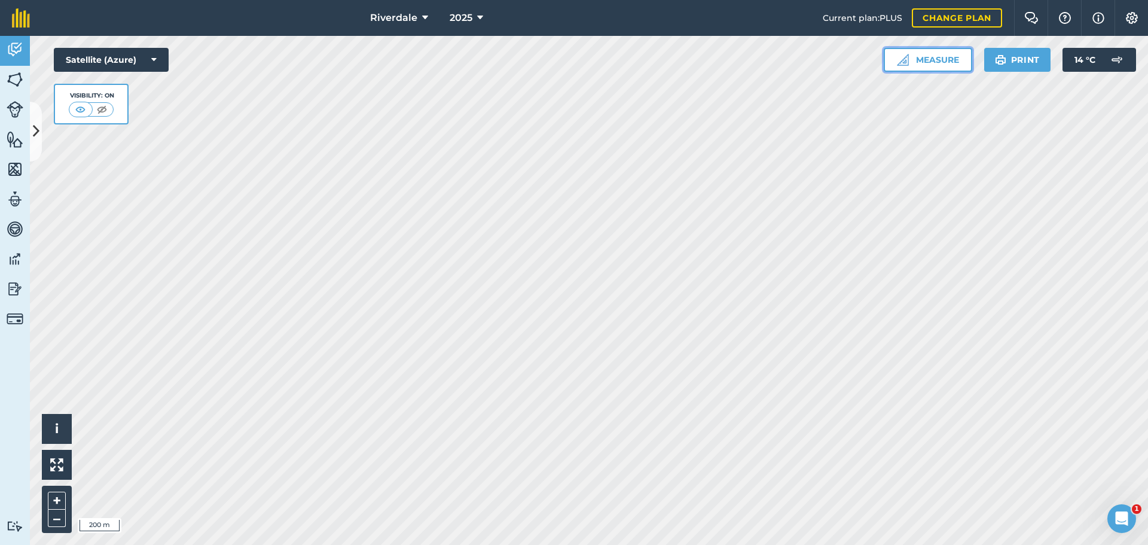
click at [937, 57] on button "Measure" at bounding box center [928, 60] width 89 height 24
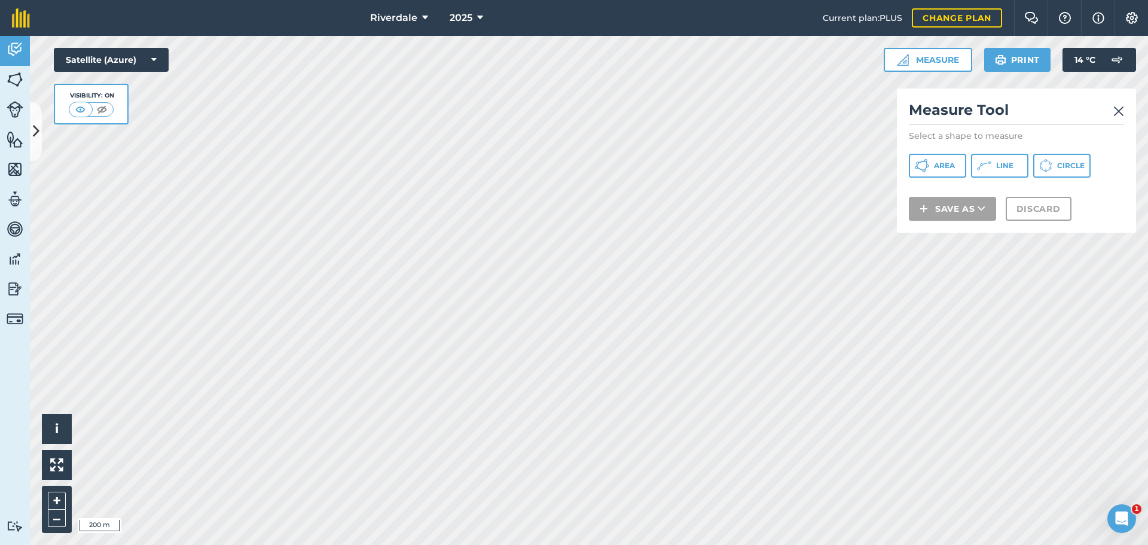
click at [1120, 105] on img at bounding box center [1119, 111] width 11 height 14
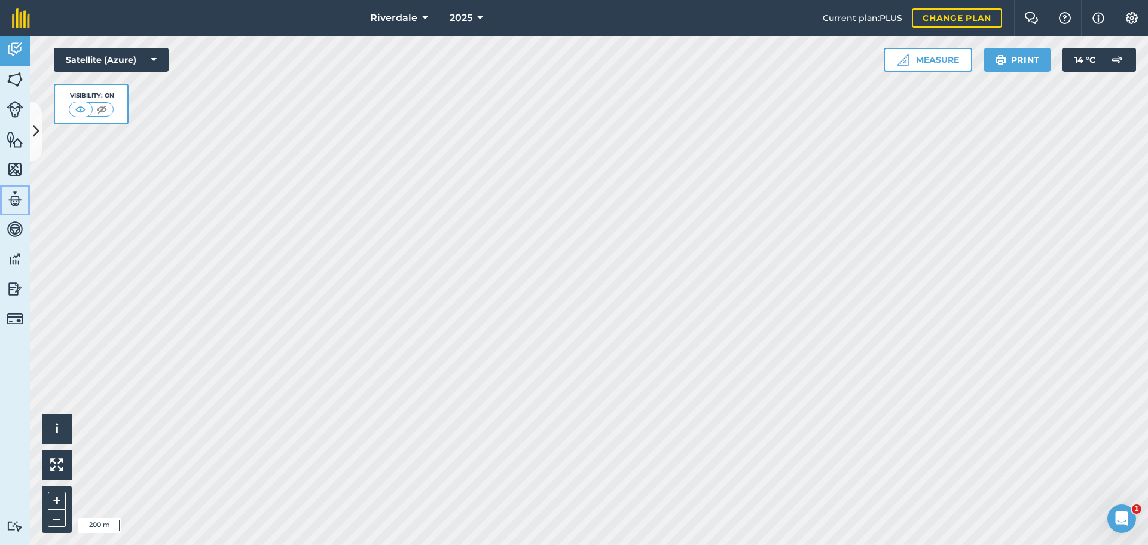
click at [13, 196] on img at bounding box center [15, 199] width 17 height 18
click at [15, 196] on img at bounding box center [15, 199] width 17 height 18
click at [38, 129] on icon at bounding box center [36, 131] width 7 height 21
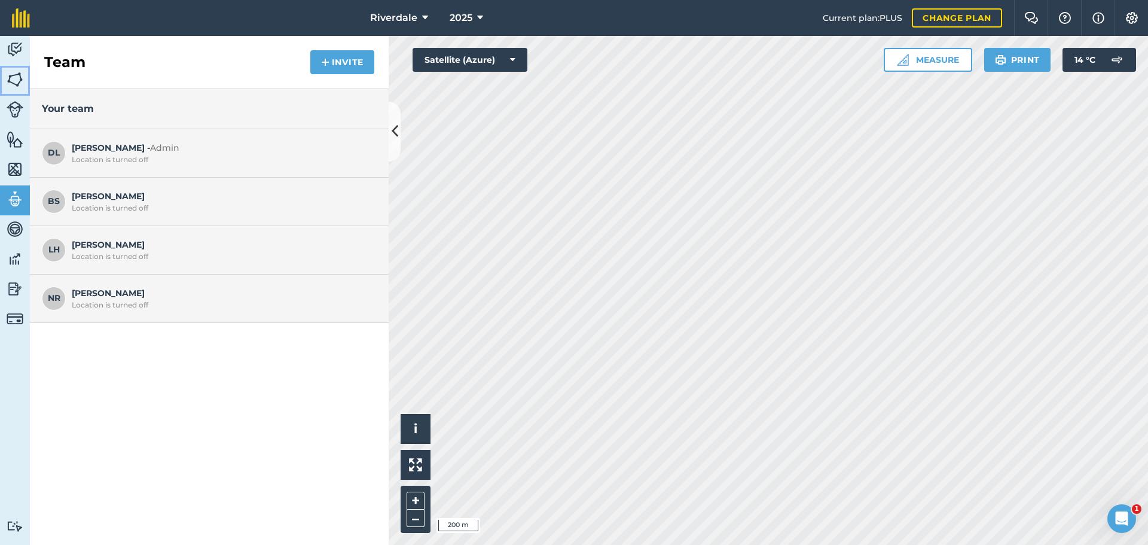
click at [16, 77] on img at bounding box center [15, 80] width 17 height 18
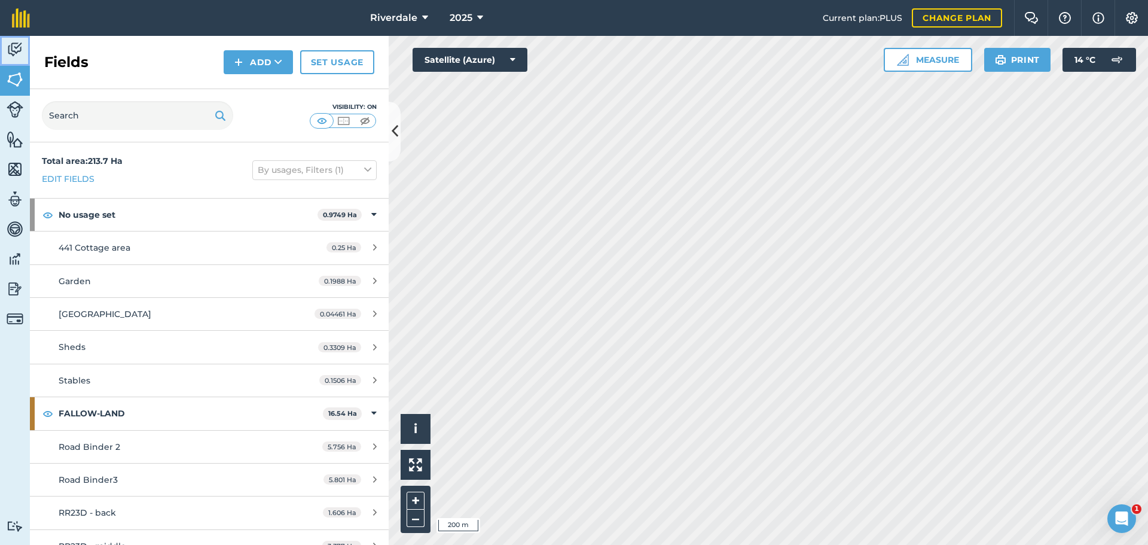
click at [15, 42] on img at bounding box center [15, 50] width 17 height 18
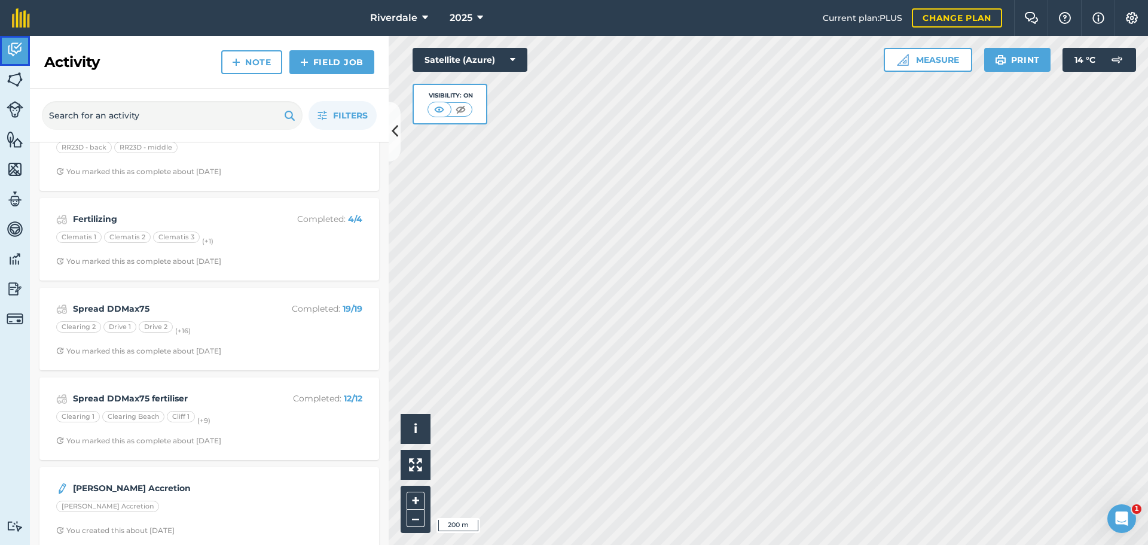
scroll to position [2659, 0]
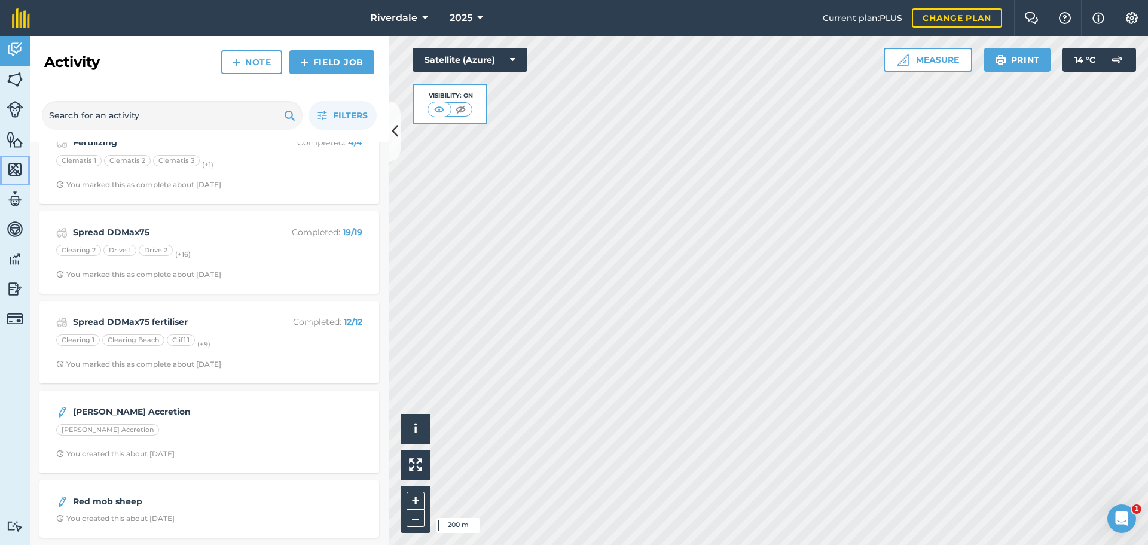
click at [13, 167] on img at bounding box center [15, 169] width 17 height 18
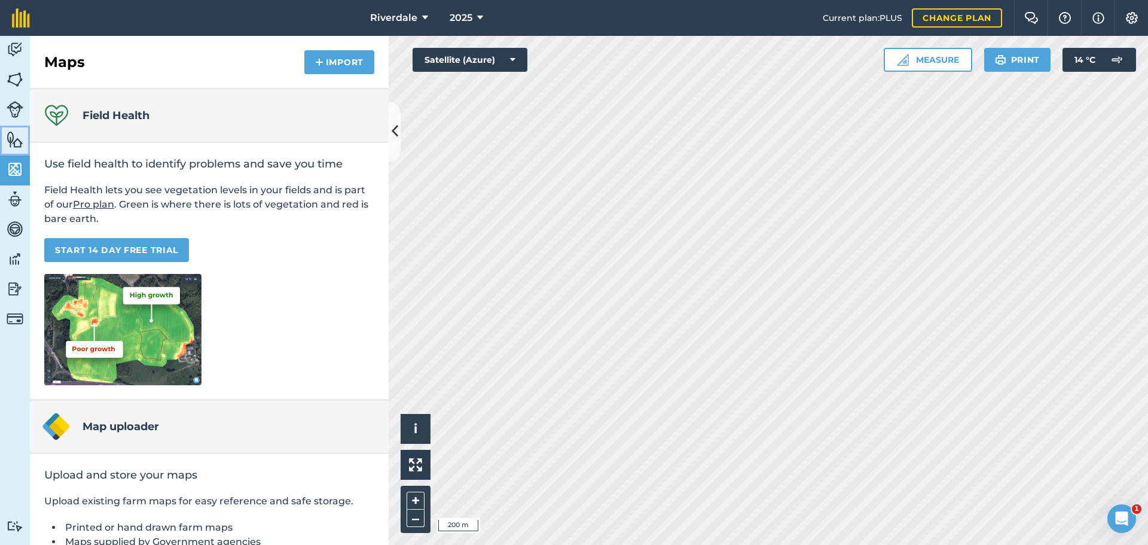
click at [14, 138] on img at bounding box center [15, 139] width 17 height 18
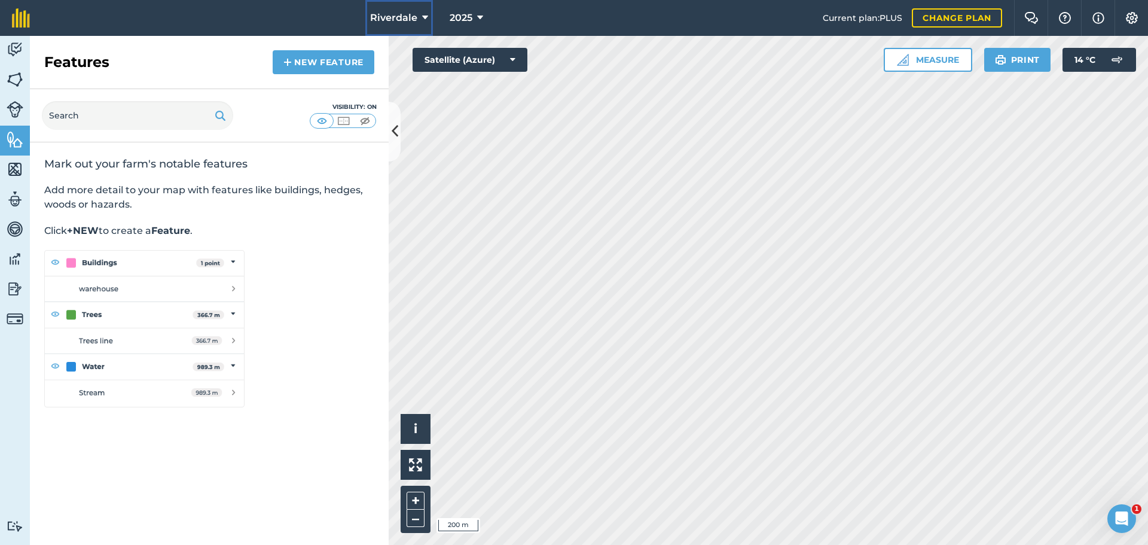
click at [424, 16] on icon at bounding box center [425, 18] width 6 height 14
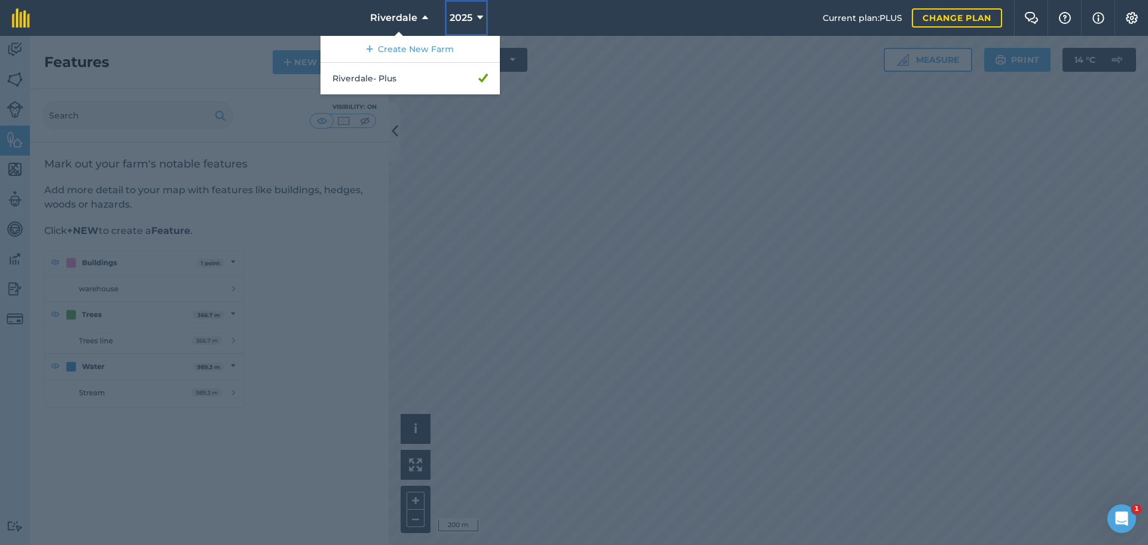
click at [480, 17] on icon at bounding box center [480, 18] width 6 height 14
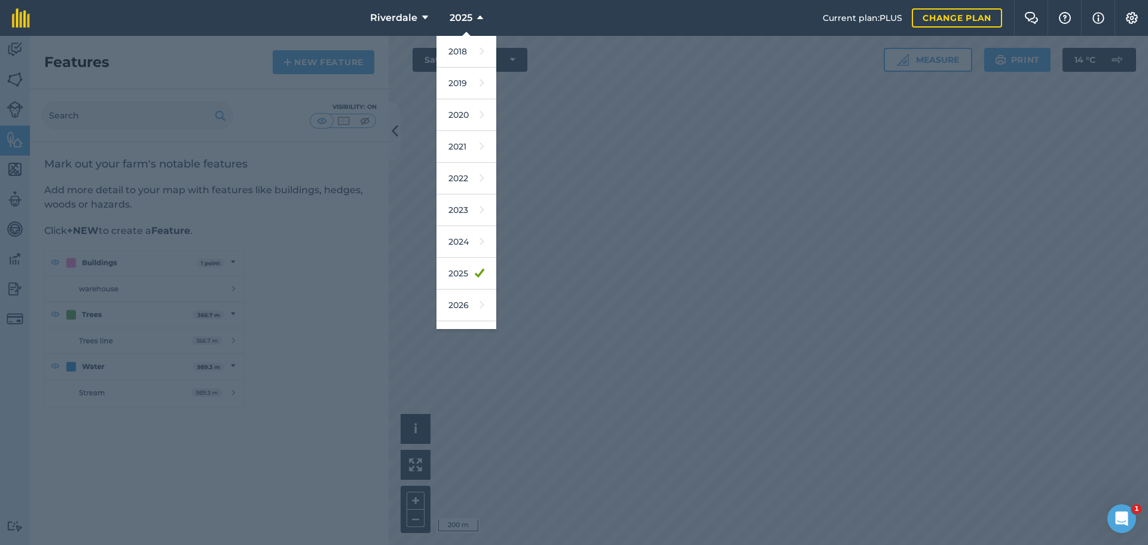
click at [540, 58] on div at bounding box center [574, 290] width 1148 height 509
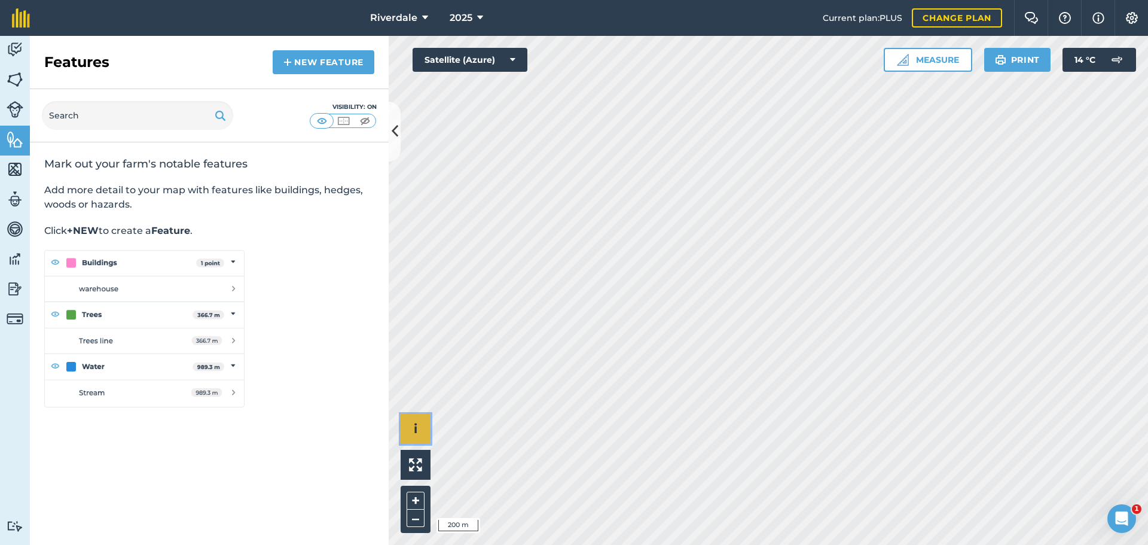
click at [416, 428] on span "i" at bounding box center [416, 428] width 4 height 15
click at [413, 424] on button "›" at bounding box center [416, 429] width 30 height 30
click at [13, 257] on img at bounding box center [15, 259] width 17 height 18
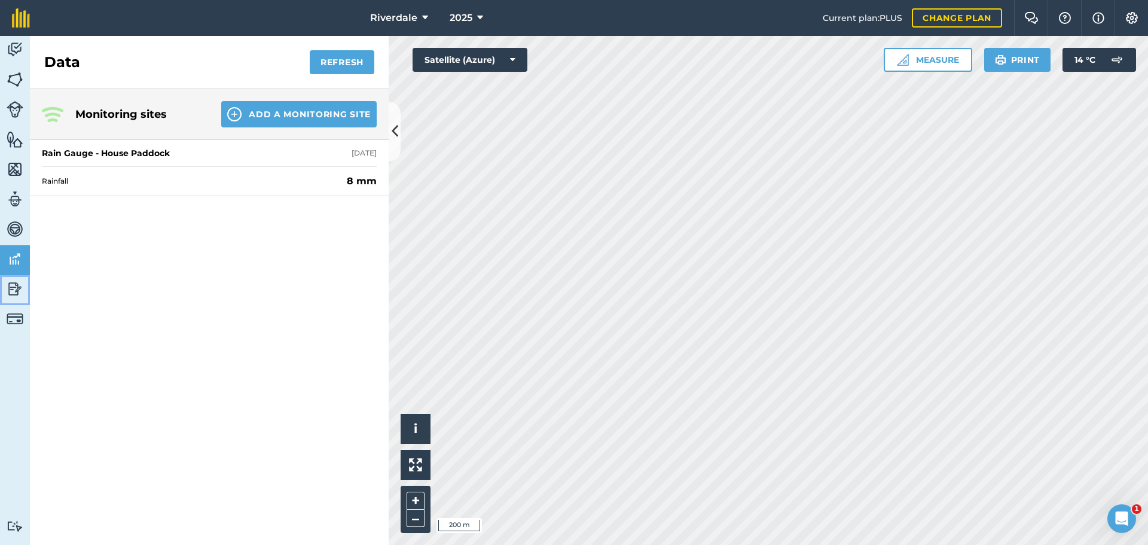
click at [13, 290] on img at bounding box center [15, 289] width 17 height 18
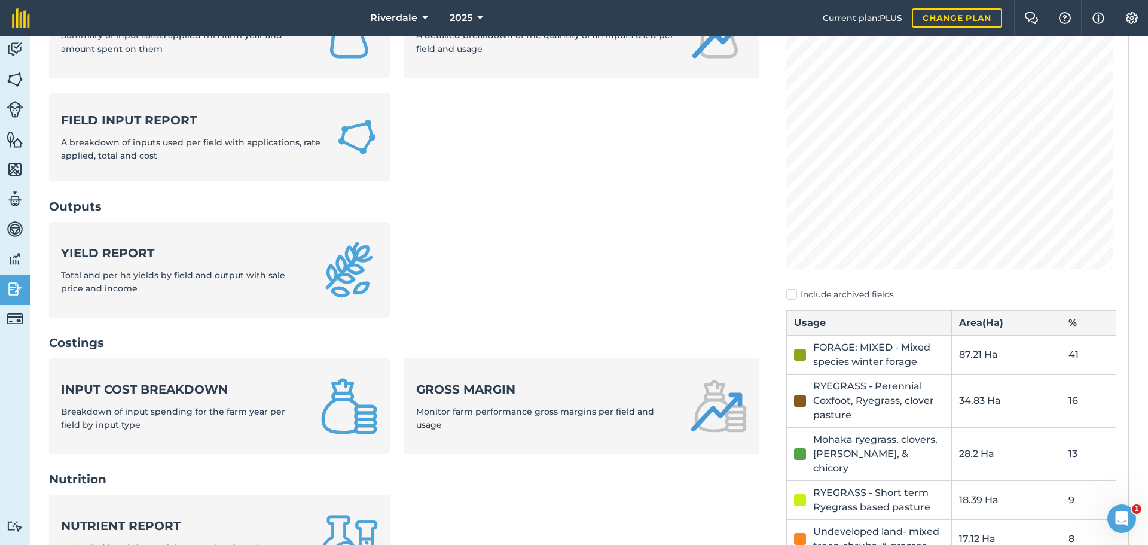
scroll to position [179, 0]
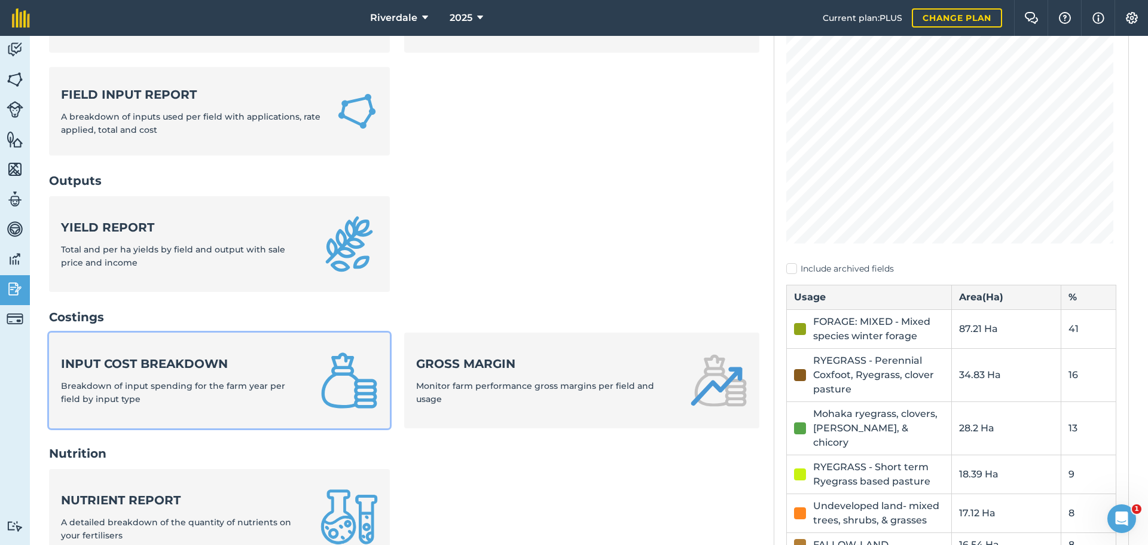
click at [132, 362] on strong "Input cost breakdown" at bounding box center [183, 363] width 245 height 17
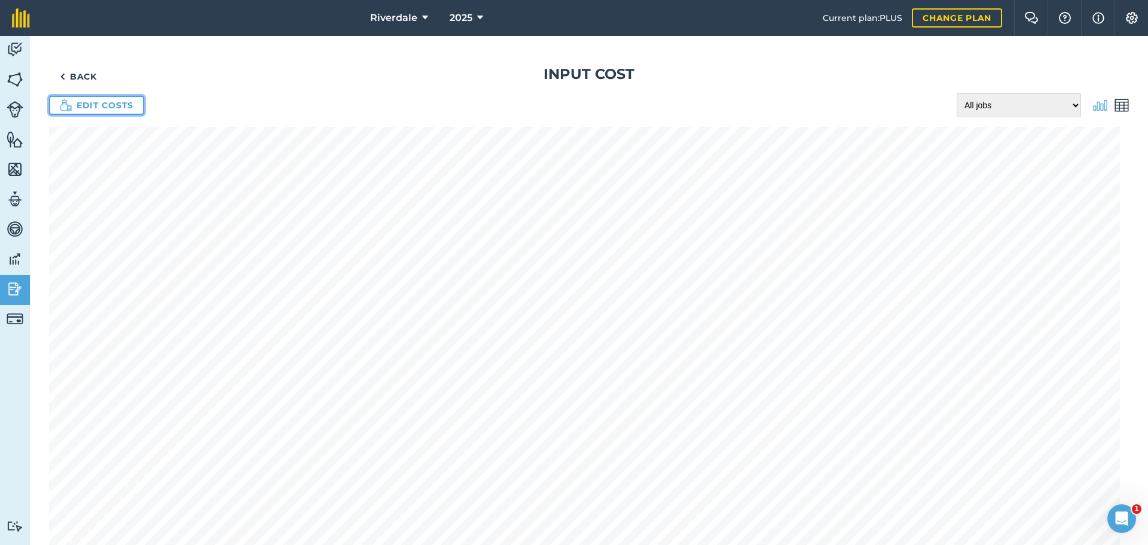
click at [94, 104] on link "Edit costs" at bounding box center [96, 105] width 95 height 19
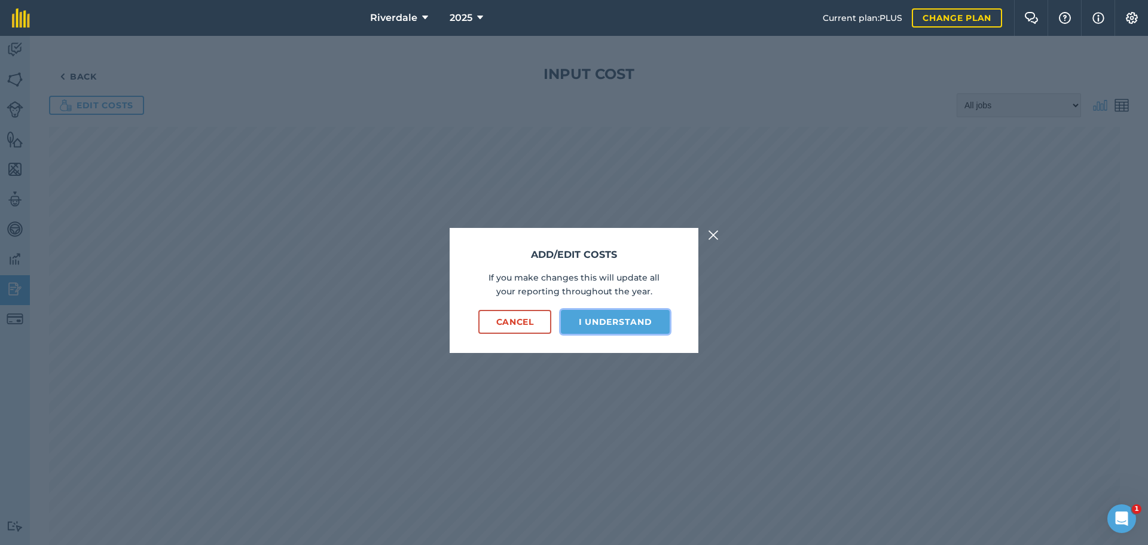
click at [622, 317] on button "I understand" at bounding box center [615, 322] width 109 height 24
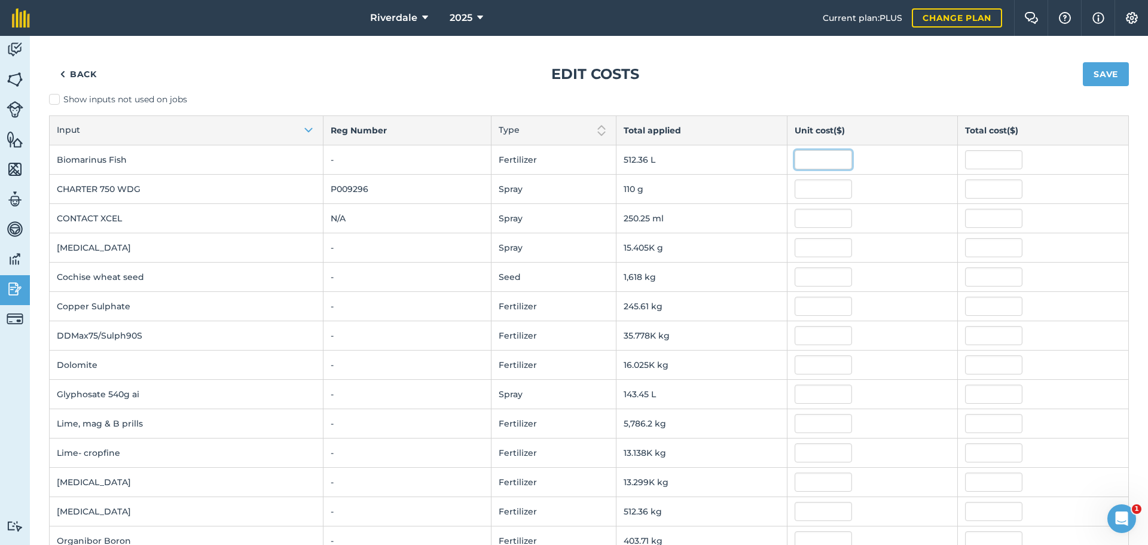
click at [806, 157] on input "text" at bounding box center [823, 159] width 57 height 19
click at [69, 72] on link "Back" at bounding box center [78, 74] width 59 height 24
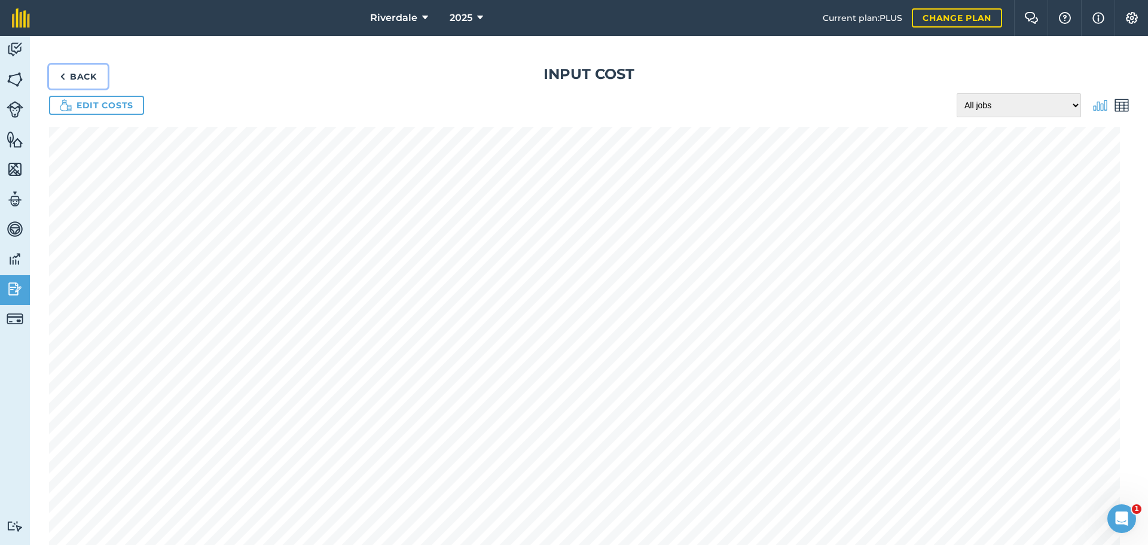
click at [68, 72] on link "Back" at bounding box center [78, 77] width 59 height 24
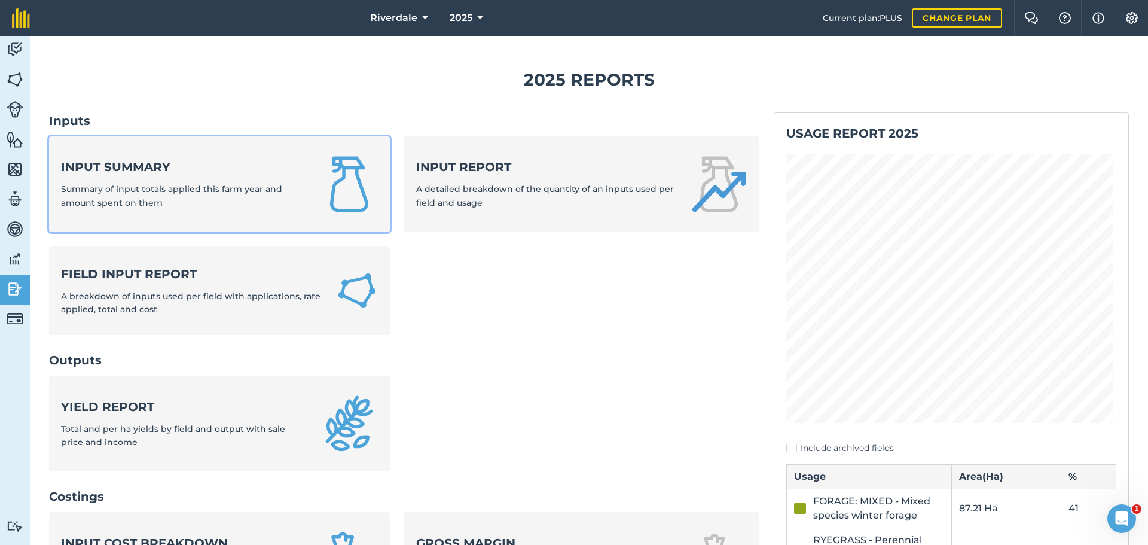
click at [94, 163] on strong "Input summary" at bounding box center [183, 167] width 245 height 17
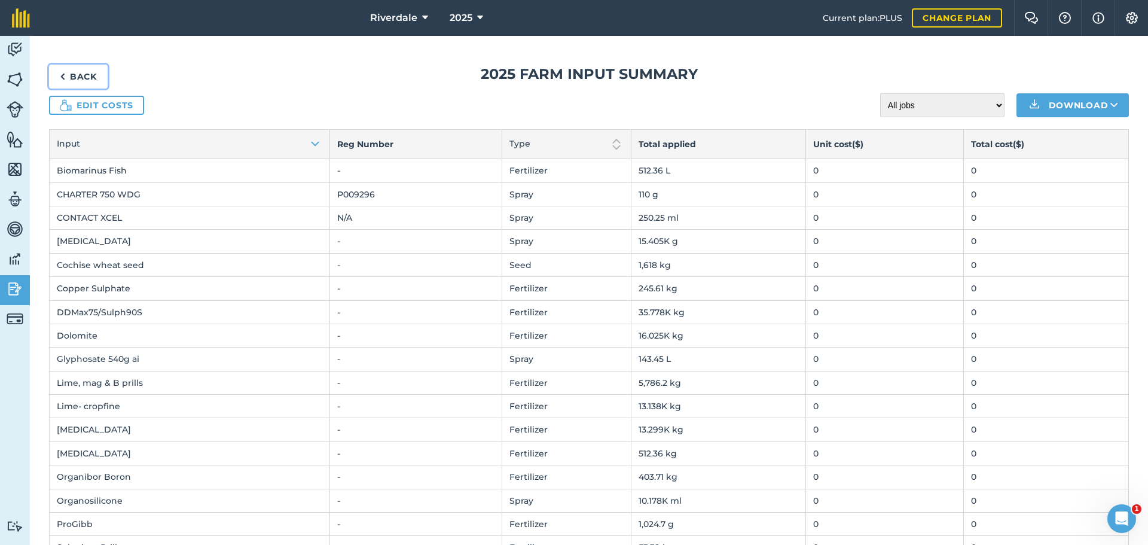
click at [81, 73] on link "Back" at bounding box center [78, 77] width 59 height 24
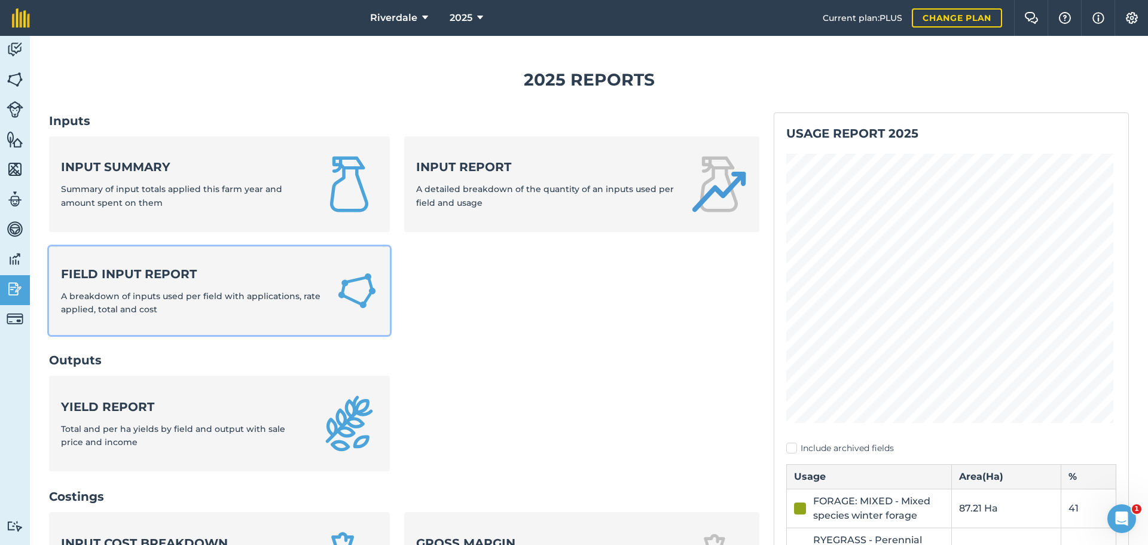
click at [120, 273] on strong "Field Input Report" at bounding box center [191, 274] width 261 height 17
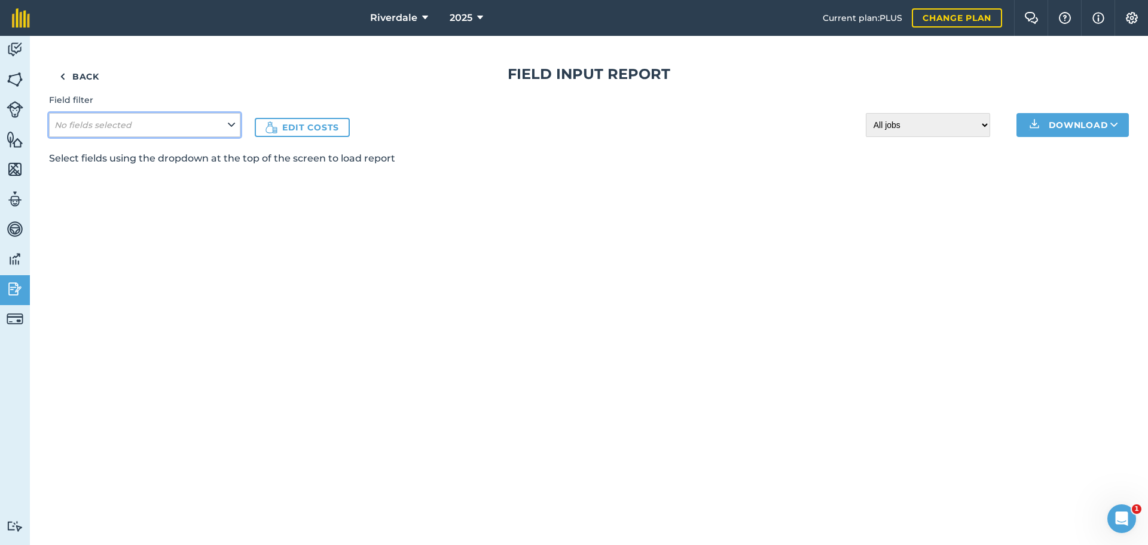
click at [227, 120] on button "No fields selected" at bounding box center [144, 125] width 191 height 24
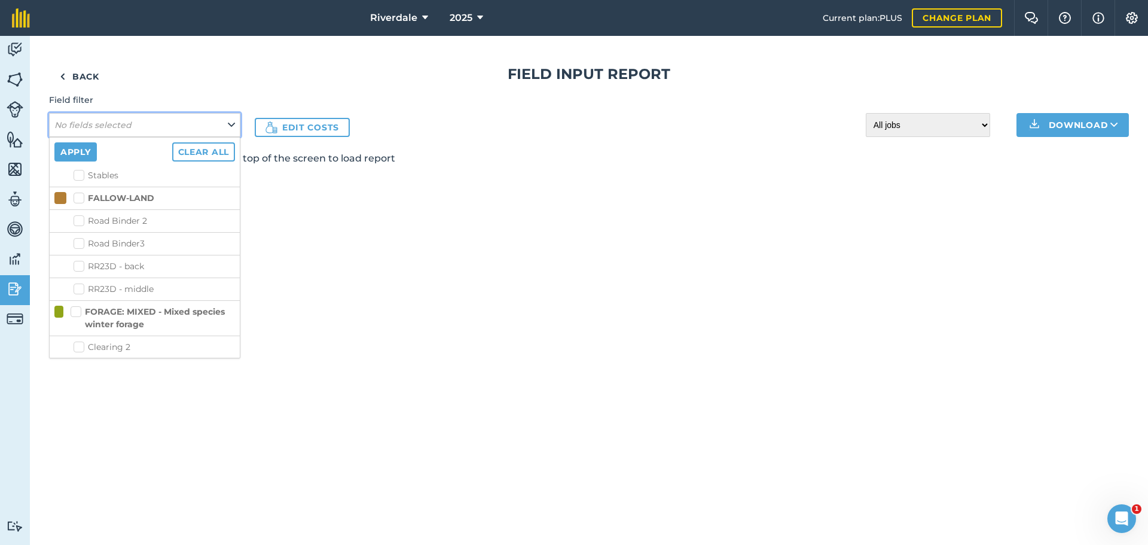
scroll to position [120, 0]
click at [80, 216] on label "Road Binder 2" at bounding box center [155, 217] width 162 height 13
click at [80, 216] on input "Road Binder 2" at bounding box center [78, 215] width 8 height 8
checkbox input "true"
click at [82, 149] on button "Apply" at bounding box center [75, 151] width 42 height 19
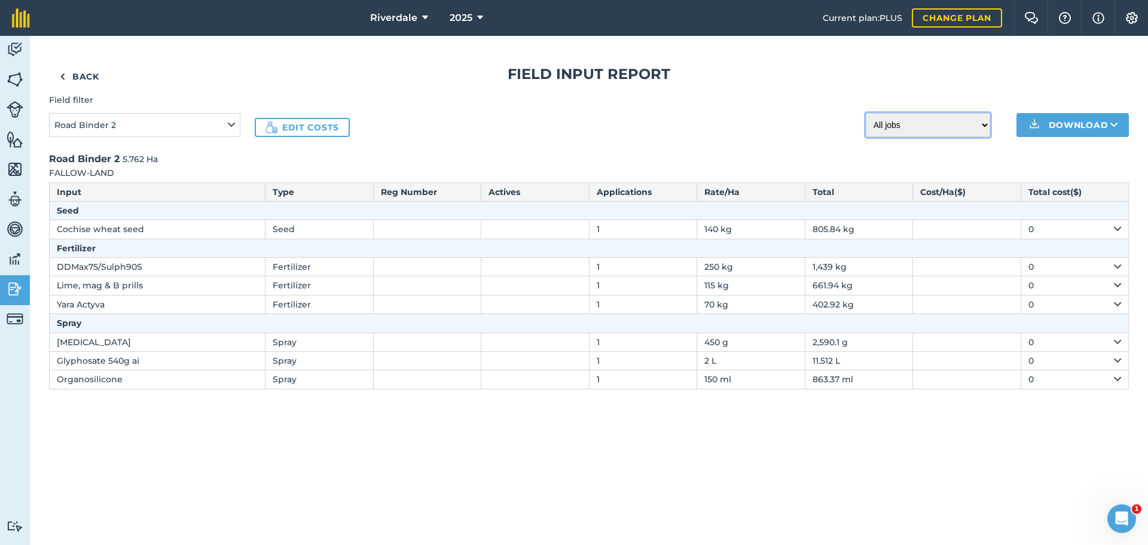
click at [987, 123] on select "All jobs Incomplete jobs Complete jobs" at bounding box center [928, 125] width 124 height 24
click at [866, 113] on select "All jobs Incomplete jobs Complete jobs" at bounding box center [928, 125] width 124 height 24
click at [16, 47] on img at bounding box center [15, 50] width 17 height 18
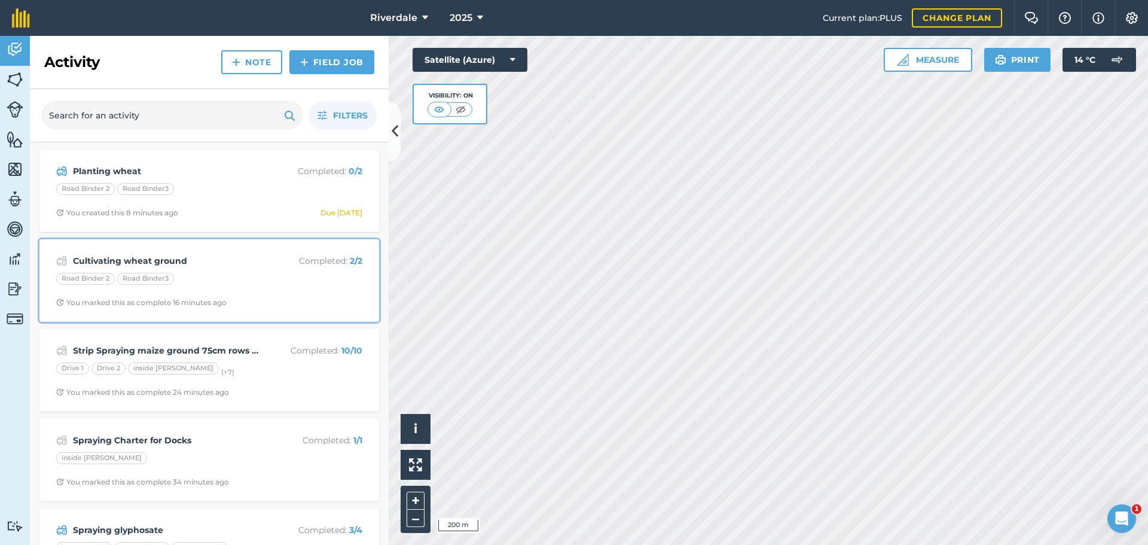
click at [138, 264] on strong "Cultivating wheat ground" at bounding box center [168, 260] width 190 height 13
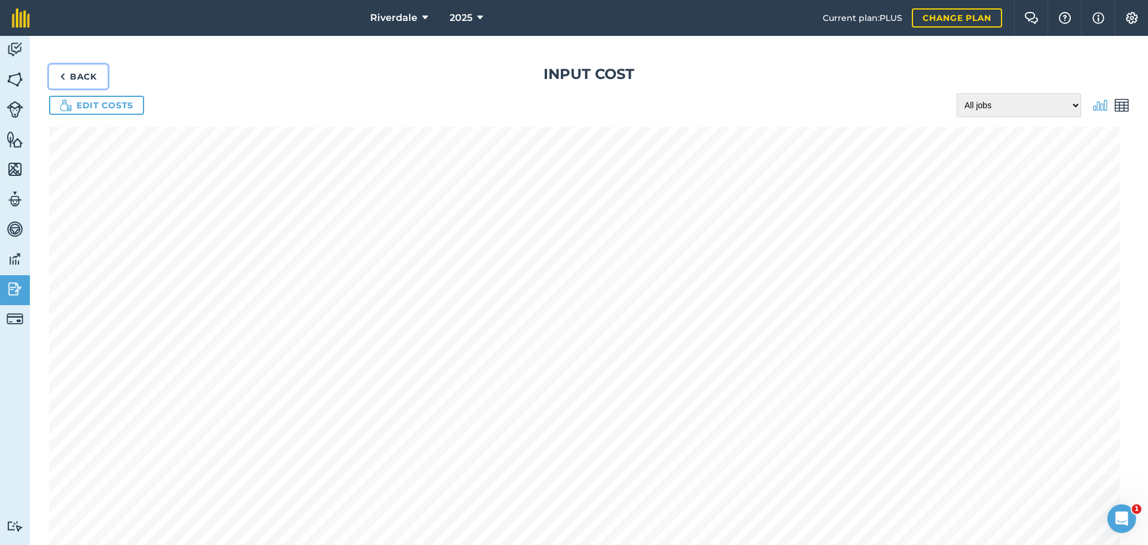
click at [79, 72] on link "Back" at bounding box center [78, 77] width 59 height 24
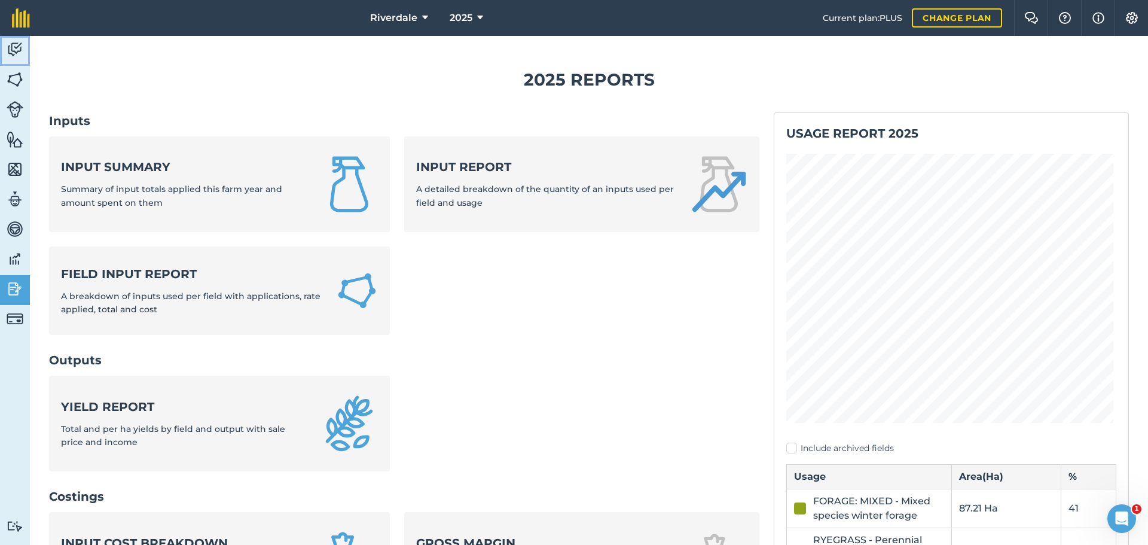
click at [13, 46] on img at bounding box center [15, 50] width 17 height 18
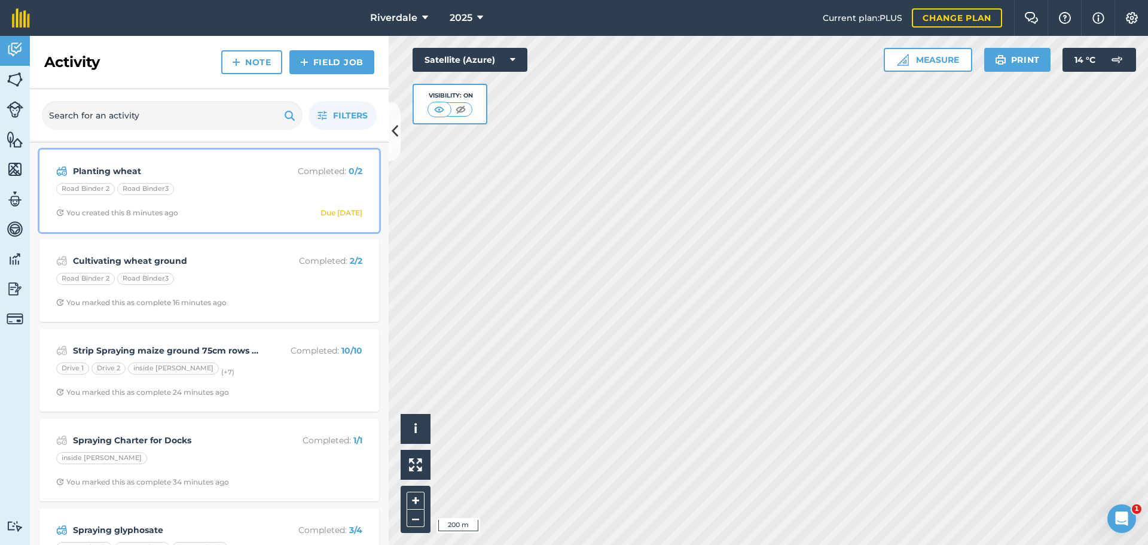
click at [121, 173] on strong "Planting wheat" at bounding box center [168, 170] width 190 height 13
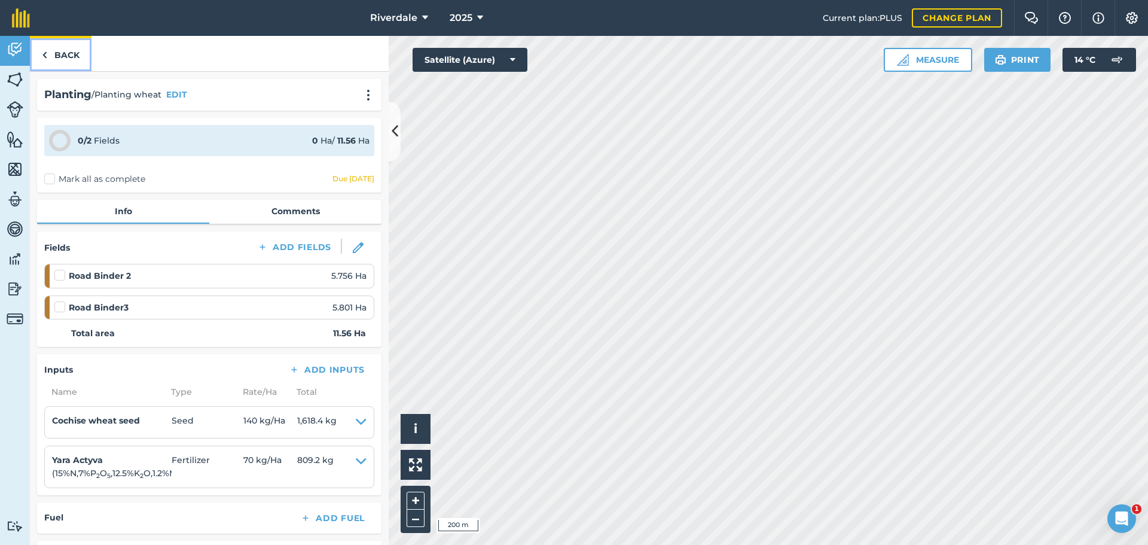
click at [63, 53] on link "Back" at bounding box center [61, 53] width 62 height 35
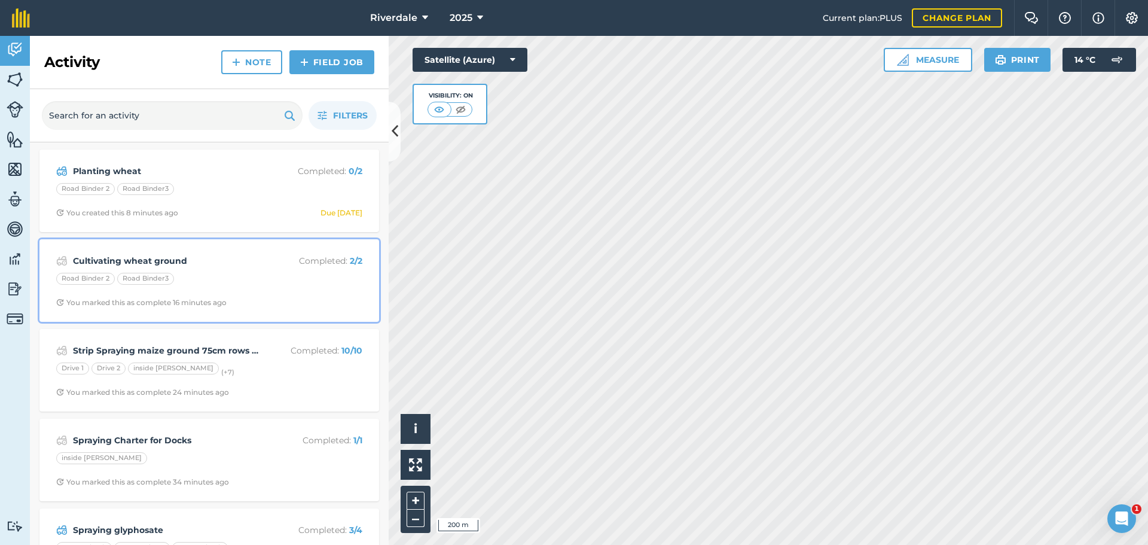
click at [122, 260] on strong "Cultivating wheat ground" at bounding box center [168, 260] width 190 height 13
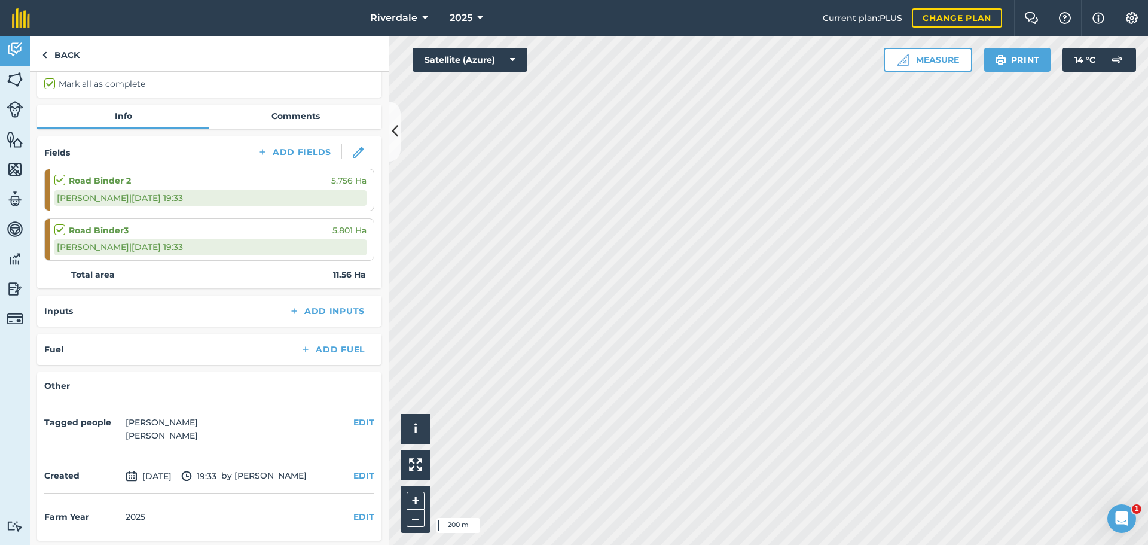
scroll to position [98, 0]
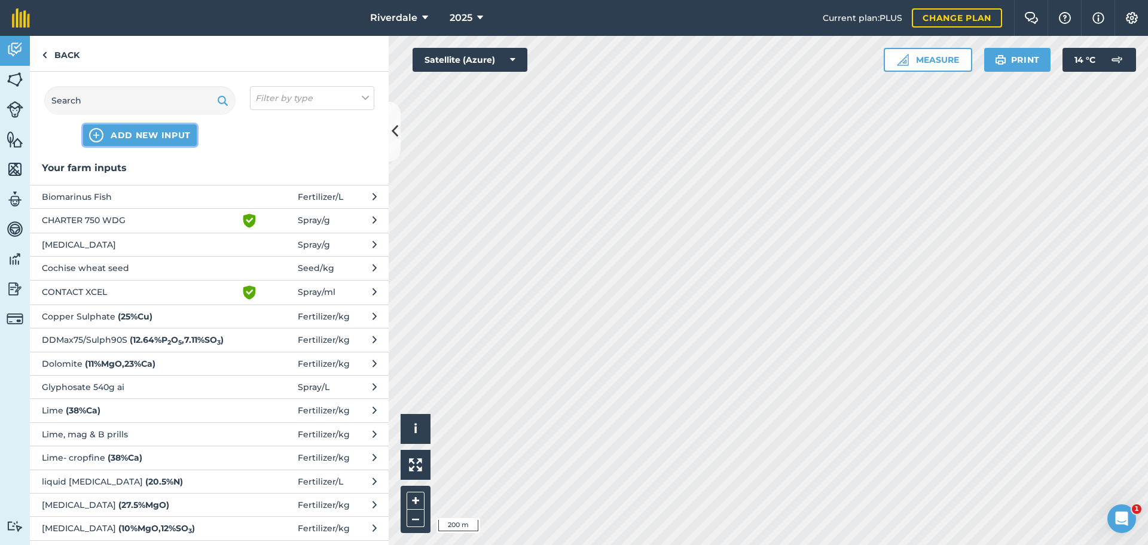
click at [132, 136] on span "ADD NEW INPUT" at bounding box center [151, 135] width 80 height 12
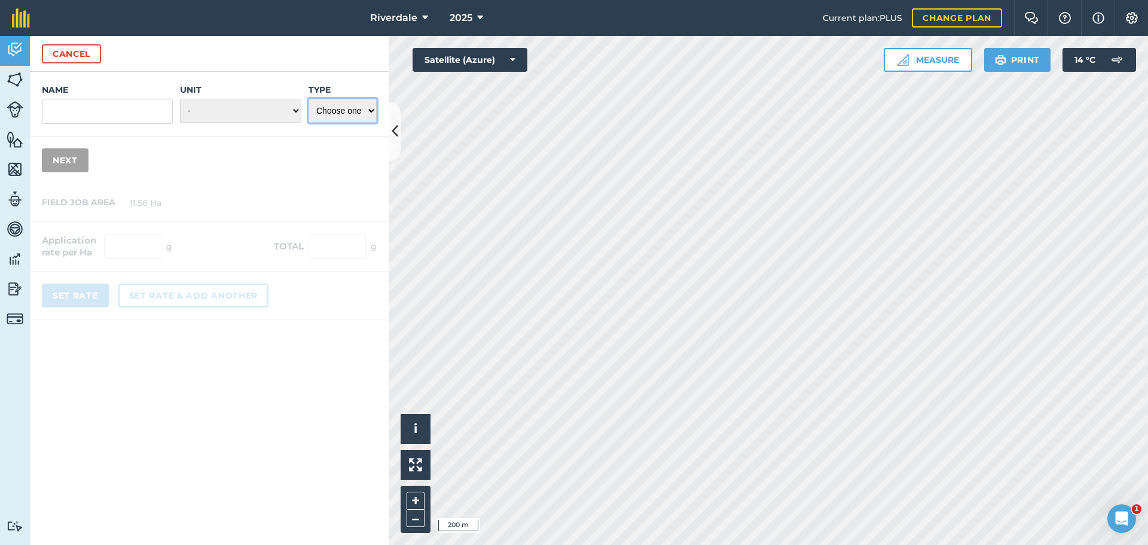
click at [370, 108] on select "Choose one Fertilizer Seed Spray Fuel Other" at bounding box center [343, 111] width 68 height 24
select select "OTHER"
click at [309, 99] on select "Choose one Fertilizer Seed Spray Fuel Other" at bounding box center [343, 111] width 68 height 24
click at [65, 106] on input "Name" at bounding box center [107, 111] width 131 height 25
type input "Disking"
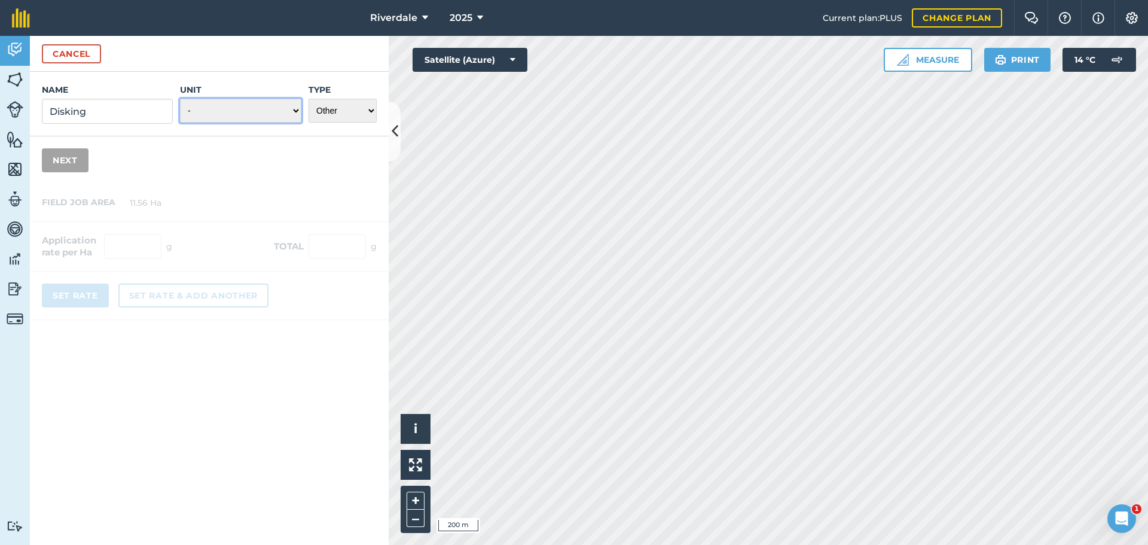
click at [295, 108] on select "- Grams/g Kilograms/kg Metric tonnes/t Millilitres/ml Litres/L Ounces/oz Pounds…" at bounding box center [240, 111] width 121 height 24
click at [180, 99] on select "- Grams/g Kilograms/kg Metric tonnes/t Millilitres/ml Litres/L Ounces/oz Pounds…" at bounding box center [240, 111] width 121 height 24
click at [297, 109] on select "- Grams/g Kilograms/kg Metric tonnes/t Millilitres/ml Litres/L Ounces/oz Pounds…" at bounding box center [240, 111] width 121 height 24
click at [371, 110] on select "Choose one Fertilizer Seed Spray Fuel Other" at bounding box center [343, 111] width 68 height 24
select select "FUEL"
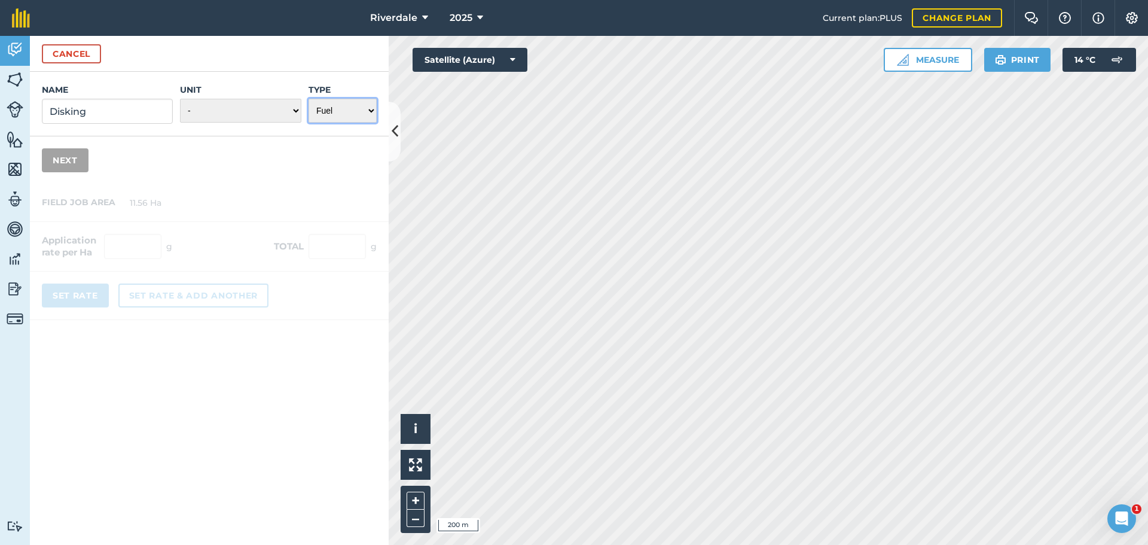
click at [309, 99] on select "Choose one Fertilizer Seed Spray Fuel Other" at bounding box center [343, 111] width 68 height 24
click at [295, 111] on select "- Grams/g Kilograms/kg Metric tonnes/t Millilitres/ml Litres/L Ounces/oz Pounds…" at bounding box center [240, 111] width 121 height 24
select select "LITRES"
click at [180, 99] on select "- Grams/g Kilograms/kg Metric tonnes/t Millilitres/ml Litres/L Ounces/oz Pounds…" at bounding box center [240, 111] width 121 height 24
click at [67, 160] on button "Next" at bounding box center [65, 160] width 47 height 24
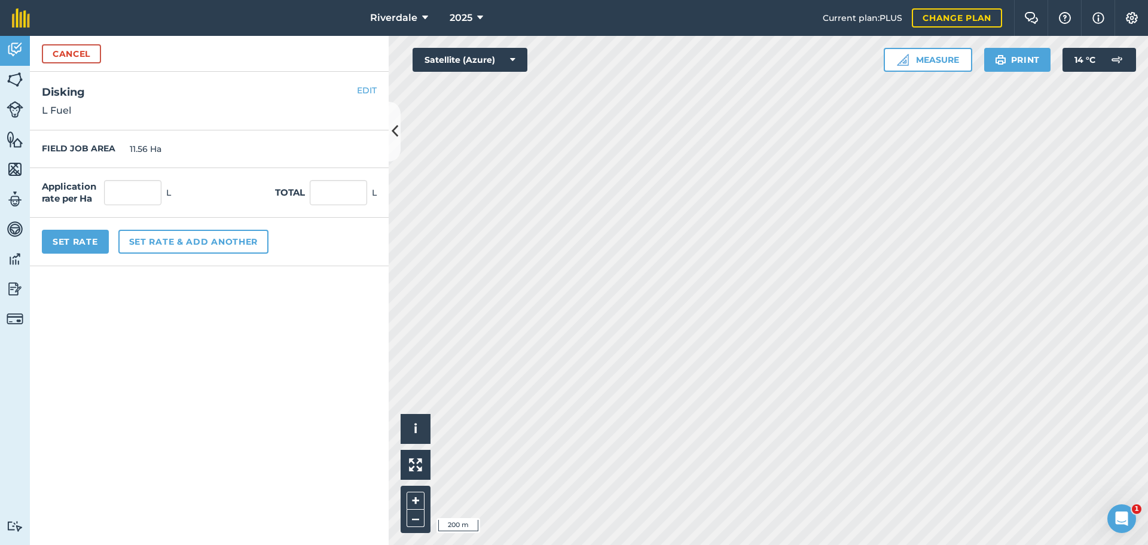
click at [327, 249] on div "Set Rate Set rate & add another" at bounding box center [209, 242] width 359 height 48
click at [117, 191] on input "text" at bounding box center [132, 192] width 57 height 25
type input "7.5"
type input "86.7"
click at [216, 190] on div "Application rate per Ha 7.5 L Total 86.7 L" at bounding box center [209, 193] width 359 height 50
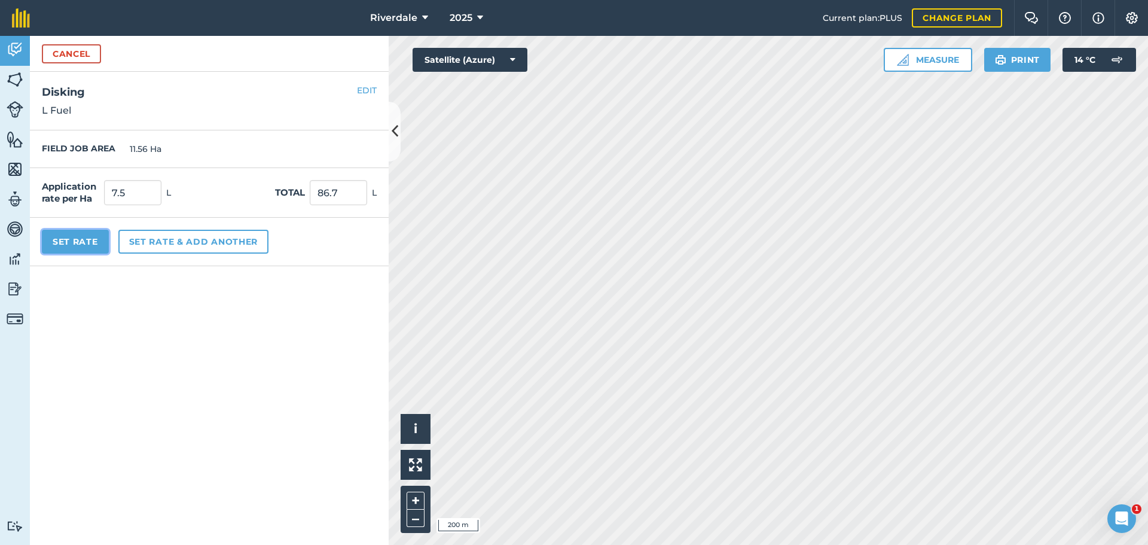
click at [74, 240] on button "Set Rate" at bounding box center [75, 242] width 67 height 24
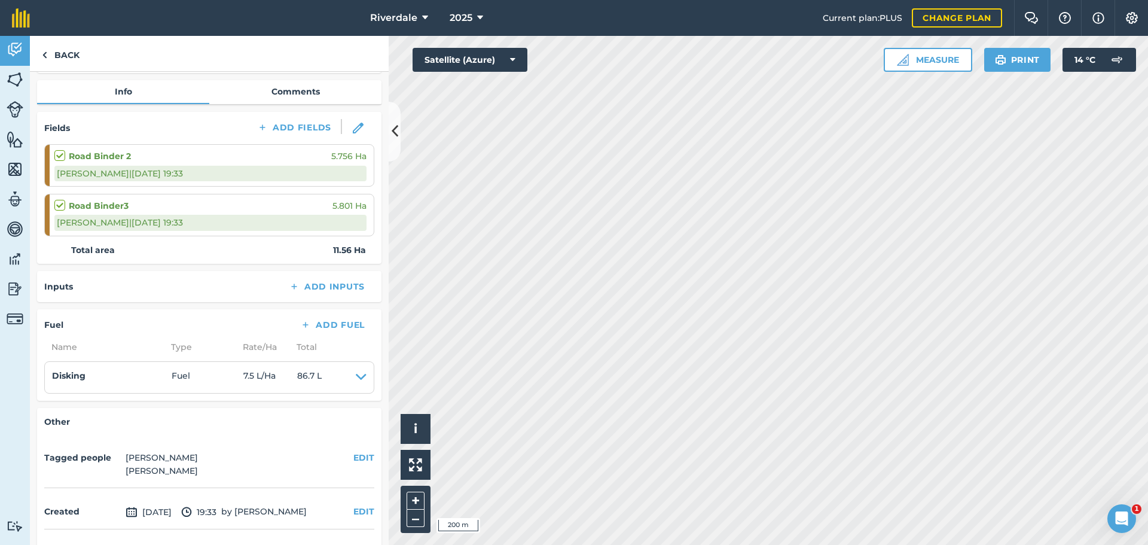
scroll to position [98, 0]
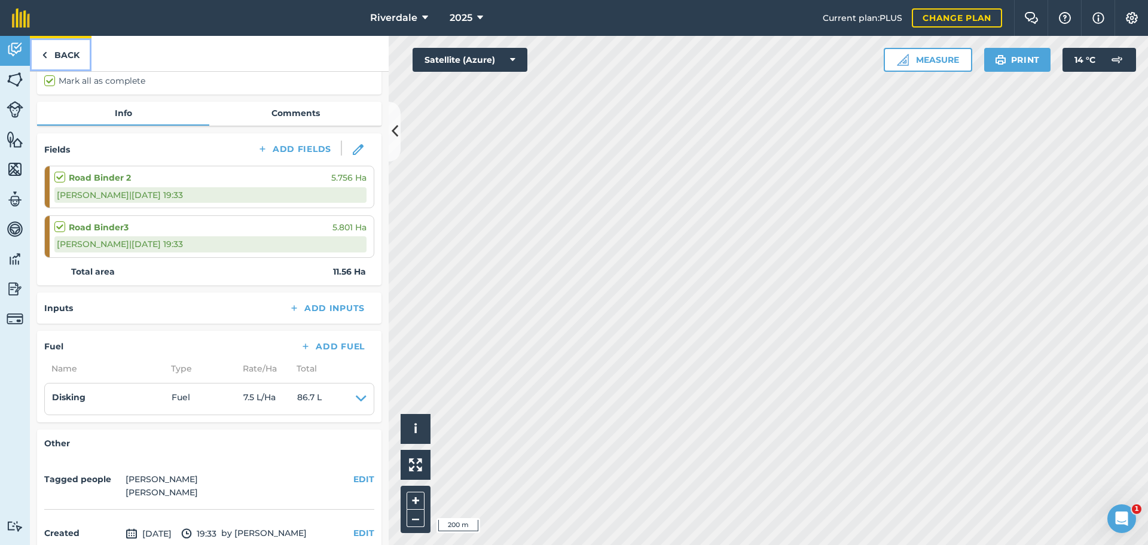
click at [60, 53] on link "Back" at bounding box center [61, 53] width 62 height 35
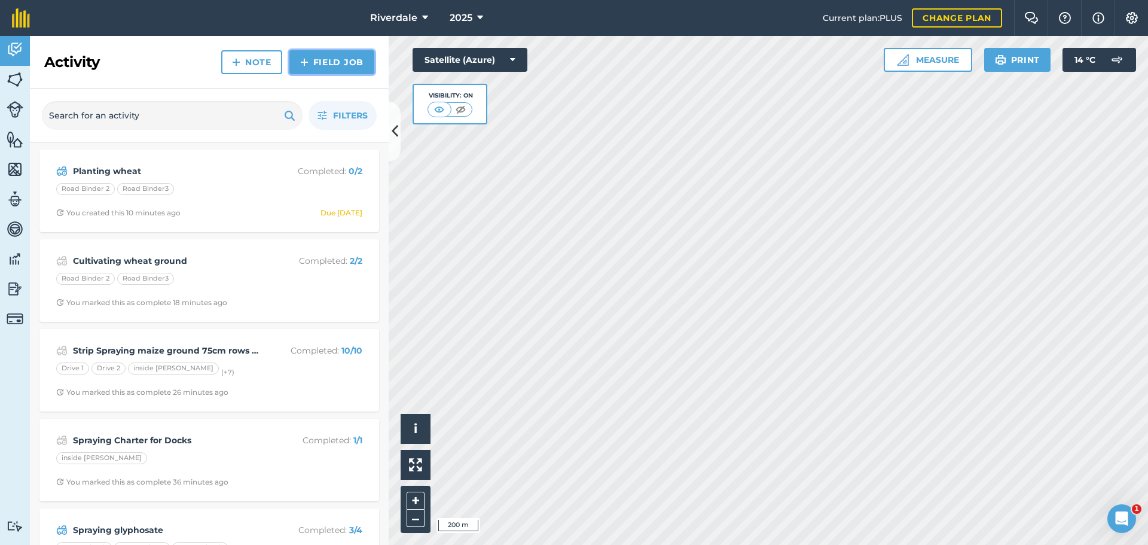
click at [338, 60] on link "Field Job" at bounding box center [332, 62] width 85 height 24
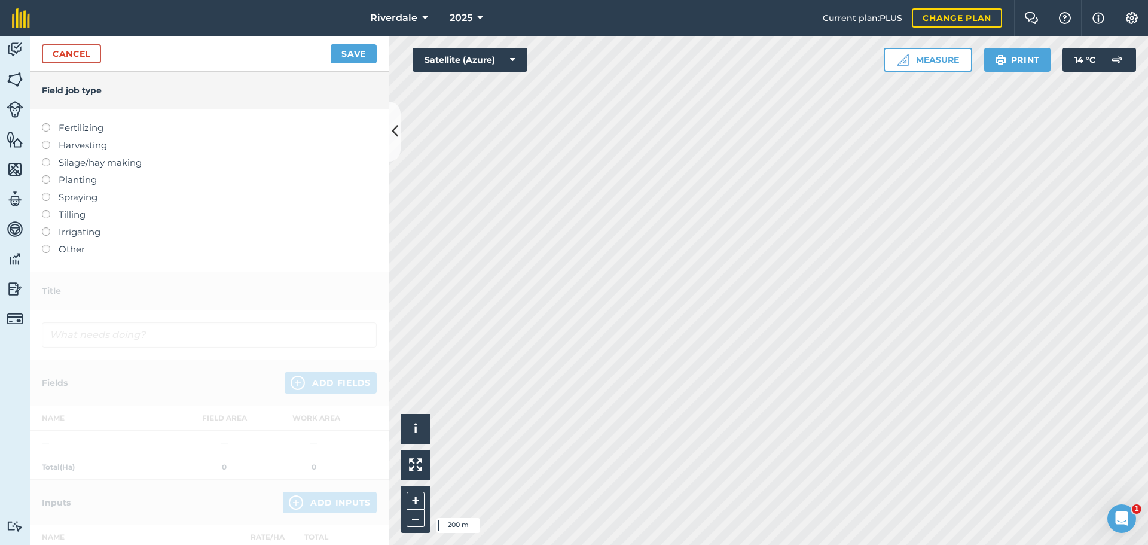
click at [47, 245] on label at bounding box center [50, 245] width 17 height 0
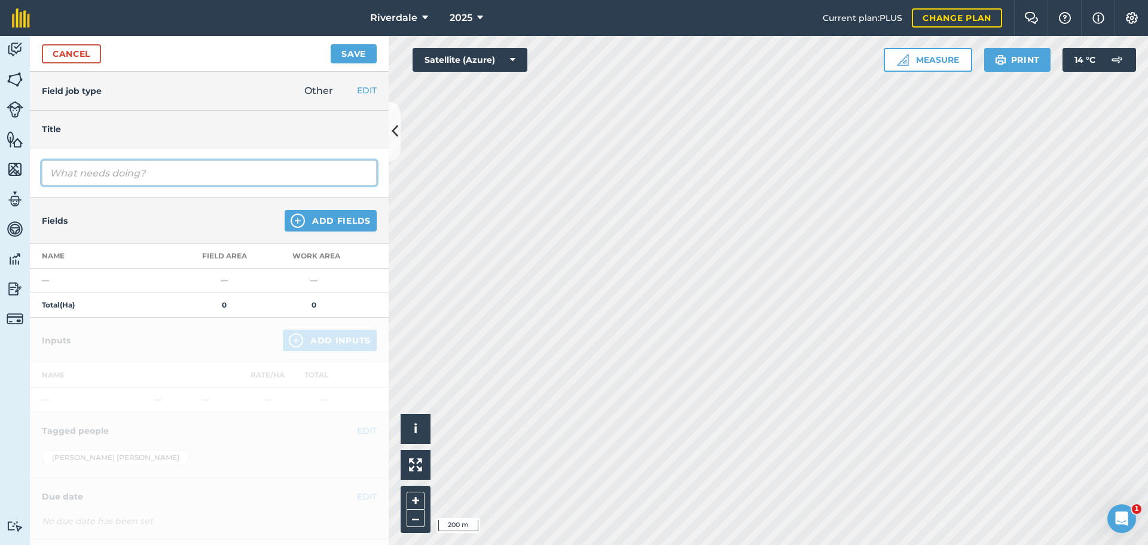
click at [61, 170] on input "text" at bounding box center [209, 172] width 335 height 25
type input "Deep N soil tests"
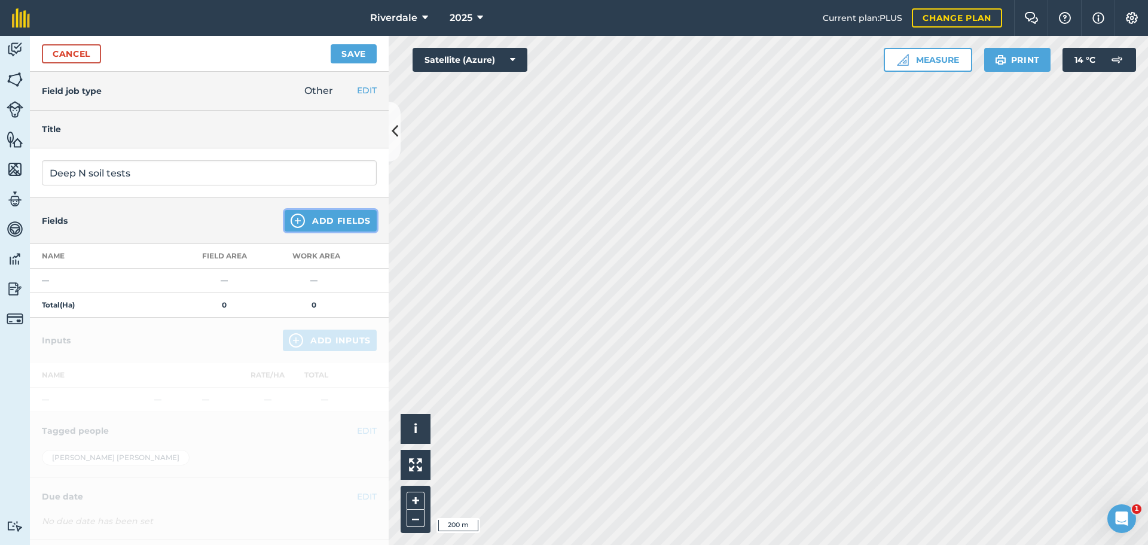
click at [322, 221] on button "Add Fields" at bounding box center [331, 221] width 92 height 22
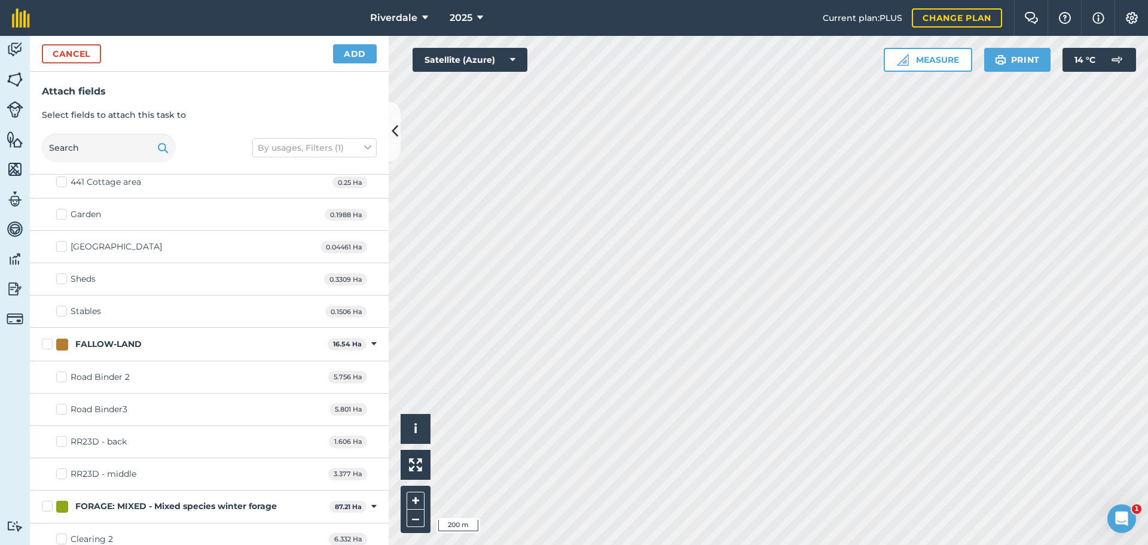
scroll to position [60, 0]
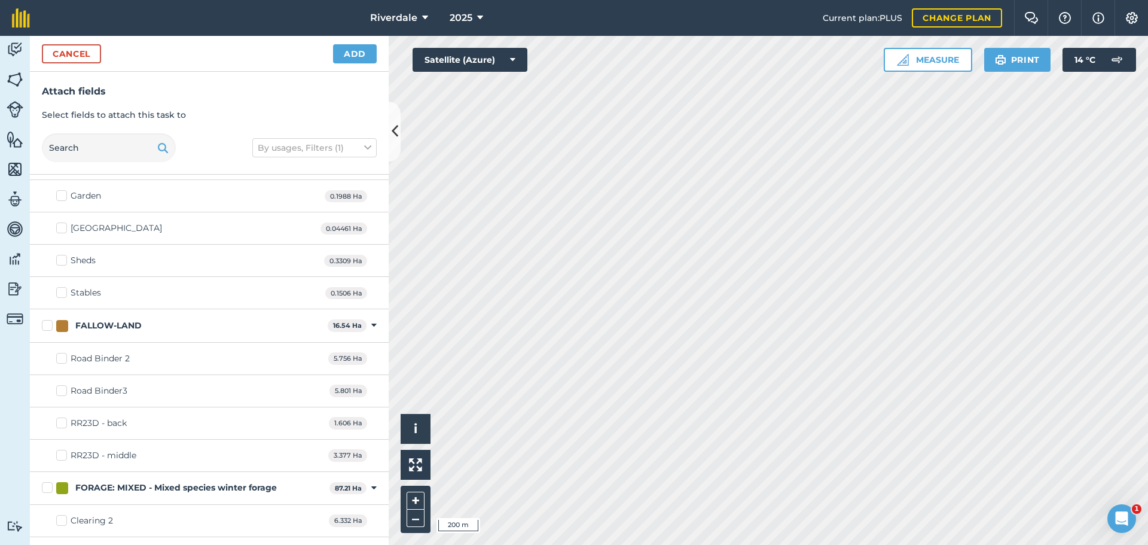
click at [61, 356] on label "Road Binder 2" at bounding box center [93, 358] width 74 height 13
click at [61, 356] on input "Road Binder 2" at bounding box center [60, 356] width 8 height 8
checkbox input "true"
click at [62, 389] on label "Road Binder3" at bounding box center [91, 391] width 71 height 13
click at [62, 389] on input "Road Binder3" at bounding box center [60, 389] width 8 height 8
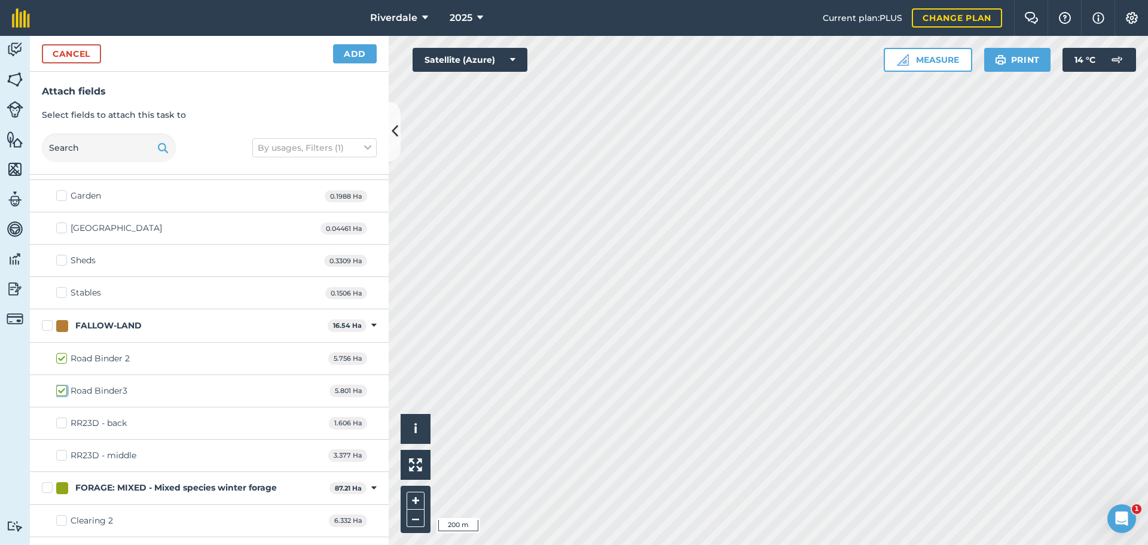
checkbox input "true"
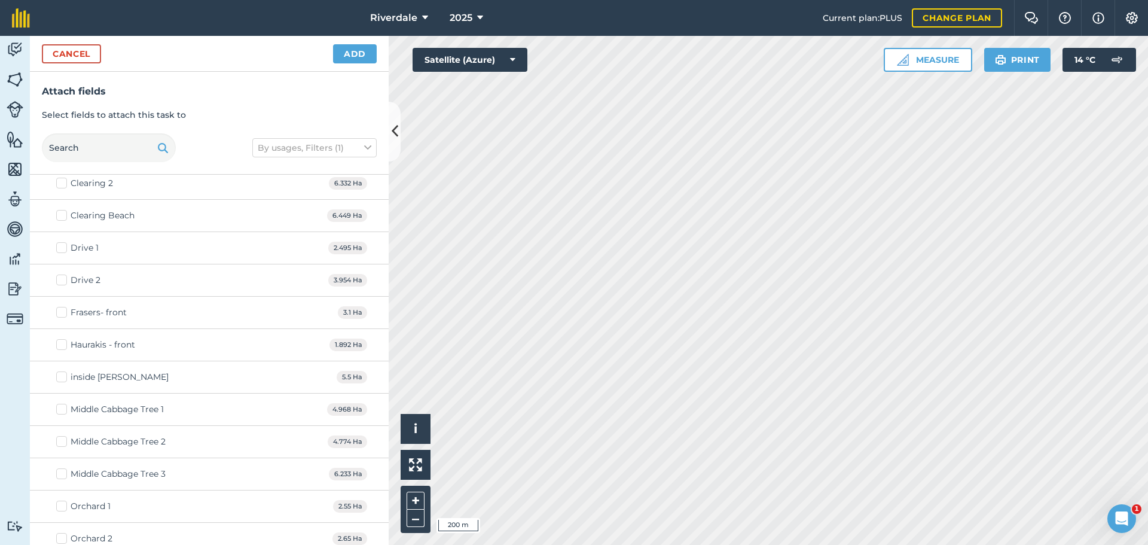
scroll to position [419, 0]
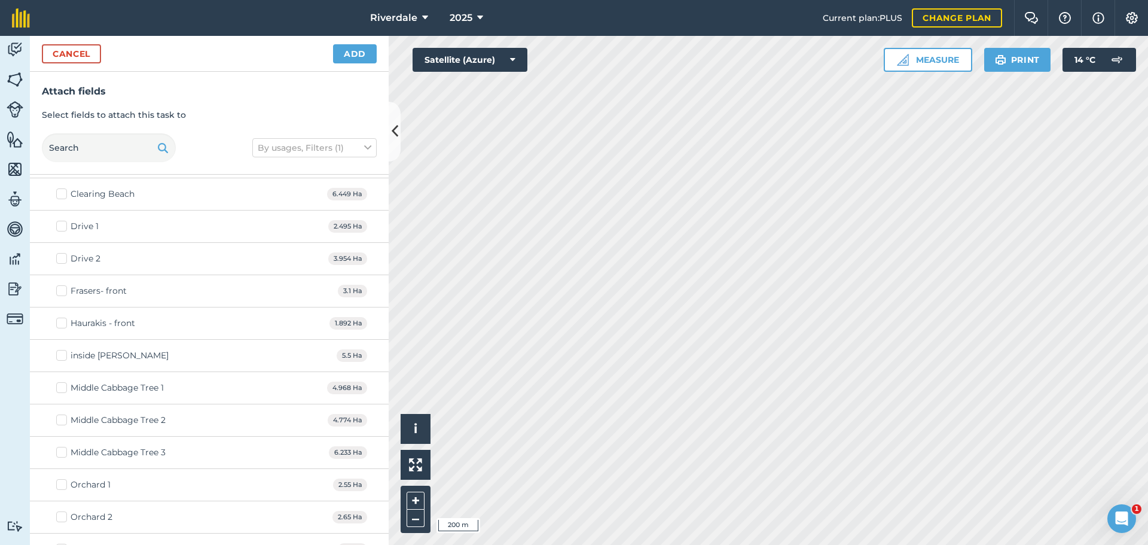
click at [63, 390] on label "Middle Cabbage Tree 1" at bounding box center [110, 388] width 108 height 13
click at [63, 389] on input "Middle Cabbage Tree 1" at bounding box center [60, 386] width 8 height 8
checkbox input "true"
click at [62, 419] on label "Middle Cabbage Tree 2" at bounding box center [110, 420] width 109 height 13
click at [62, 419] on input "Middle Cabbage Tree 2" at bounding box center [60, 418] width 8 height 8
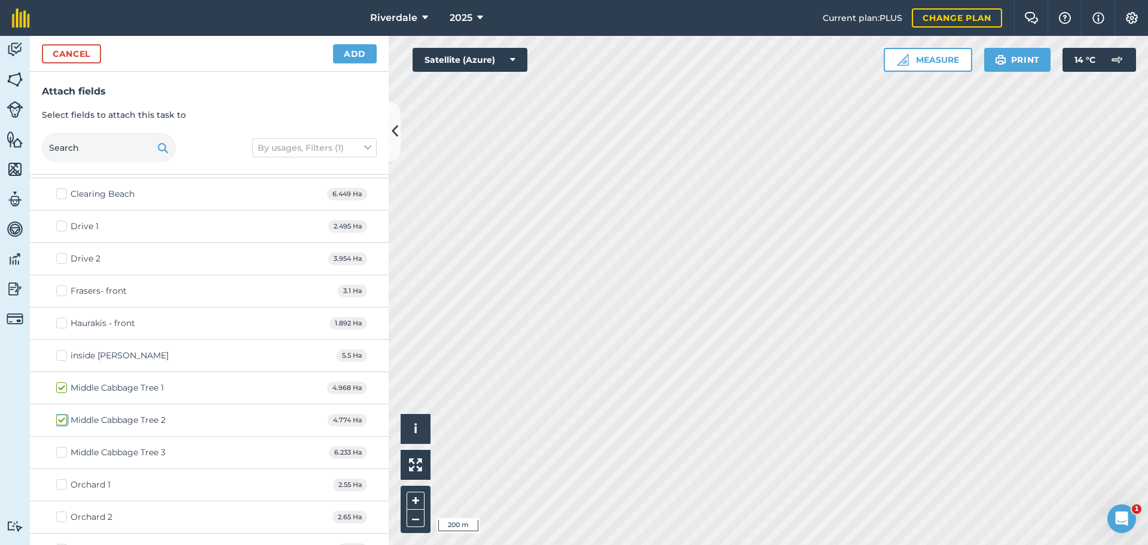
checkbox input "true"
click at [59, 447] on label "Middle Cabbage Tree 3" at bounding box center [110, 452] width 109 height 13
click at [59, 447] on input "Middle Cabbage Tree 3" at bounding box center [60, 450] width 8 height 8
checkbox input "true"
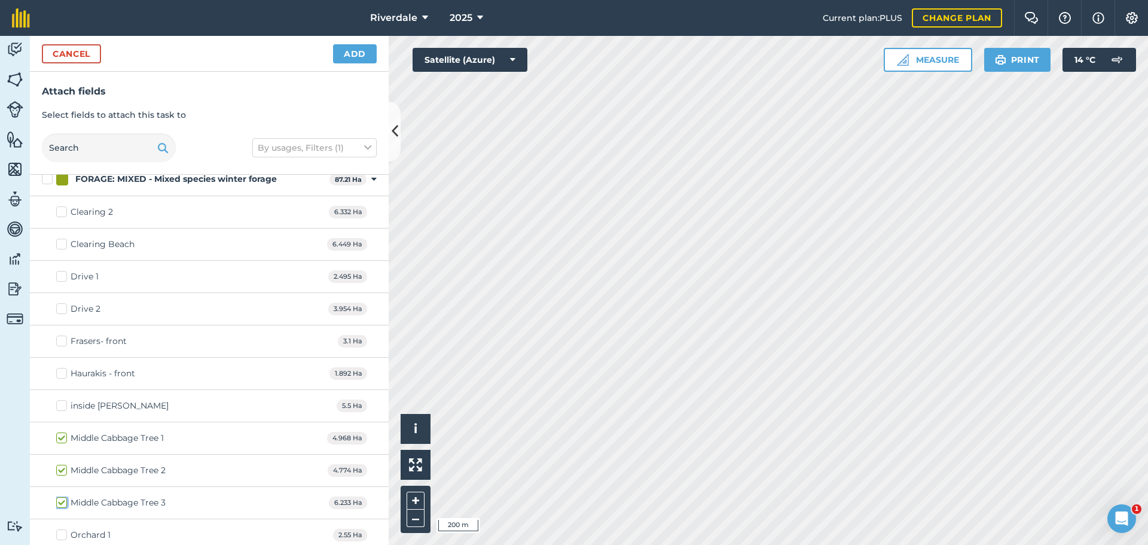
scroll to position [359, 0]
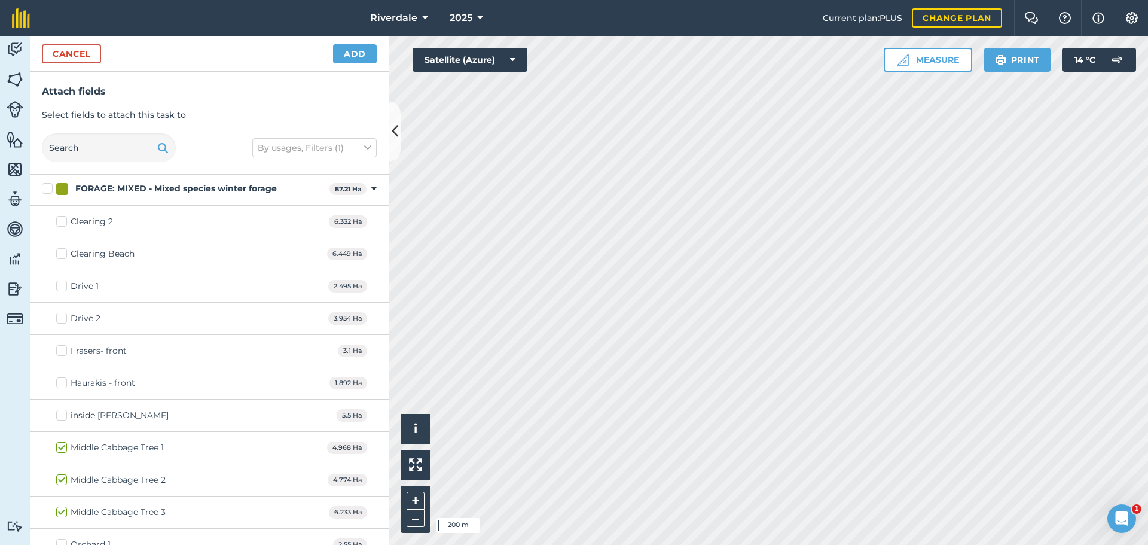
click at [64, 285] on label "Drive 1" at bounding box center [77, 286] width 42 height 13
click at [64, 285] on input "Drive 1" at bounding box center [60, 284] width 8 height 8
checkbox input "true"
click at [60, 319] on label "Drive 2" at bounding box center [78, 318] width 44 height 13
click at [60, 319] on input "Drive 2" at bounding box center [60, 316] width 8 height 8
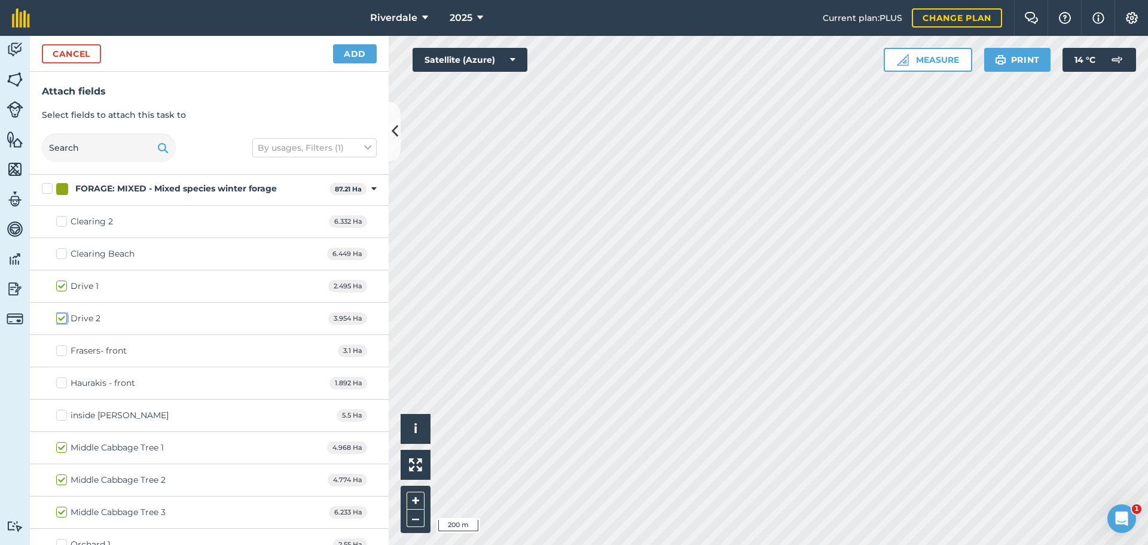
checkbox input "true"
click at [358, 50] on button "Add" at bounding box center [355, 53] width 44 height 19
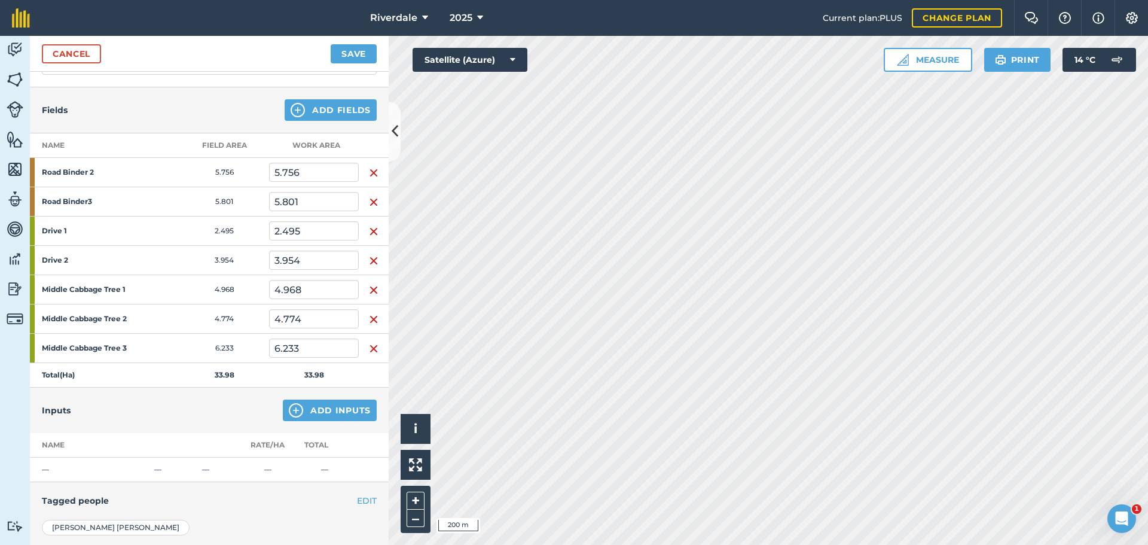
scroll to position [120, 0]
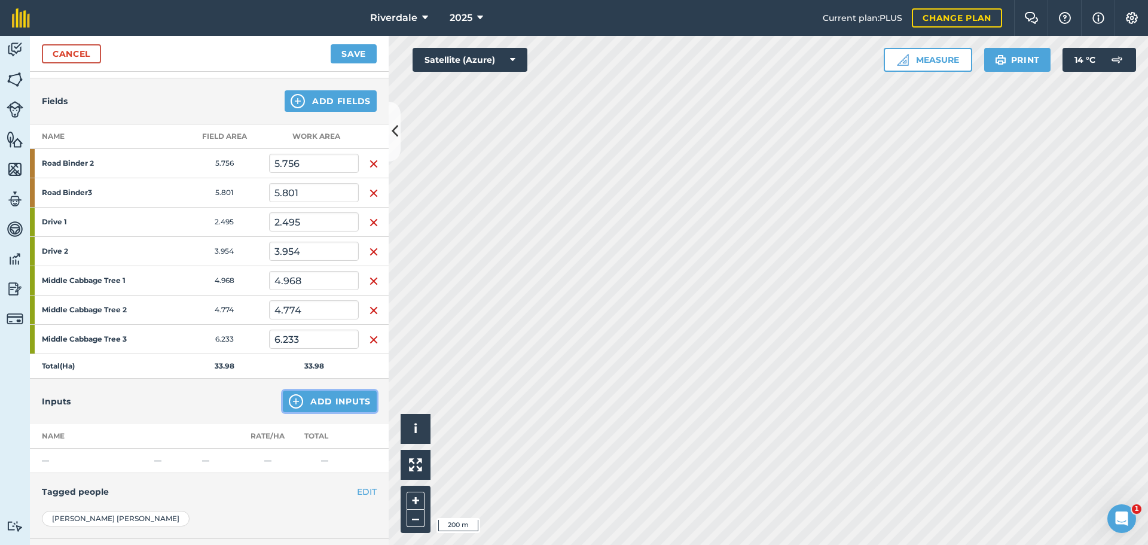
click at [324, 401] on button "Add Inputs" at bounding box center [330, 402] width 94 height 22
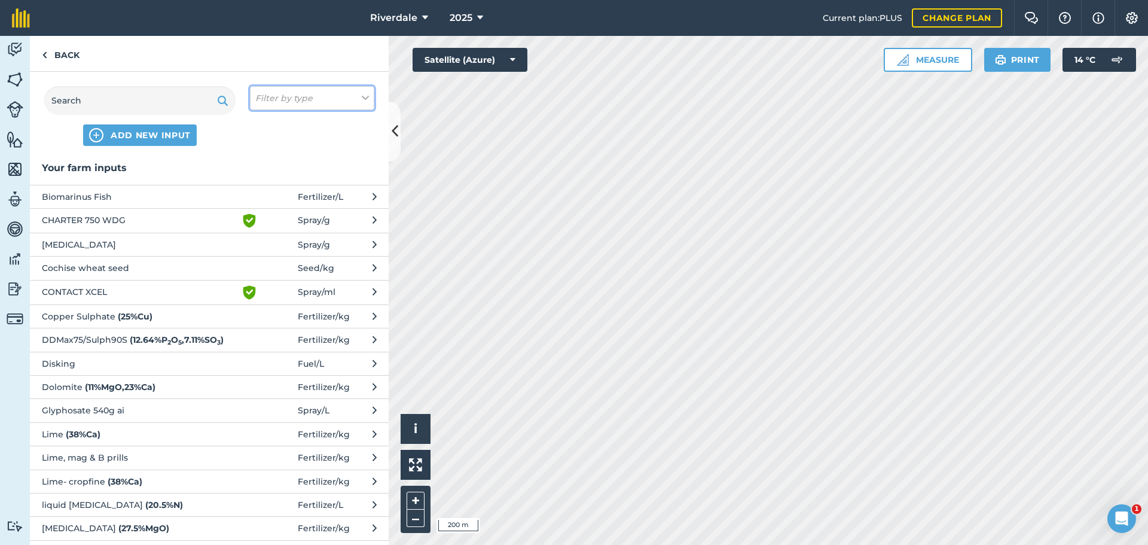
click at [364, 96] on icon at bounding box center [365, 98] width 7 height 13
click at [273, 214] on label "Other" at bounding box center [312, 212] width 114 height 13
click at [263, 214] on input "Other" at bounding box center [259, 210] width 8 height 8
checkbox input "true"
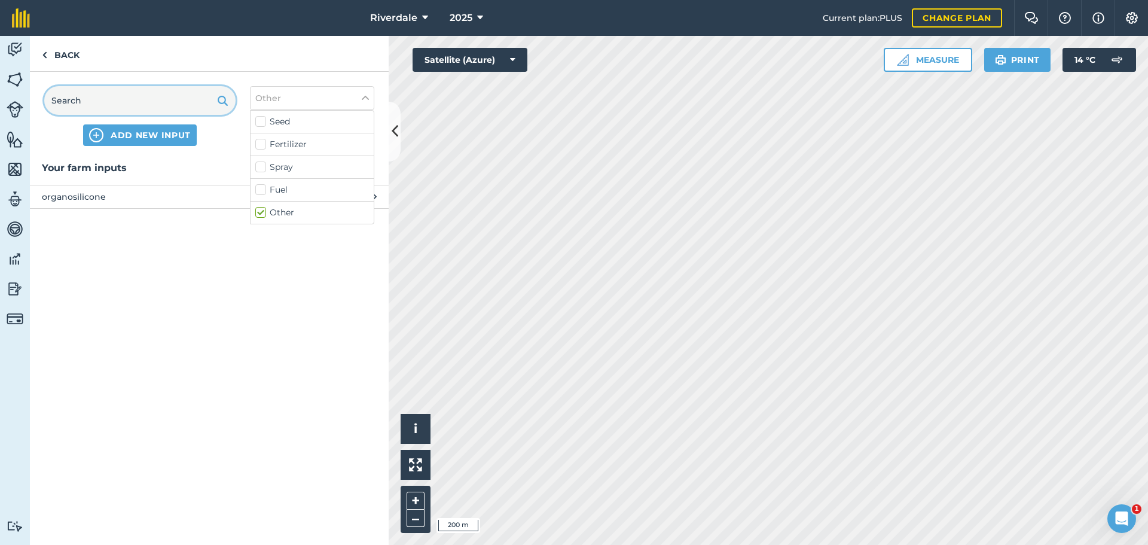
click at [97, 100] on input "text" at bounding box center [139, 100] width 191 height 29
drag, startPoint x: 86, startPoint y: 102, endPoint x: 54, endPoint y: 102, distance: 31.1
click at [54, 102] on input "text" at bounding box center [139, 100] width 191 height 29
click at [374, 195] on icon at bounding box center [375, 196] width 4 height 13
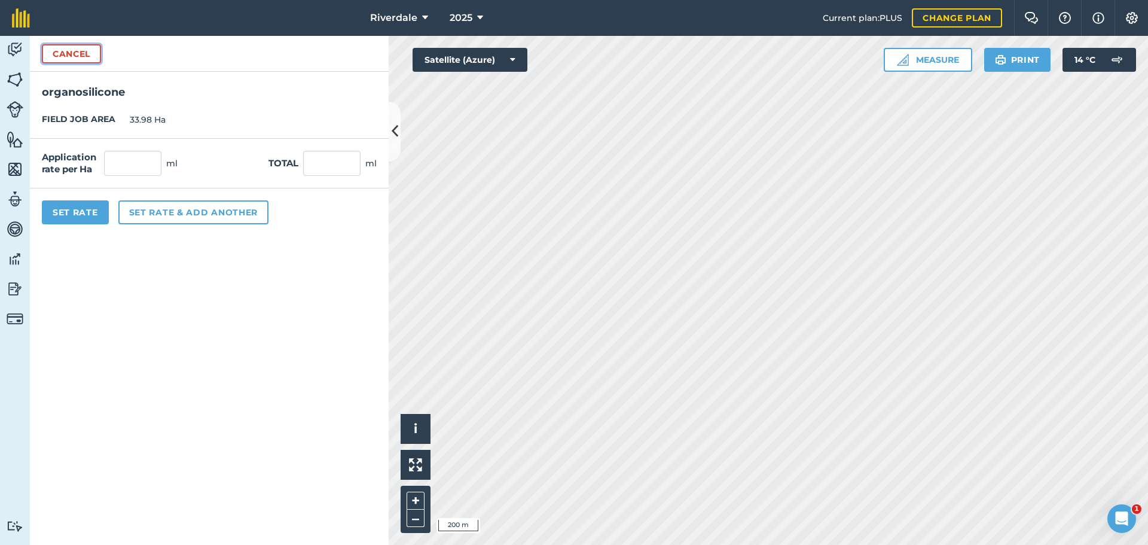
click at [80, 54] on button "Cancel" at bounding box center [71, 53] width 59 height 19
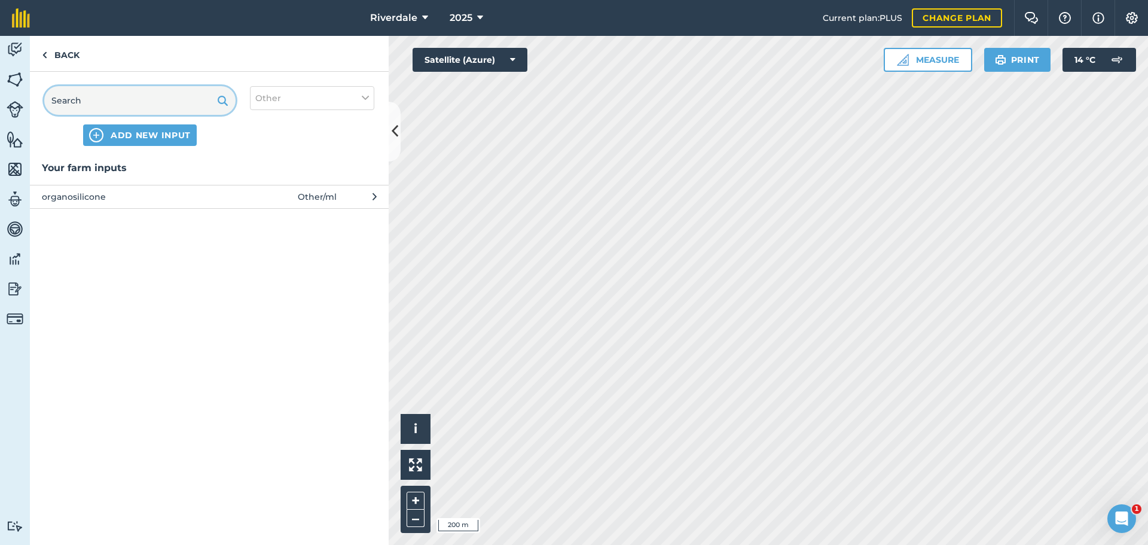
click at [75, 98] on input "text" at bounding box center [139, 100] width 191 height 29
type input "soil test 15cm cores"
click at [114, 130] on span "ADD NEW INPUT "soil test 15cm cores"" at bounding box center [151, 135] width 150 height 12
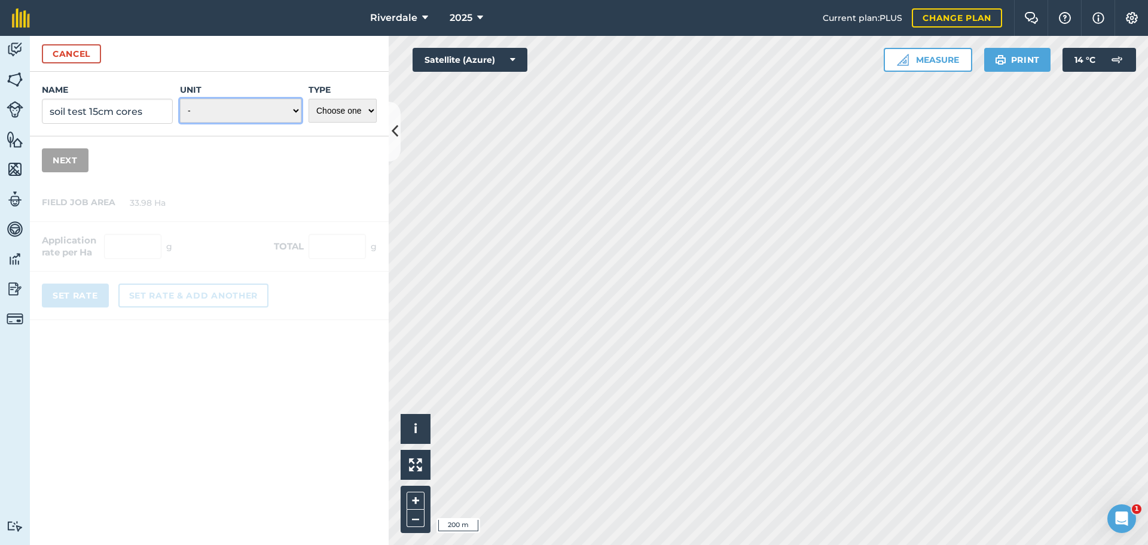
click at [295, 108] on select "- Grams/g Kilograms/kg Metric tonnes/t Millilitres/ml Litres/L Ounces/oz Pounds…" at bounding box center [240, 111] width 121 height 24
click at [370, 110] on select "Choose one Fertilizer Seed Spray Fuel Other" at bounding box center [343, 111] width 68 height 24
select select "OTHER"
click at [309, 99] on select "Choose one Fertilizer Seed Spray Fuel Other" at bounding box center [343, 111] width 68 height 24
click at [295, 108] on select "- Grams/g Kilograms/kg Metric tonnes/t Millilitres/ml Litres/L Ounces/oz Pounds…" at bounding box center [240, 111] width 121 height 24
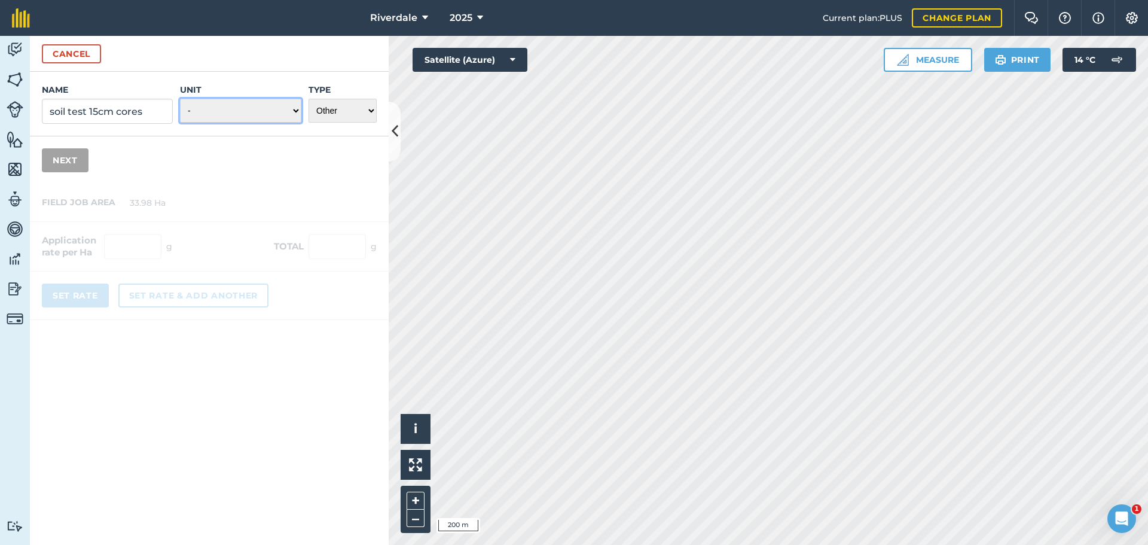
select select "MILLILITRES"
click at [180, 99] on select "- Grams/g Kilograms/kg Metric tonnes/t Millilitres/ml Litres/L Ounces/oz Pounds…" at bounding box center [240, 111] width 121 height 24
click at [65, 160] on button "Next" at bounding box center [65, 160] width 47 height 24
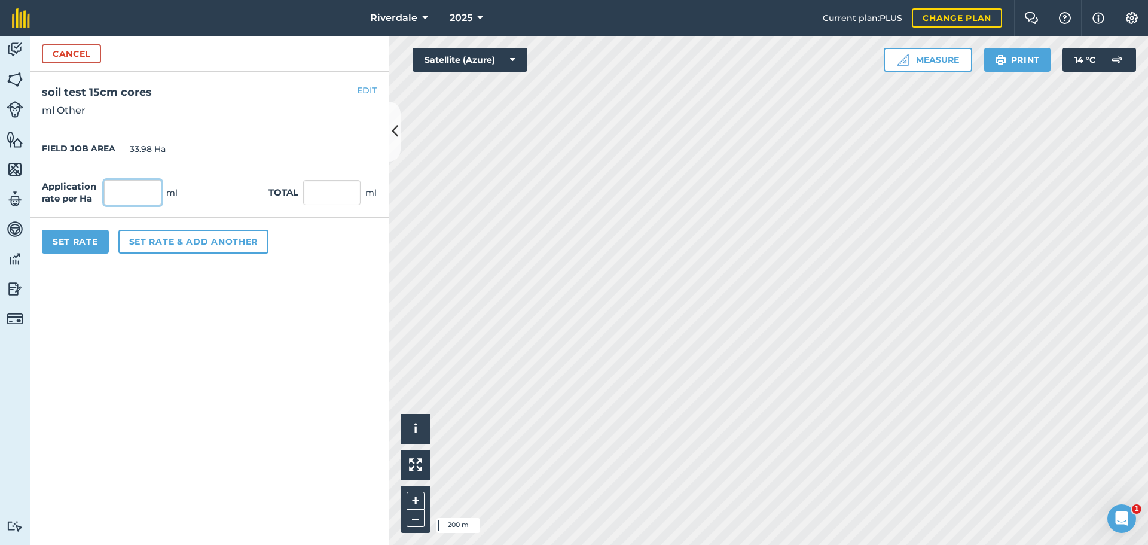
click at [133, 190] on input "text" at bounding box center [132, 192] width 57 height 25
type input "0"
click at [74, 239] on button "Set Rate" at bounding box center [75, 242] width 67 height 24
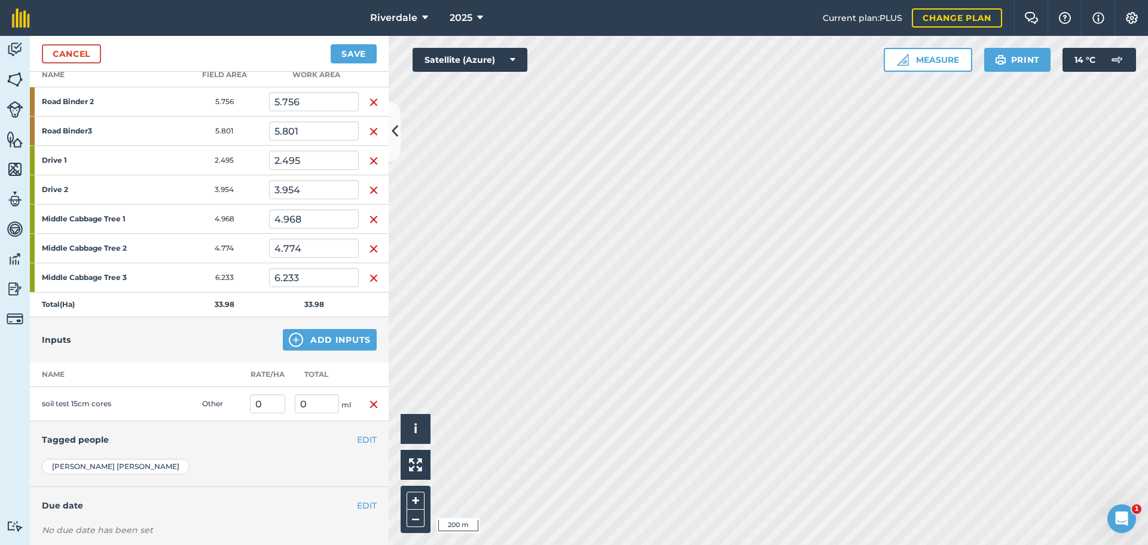
scroll to position [248, 0]
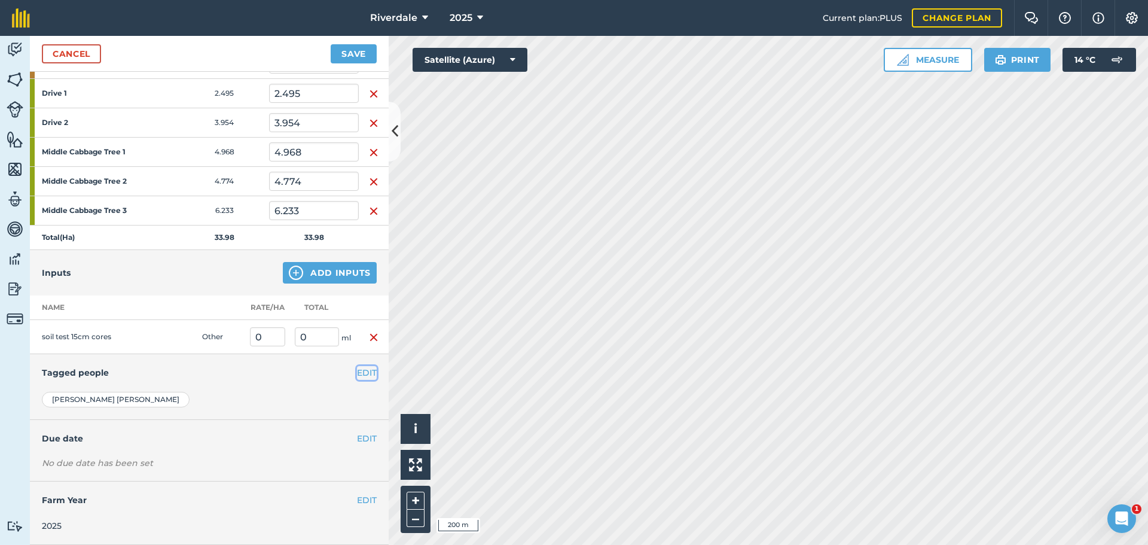
click at [359, 370] on button "EDIT" at bounding box center [367, 372] width 20 height 13
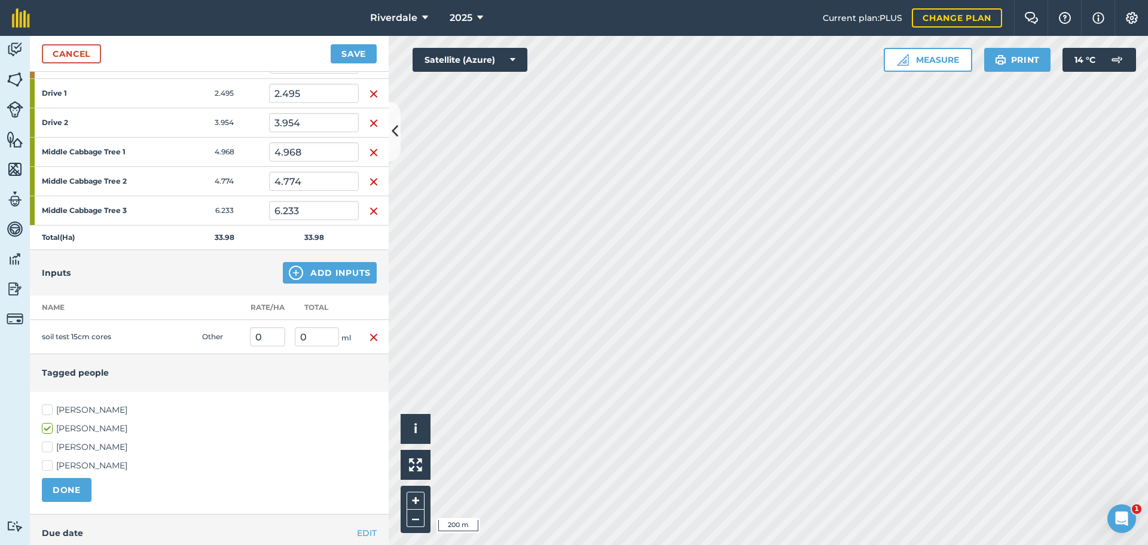
click at [48, 446] on label "[PERSON_NAME]" at bounding box center [209, 447] width 335 height 13
click at [48, 446] on input "[PERSON_NAME]" at bounding box center [46, 445] width 8 height 8
checkbox input "true"
click at [65, 486] on button "DONE" at bounding box center [67, 490] width 50 height 24
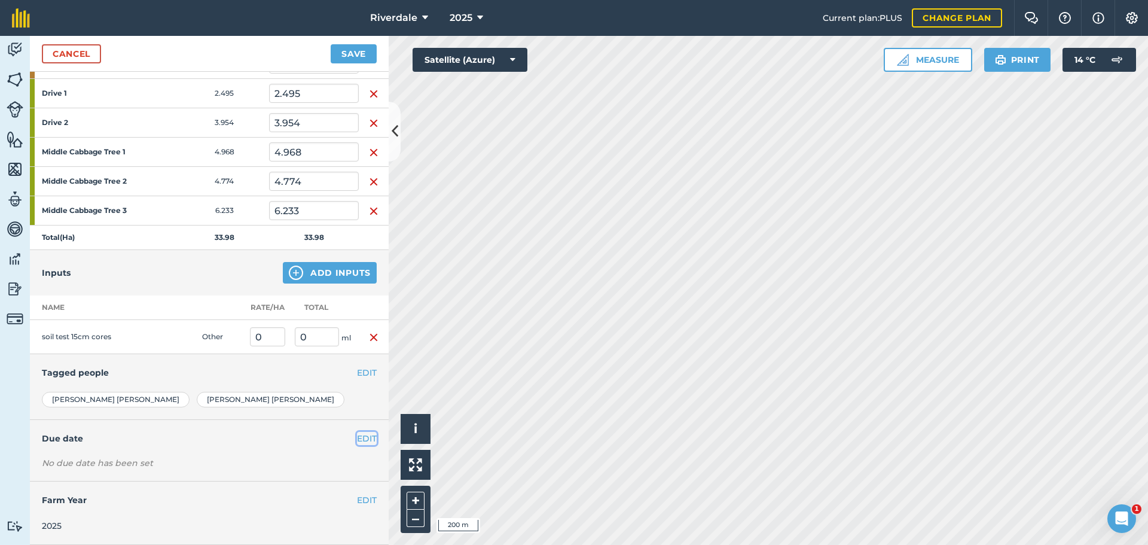
click at [358, 434] on button "EDIT" at bounding box center [367, 438] width 20 height 13
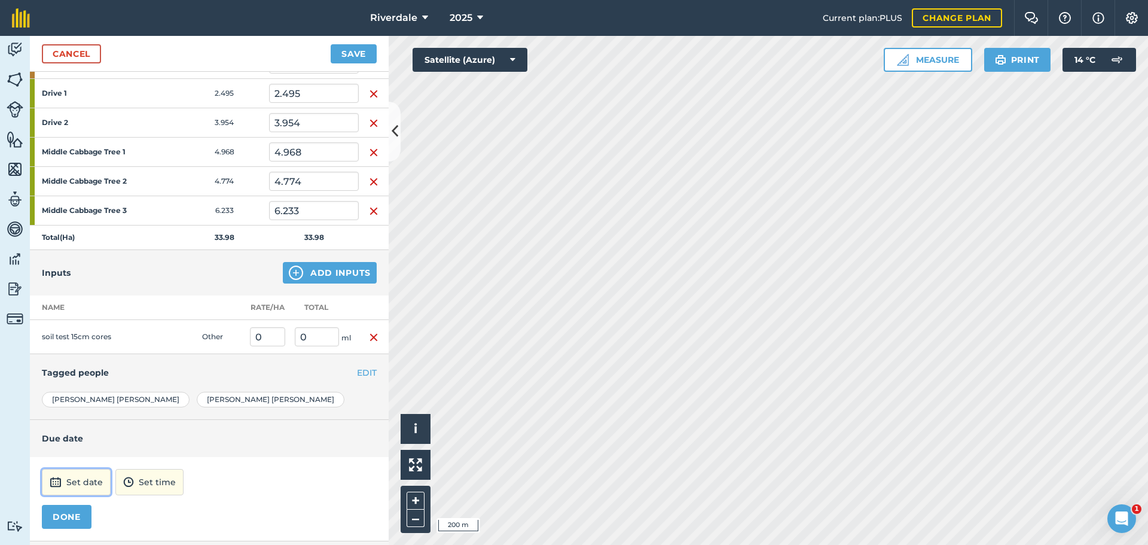
click at [81, 482] on button "Set date" at bounding box center [76, 482] width 69 height 26
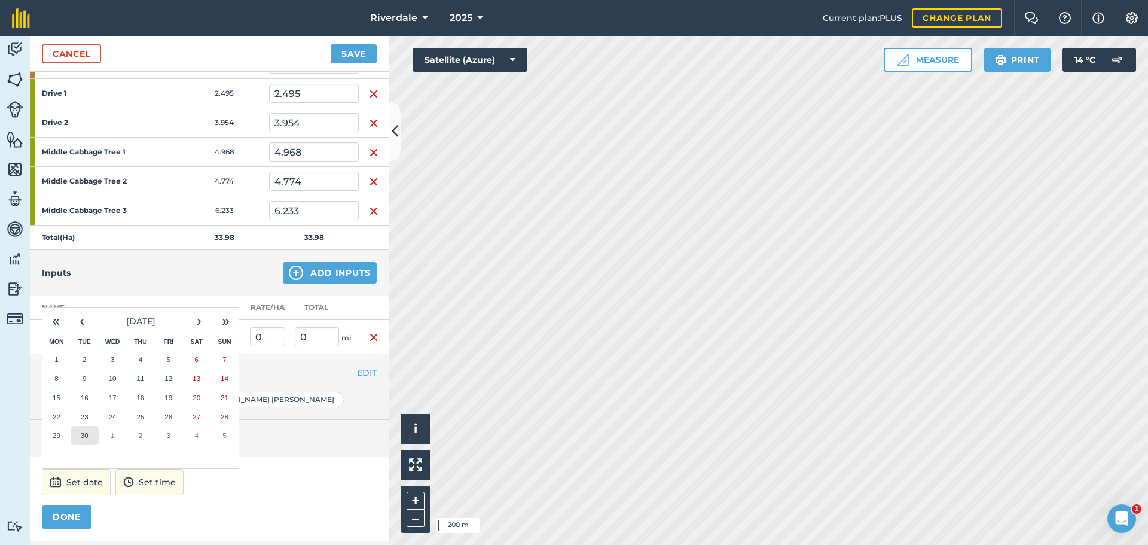
click at [84, 435] on abbr "30" at bounding box center [85, 435] width 8 height 8
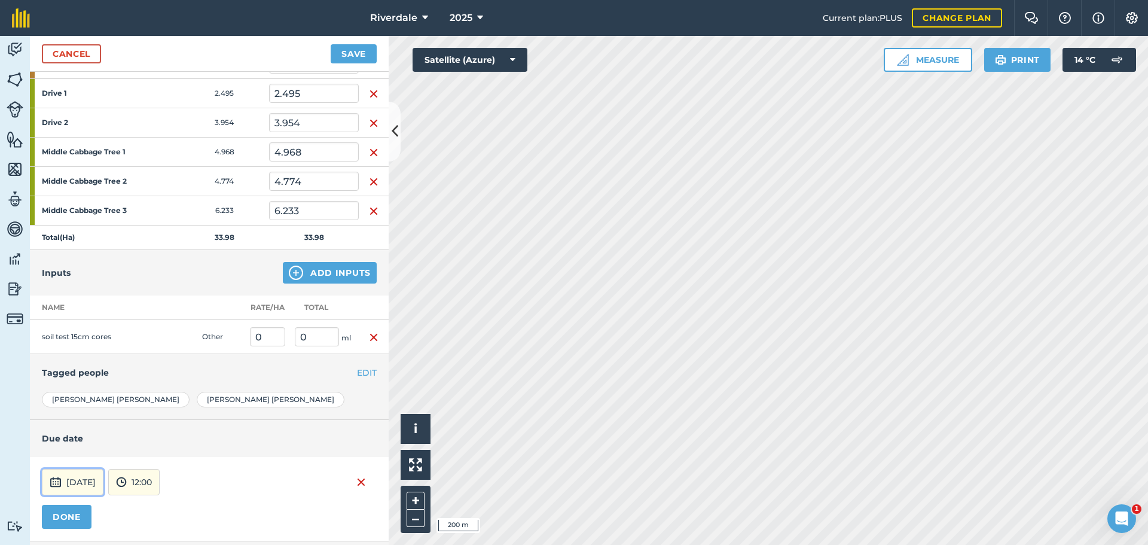
click at [93, 480] on button "[DATE]" at bounding box center [73, 482] width 62 height 26
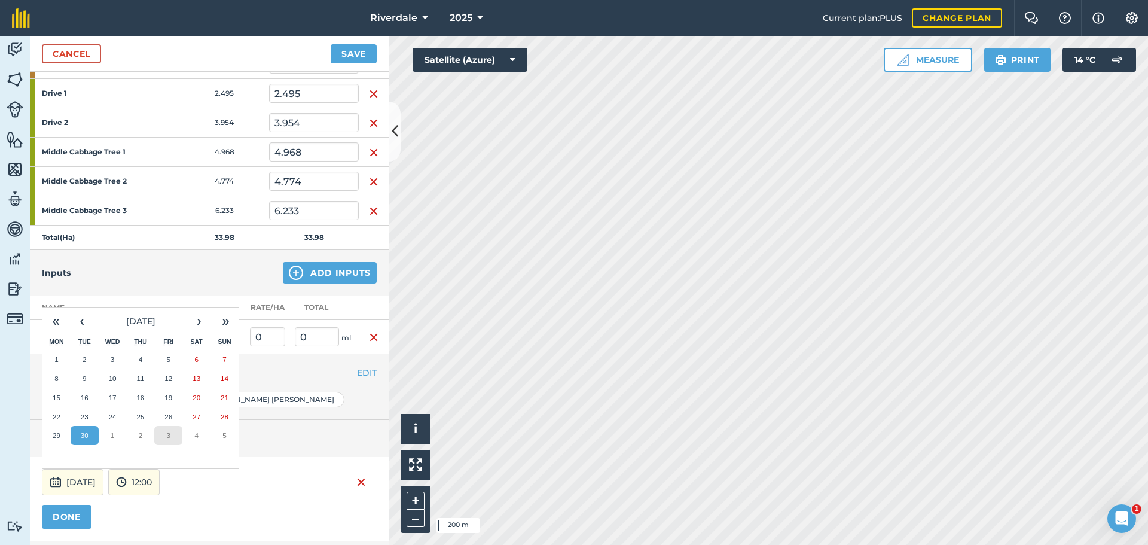
click at [167, 435] on abbr "3" at bounding box center [169, 435] width 4 height 8
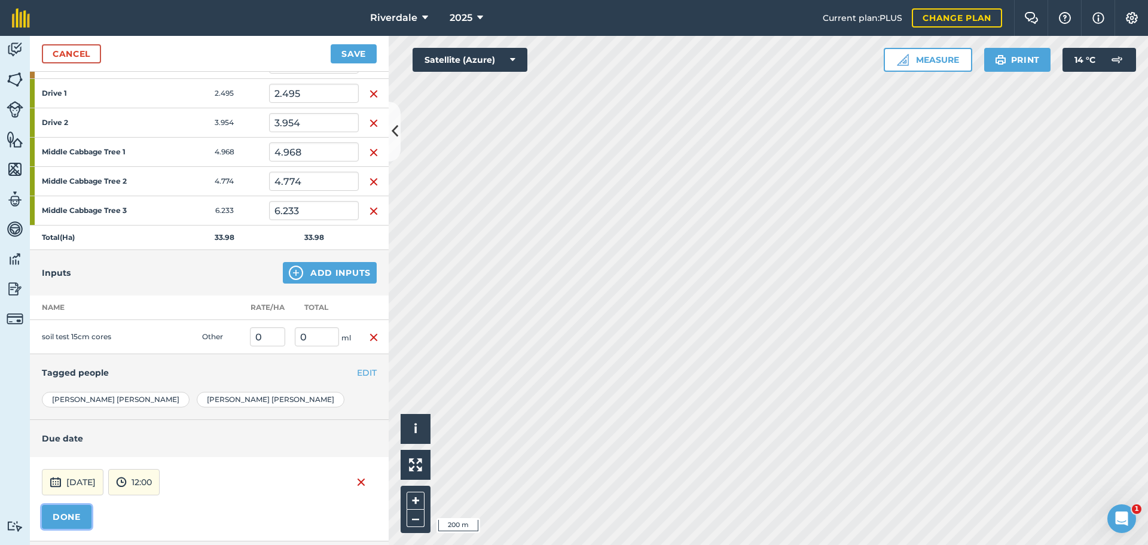
click at [66, 516] on button "DONE" at bounding box center [67, 517] width 50 height 24
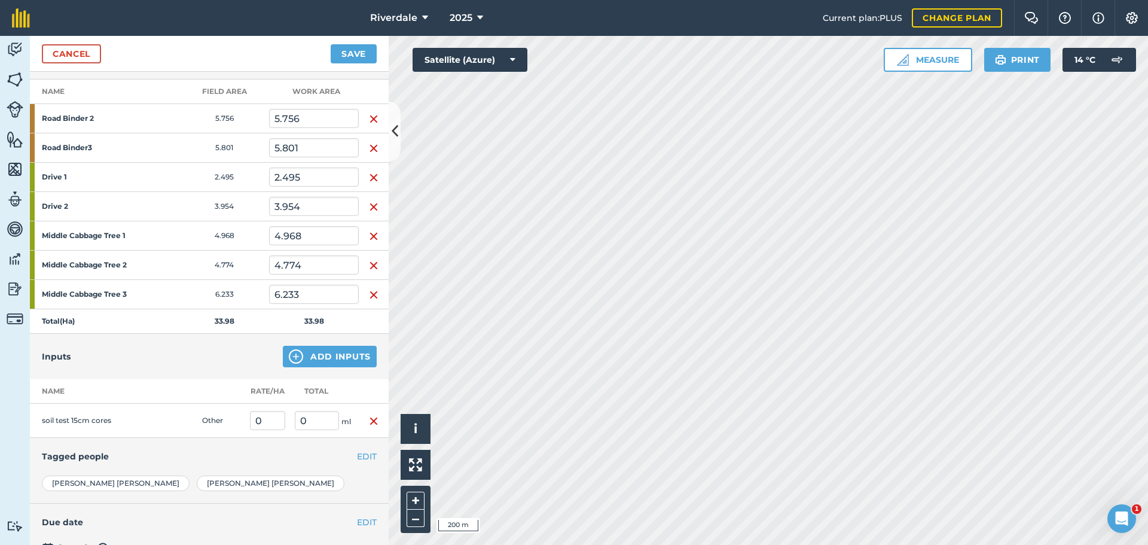
scroll to position [11, 0]
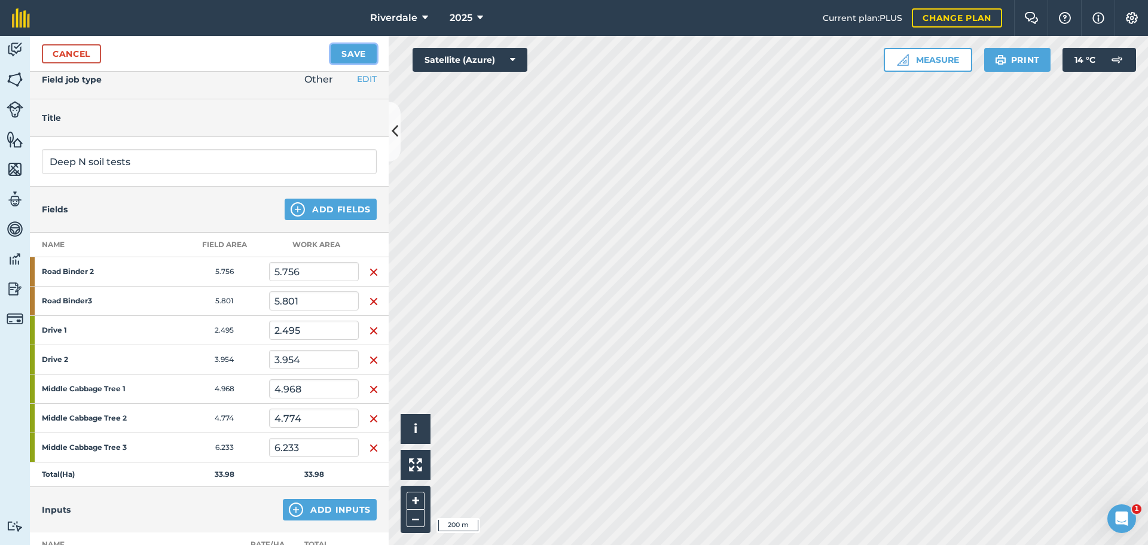
click at [357, 52] on button "Save" at bounding box center [354, 53] width 46 height 19
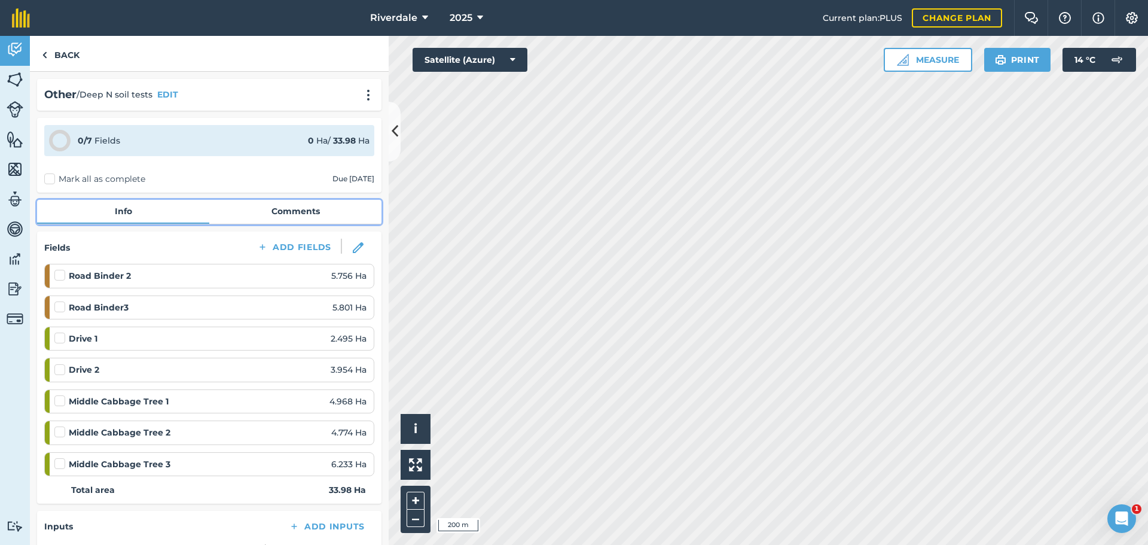
click at [288, 210] on link "Comments" at bounding box center [295, 211] width 172 height 23
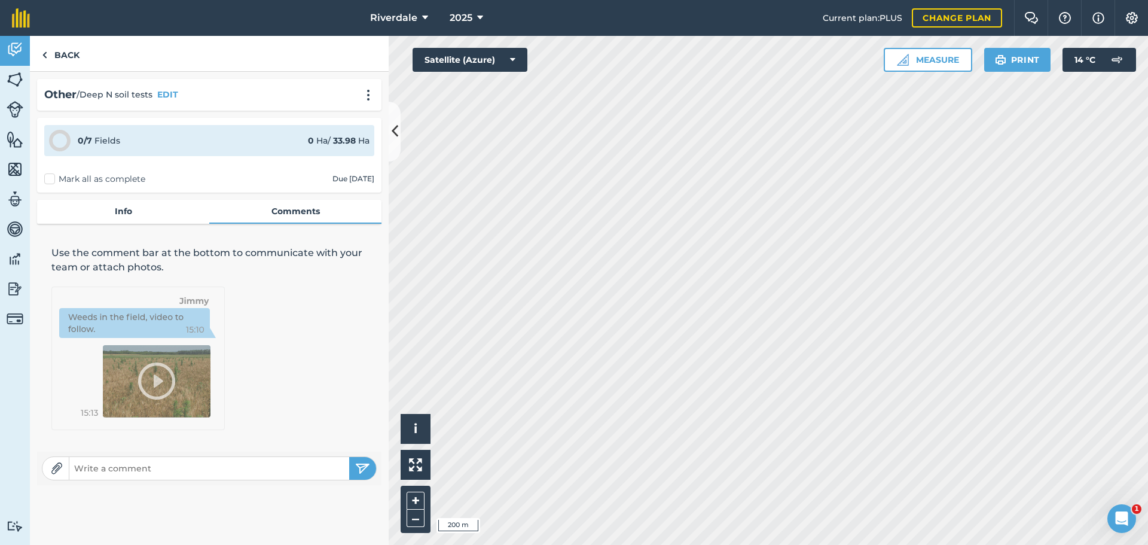
click at [83, 465] on input "text" at bounding box center [209, 468] width 280 height 17
type input "use normal 15cm soil probe for these paddocks approx 25-30 cores per paddock"
click at [363, 465] on img "submit" at bounding box center [362, 468] width 15 height 14
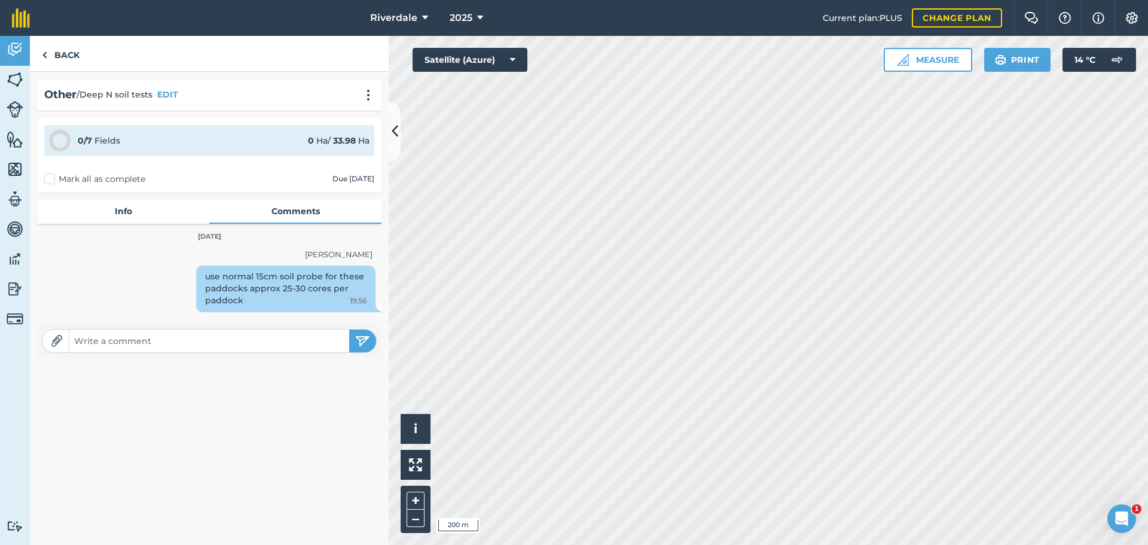
click at [95, 340] on input "text" at bounding box center [209, 341] width 280 height 17
type input "Send samples to EuroFins"
click at [362, 339] on img "submit" at bounding box center [362, 341] width 15 height 14
click at [83, 371] on input "text" at bounding box center [209, 368] width 280 height 17
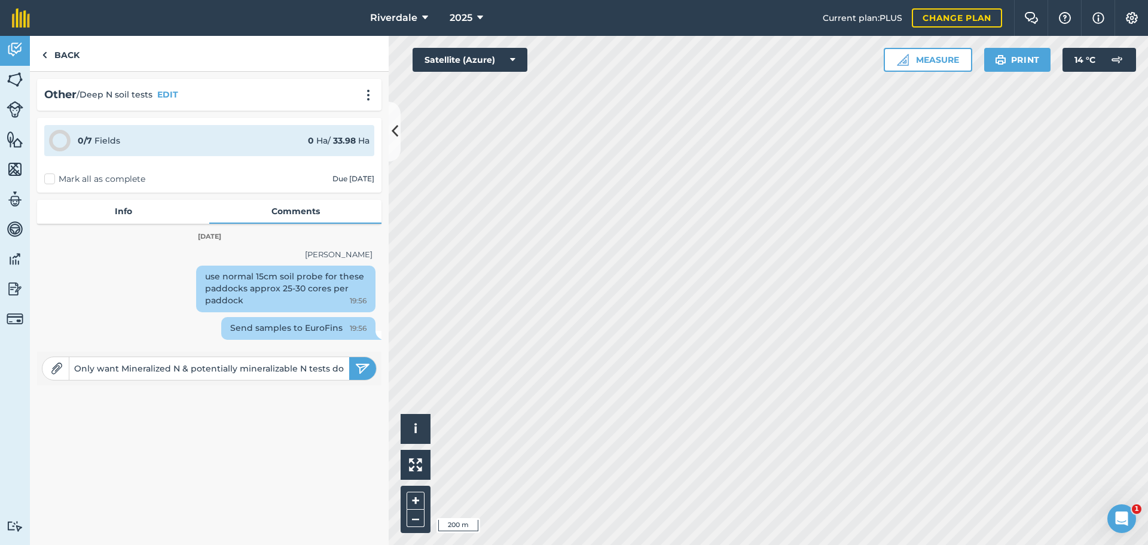
scroll to position [0, 4]
type input "Only want Mineralized N & potentially mineralizable N tests done"
click at [361, 364] on img "submit" at bounding box center [362, 368] width 15 height 14
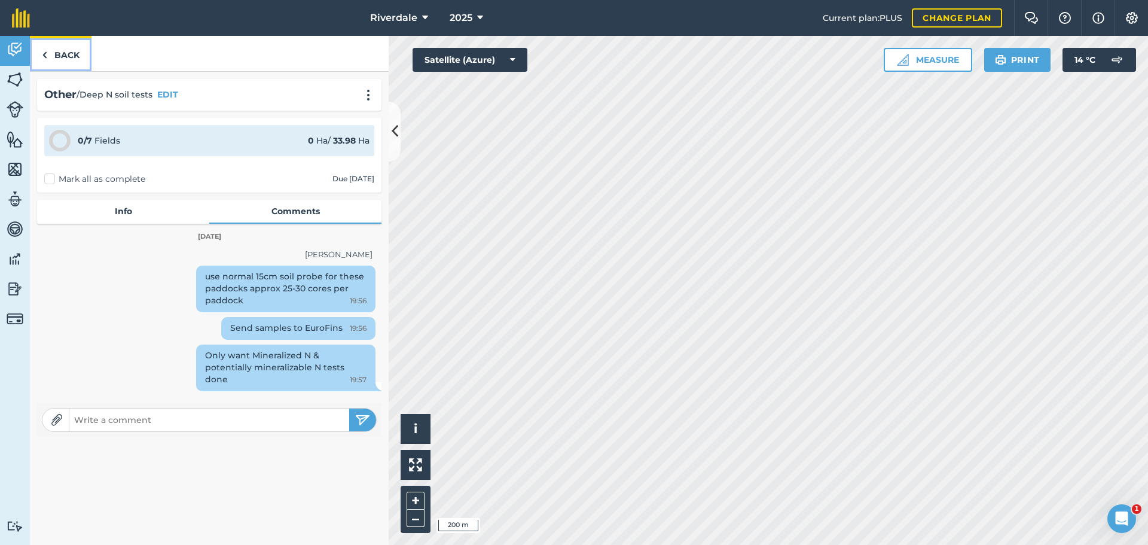
click at [64, 52] on link "Back" at bounding box center [61, 53] width 62 height 35
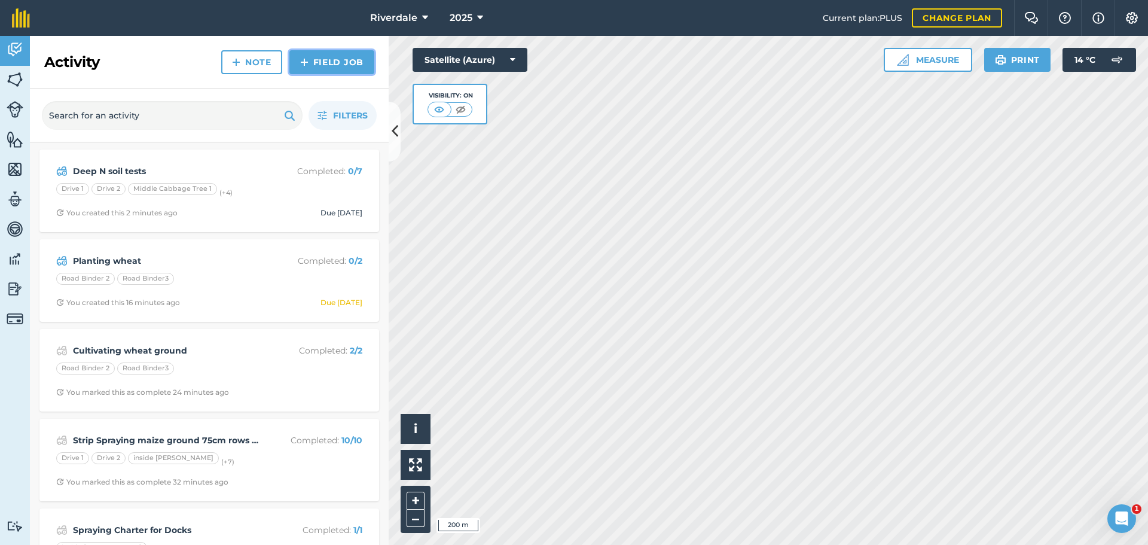
click at [330, 62] on link "Field Job" at bounding box center [332, 62] width 85 height 24
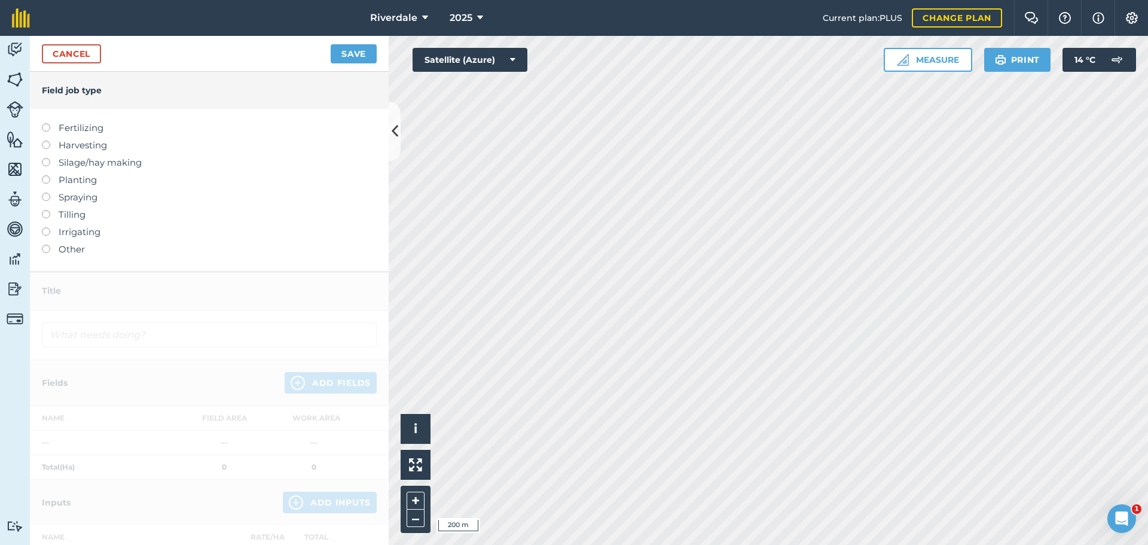
click at [44, 245] on label at bounding box center [50, 245] width 17 height 0
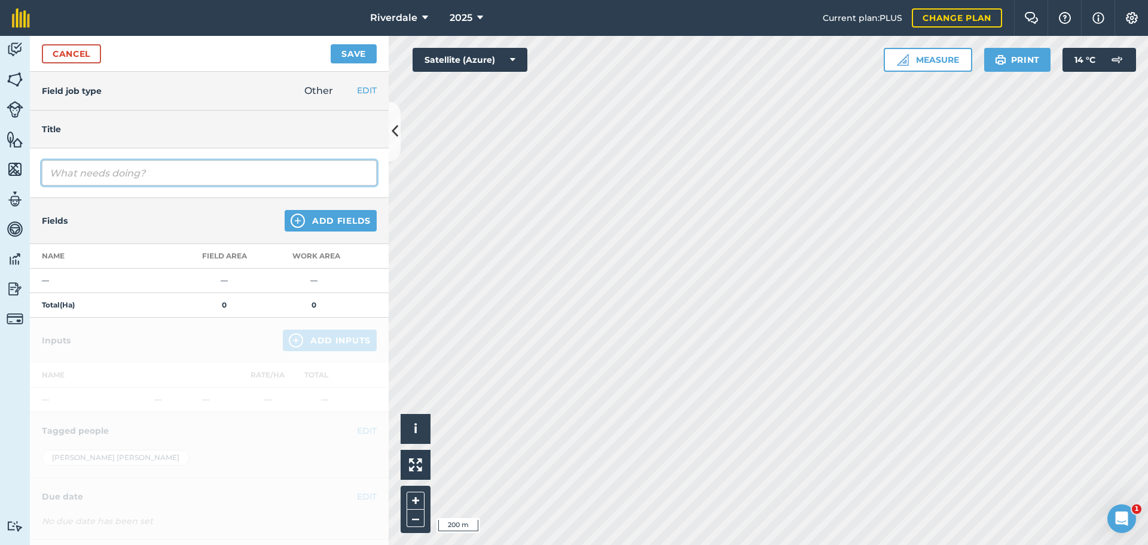
click at [64, 173] on input "text" at bounding box center [209, 172] width 335 height 25
type input "Deep N soil testing"
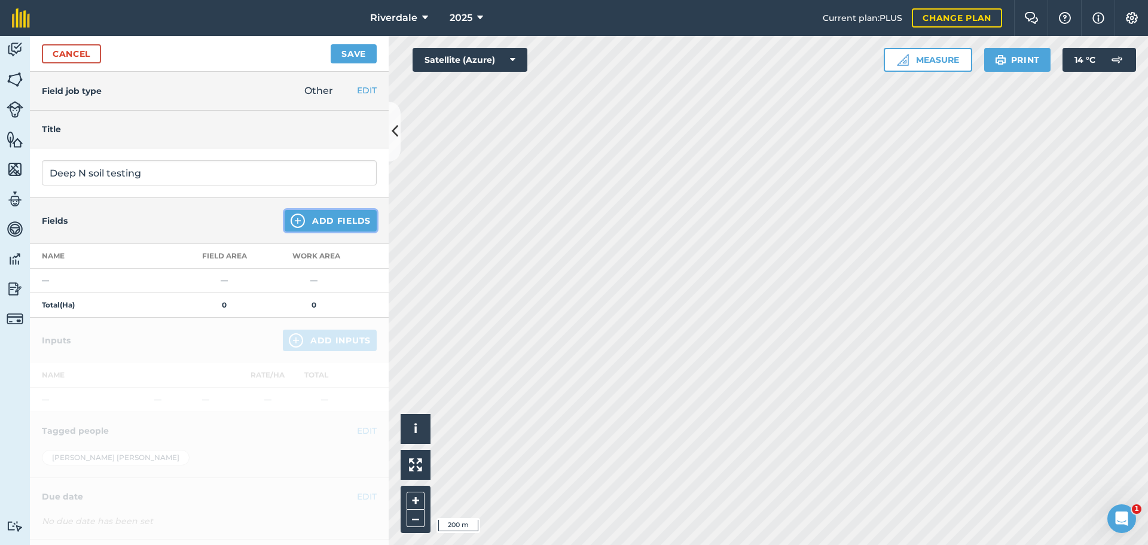
click at [318, 220] on button "Add Fields" at bounding box center [331, 221] width 92 height 22
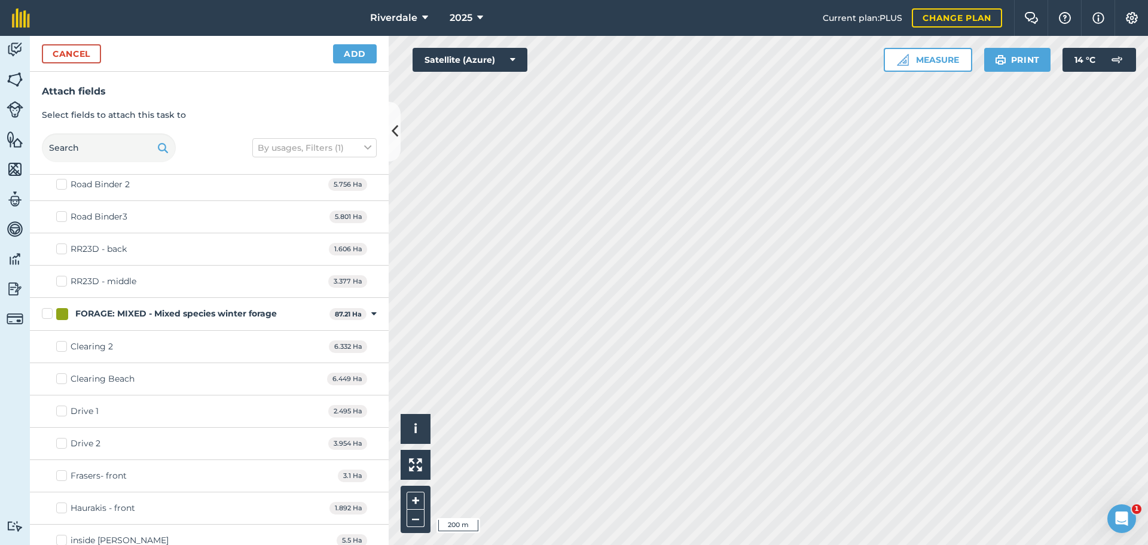
scroll to position [299, 0]
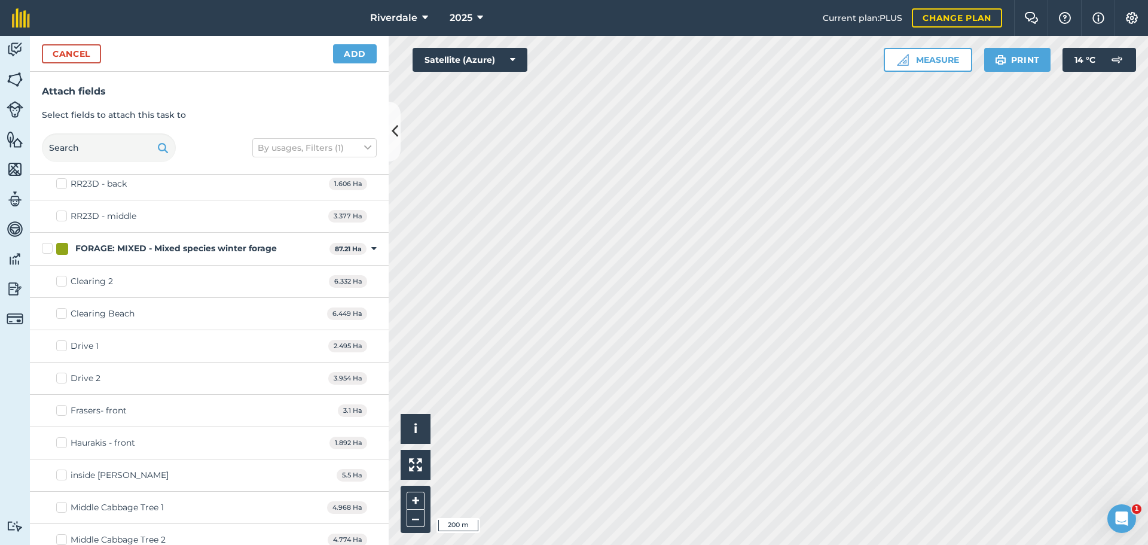
click at [61, 281] on label "Clearing 2" at bounding box center [84, 281] width 57 height 13
click at [61, 281] on input "Clearing 2" at bounding box center [60, 279] width 8 height 8
checkbox input "true"
click at [61, 310] on label "Clearing Beach" at bounding box center [95, 313] width 78 height 13
click at [61, 310] on input "Clearing Beach" at bounding box center [60, 311] width 8 height 8
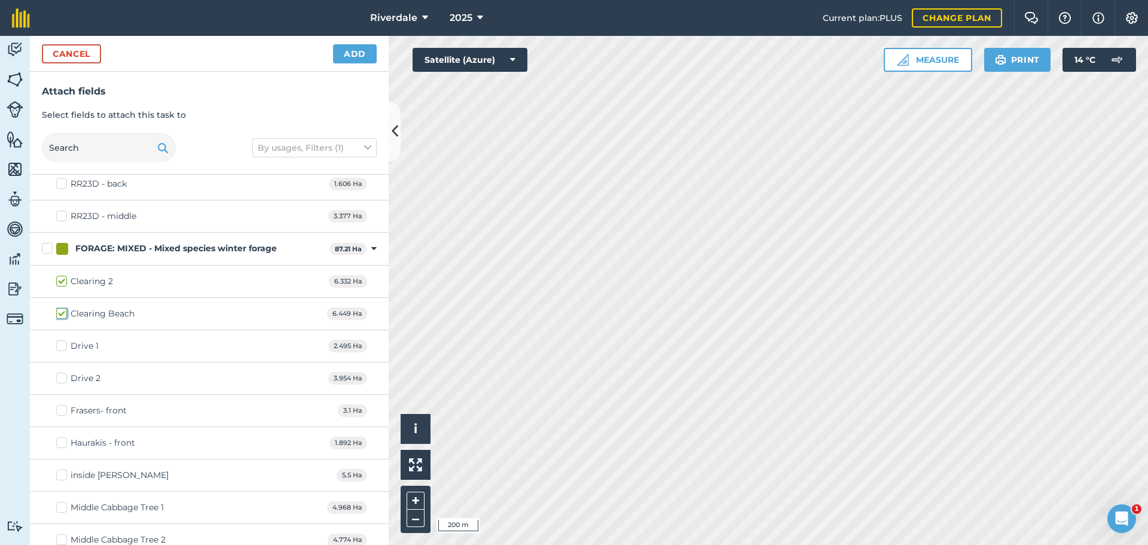
checkbox input "true"
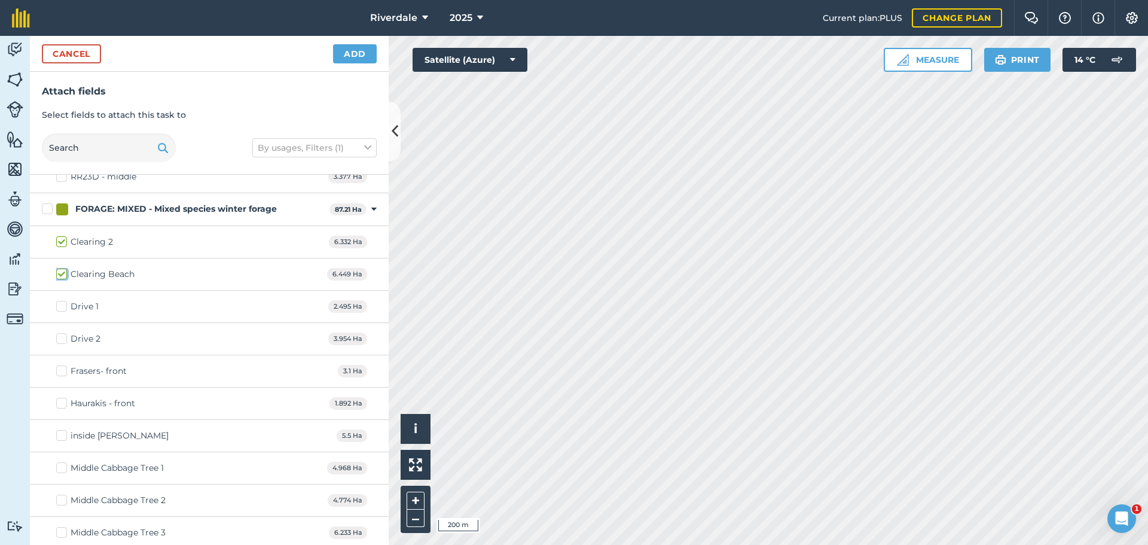
scroll to position [359, 0]
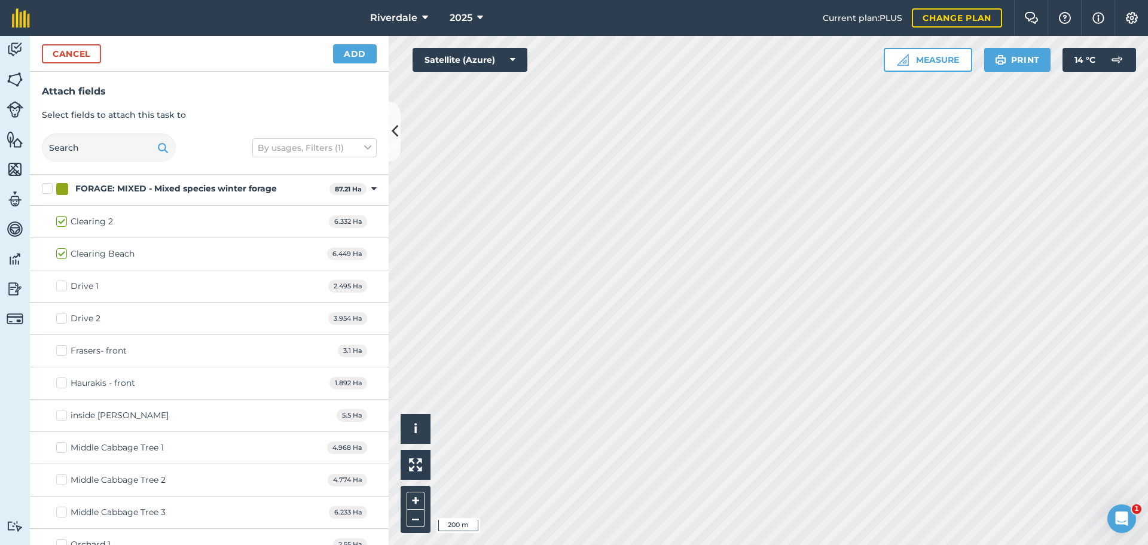
click at [62, 352] on label "Frasers- front" at bounding box center [91, 351] width 71 height 13
click at [62, 352] on input "Frasers- front" at bounding box center [60, 349] width 8 height 8
checkbox input "true"
click at [61, 382] on label "Haurakis - front" at bounding box center [95, 383] width 79 height 13
click at [61, 382] on input "Haurakis - front" at bounding box center [60, 381] width 8 height 8
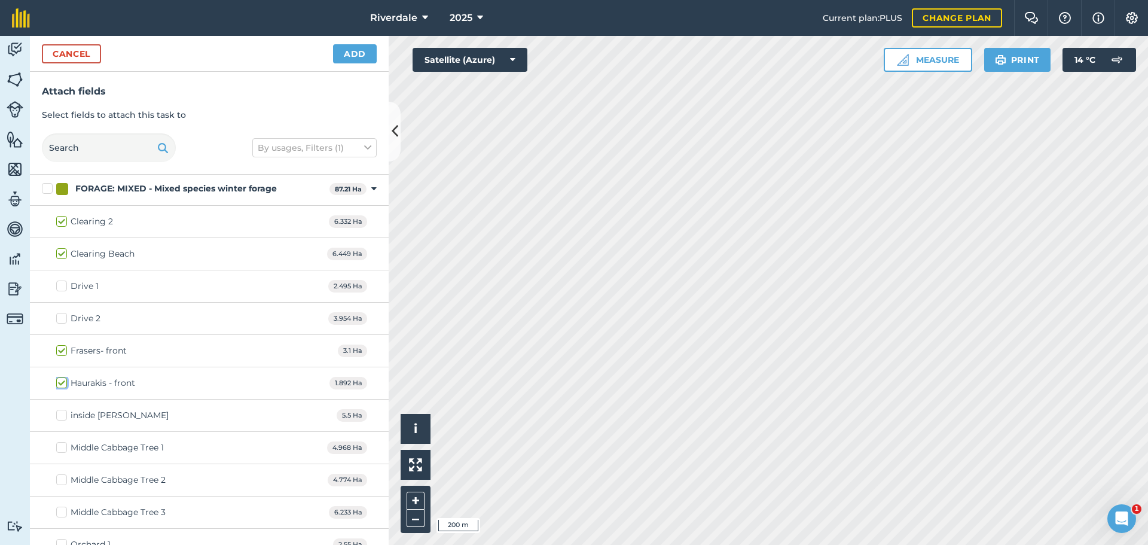
checkbox input "true"
click at [63, 413] on label "inside [PERSON_NAME]" at bounding box center [112, 415] width 112 height 13
click at [63, 413] on input "inside [PERSON_NAME]" at bounding box center [60, 413] width 8 height 8
checkbox input "true"
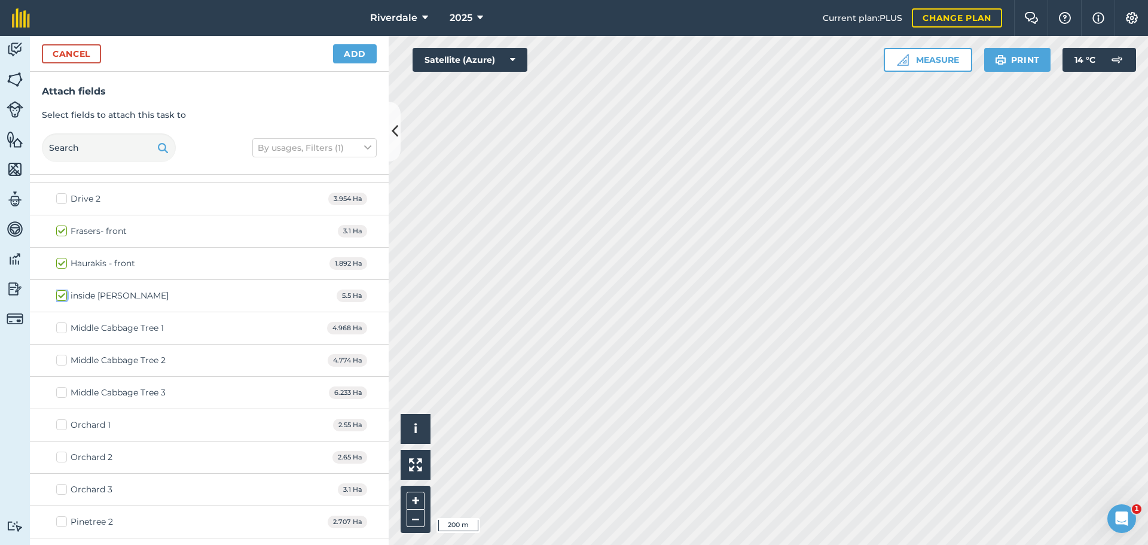
scroll to position [538, 0]
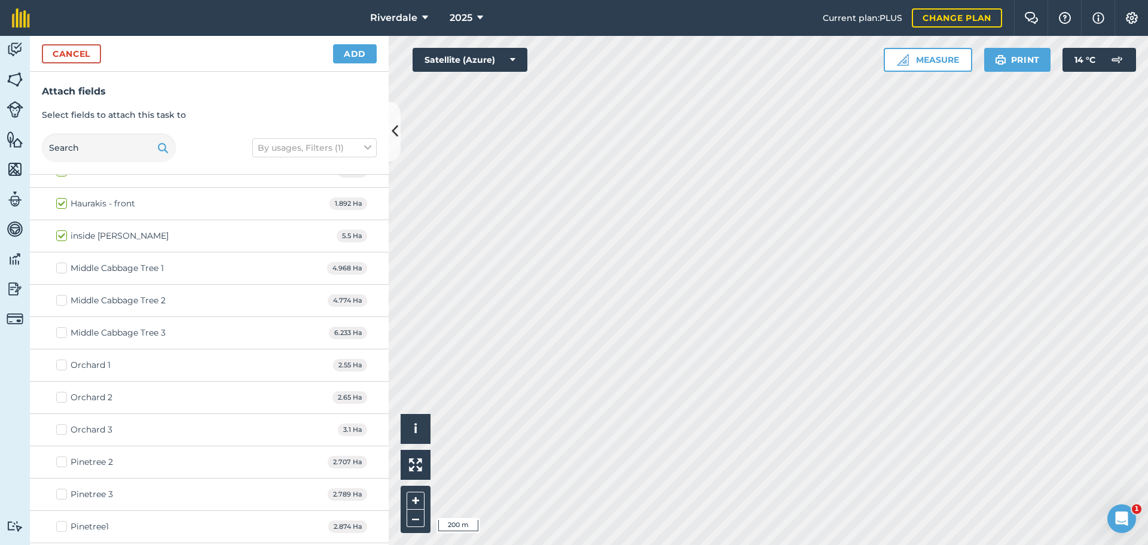
drag, startPoint x: 59, startPoint y: 363, endPoint x: 63, endPoint y: 400, distance: 37.3
click at [59, 364] on label "Orchard 1" at bounding box center [83, 365] width 54 height 13
click at [59, 364] on input "Orchard 1" at bounding box center [60, 363] width 8 height 8
checkbox input "true"
click at [63, 398] on label "Orchard 2" at bounding box center [84, 397] width 56 height 13
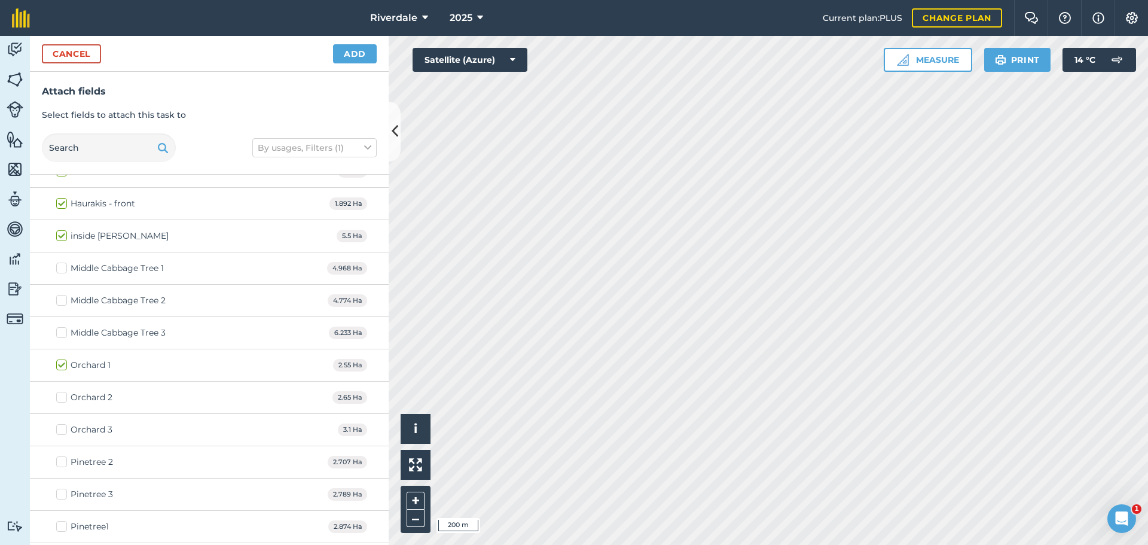
click at [63, 398] on input "Orchard 2" at bounding box center [60, 395] width 8 height 8
checkbox input "true"
click at [60, 431] on label "Orchard 3" at bounding box center [84, 430] width 56 height 13
click at [60, 431] on input "Orchard 3" at bounding box center [60, 428] width 8 height 8
checkbox input "true"
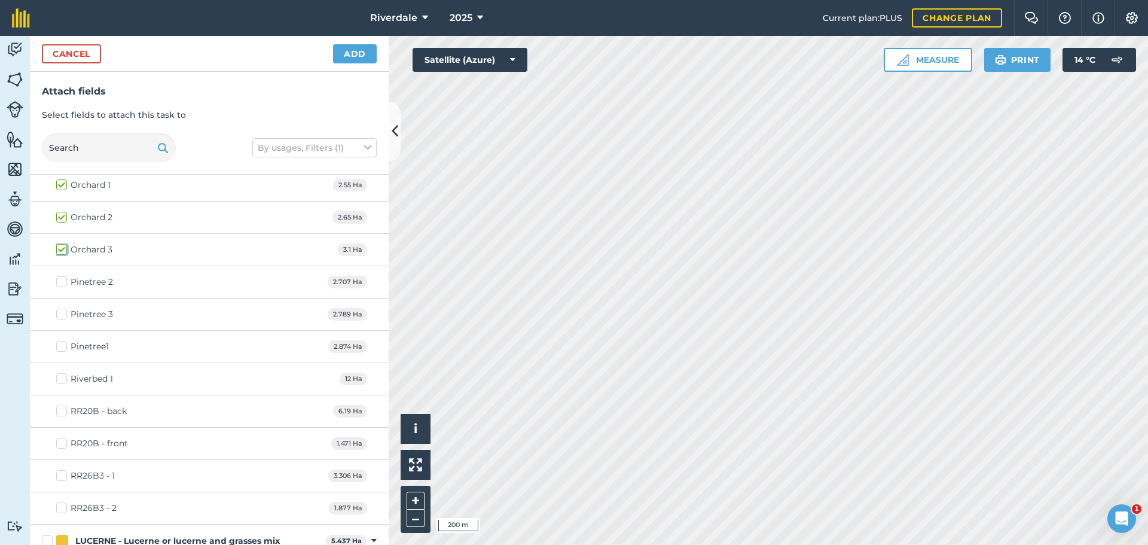
scroll to position [778, 0]
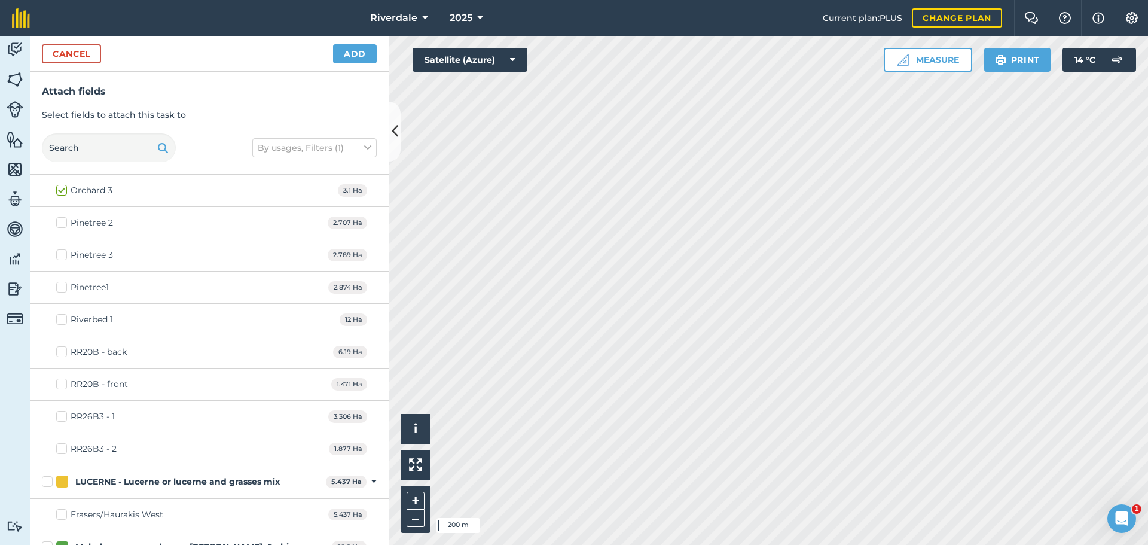
click at [60, 352] on label "RR20B - back" at bounding box center [91, 352] width 71 height 13
click at [60, 352] on input "RR20B - back" at bounding box center [60, 350] width 8 height 8
checkbox input "true"
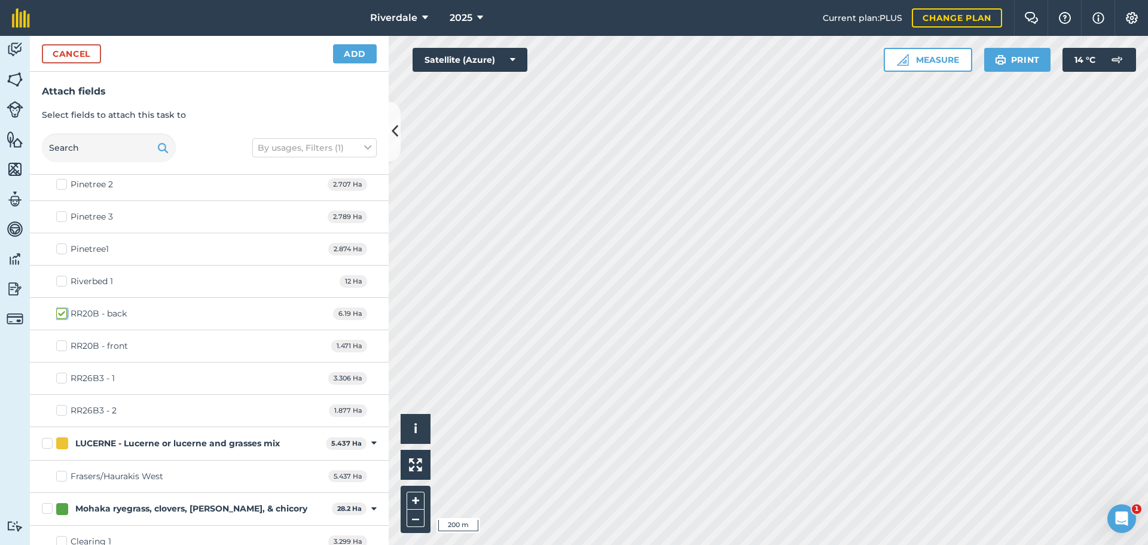
scroll to position [837, 0]
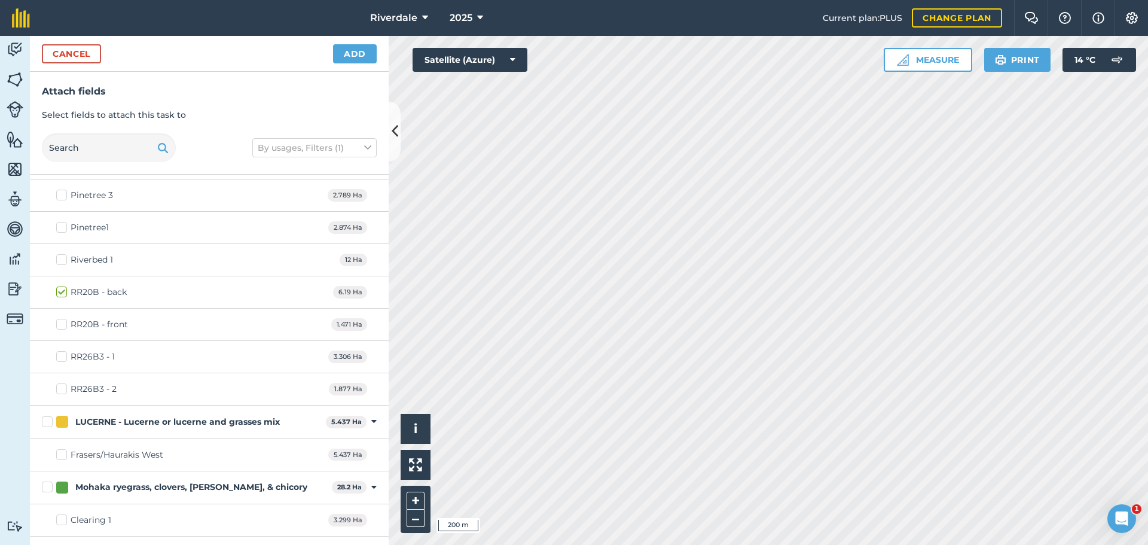
click at [61, 357] on label "RR26B3 - 1" at bounding box center [85, 357] width 59 height 13
click at [61, 357] on input "RR26B3 - 1" at bounding box center [60, 355] width 8 height 8
checkbox input "true"
click at [60, 388] on label "RR26B3 - 2" at bounding box center [86, 389] width 60 height 13
click at [60, 388] on input "RR26B3 - 2" at bounding box center [60, 387] width 8 height 8
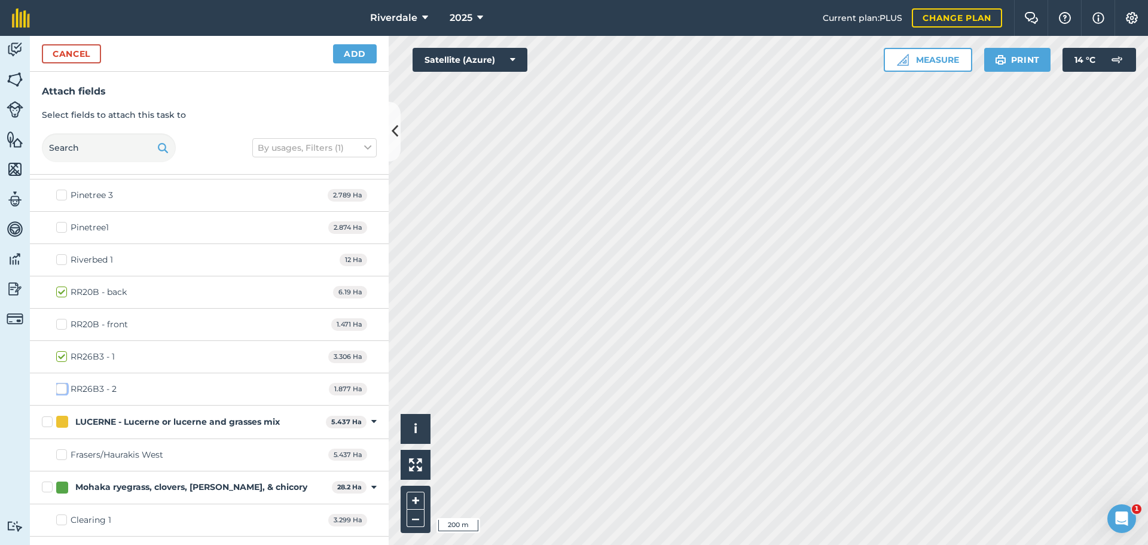
checkbox input "true"
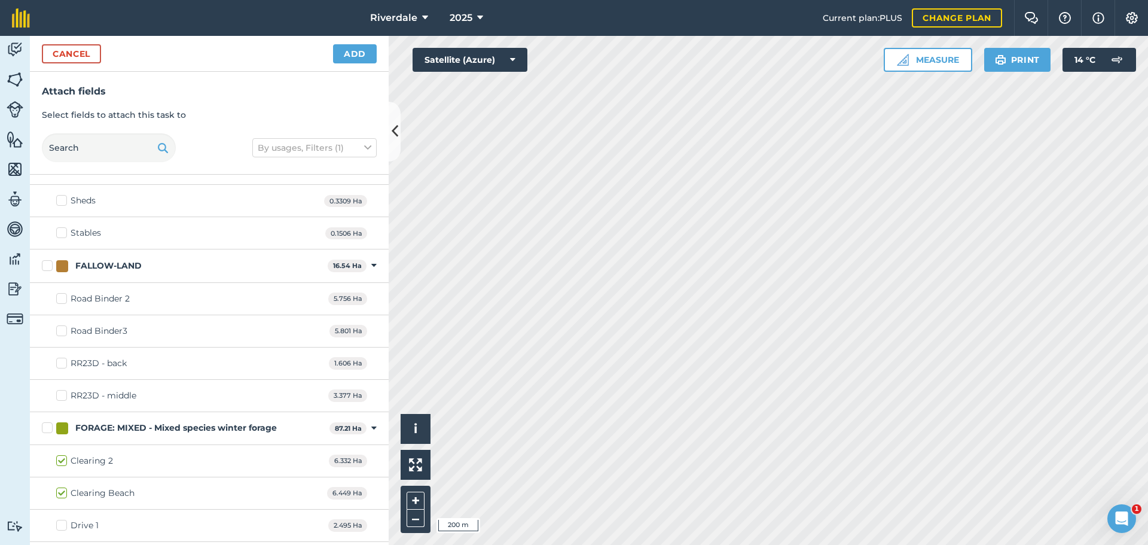
scroll to position [179, 0]
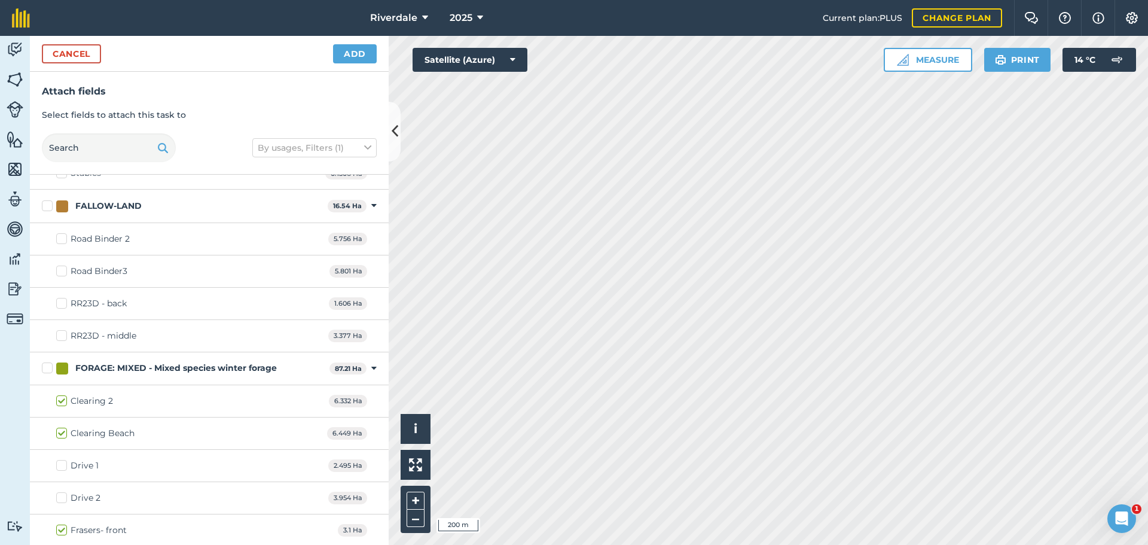
click at [63, 304] on label "RR23D - back" at bounding box center [91, 303] width 71 height 13
click at [63, 304] on input "RR23D - back" at bounding box center [60, 301] width 8 height 8
checkbox input "true"
click at [65, 333] on label "RR23D - middle" at bounding box center [96, 336] width 80 height 13
click at [64, 333] on input "RR23D - middle" at bounding box center [60, 334] width 8 height 8
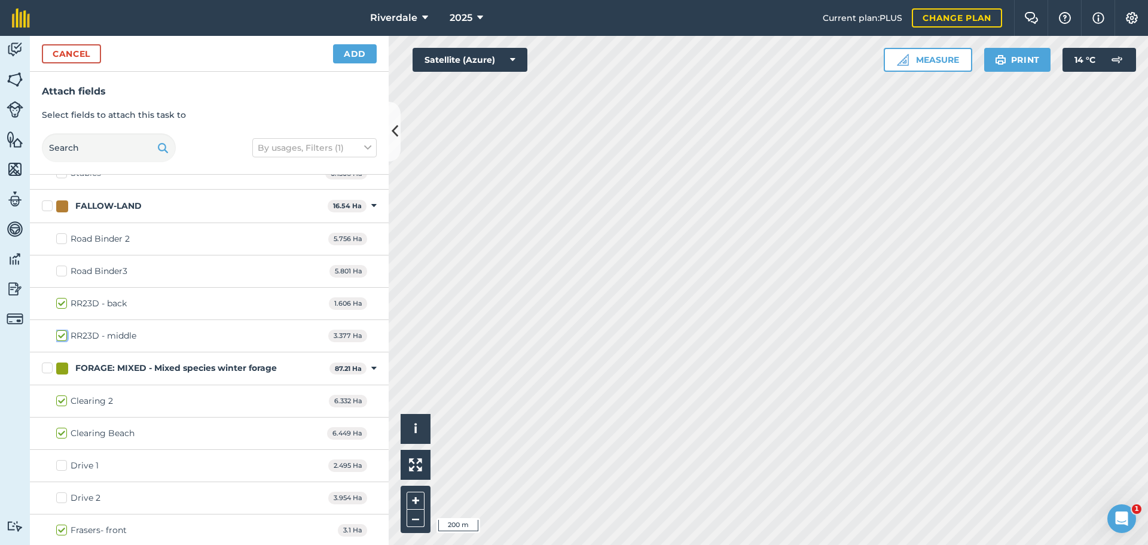
checkbox input "true"
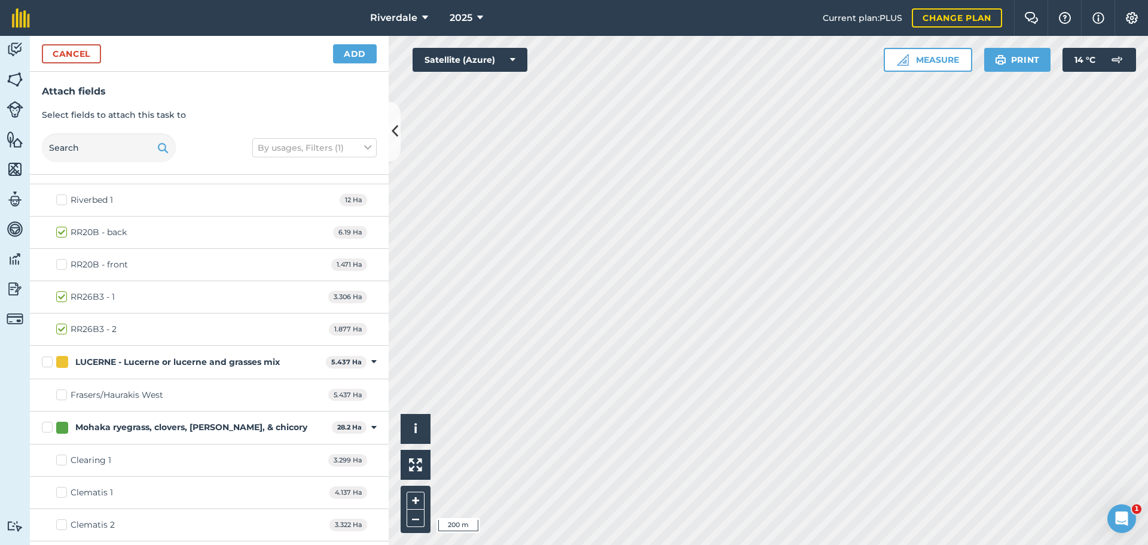
scroll to position [538, 0]
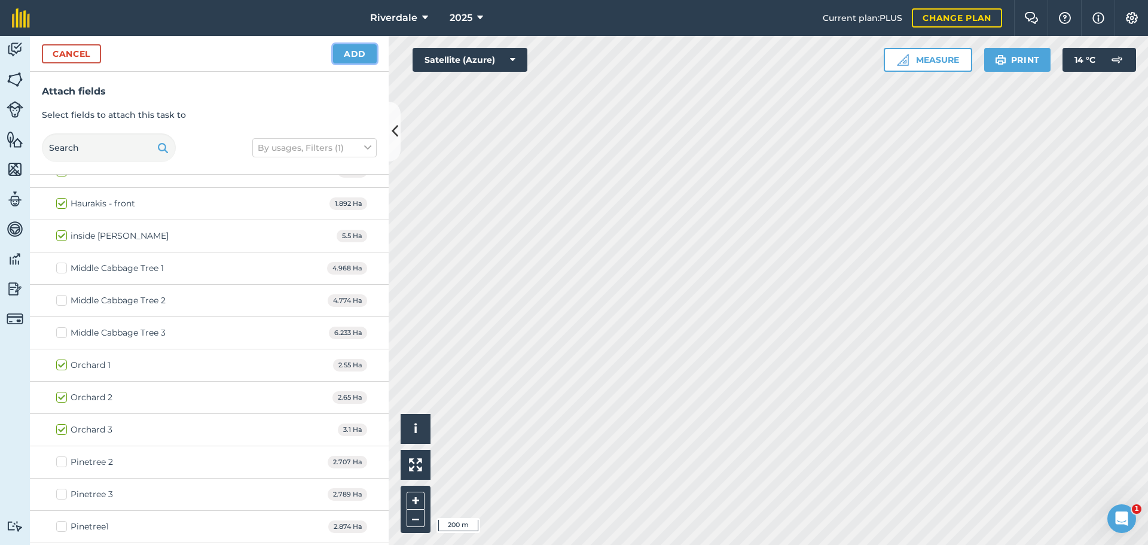
click at [354, 52] on button "Add" at bounding box center [355, 53] width 44 height 19
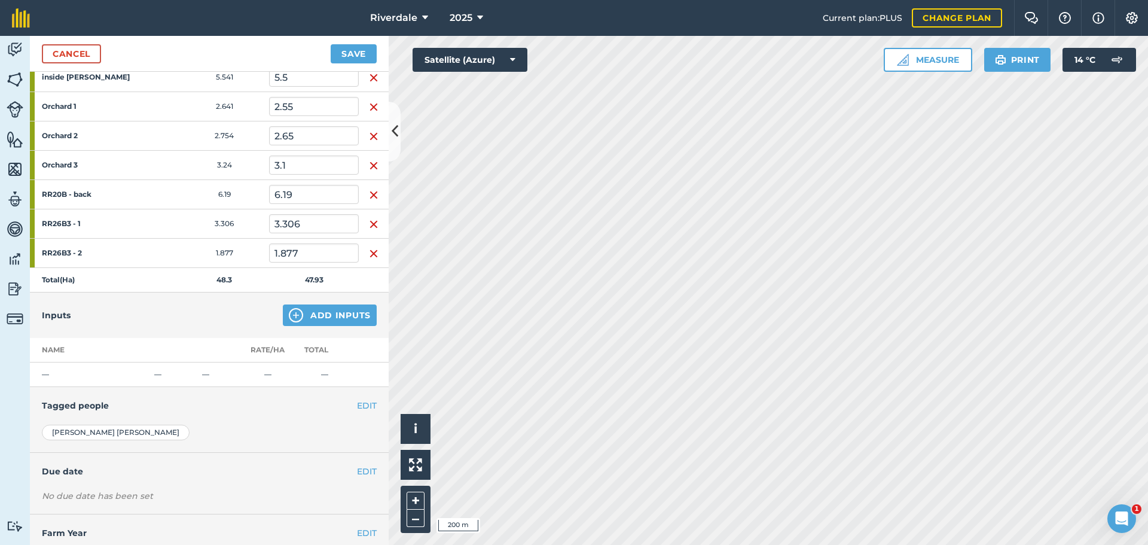
scroll to position [415, 0]
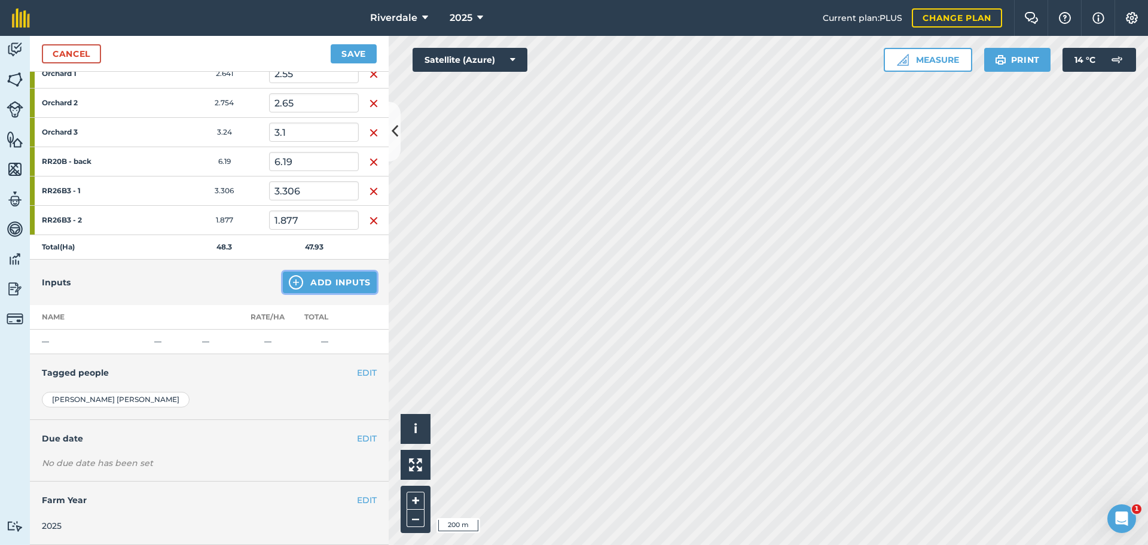
click at [327, 283] on button "Add Inputs" at bounding box center [330, 283] width 94 height 22
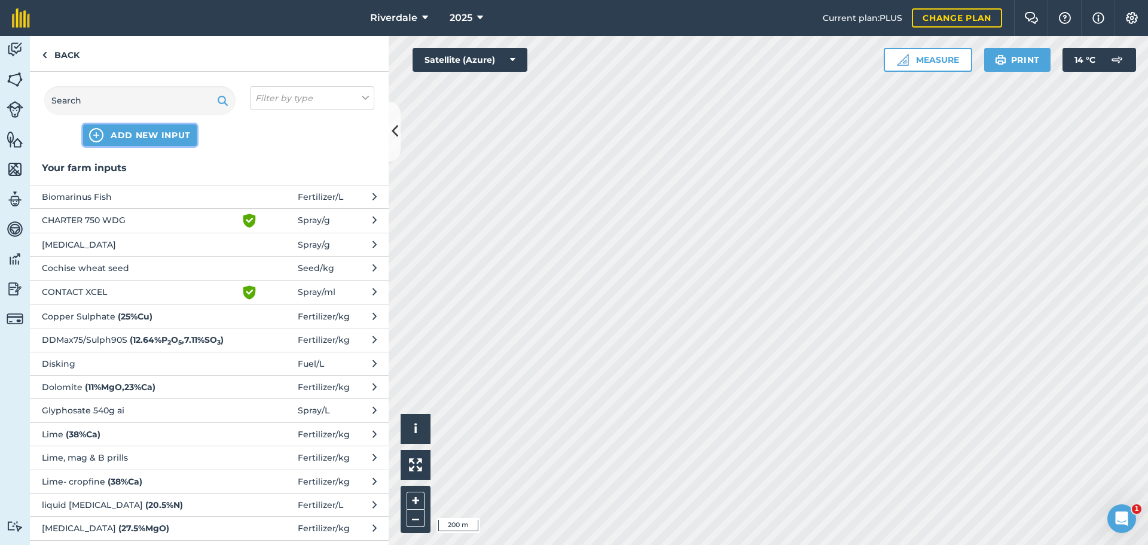
click at [123, 135] on span "ADD NEW INPUT" at bounding box center [151, 135] width 80 height 12
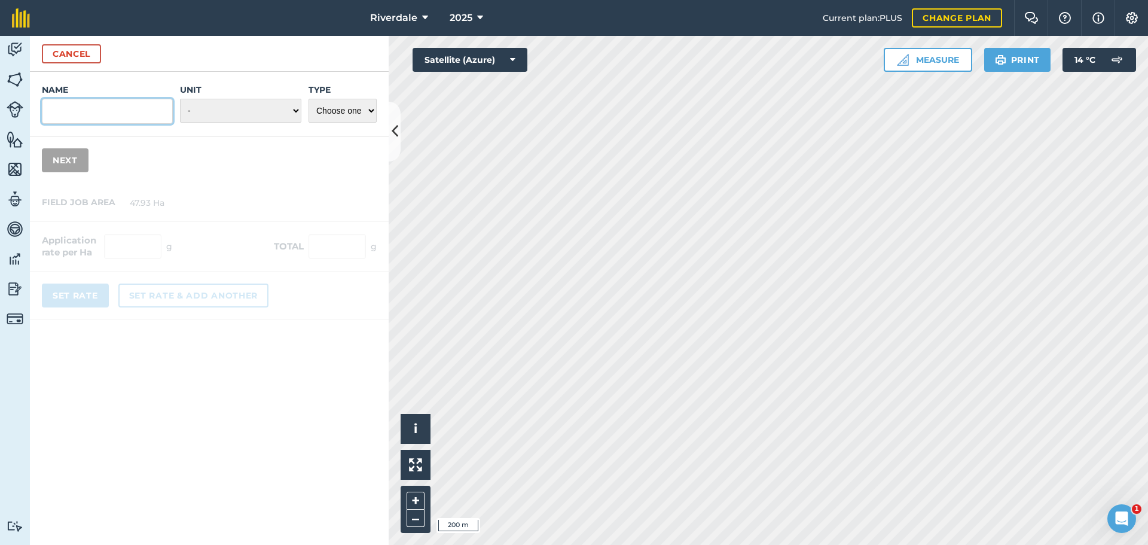
click at [65, 109] on input "Name" at bounding box center [107, 111] width 131 height 25
type input "Soil test 30cm cores"
click at [371, 109] on select "Choose one Fertilizer Seed Spray Fuel Other" at bounding box center [343, 111] width 68 height 24
select select "OTHER"
click at [309, 99] on select "Choose one Fertilizer Seed Spray Fuel Other" at bounding box center [343, 111] width 68 height 24
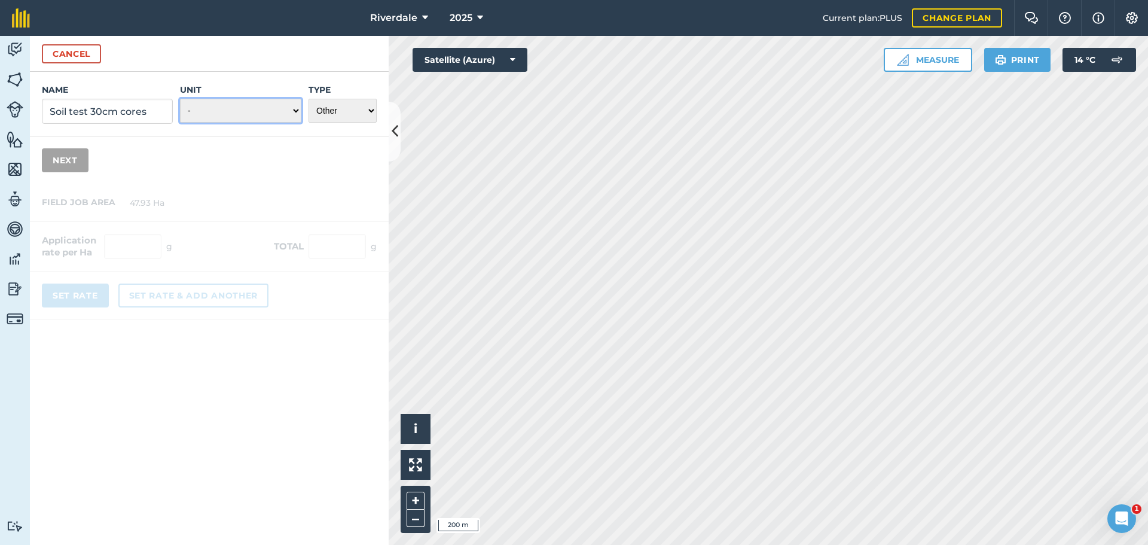
click at [294, 110] on select "- Grams/g Kilograms/kg Metric tonnes/t Millilitres/ml Litres/L Ounces/oz Pounds…" at bounding box center [240, 111] width 121 height 24
select select "MILLILITRES"
click at [180, 99] on select "- Grams/g Kilograms/kg Metric tonnes/t Millilitres/ml Litres/L Ounces/oz Pounds…" at bounding box center [240, 111] width 121 height 24
click at [62, 159] on button "Next" at bounding box center [65, 160] width 47 height 24
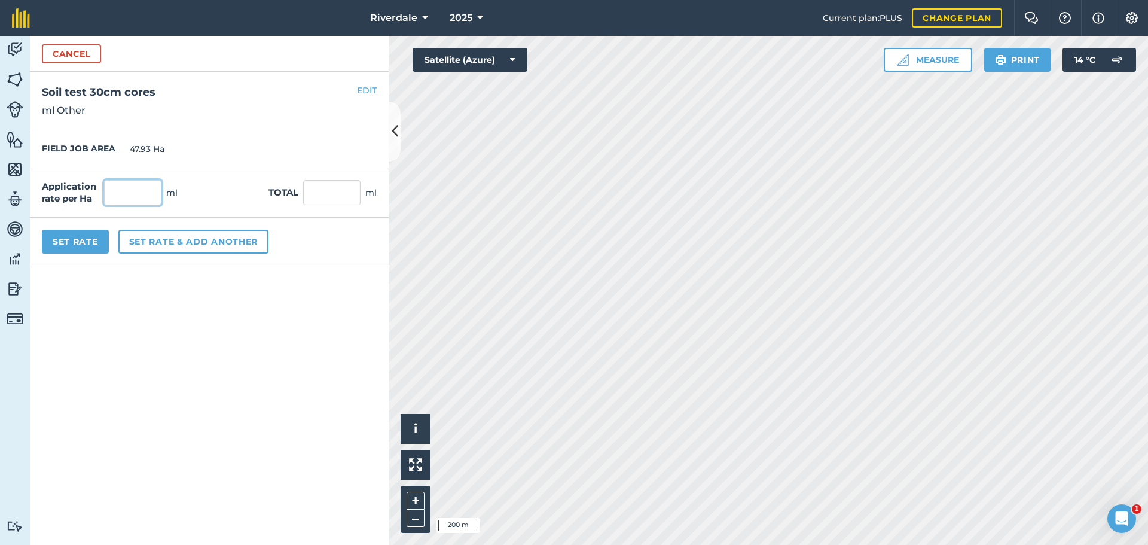
click at [138, 191] on input "text" at bounding box center [132, 192] width 57 height 25
type input "0"
click at [325, 191] on input "text" at bounding box center [331, 192] width 57 height 25
click at [75, 241] on button "Set Rate" at bounding box center [75, 242] width 67 height 24
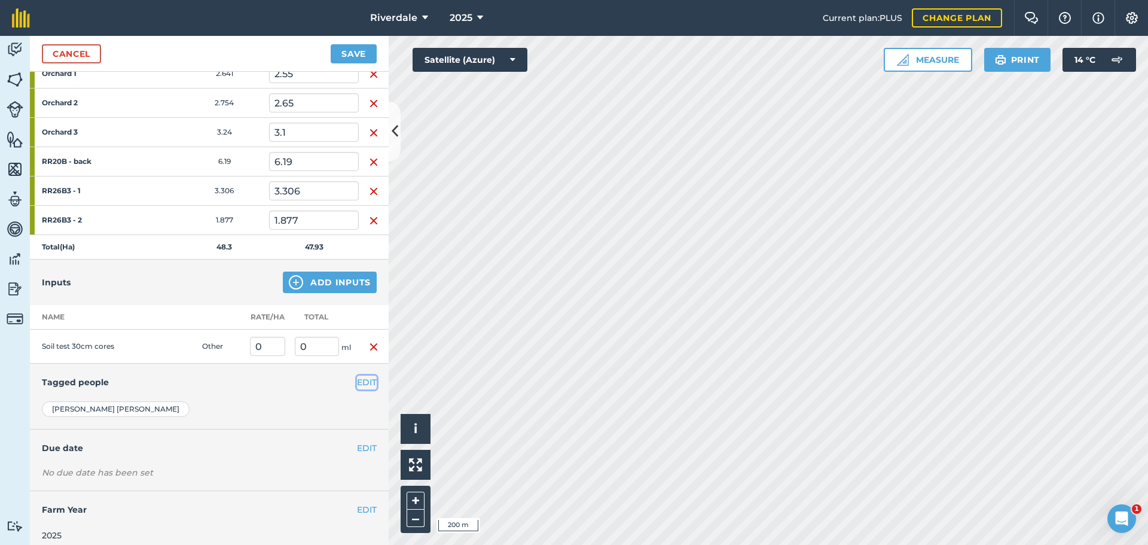
click at [357, 379] on button "EDIT" at bounding box center [367, 382] width 20 height 13
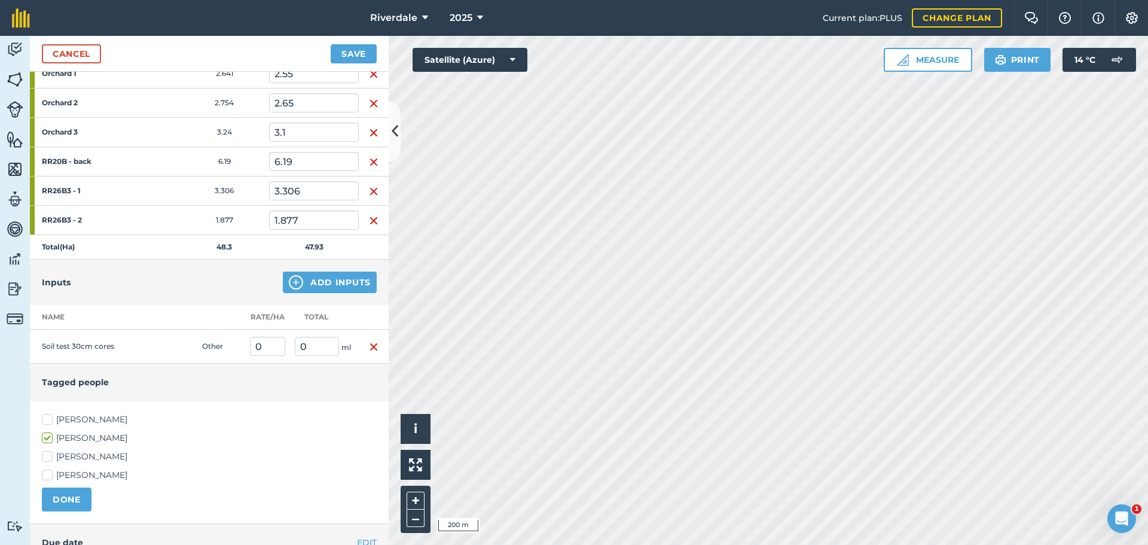
click at [48, 455] on label "[PERSON_NAME]" at bounding box center [209, 456] width 335 height 13
click at [48, 455] on input "[PERSON_NAME]" at bounding box center [46, 454] width 8 height 8
checkbox input "true"
click at [56, 493] on button "DONE" at bounding box center [67, 500] width 50 height 24
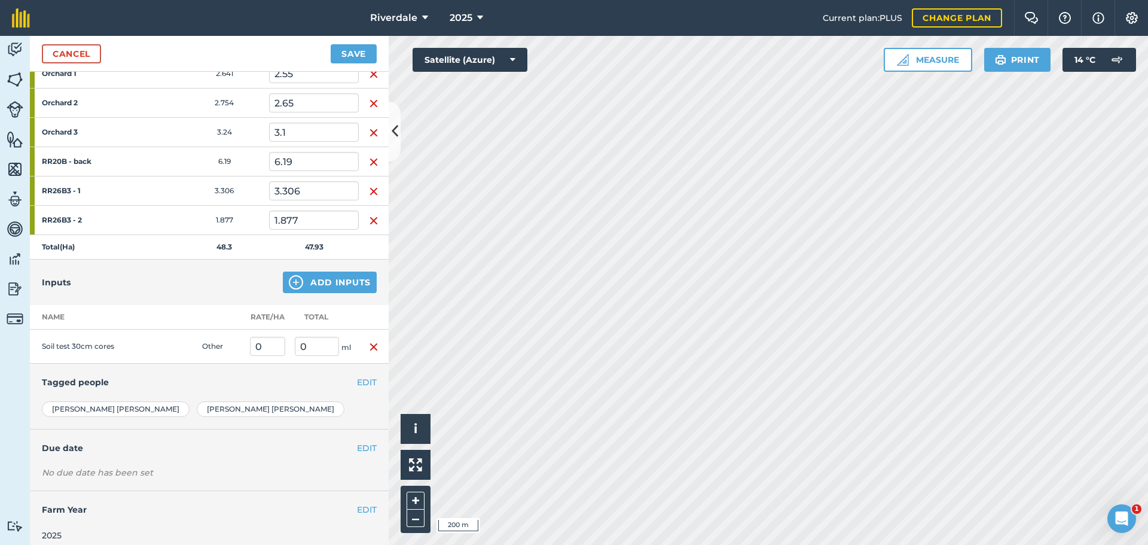
scroll to position [424, 0]
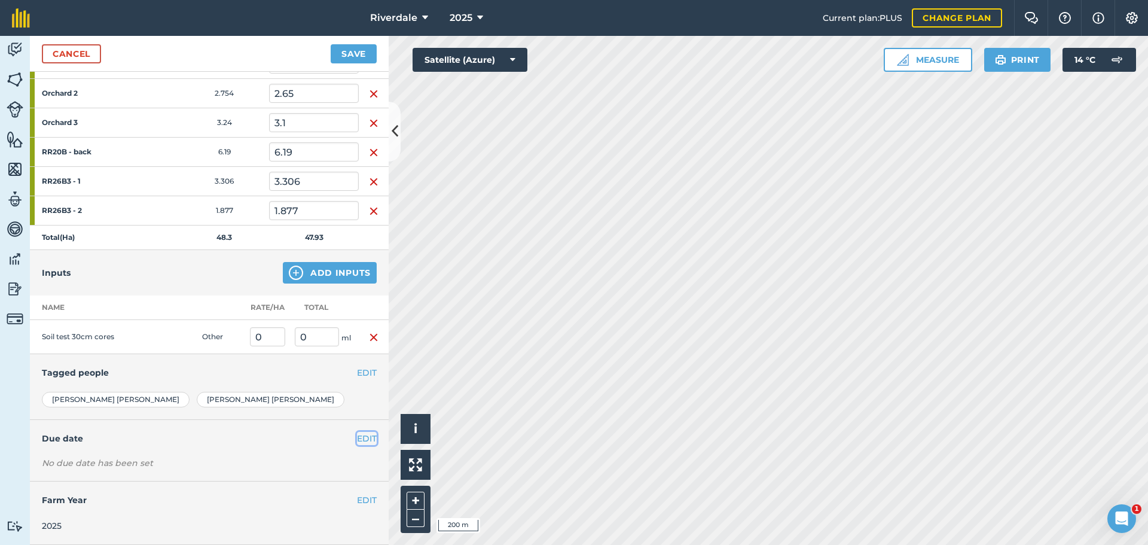
click at [358, 437] on button "EDIT" at bounding box center [367, 438] width 20 height 13
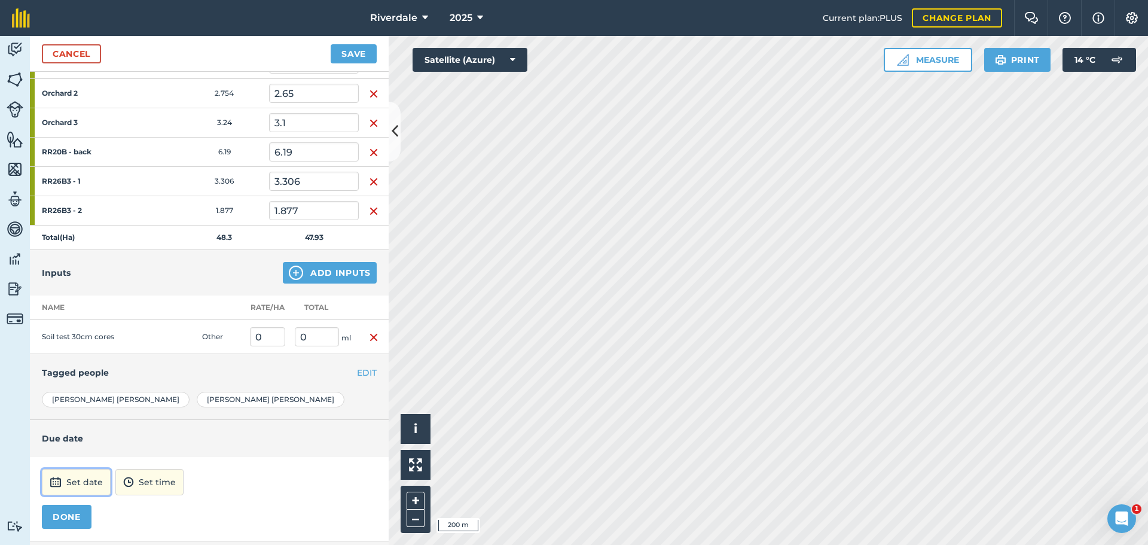
click at [81, 480] on button "Set date" at bounding box center [76, 482] width 69 height 26
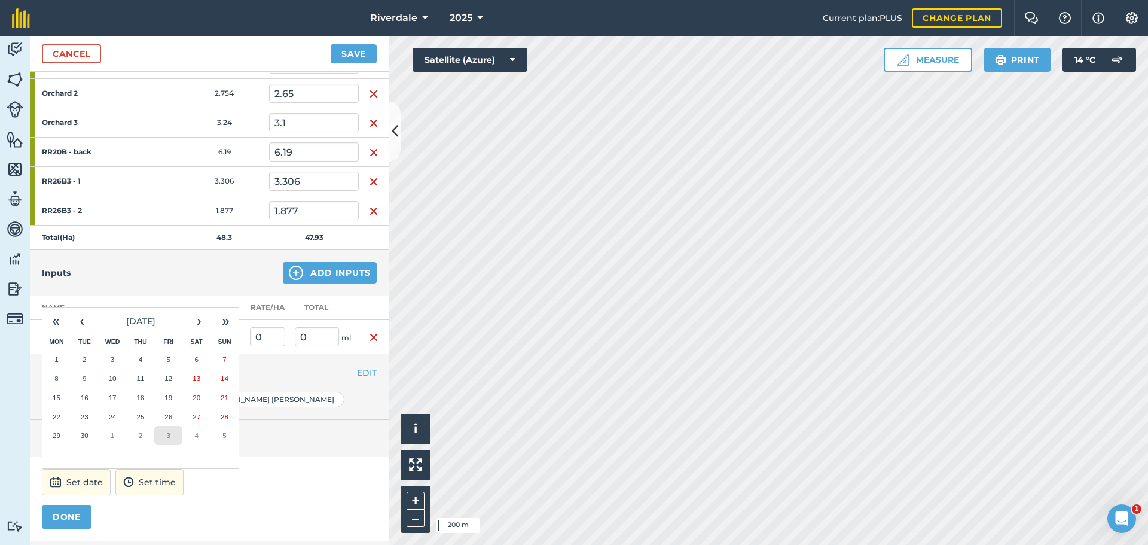
click at [169, 434] on abbr "3" at bounding box center [169, 435] width 4 height 8
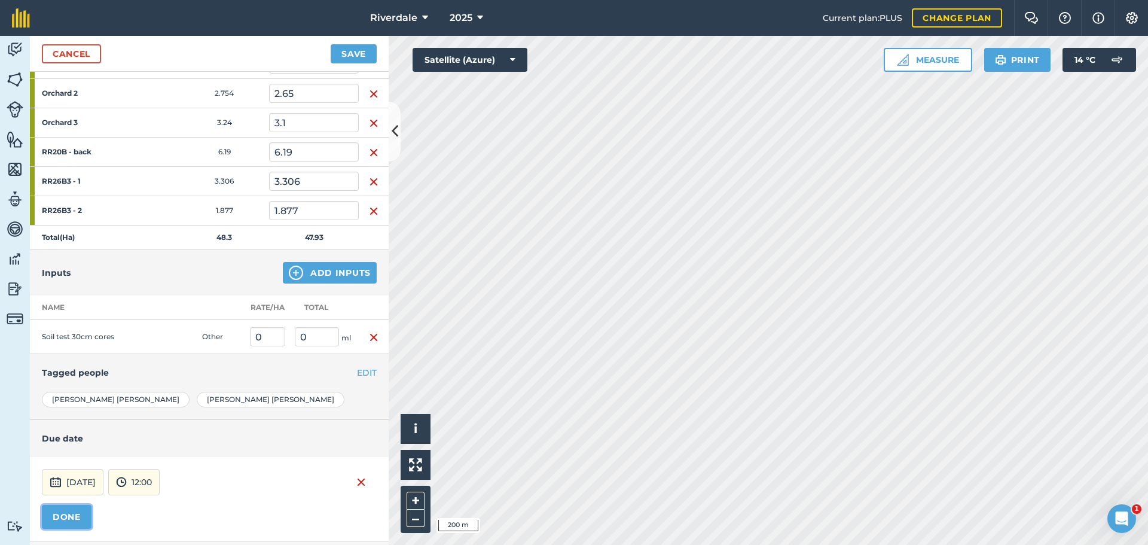
click at [65, 517] on button "DONE" at bounding box center [67, 517] width 50 height 24
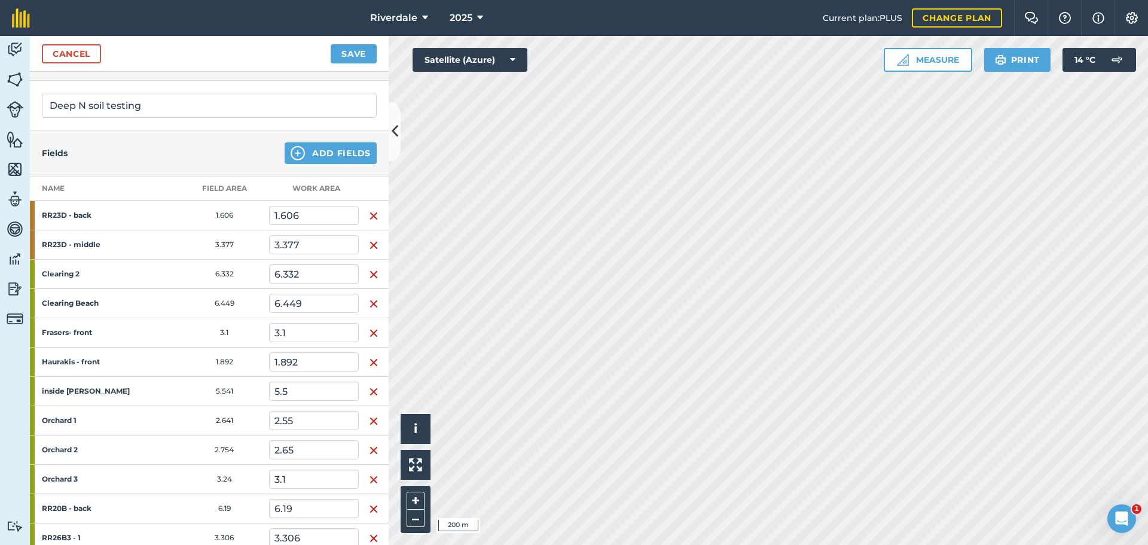
scroll to position [0, 0]
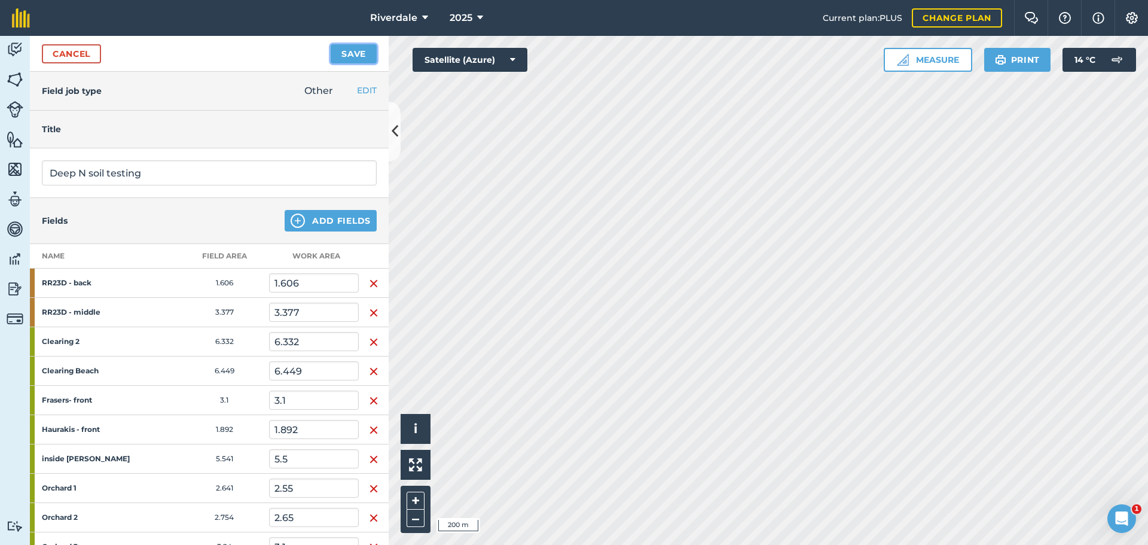
click at [352, 52] on button "Save" at bounding box center [354, 53] width 46 height 19
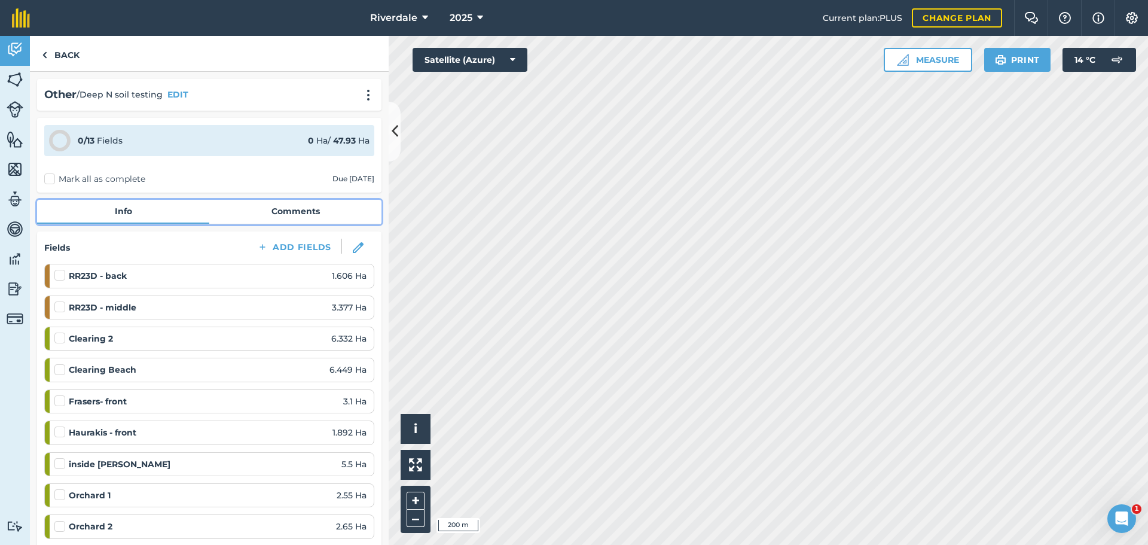
click at [289, 210] on link "Comments" at bounding box center [295, 211] width 172 height 23
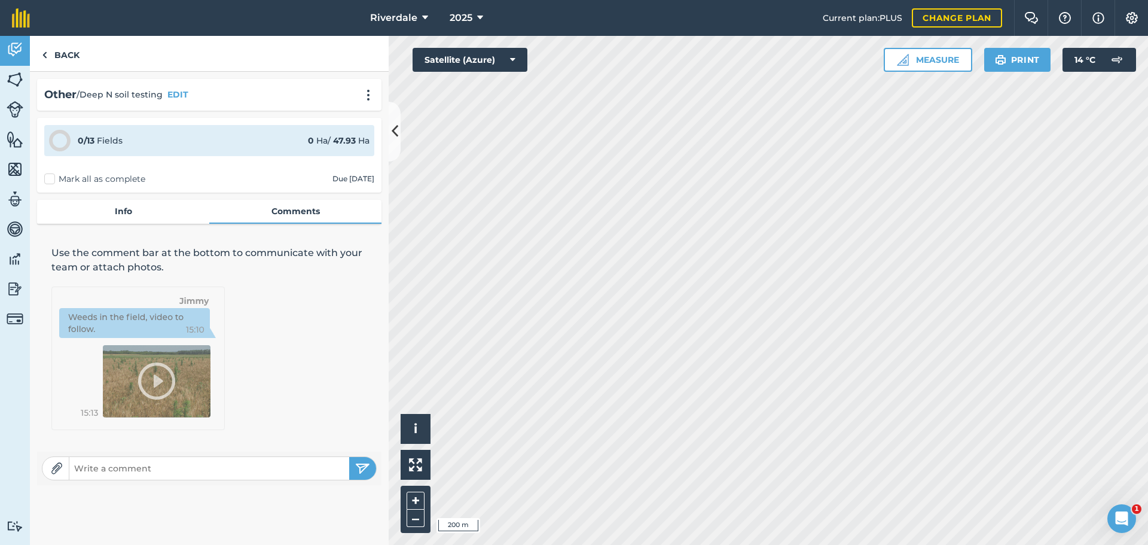
click at [83, 468] on input "text" at bounding box center [209, 468] width 280 height 17
type input "Use auger for these cores"
click at [356, 468] on img "submit" at bounding box center [362, 468] width 15 height 14
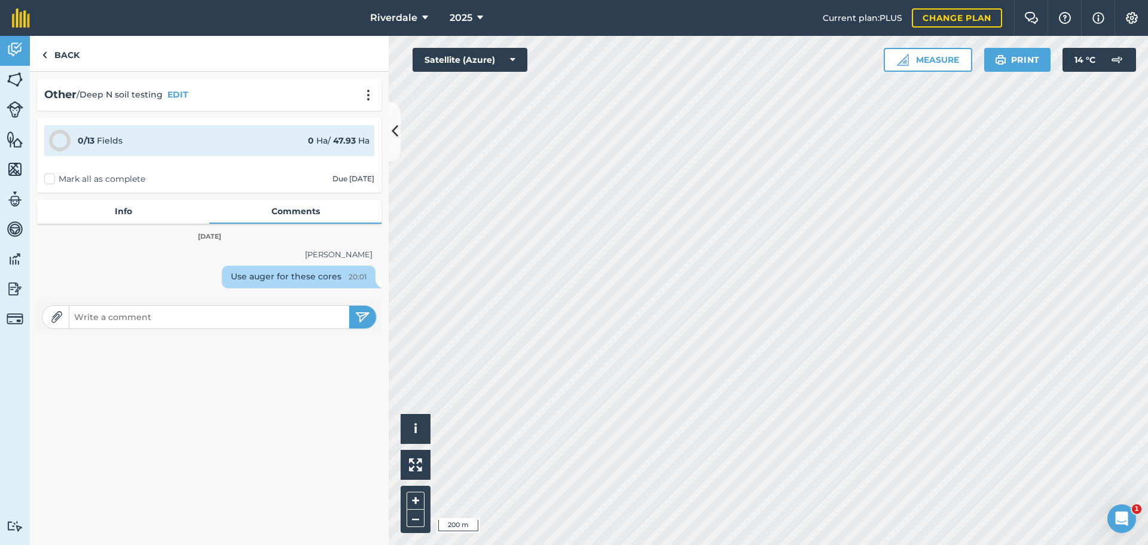
click at [83, 317] on input "text" at bounding box center [209, 317] width 280 height 17
type input "Group the sub paddocks in one test ie Orchard 1-3 one test, [PERSON_NAME] & [PE…"
click at [364, 316] on img "submit" at bounding box center [362, 317] width 15 height 14
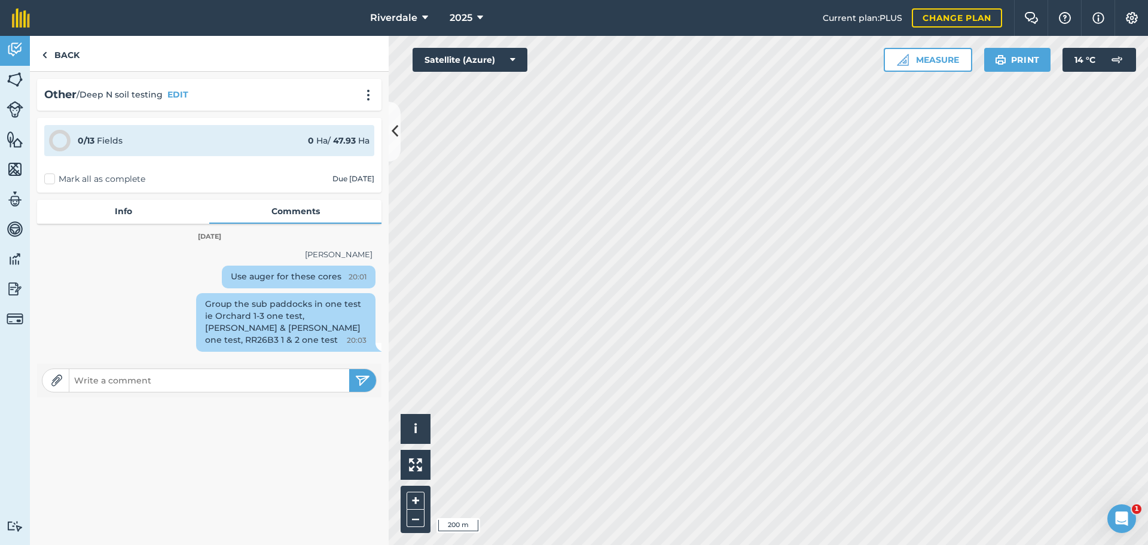
click at [84, 378] on input "text" at bounding box center [209, 380] width 280 height 17
type input "Clearing 2 just sample from east half of paddock & Clearing Beach just sample t…"
click at [364, 374] on img "submit" at bounding box center [362, 380] width 15 height 14
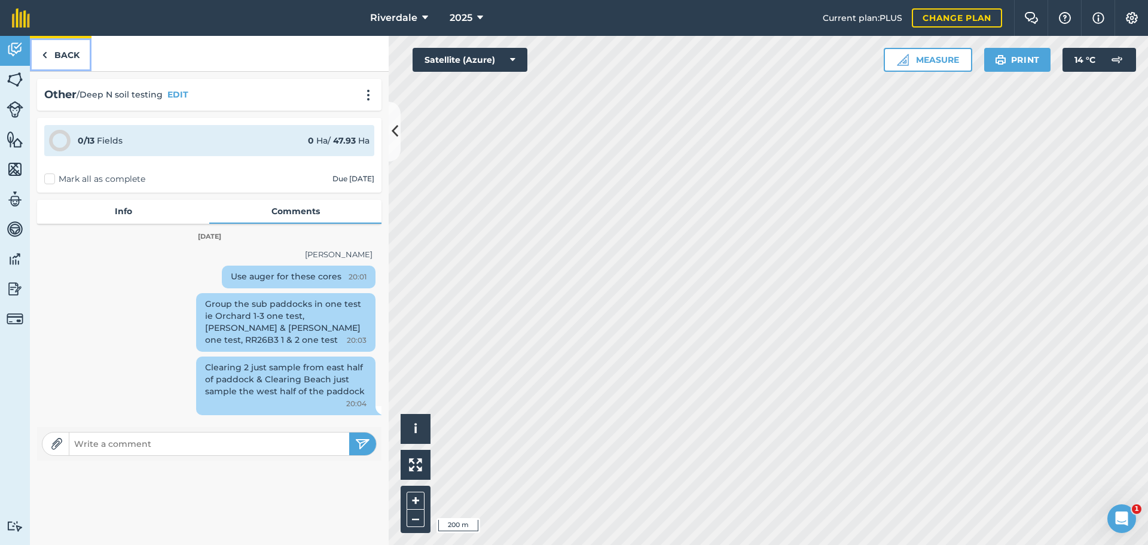
click at [66, 53] on link "Back" at bounding box center [61, 53] width 62 height 35
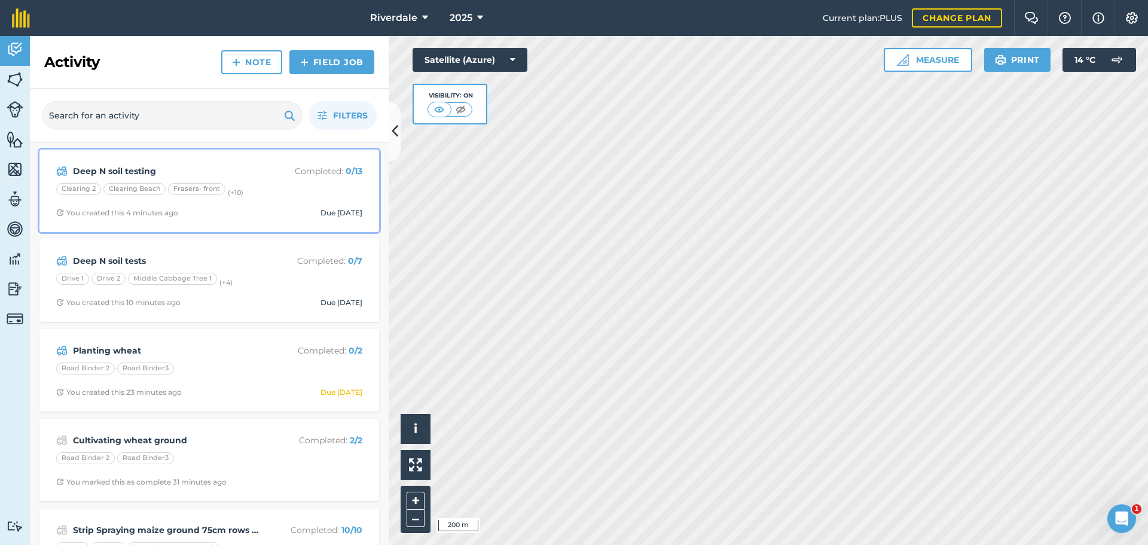
click at [119, 173] on strong "Deep N soil testing" at bounding box center [168, 170] width 190 height 13
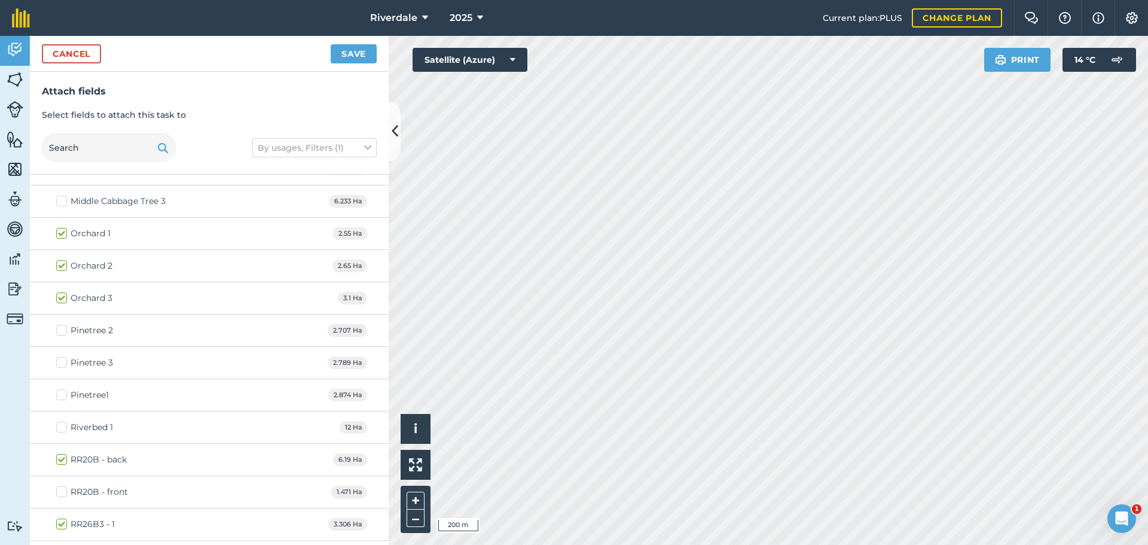
scroll to position [658, 0]
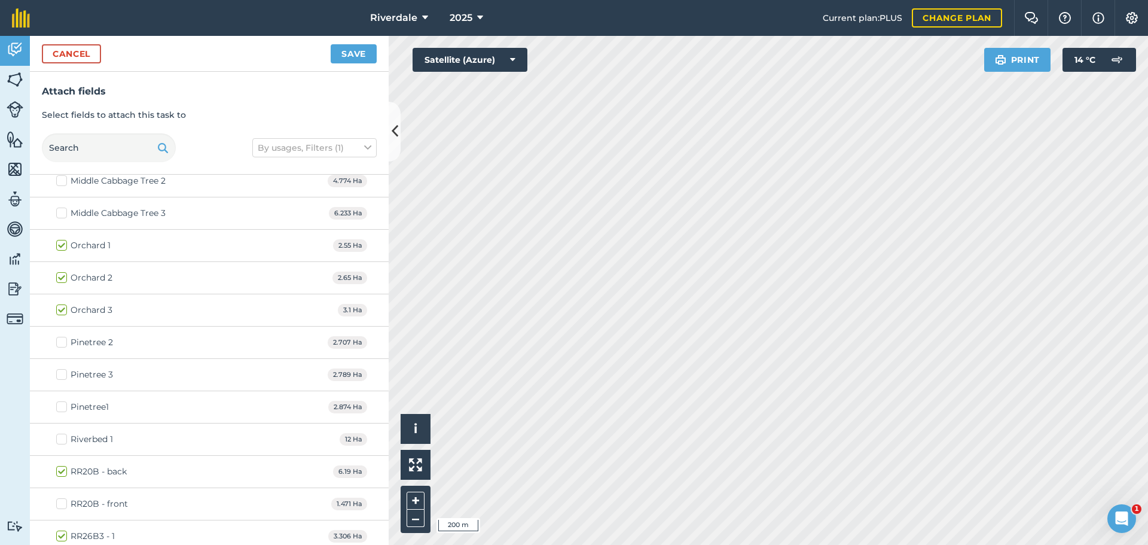
click at [60, 435] on label "Riverbed 1" at bounding box center [84, 439] width 57 height 13
click at [60, 435] on input "Riverbed 1" at bounding box center [60, 437] width 8 height 8
checkbox input "true"
click at [357, 50] on button "Save" at bounding box center [354, 53] width 46 height 19
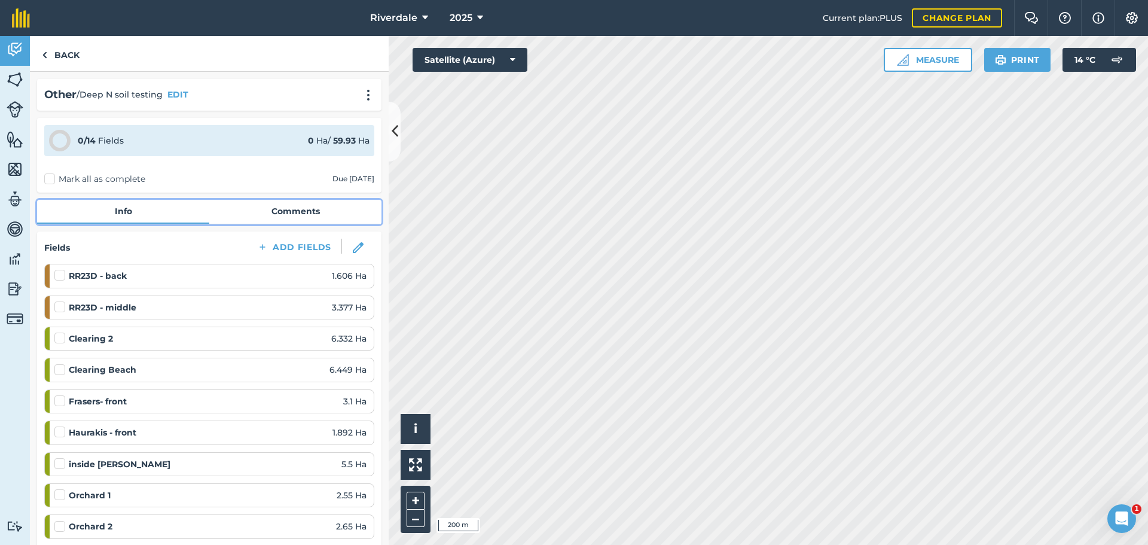
click at [290, 210] on link "Comments" at bounding box center [295, 211] width 172 height 23
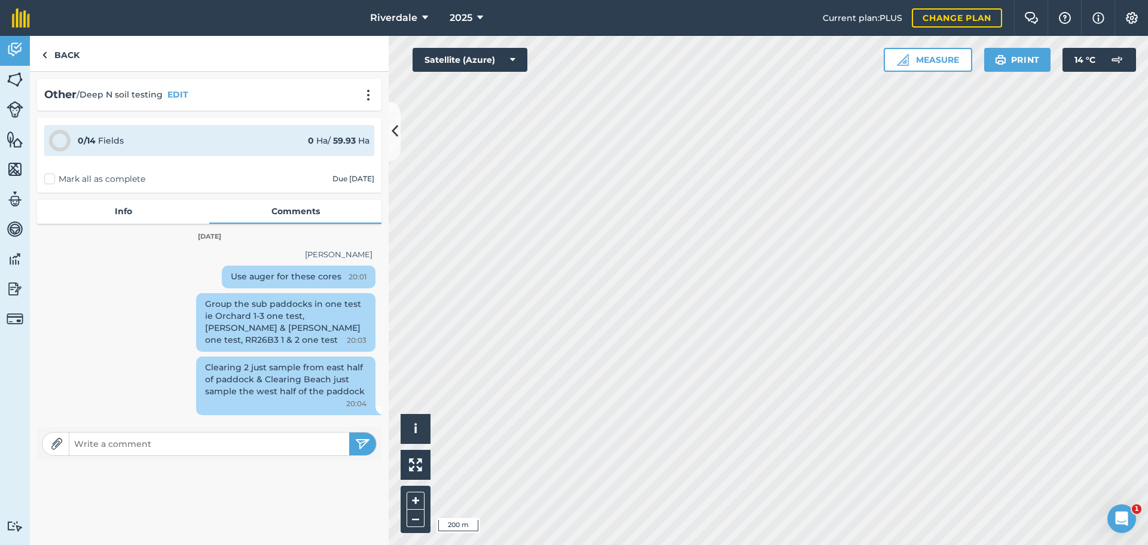
click at [86, 443] on input "text" at bounding box center [209, 443] width 280 height 17
type input "same test requests as for the Top Flats paddocks"
click at [358, 439] on img "submit" at bounding box center [362, 444] width 15 height 14
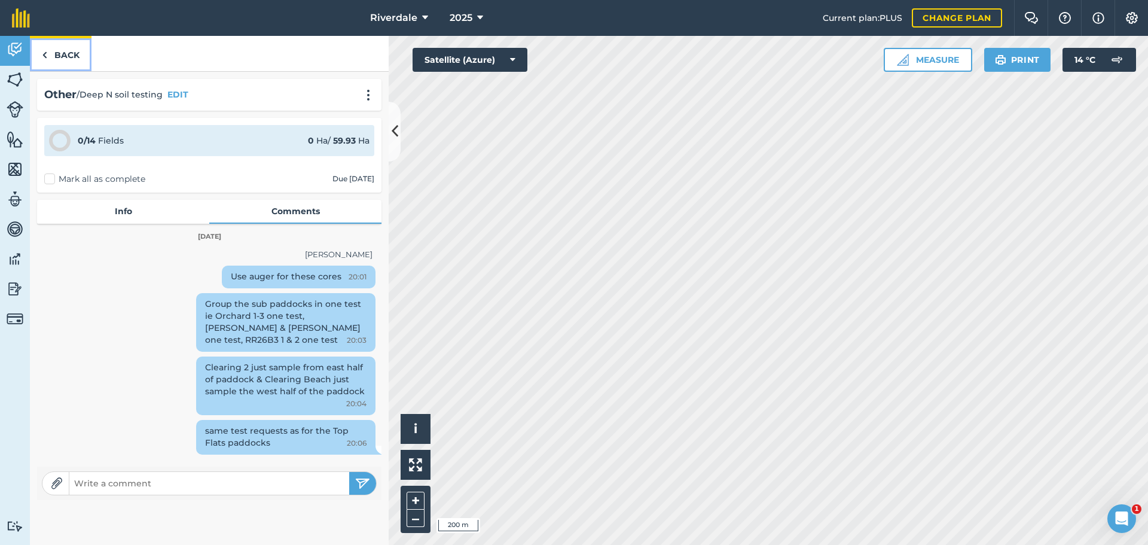
click at [65, 53] on link "Back" at bounding box center [61, 53] width 62 height 35
